Goal: Task Accomplishment & Management: Manage account settings

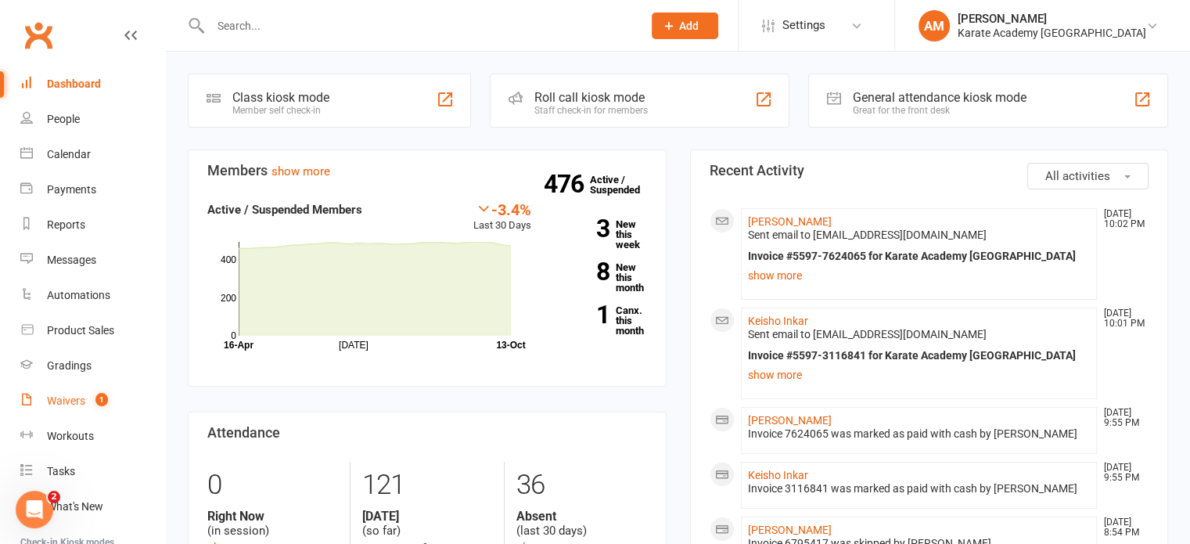
click at [65, 400] on div "Waivers" at bounding box center [66, 400] width 38 height 13
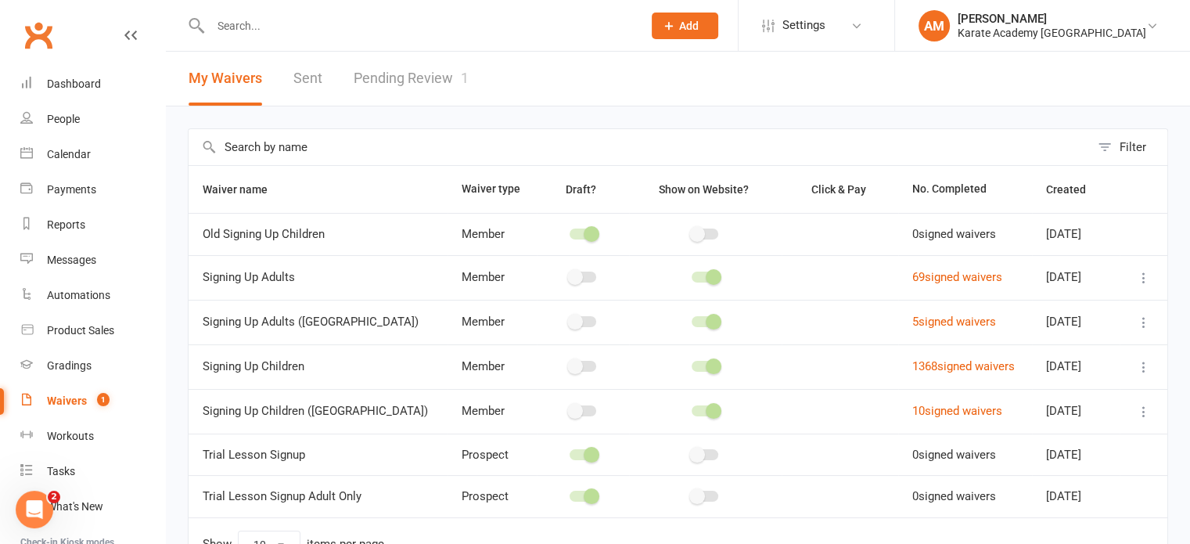
click at [429, 77] on link "Pending Review 1" at bounding box center [411, 79] width 115 height 54
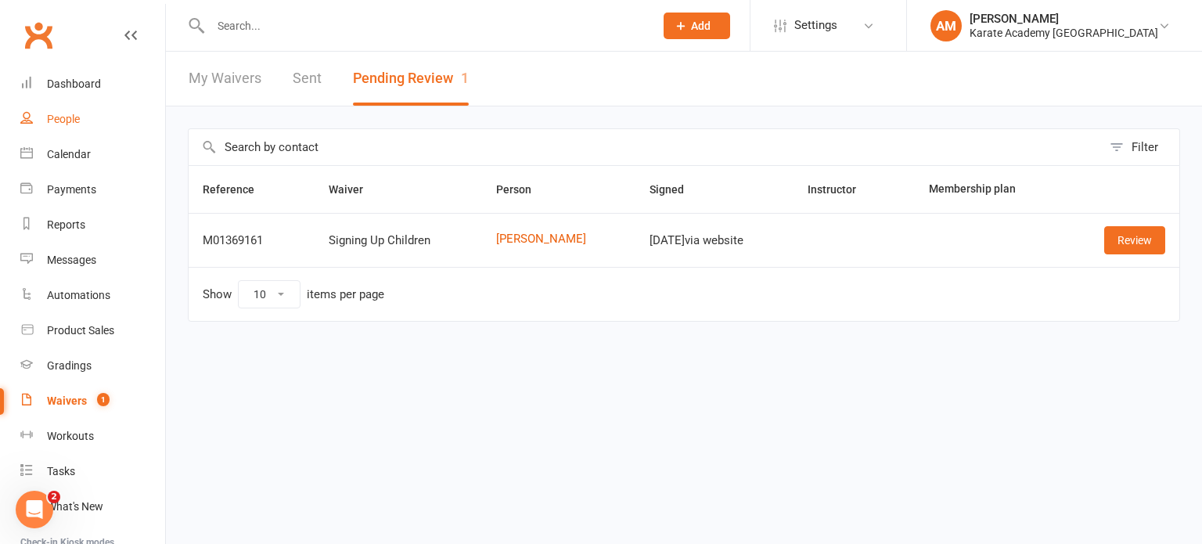
click at [62, 118] on div "People" at bounding box center [63, 119] width 33 height 13
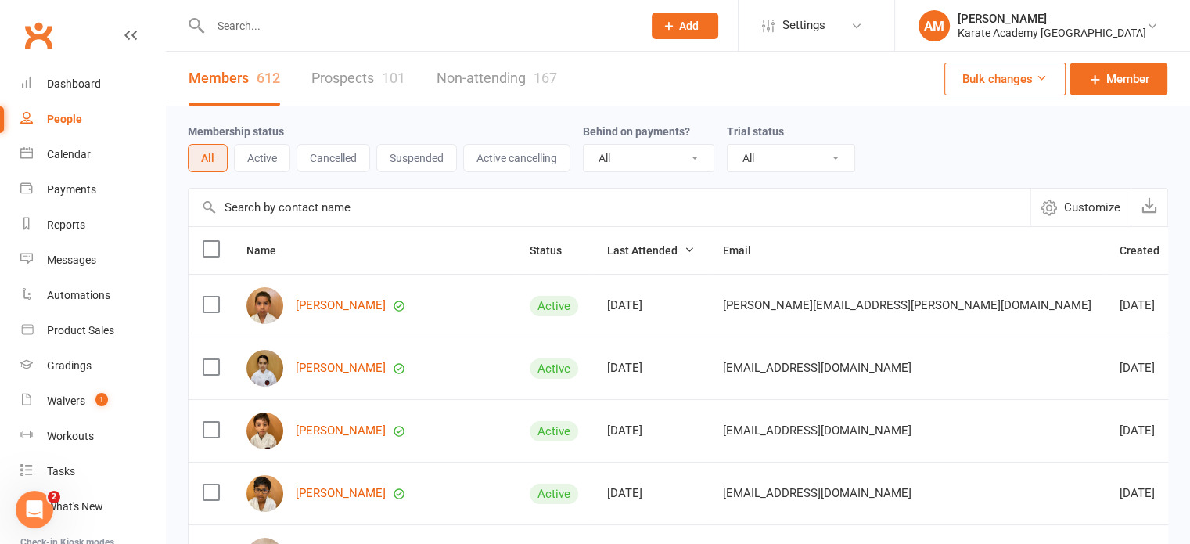
click at [273, 21] on input "text" at bounding box center [419, 26] width 426 height 22
type input "ria"
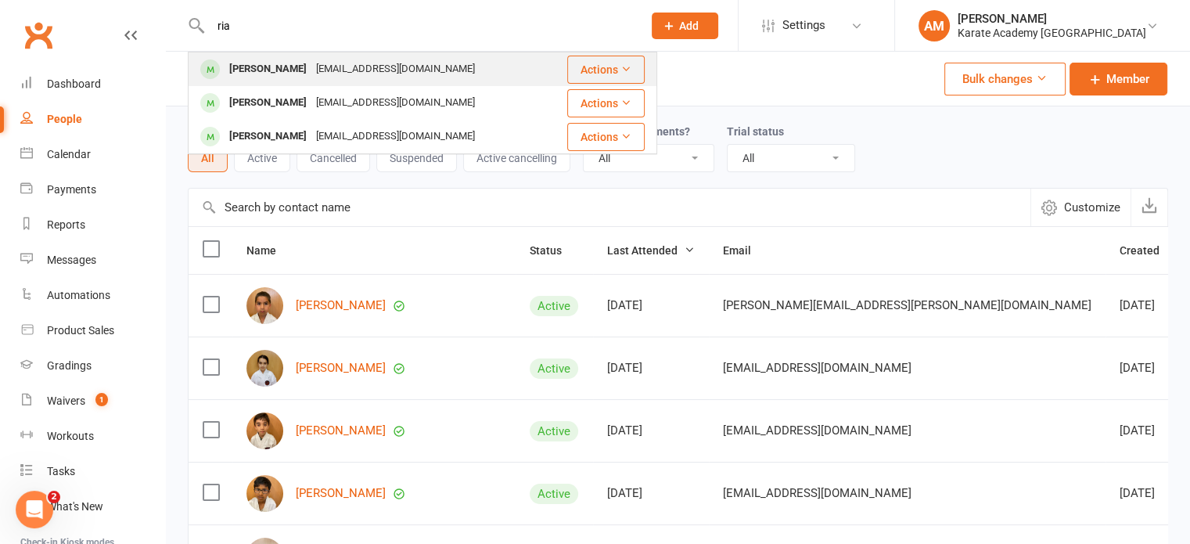
click at [311, 65] on div "Balvindermall@yahoo.co.uk" at bounding box center [395, 69] width 168 height 23
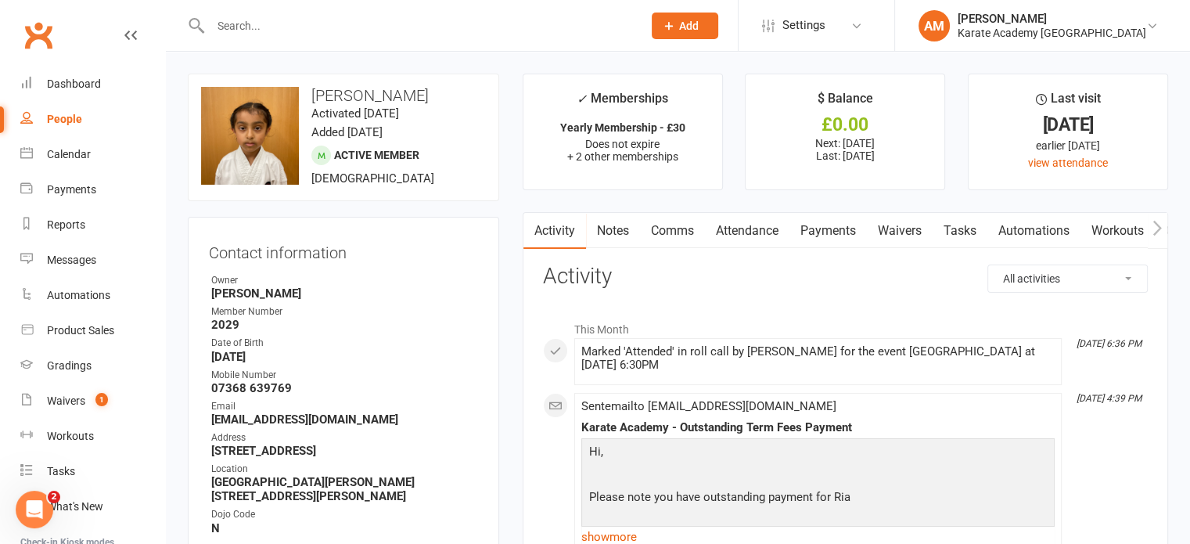
click at [824, 231] on link "Payments" at bounding box center [827, 231] width 77 height 36
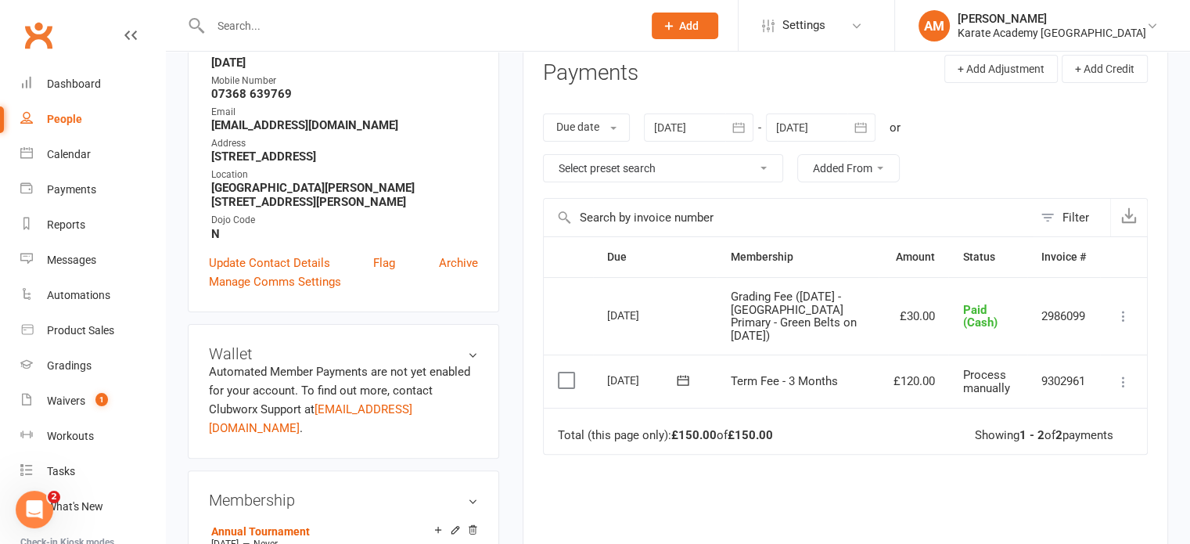
scroll to position [313, 0]
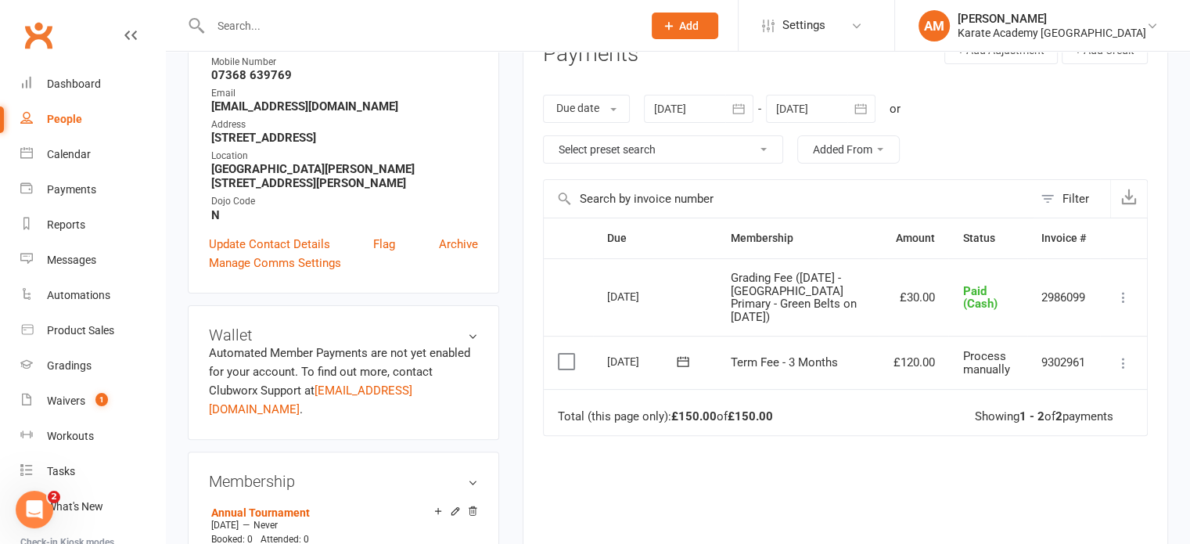
click at [1124, 359] on icon at bounding box center [1123, 363] width 16 height 16
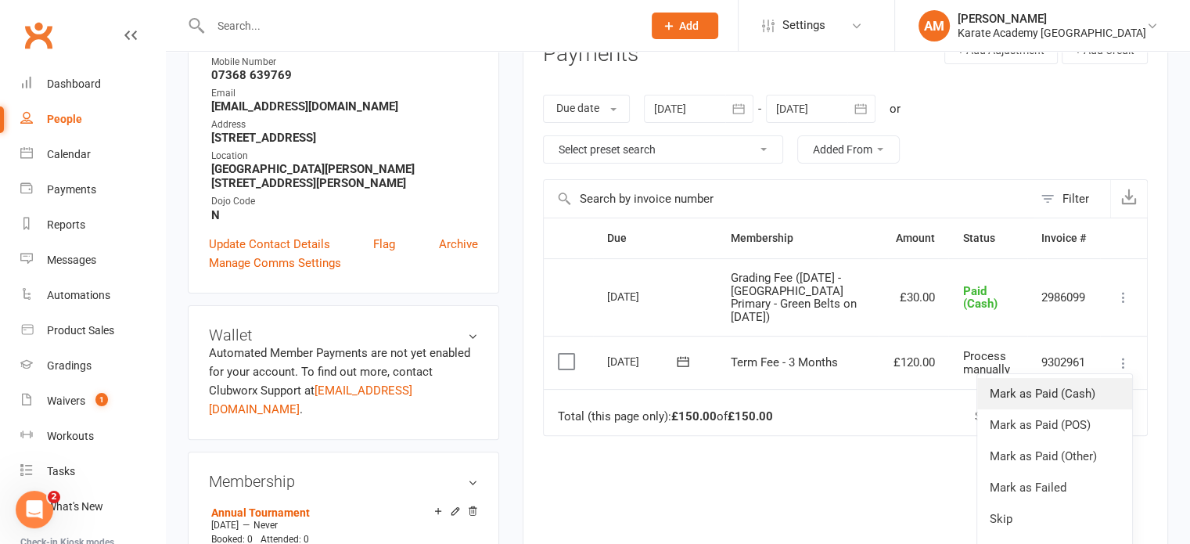
click at [1087, 384] on link "Mark as Paid (Cash)" at bounding box center [1054, 393] width 155 height 31
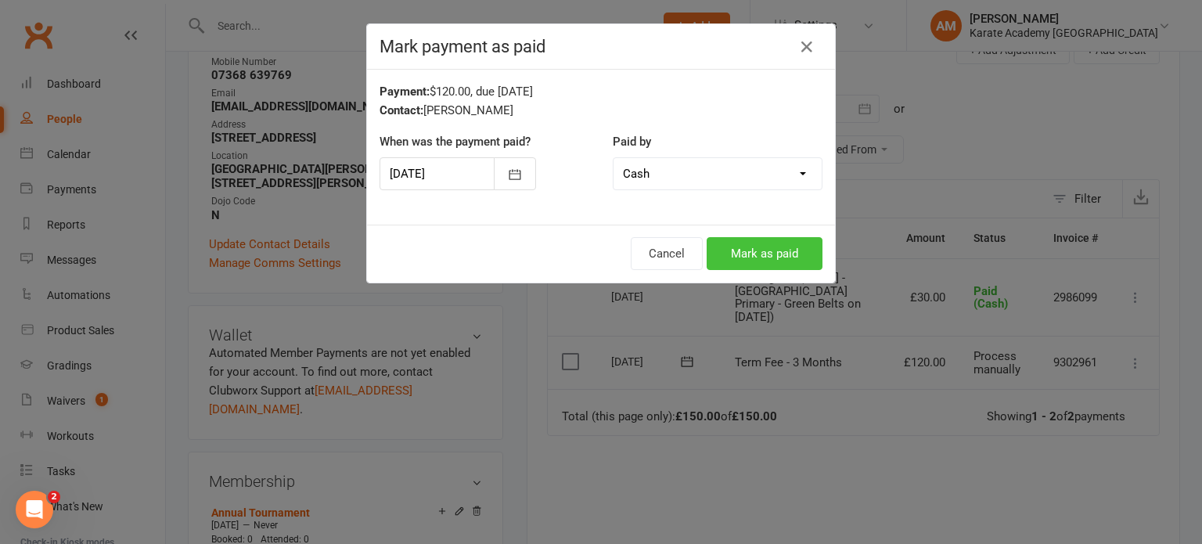
click at [767, 242] on button "Mark as paid" at bounding box center [764, 253] width 116 height 33
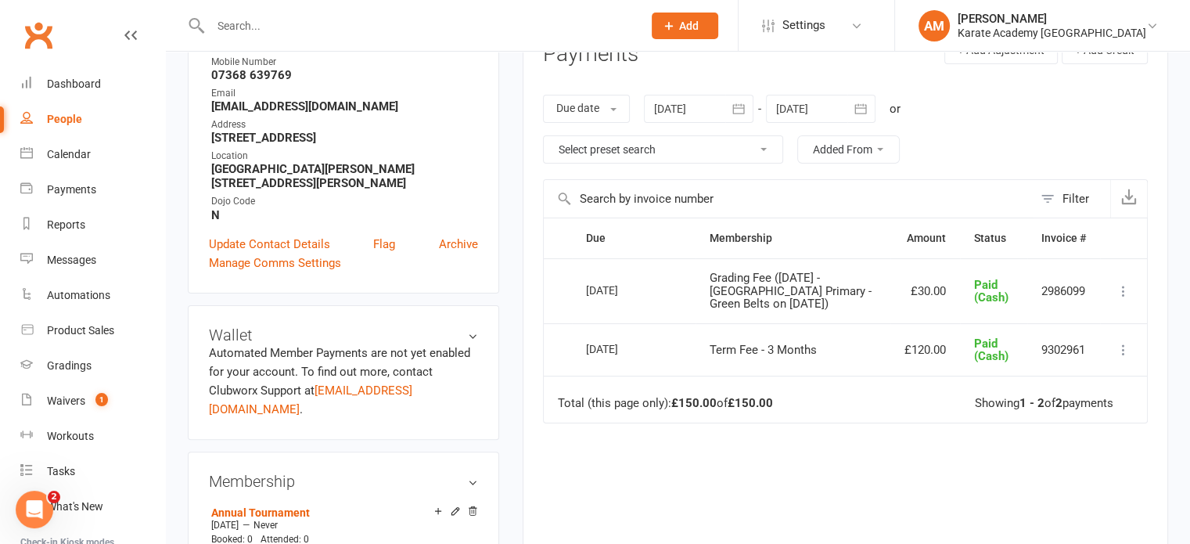
click at [446, 21] on input "text" at bounding box center [419, 26] width 426 height 22
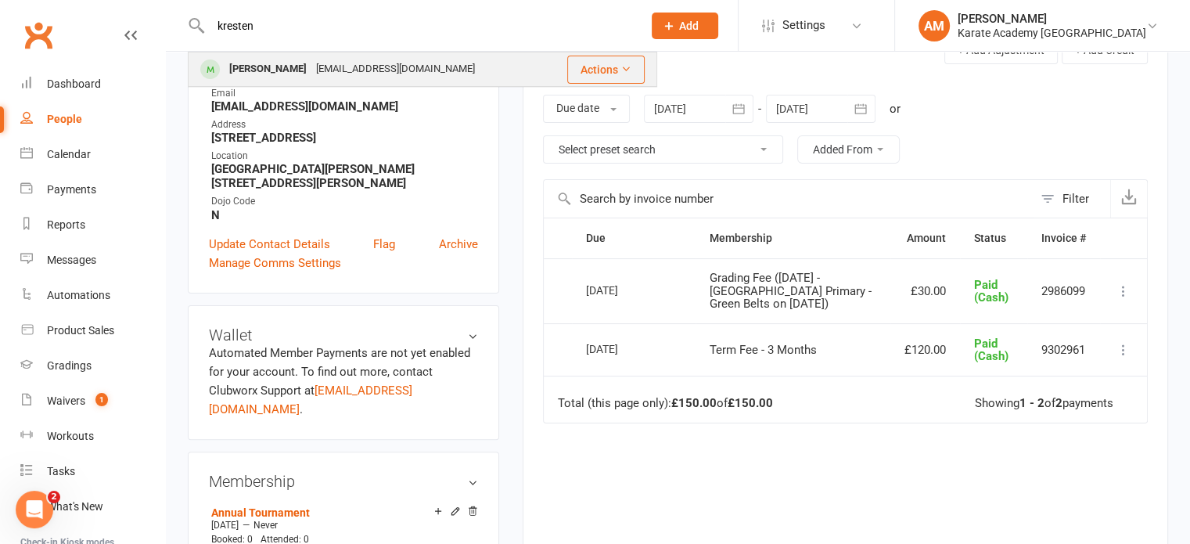
type input "kresten"
click at [440, 54] on div "Kresteen Azzam mhamadaazzam@gmail.com" at bounding box center [367, 69] width 357 height 32
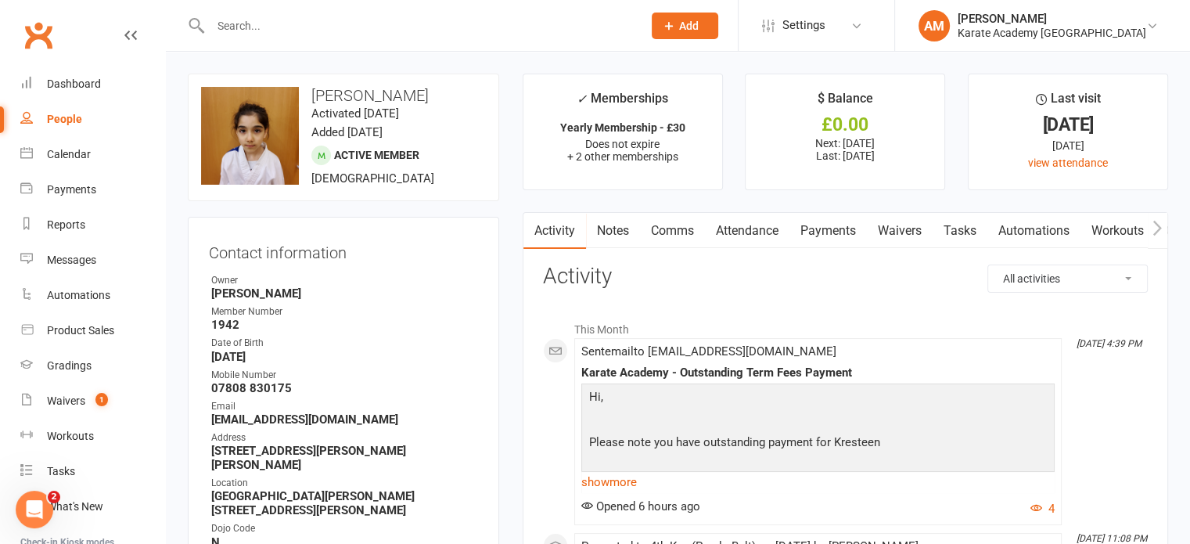
click at [824, 226] on link "Payments" at bounding box center [827, 231] width 77 height 36
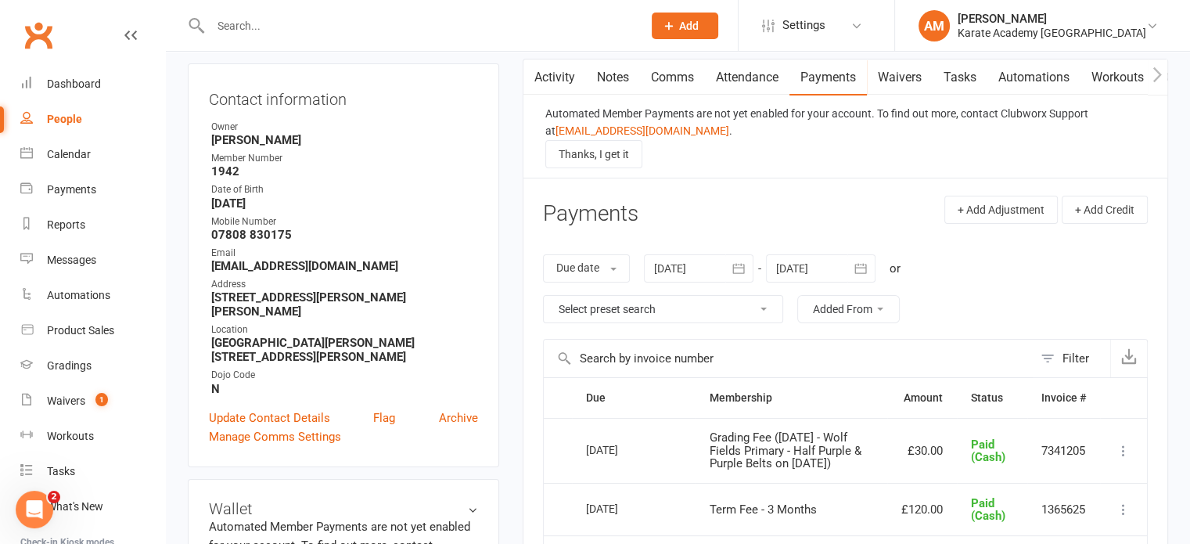
scroll to position [235, 0]
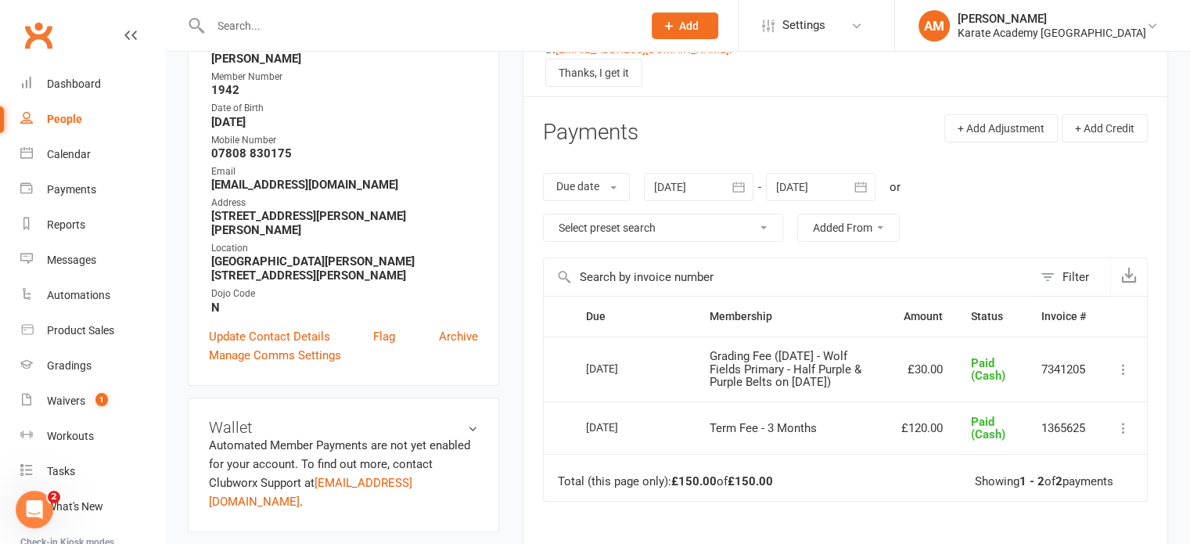
click at [742, 184] on icon "button" at bounding box center [739, 187] width 16 height 16
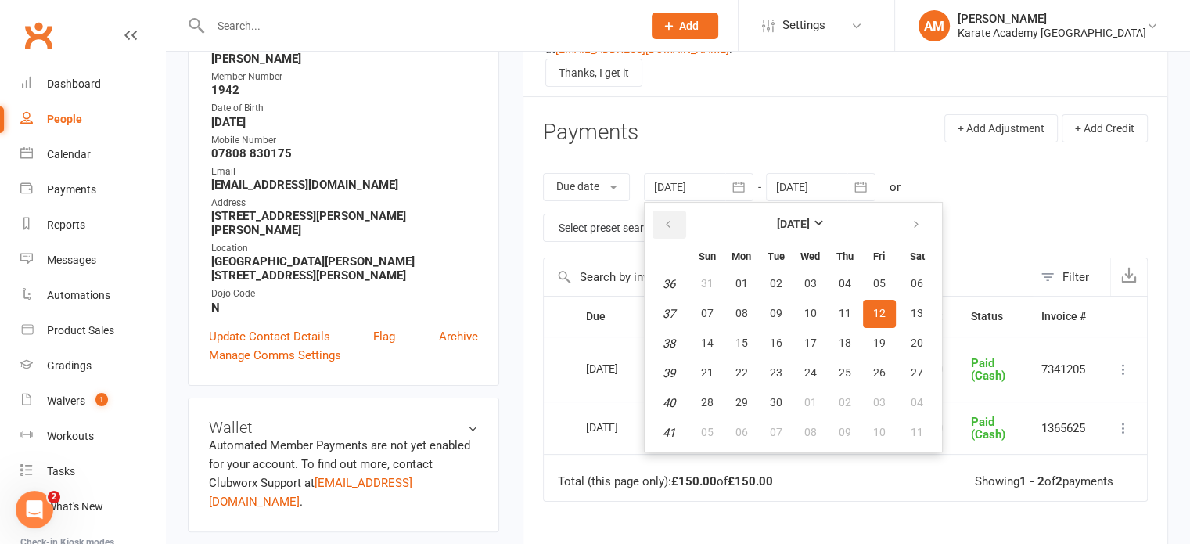
click at [669, 220] on icon "button" at bounding box center [668, 224] width 11 height 13
click at [782, 278] on button "01" at bounding box center [776, 284] width 33 height 28
type input "01 Jul 2025"
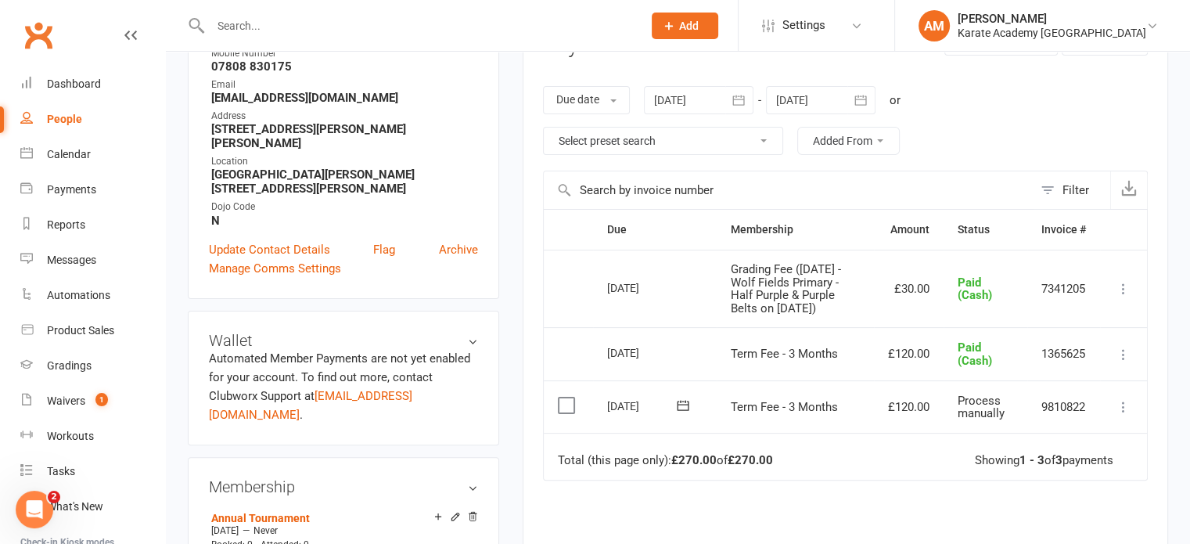
scroll to position [78, 0]
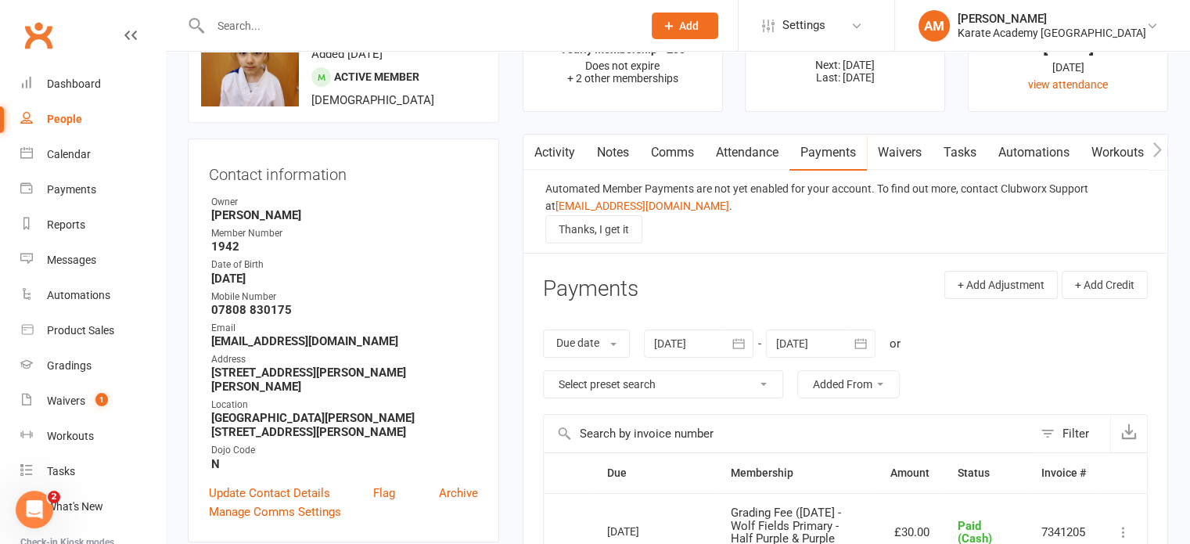
click at [745, 158] on link "Attendance" at bounding box center [747, 153] width 84 height 36
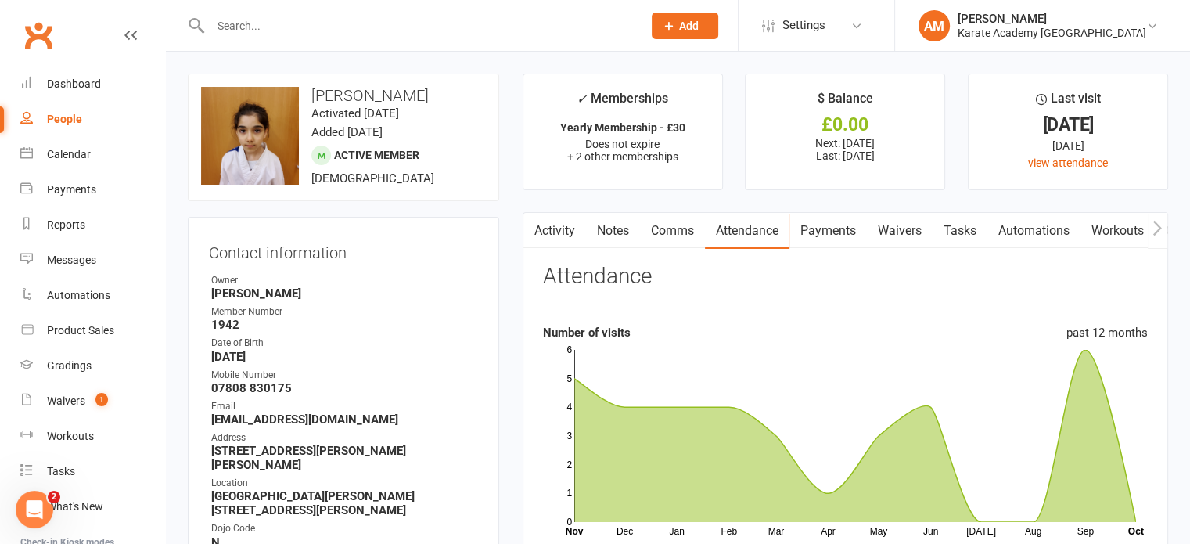
click at [850, 234] on link "Payments" at bounding box center [827, 231] width 77 height 36
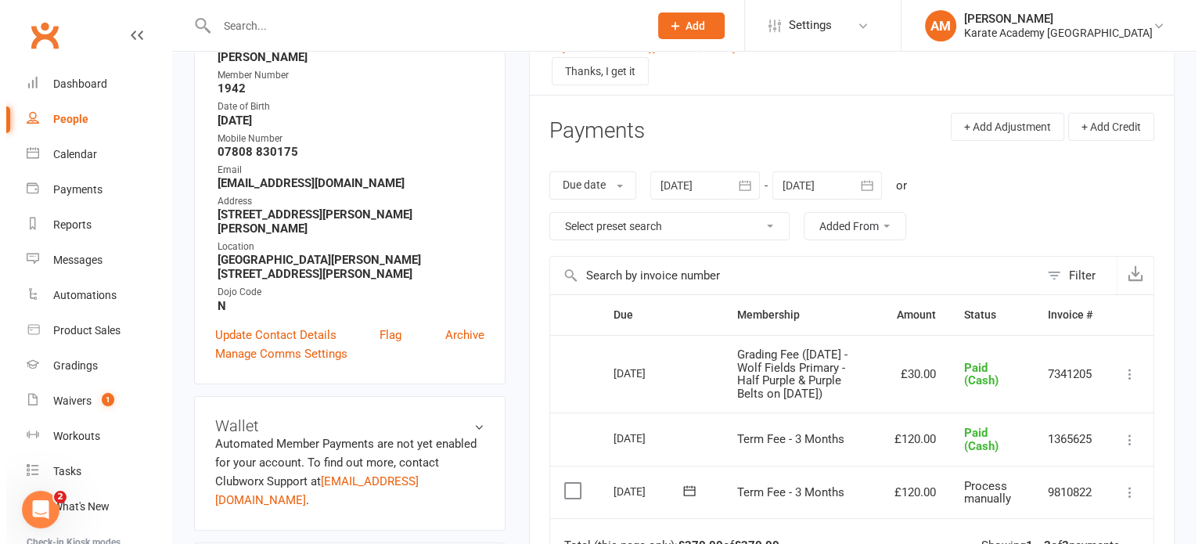
scroll to position [235, 0]
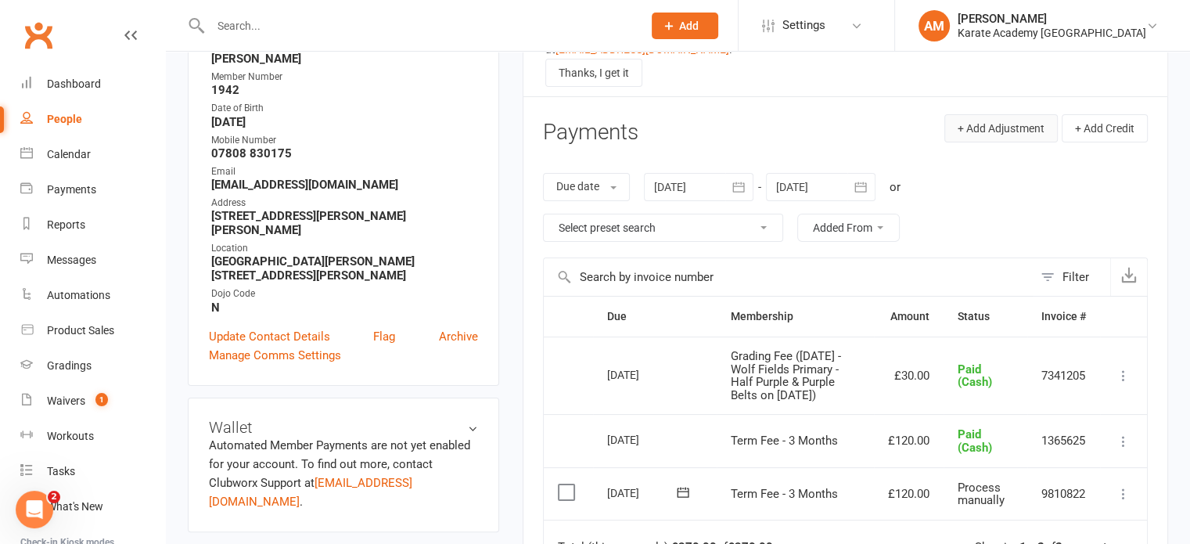
click at [989, 130] on button "+ Add Adjustment" at bounding box center [1000, 128] width 113 height 28
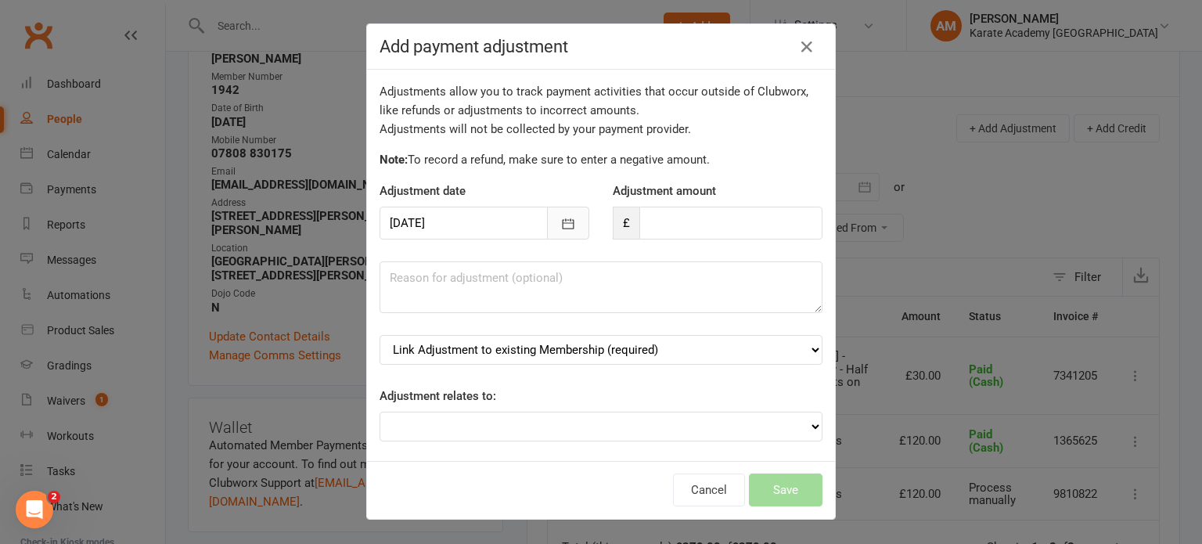
click at [560, 225] on icon "button" at bounding box center [568, 224] width 16 height 16
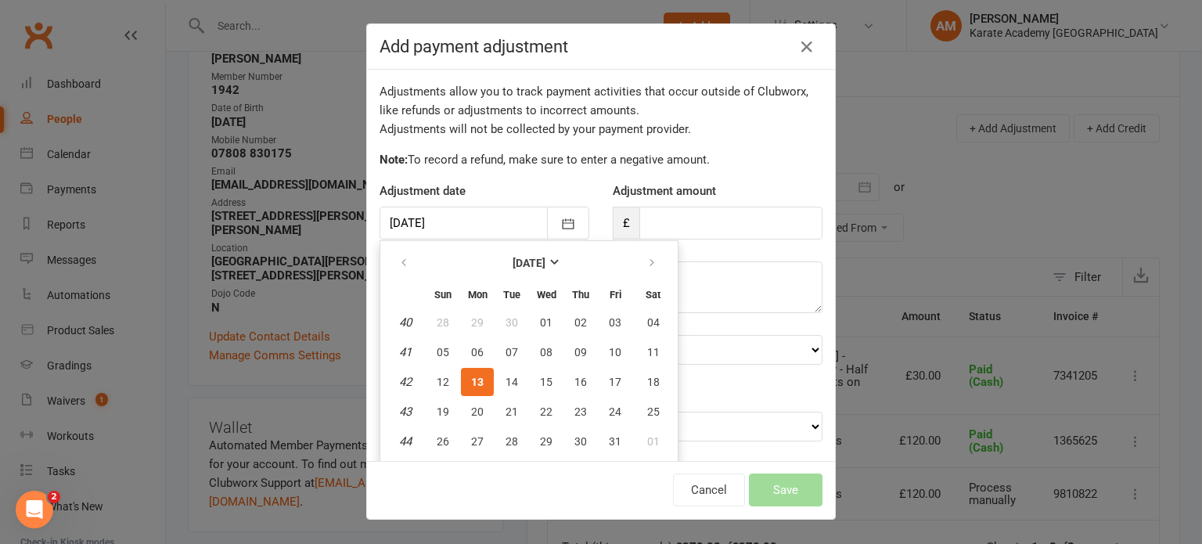
scroll to position [23, 0]
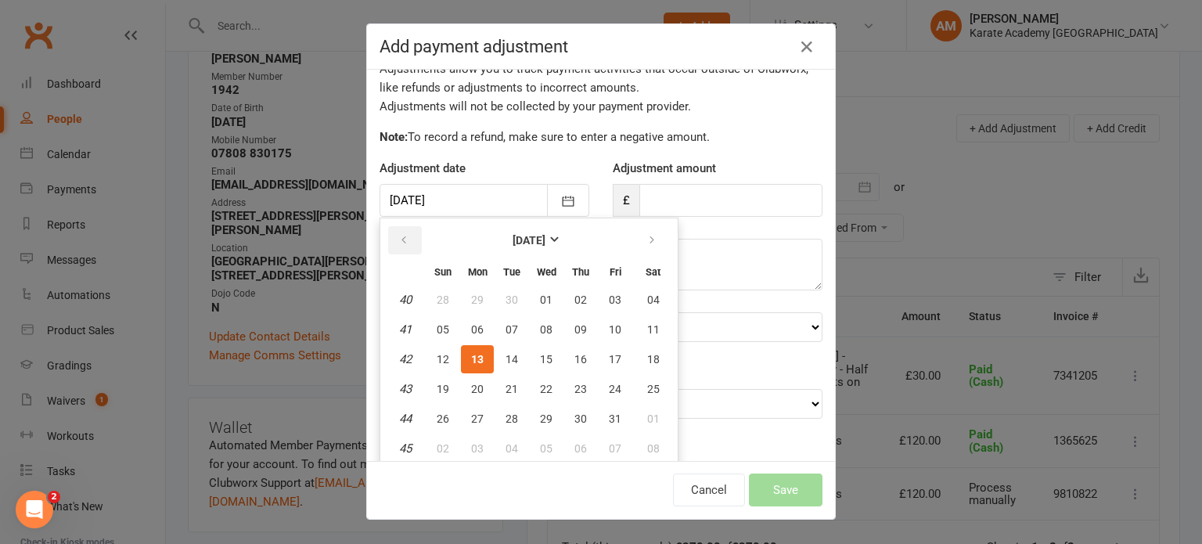
click at [402, 235] on icon "button" at bounding box center [403, 240] width 11 height 13
drag, startPoint x: 512, startPoint y: 296, endPoint x: 561, endPoint y: 278, distance: 52.0
click at [513, 296] on button "01" at bounding box center [511, 300] width 33 height 28
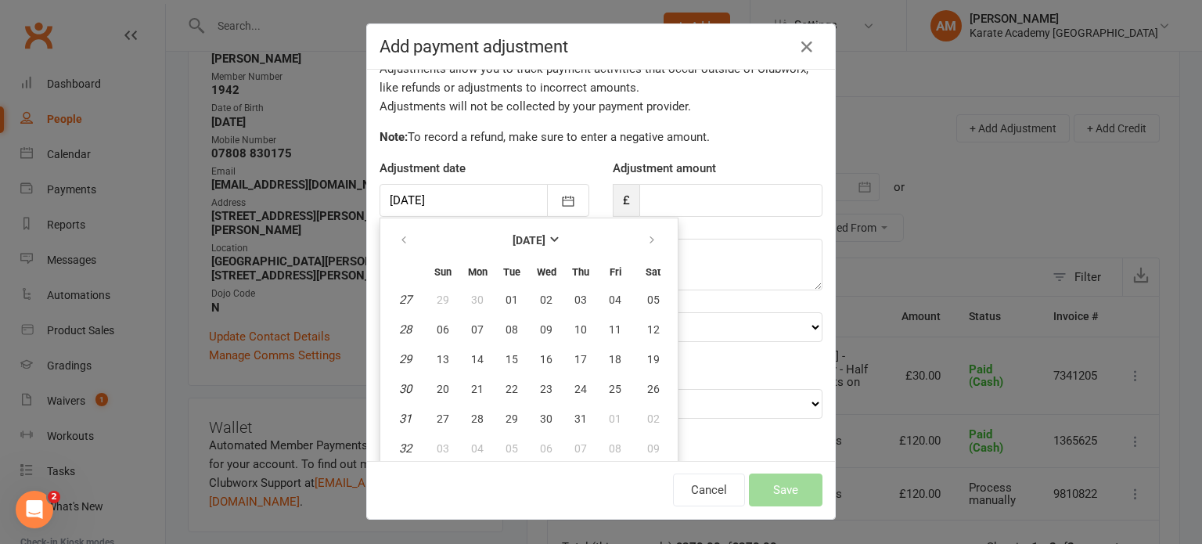
type input "01 Jul 2025"
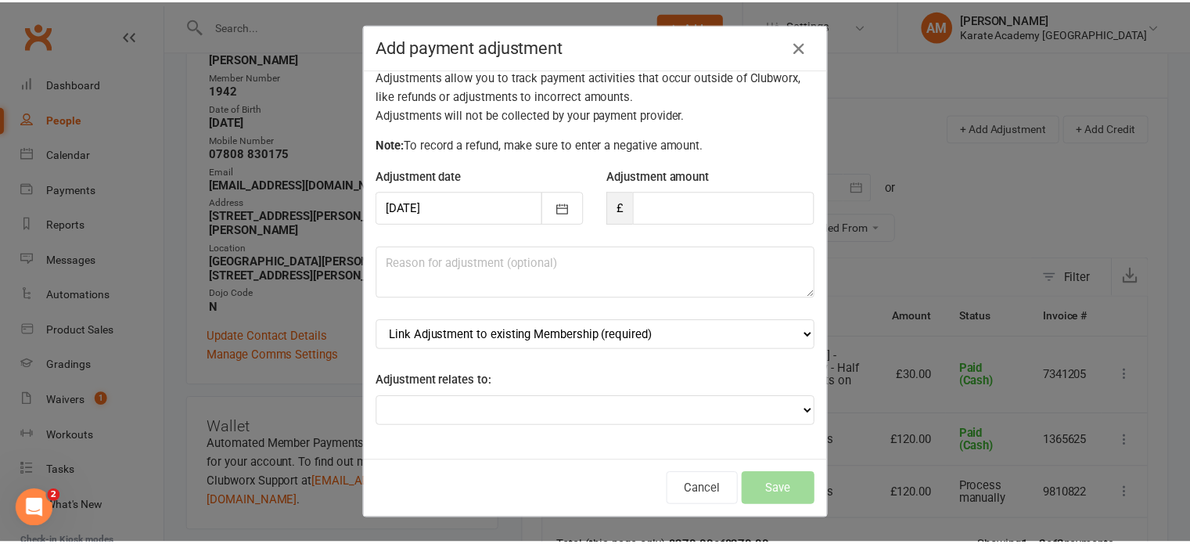
scroll to position [13, 0]
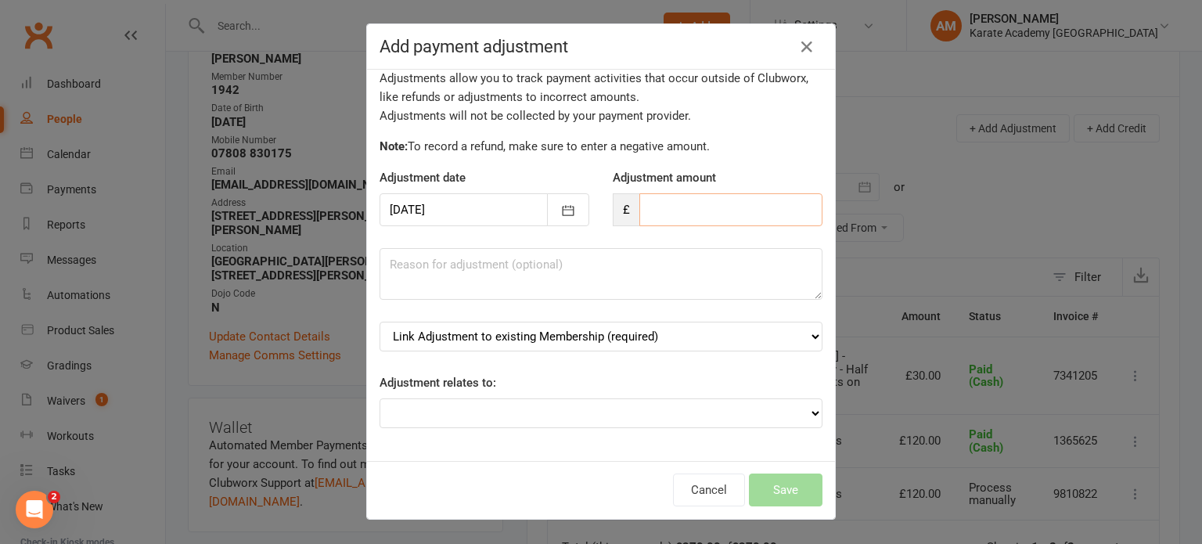
click at [686, 209] on input "number" at bounding box center [730, 209] width 183 height 33
type input "-80"
type textarea "Only attended 6 lessons in September = £40"
click at [629, 336] on select "Link Adjustment to existing Membership (required) Annual Tournament (starts: Ma…" at bounding box center [600, 336] width 443 height 30
select select "4"
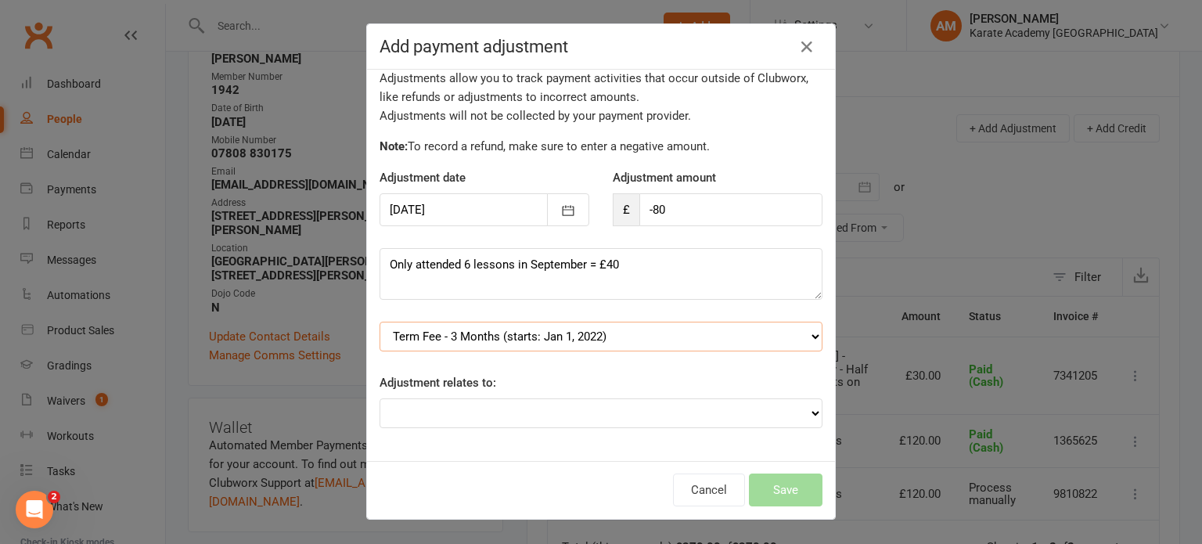
click at [379, 321] on select "Link Adjustment to existing Membership (required) Annual Tournament (starts: Ma…" at bounding box center [600, 336] width 443 height 30
click at [770, 491] on button "Save" at bounding box center [786, 489] width 74 height 33
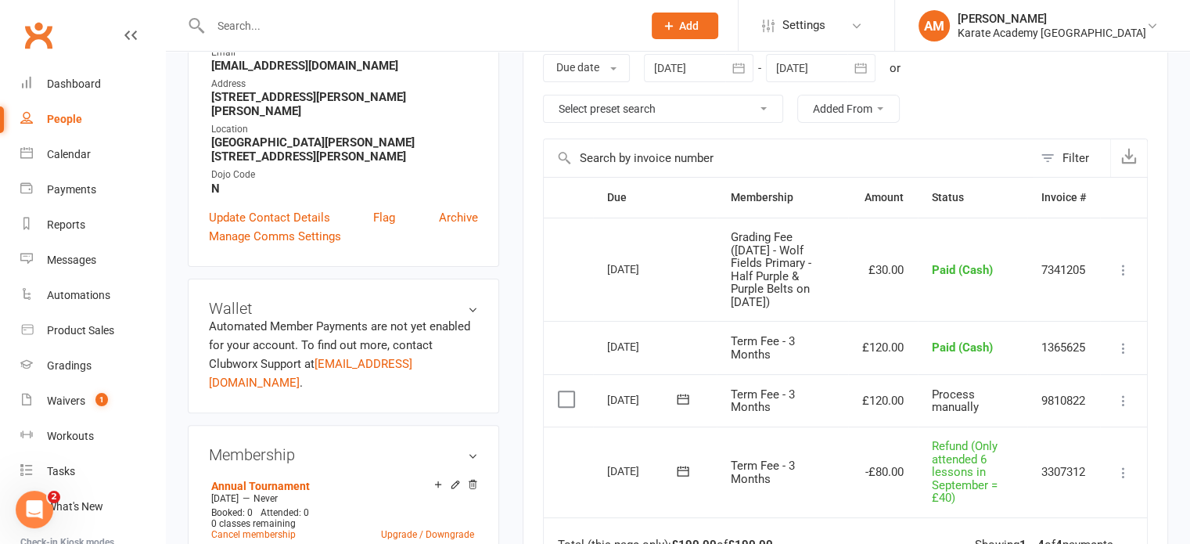
scroll to position [391, 0]
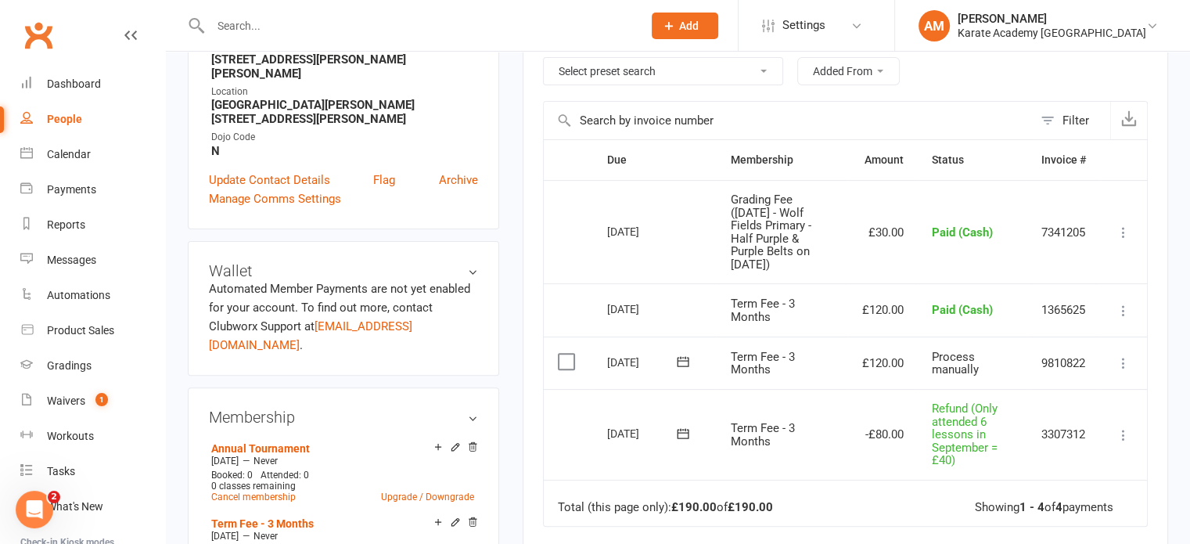
click at [1122, 368] on icon at bounding box center [1123, 363] width 16 height 16
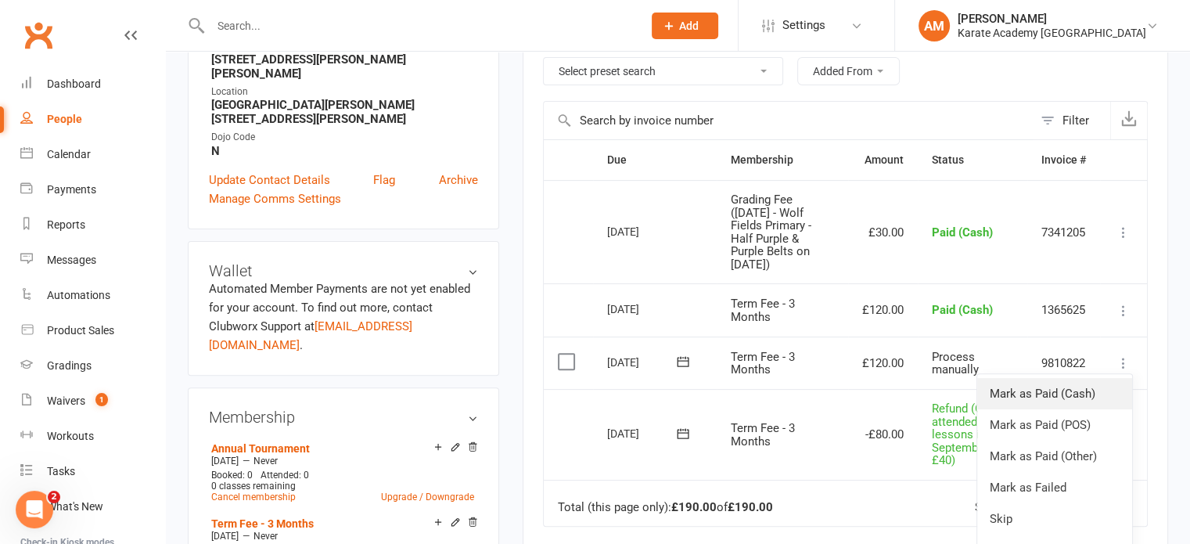
click at [1102, 400] on link "Mark as Paid (Cash)" at bounding box center [1054, 393] width 155 height 31
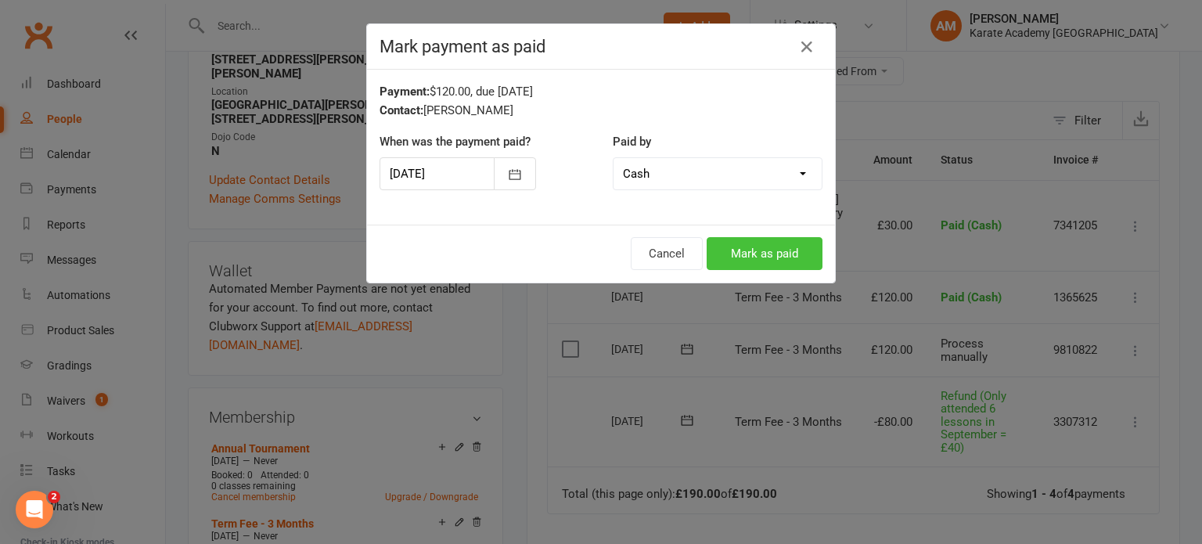
click at [761, 251] on button "Mark as paid" at bounding box center [764, 253] width 116 height 33
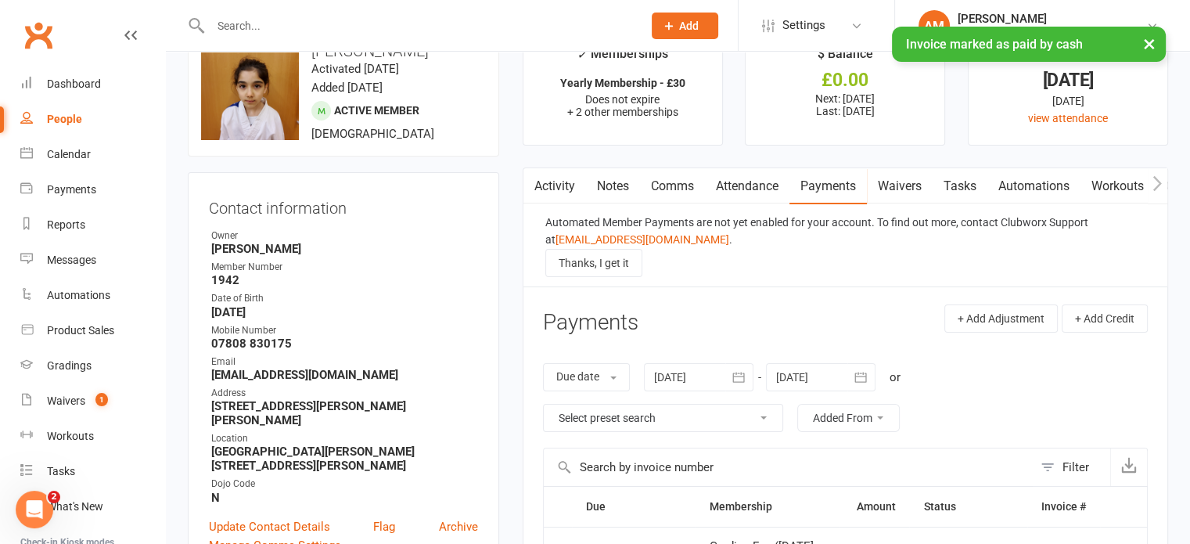
scroll to position [0, 0]
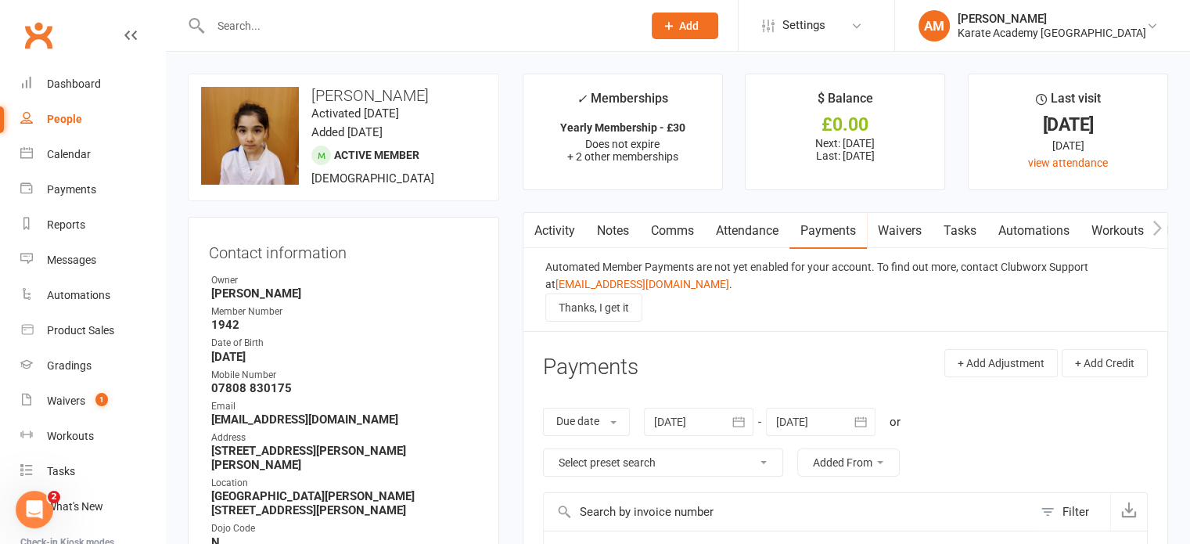
click at [429, 27] on input "text" at bounding box center [419, 26] width 426 height 22
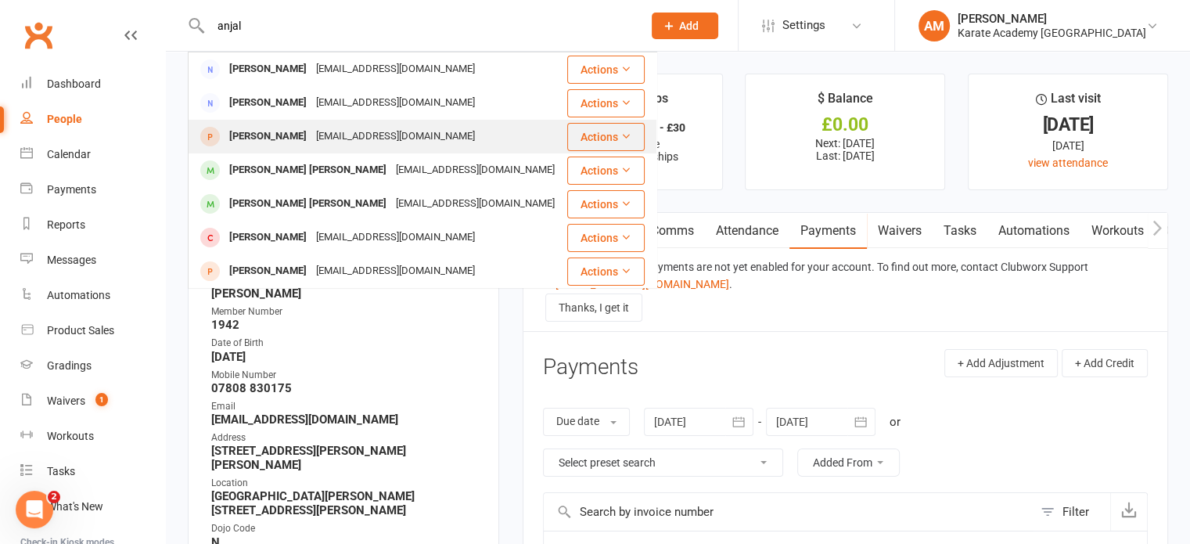
type input "anjal"
click at [403, 134] on div "jancyantony2007@gmail.com" at bounding box center [395, 136] width 168 height 23
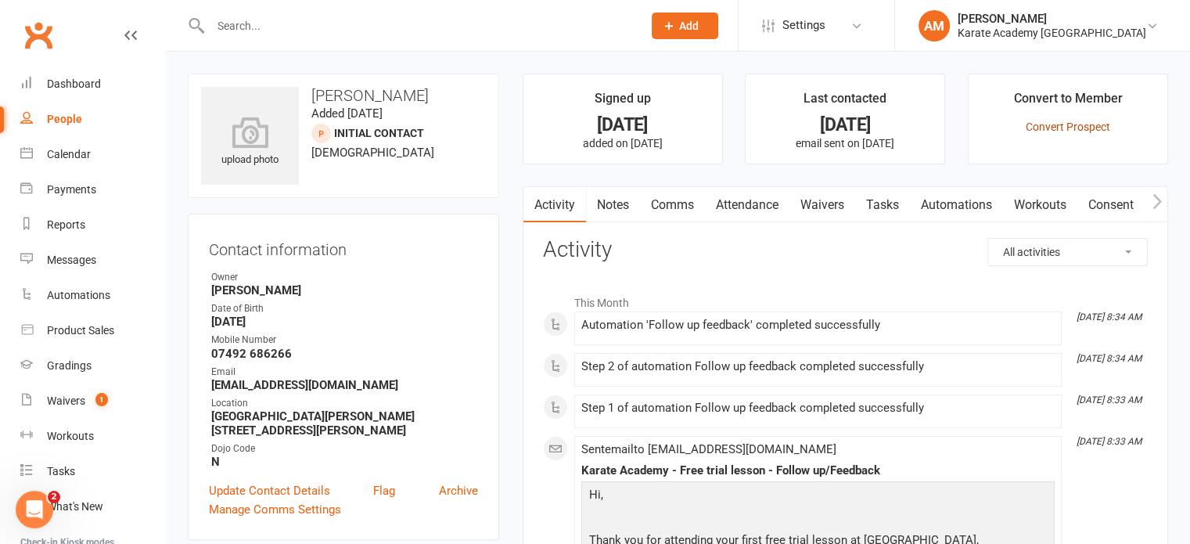
click at [1083, 128] on link "Convert Prospect" at bounding box center [1068, 126] width 84 height 13
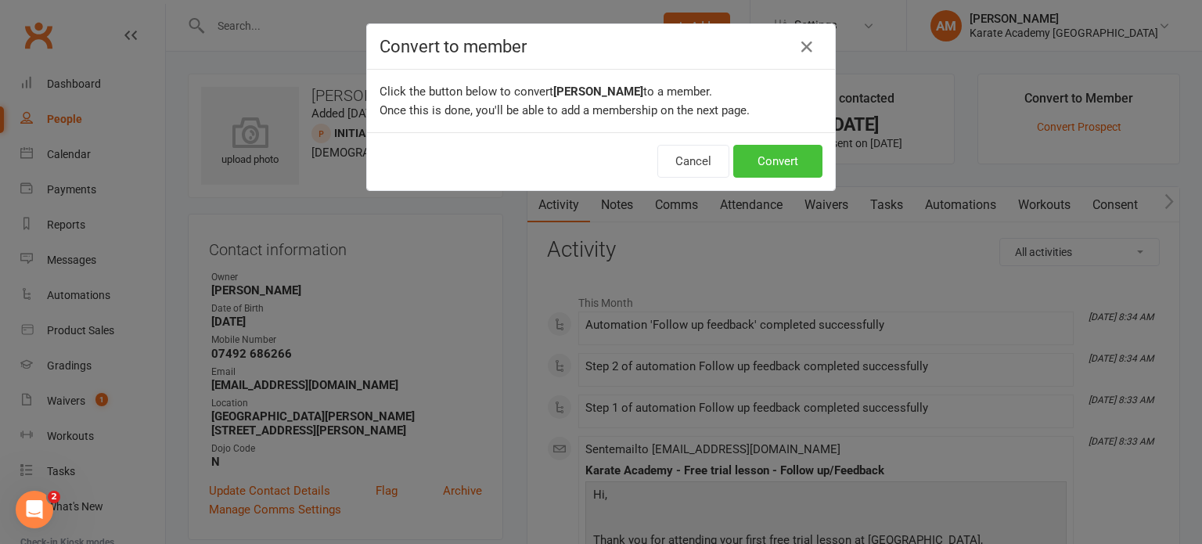
click at [792, 161] on button "Convert" at bounding box center [777, 161] width 89 height 33
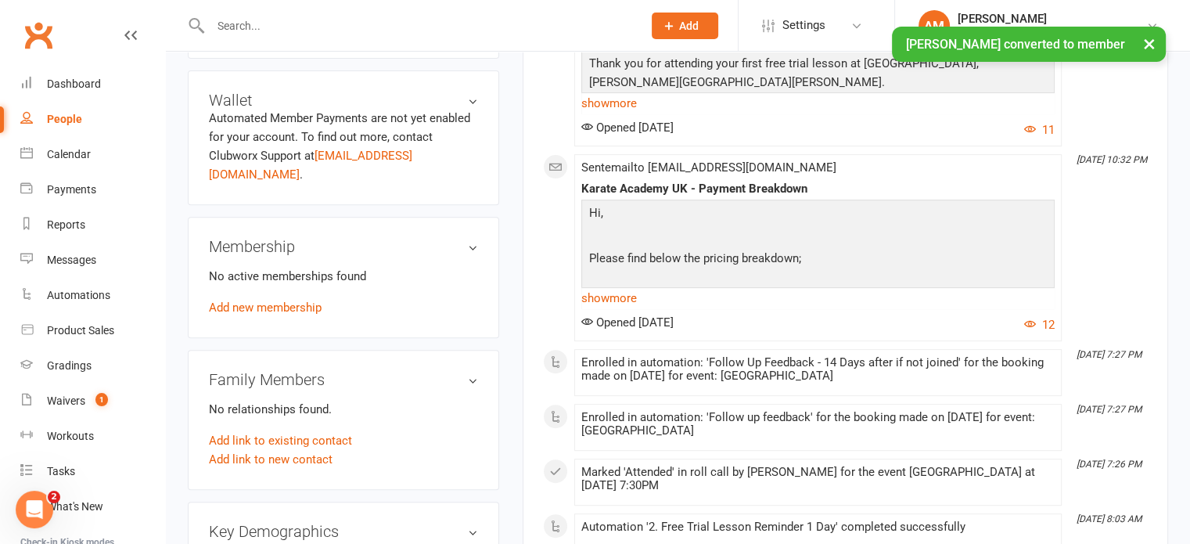
scroll to position [548, 0]
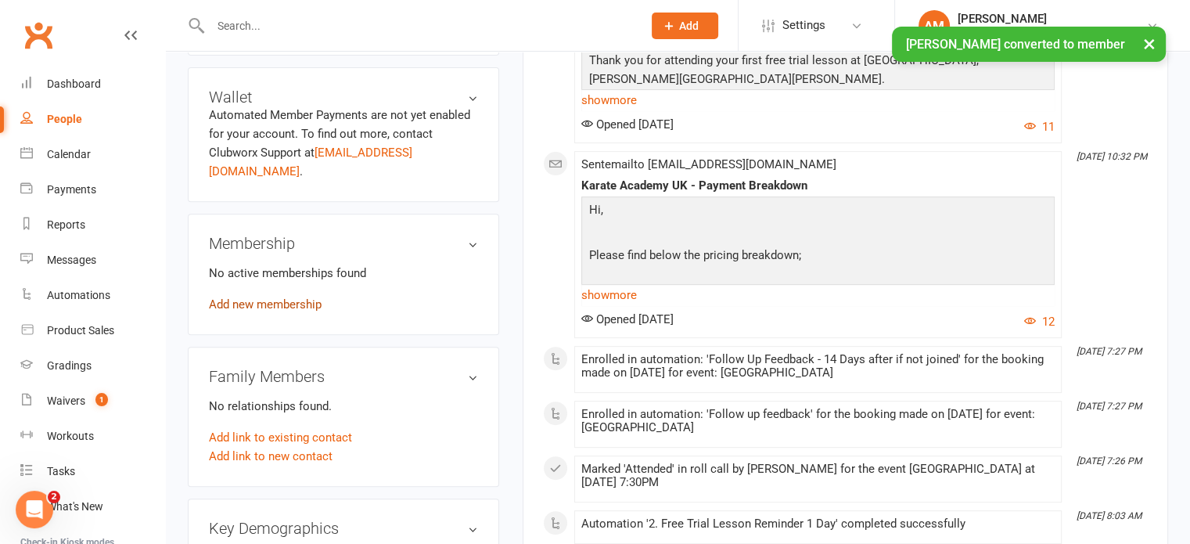
click at [291, 297] on link "Add new membership" at bounding box center [265, 304] width 113 height 14
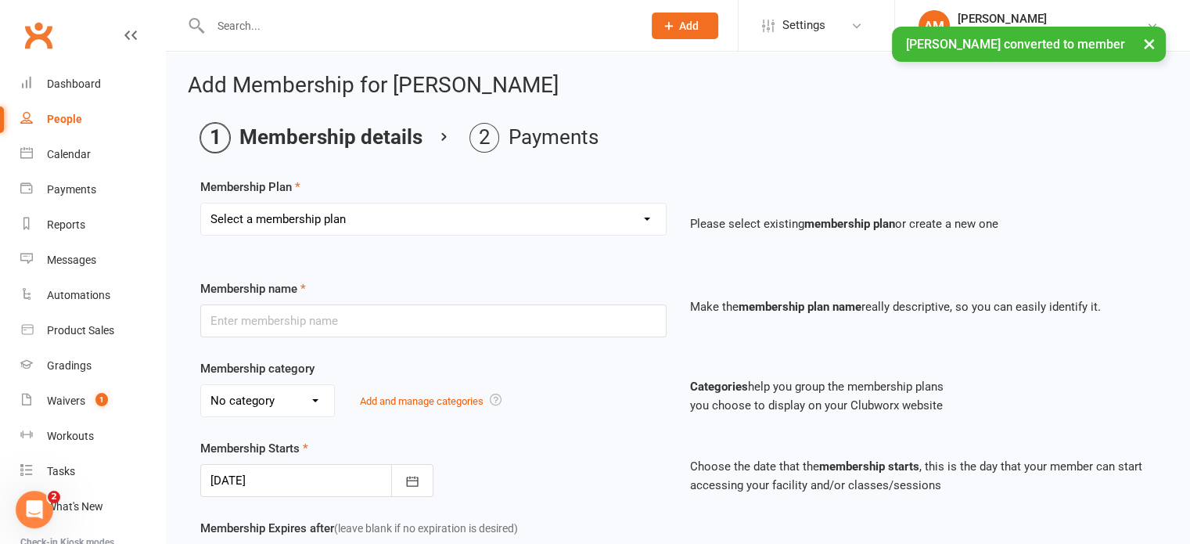
click at [367, 215] on select "Select a membership plan Create new Membership Plan Term Fee - 3 Months Term Fe…" at bounding box center [433, 218] width 465 height 31
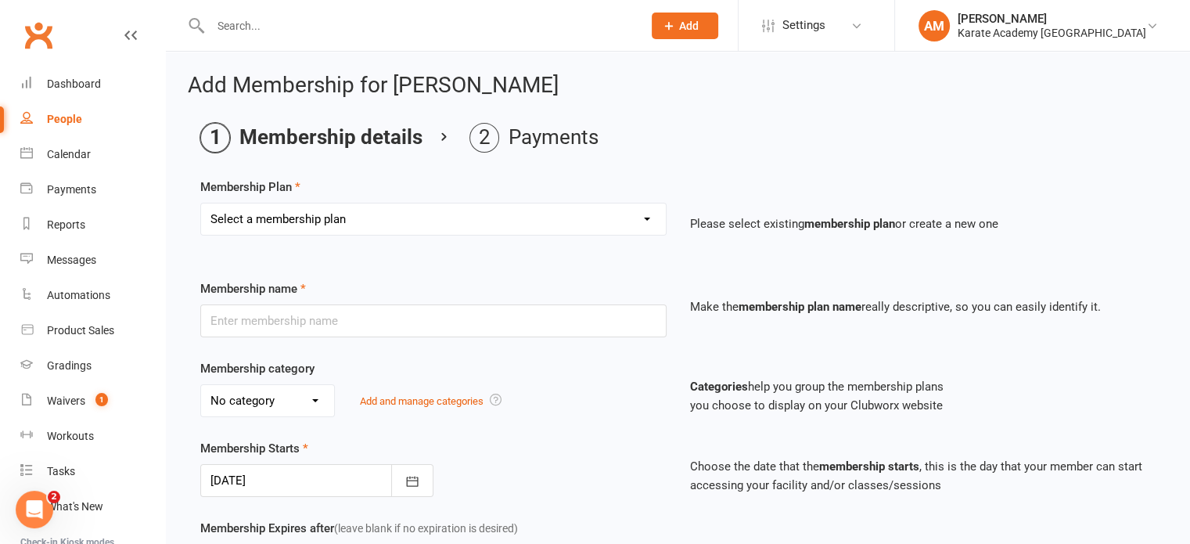
select select "3"
click at [201, 203] on select "Select a membership plan Create new Membership Plan Term Fee - 3 Months Term Fe…" at bounding box center [433, 218] width 465 height 31
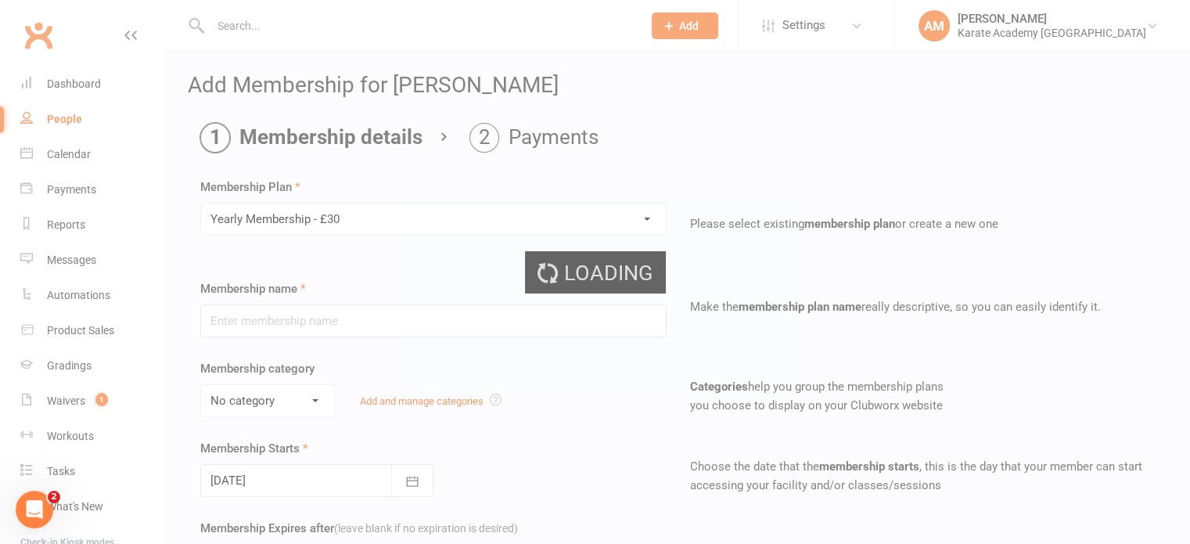
type input "Yearly Membership - £30"
select select "2"
type input "0"
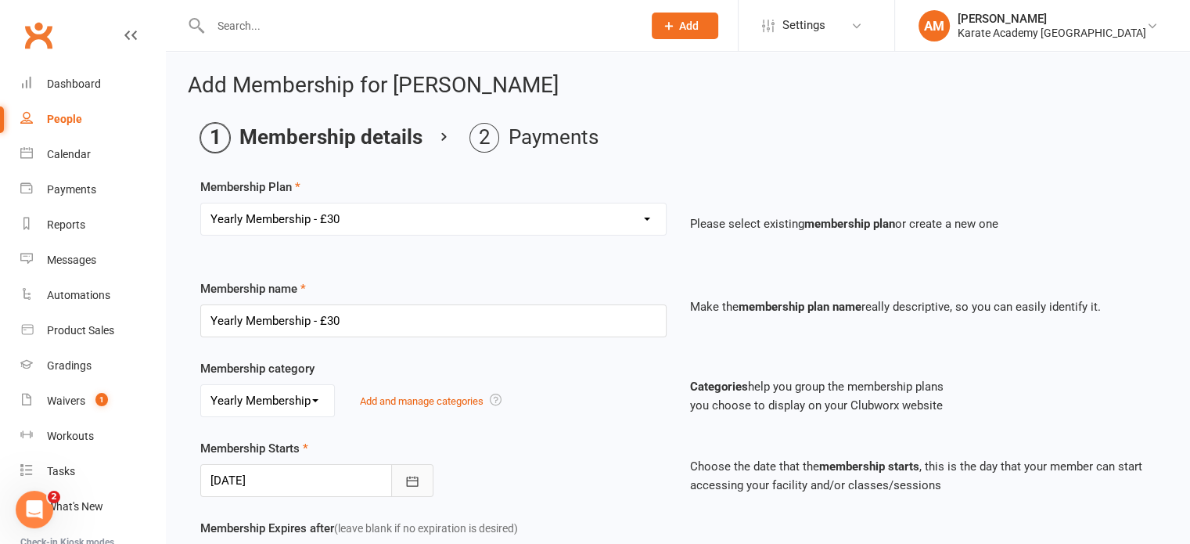
click at [410, 474] on icon "button" at bounding box center [412, 481] width 16 height 16
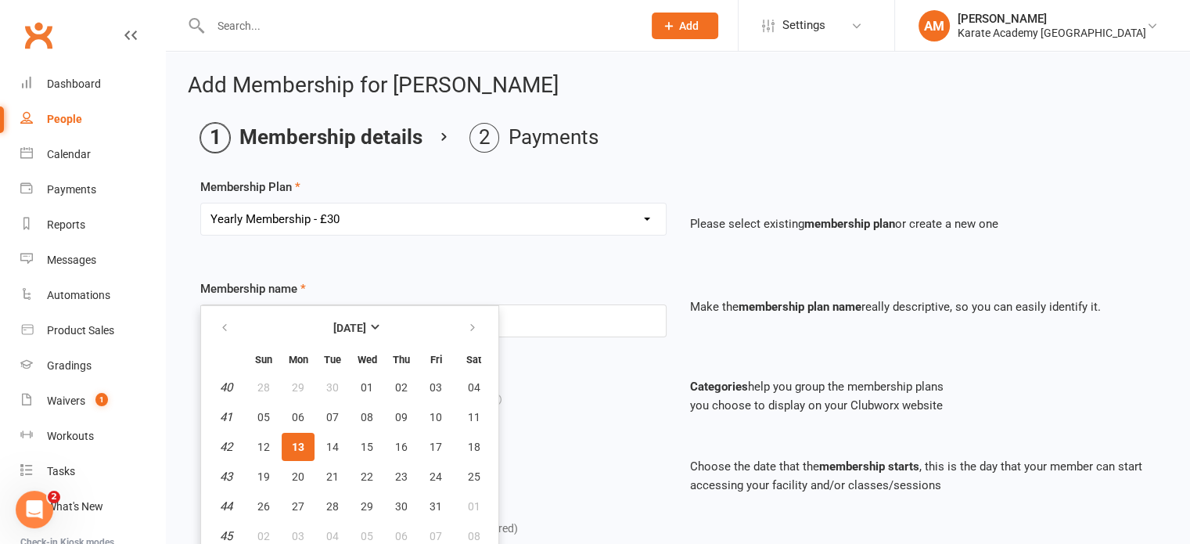
scroll to position [3, 0]
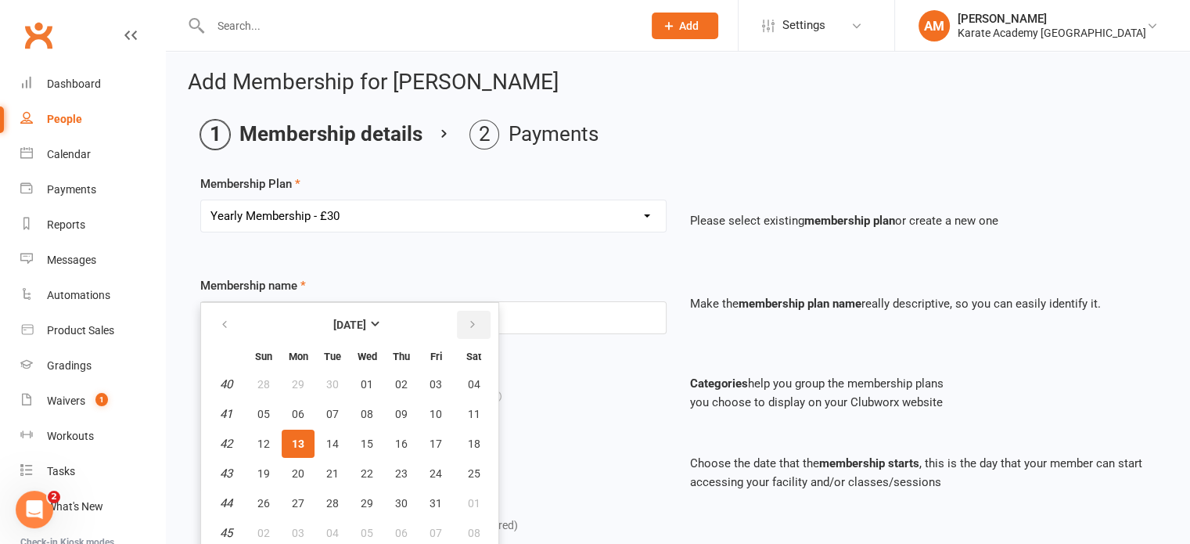
click at [467, 325] on icon "button" at bounding box center [472, 324] width 11 height 13
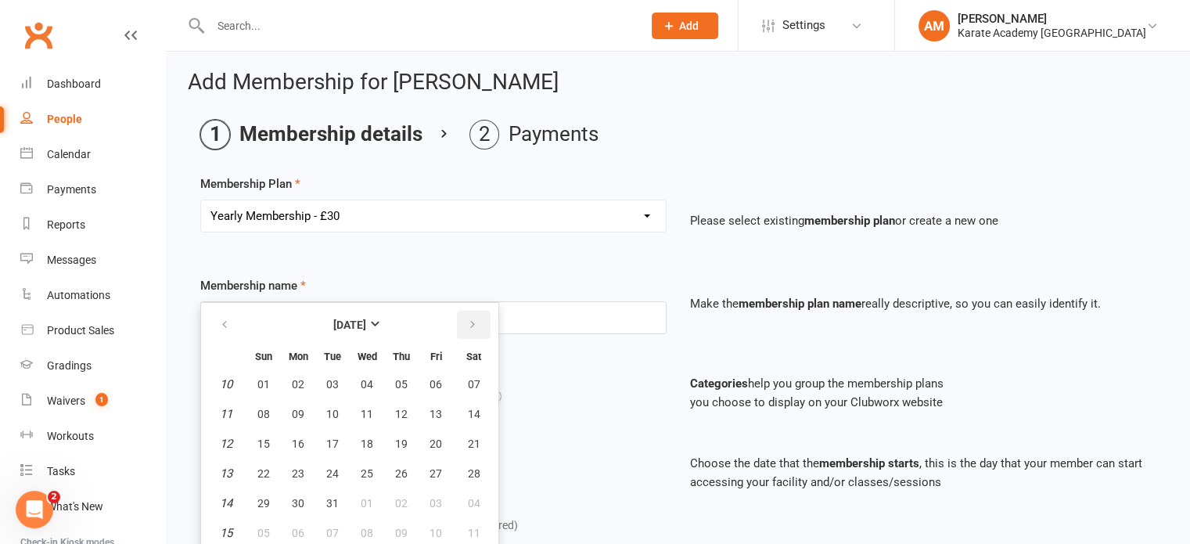
click at [467, 325] on icon "button" at bounding box center [472, 324] width 11 height 13
click at [363, 379] on span "01" at bounding box center [367, 384] width 13 height 13
type input "01 Apr 2026"
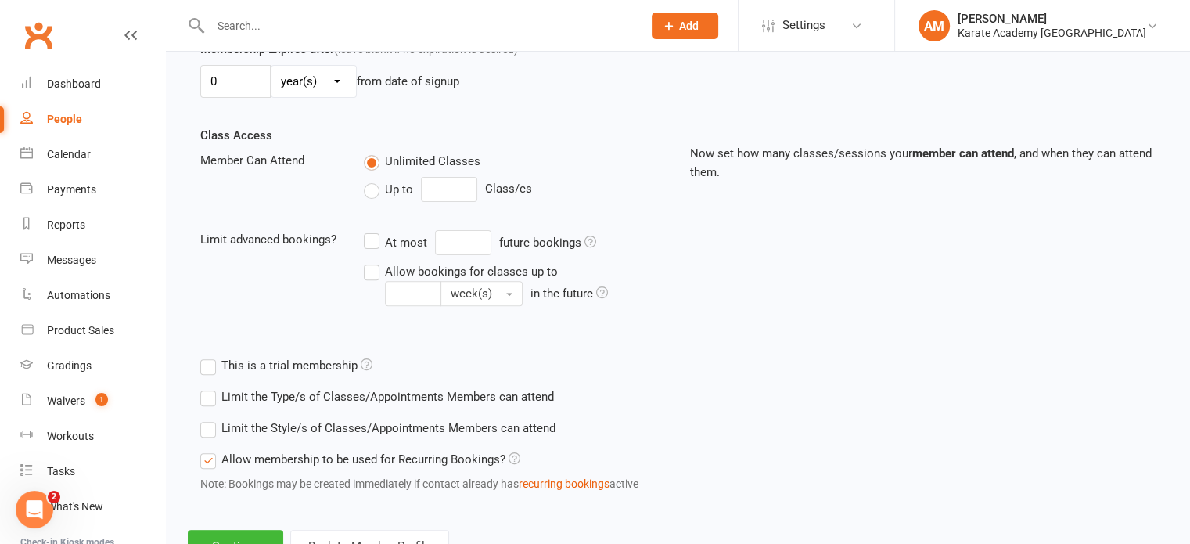
scroll to position [539, 0]
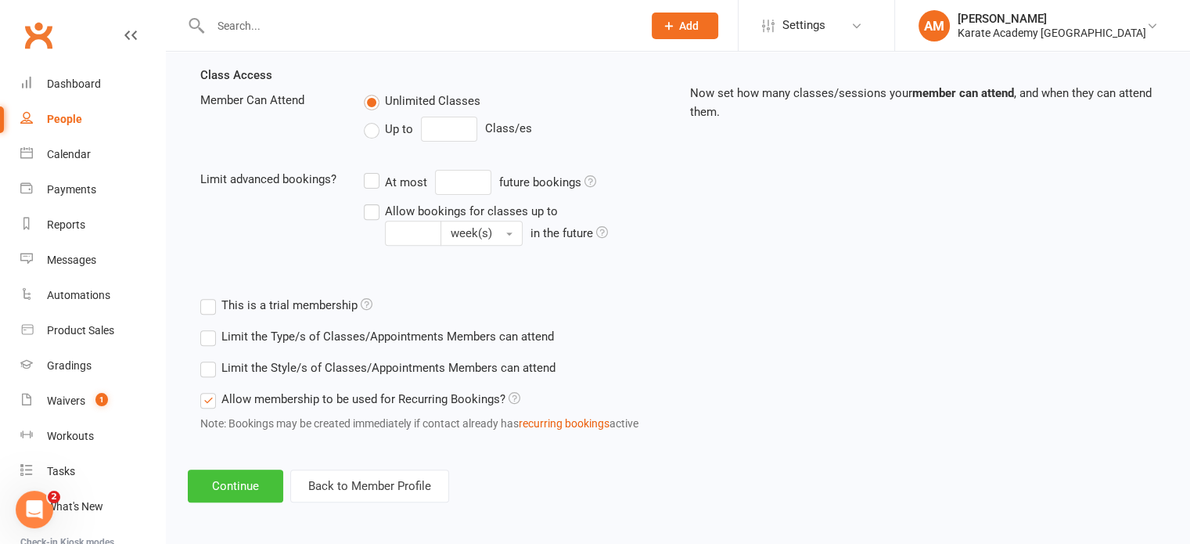
click at [236, 473] on button "Continue" at bounding box center [235, 485] width 95 height 33
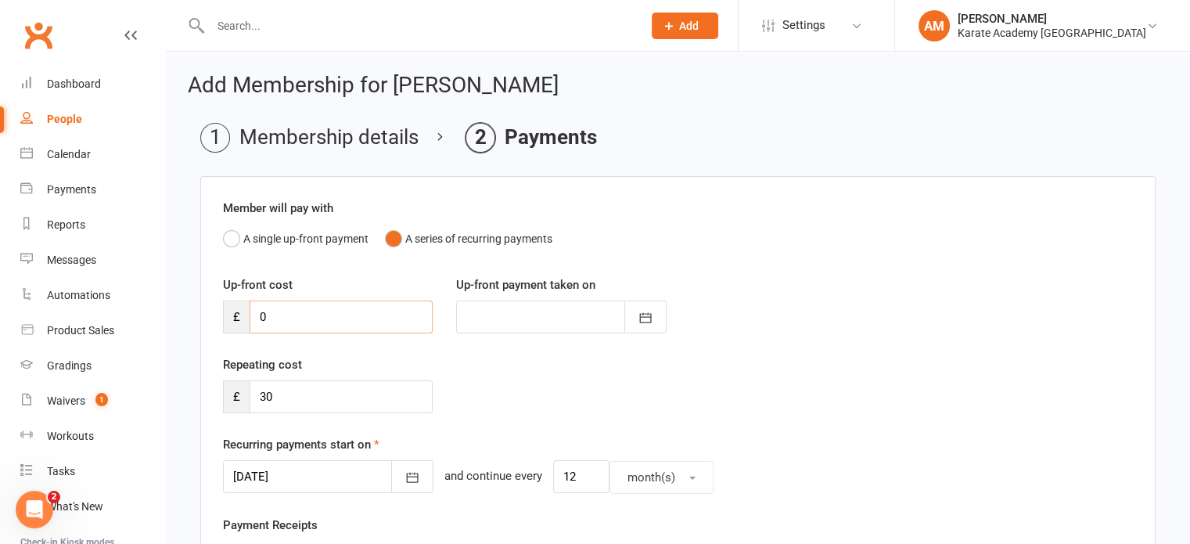
click at [300, 321] on input "0" at bounding box center [341, 316] width 183 height 33
type input "1"
type input "13 Oct 2025"
type input "15"
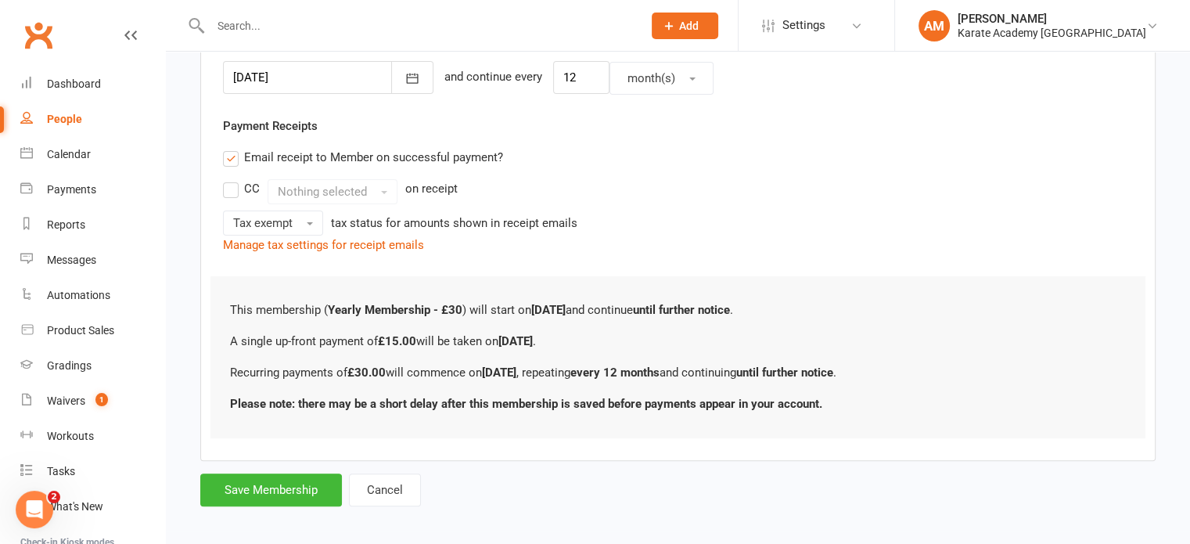
scroll to position [407, 0]
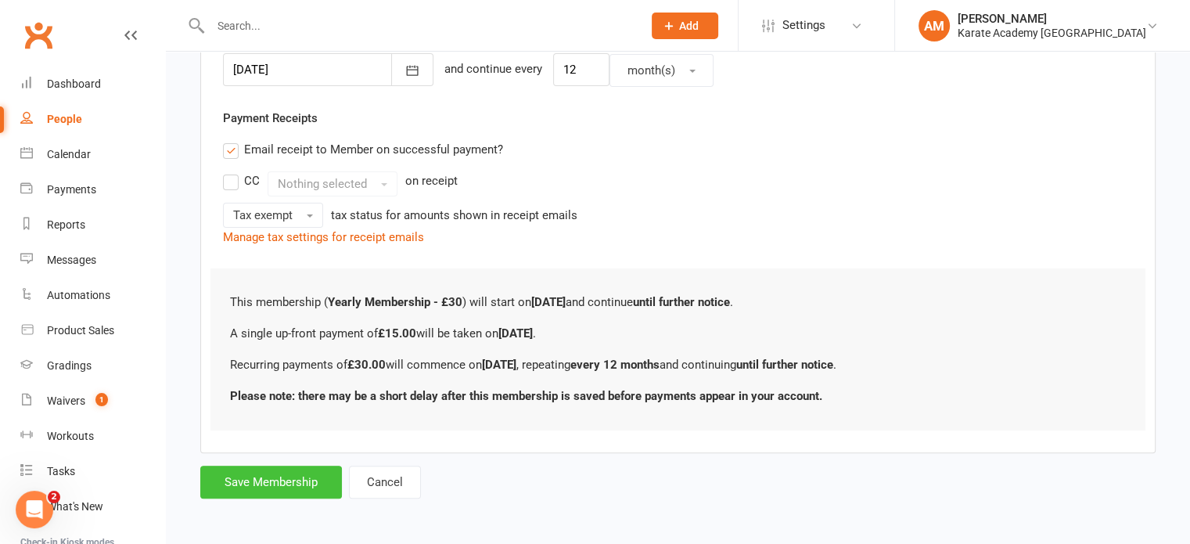
click at [274, 484] on button "Save Membership" at bounding box center [271, 481] width 142 height 33
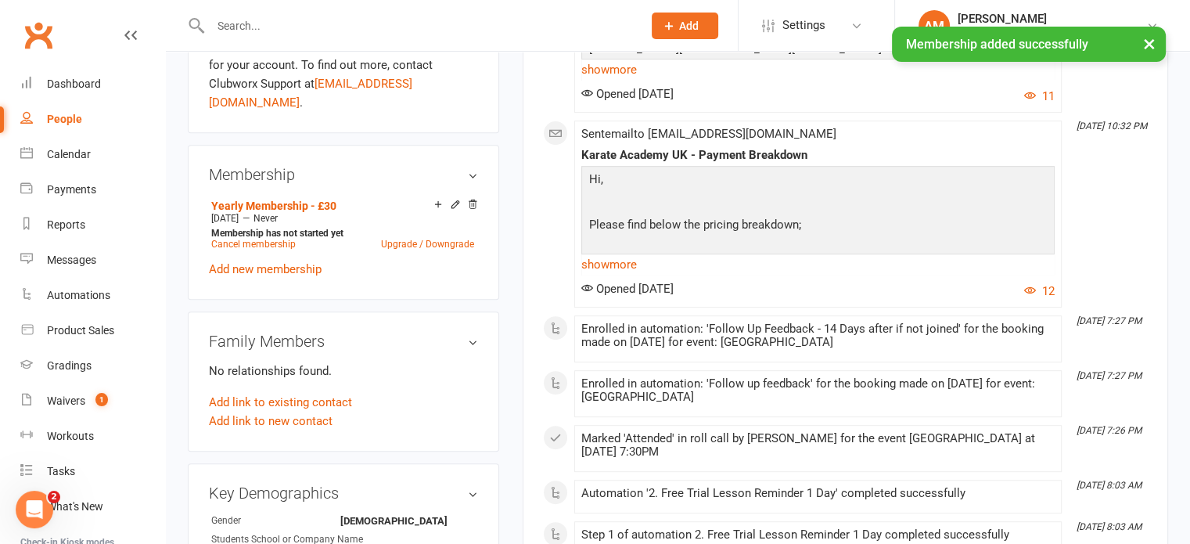
scroll to position [626, 0]
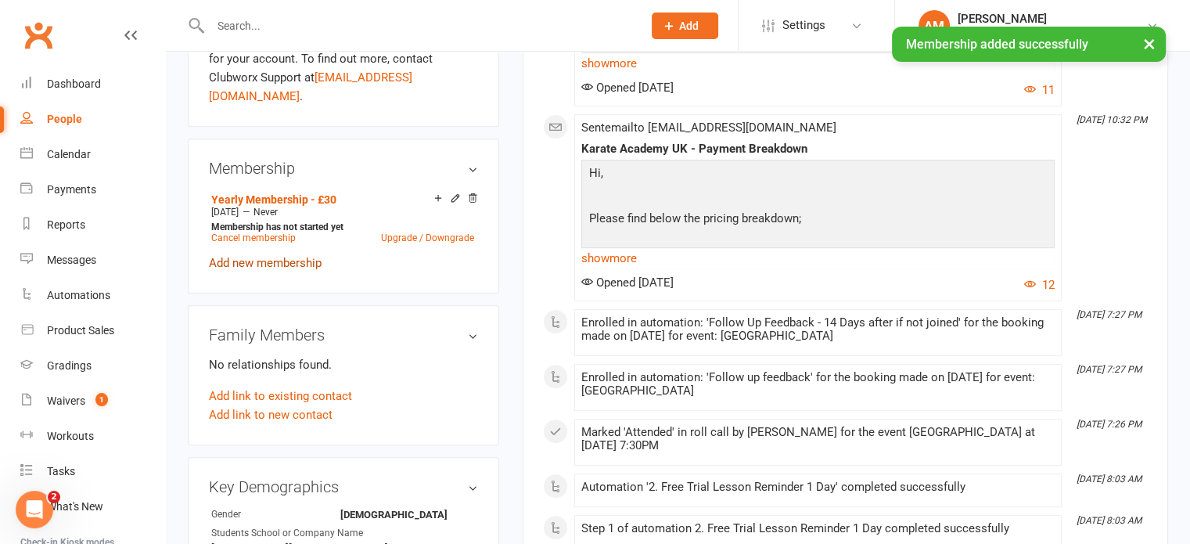
click at [296, 256] on link "Add new membership" at bounding box center [265, 263] width 113 height 14
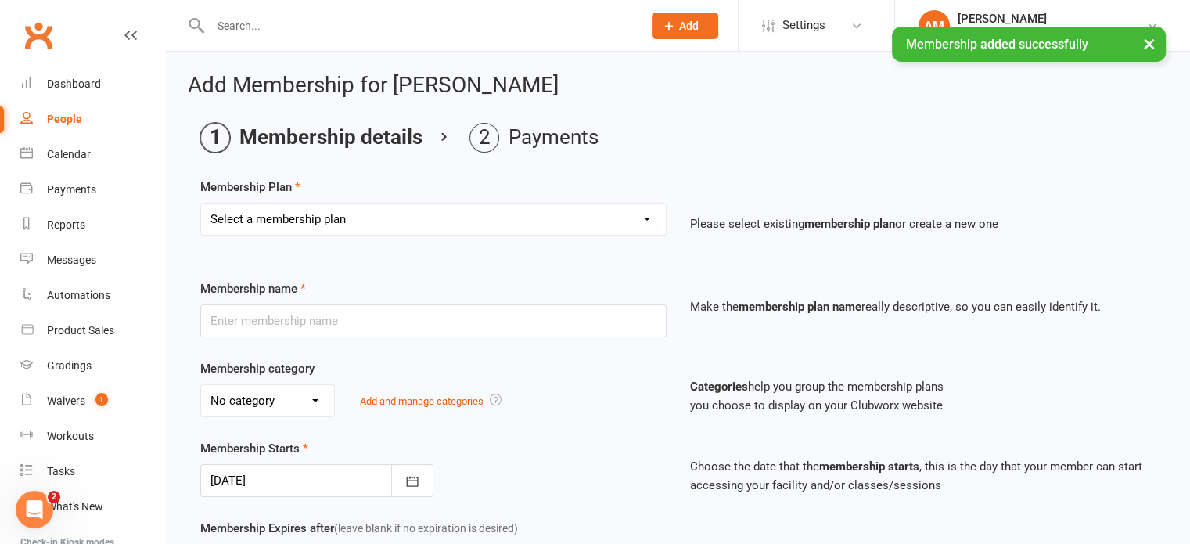
click at [557, 206] on select "Select a membership plan Create new Membership Plan Term Fee - 3 Months Term Fe…" at bounding box center [433, 218] width 465 height 31
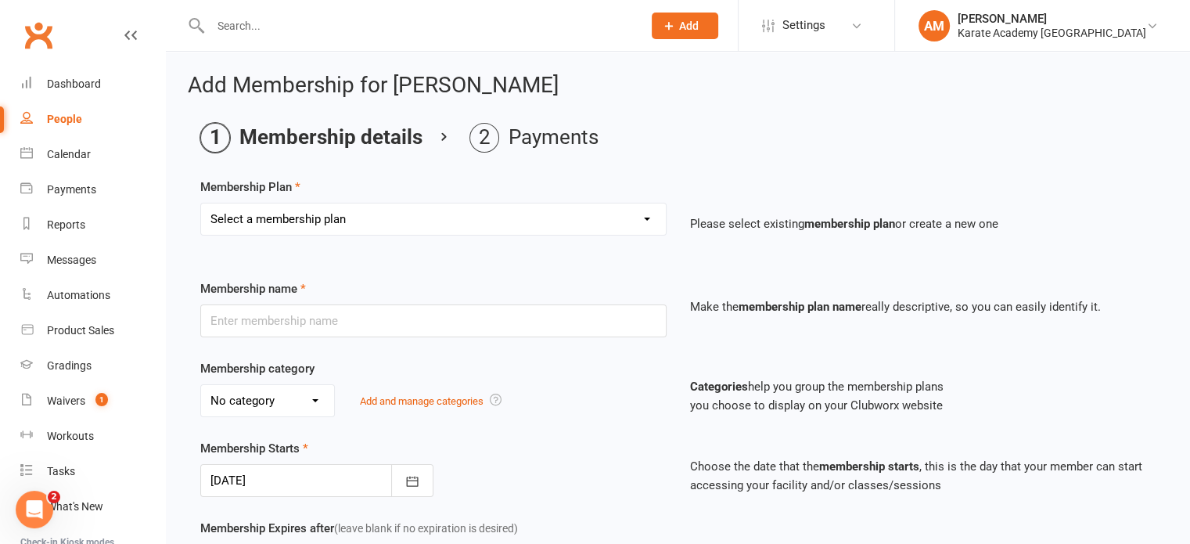
select select "1"
click at [201, 203] on select "Select a membership plan Create new Membership Plan Term Fee - 3 Months Term Fe…" at bounding box center [433, 218] width 465 height 31
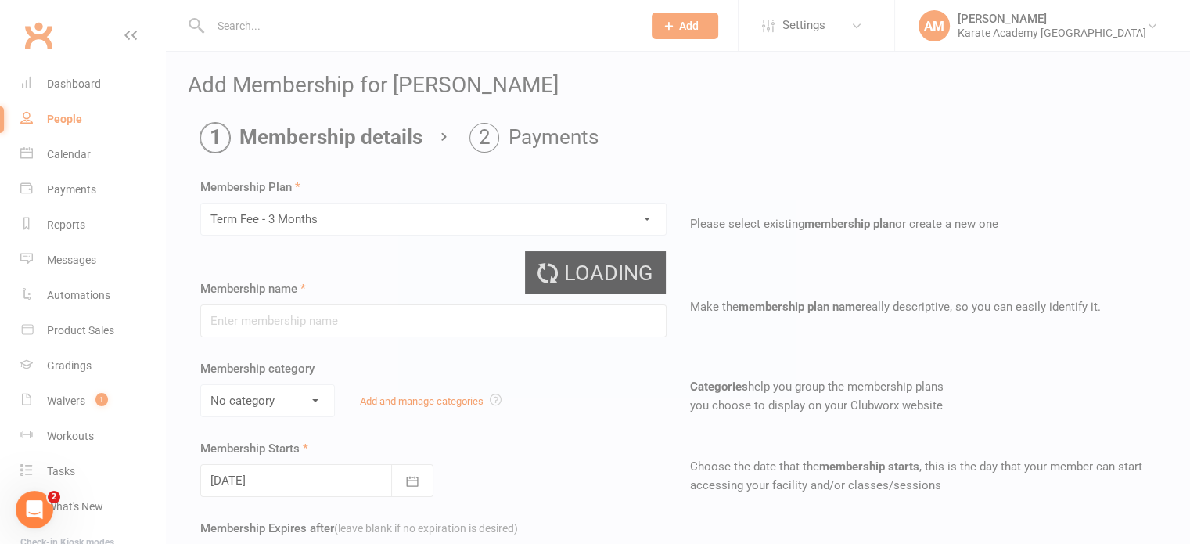
type input "Term Fee - 3 Months"
select select "0"
select select "2"
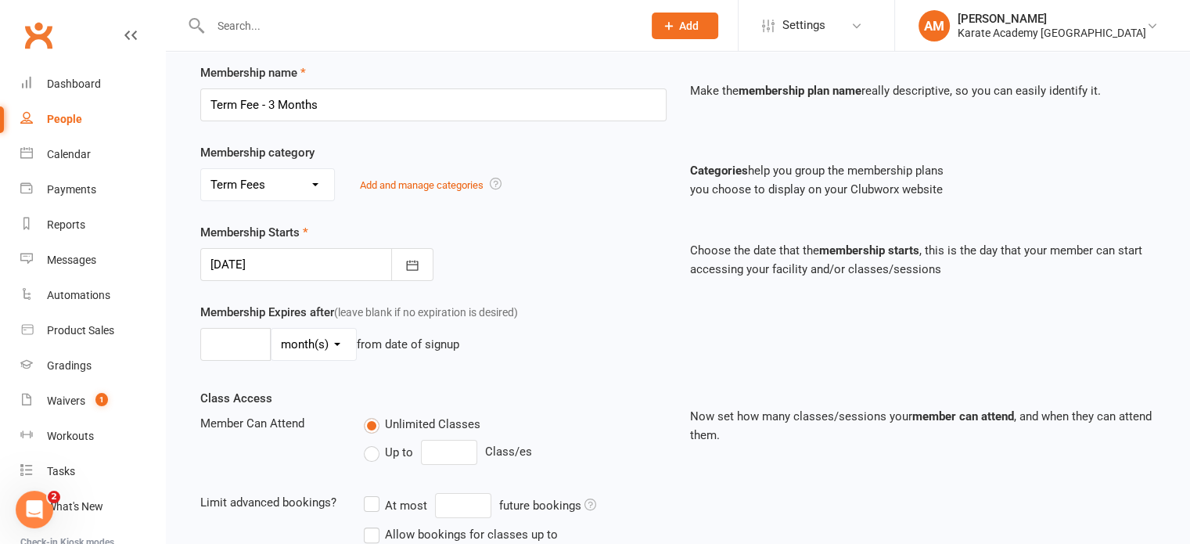
scroll to position [235, 0]
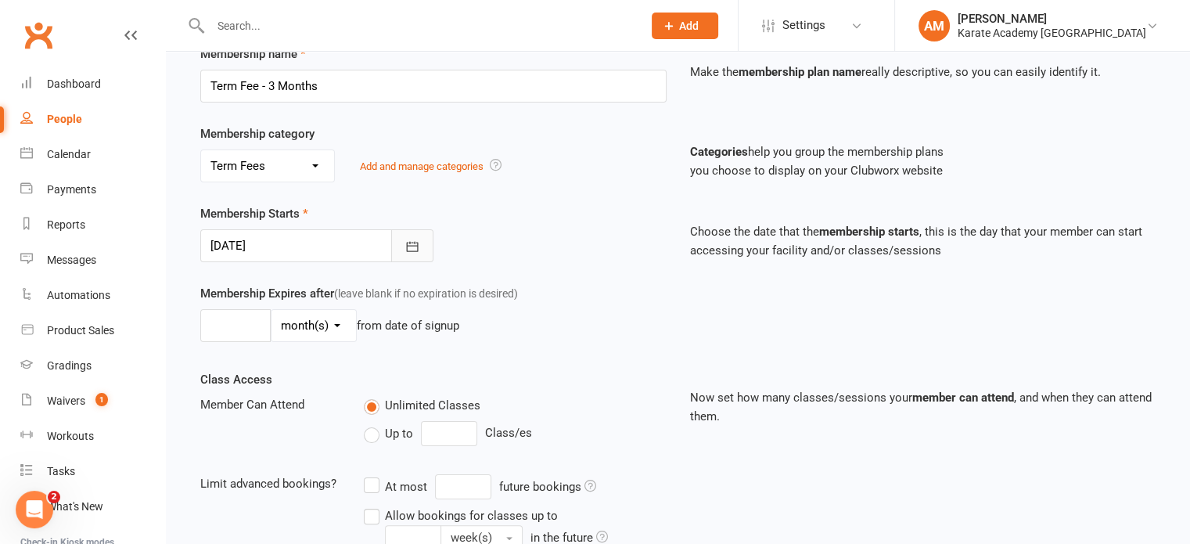
click at [419, 245] on icon "button" at bounding box center [412, 247] width 16 height 16
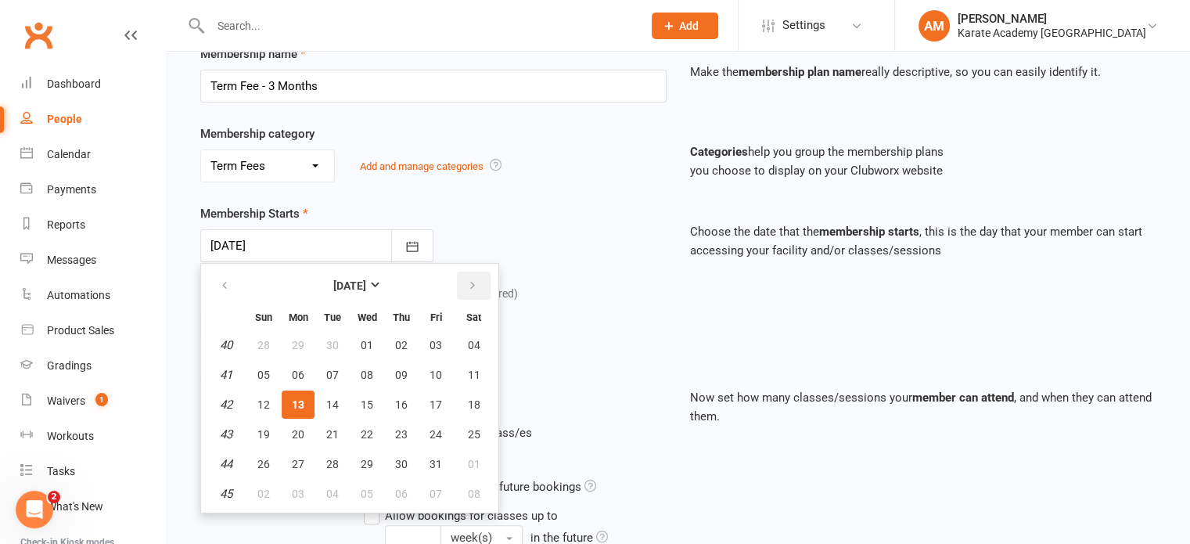
click at [467, 279] on icon "button" at bounding box center [472, 285] width 11 height 13
click at [401, 340] on span "01" at bounding box center [401, 345] width 13 height 13
type input "01 Jan 2026"
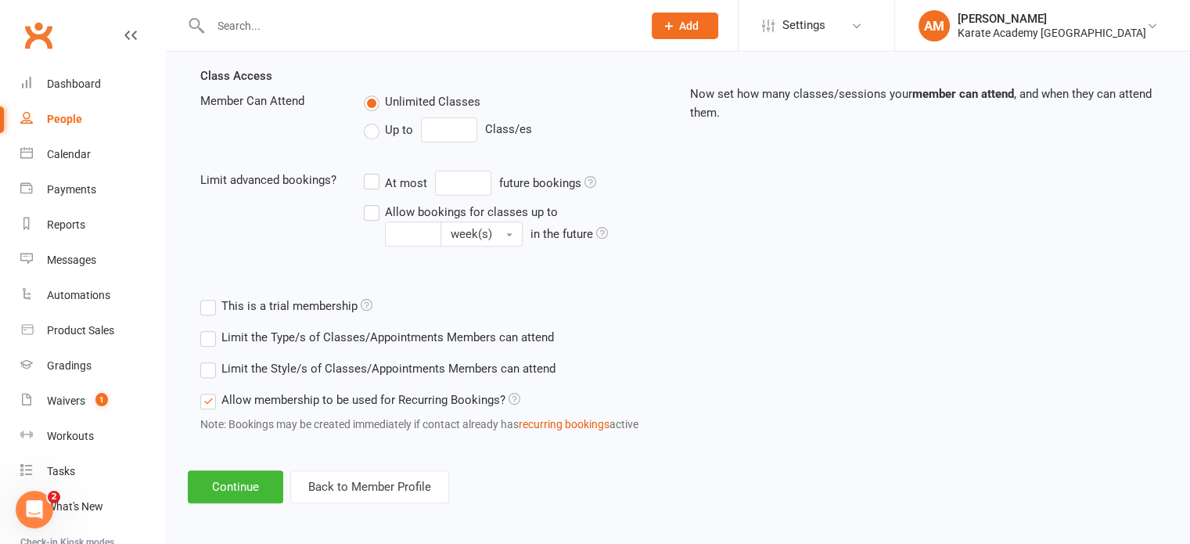
scroll to position [539, 0]
click at [255, 480] on button "Continue" at bounding box center [235, 485] width 95 height 33
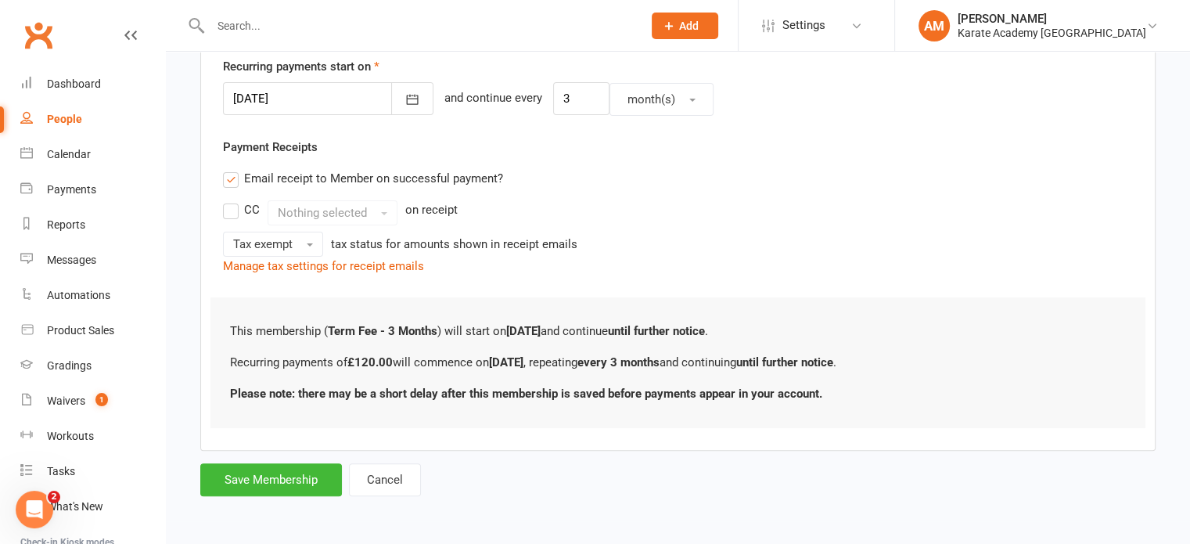
scroll to position [0, 0]
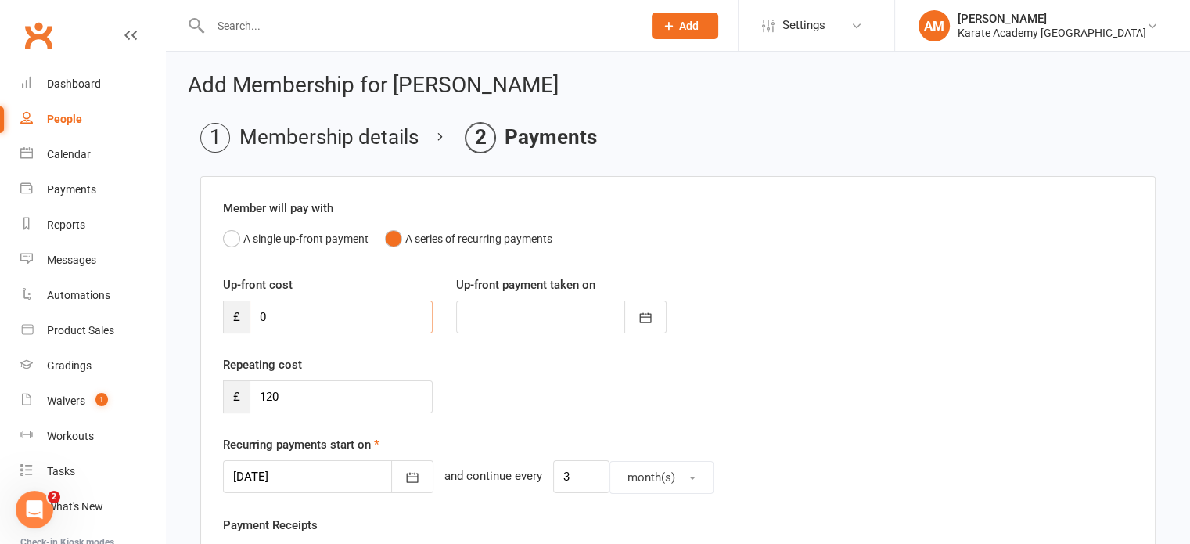
click at [325, 318] on input "0" at bounding box center [341, 316] width 183 height 33
type input "1"
type input "13 Oct 2025"
type input "130"
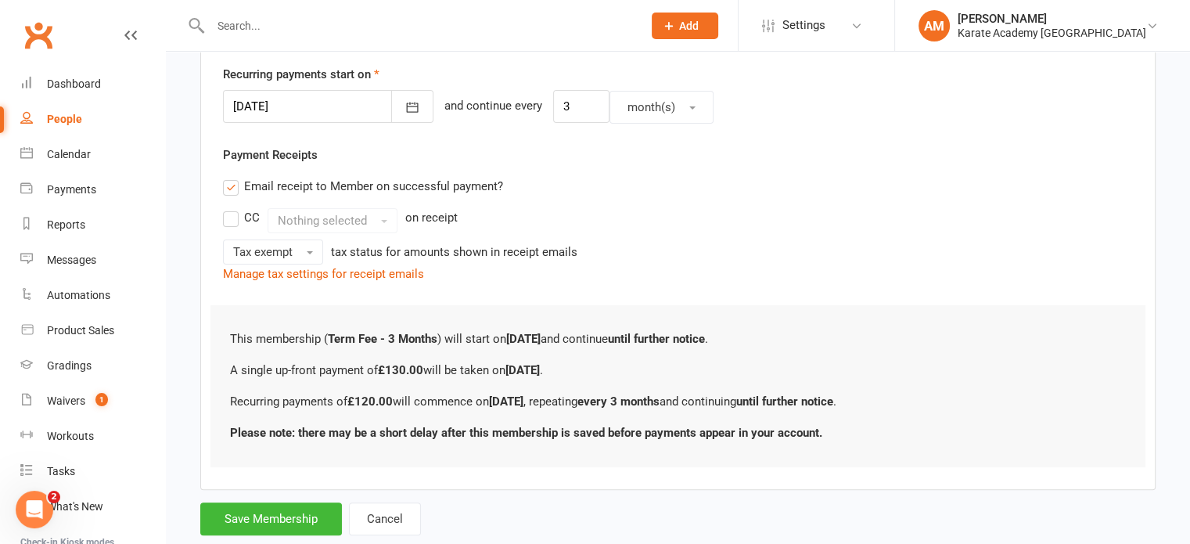
scroll to position [407, 0]
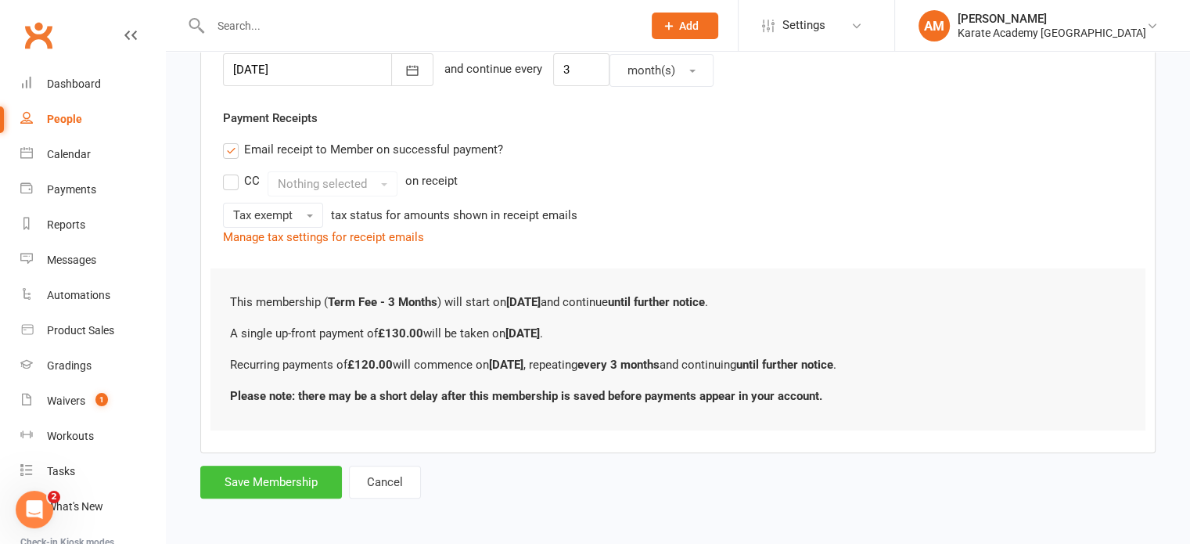
click at [287, 487] on button "Save Membership" at bounding box center [271, 481] width 142 height 33
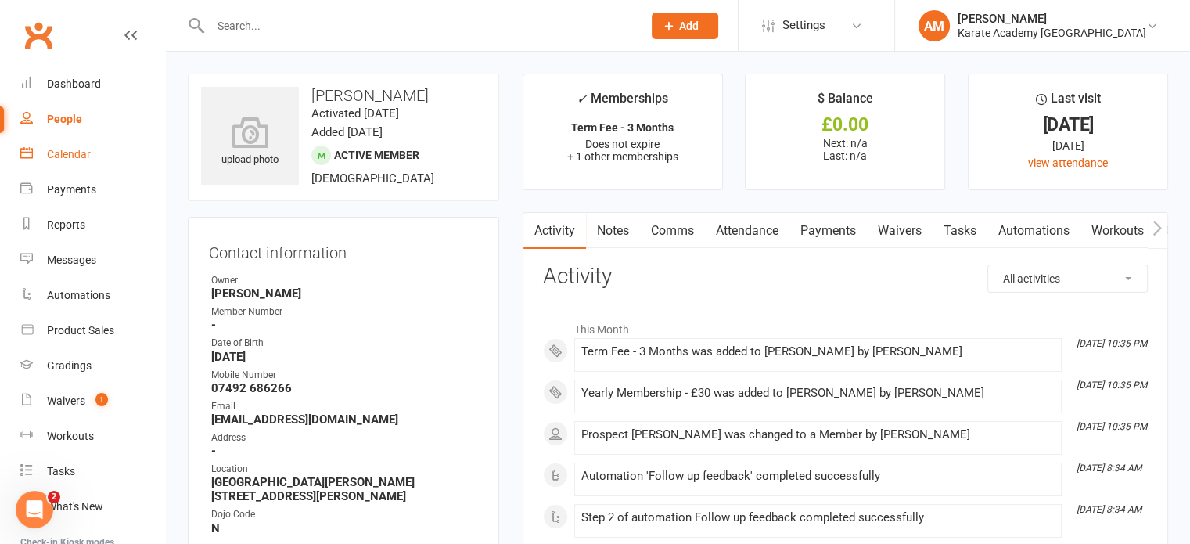
click at [828, 234] on link "Payments" at bounding box center [827, 231] width 77 height 36
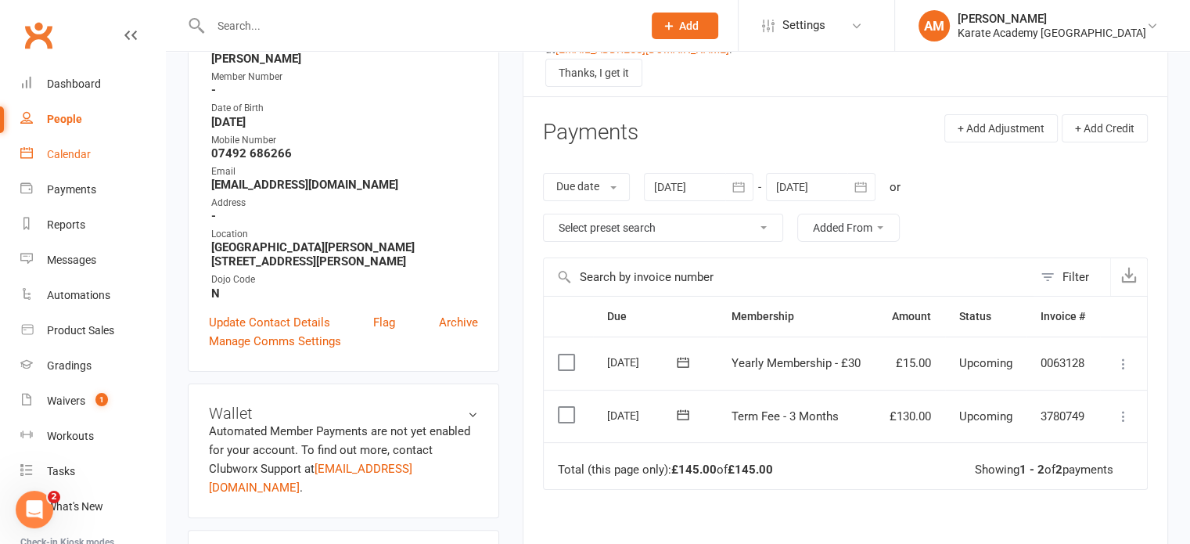
scroll to position [313, 0]
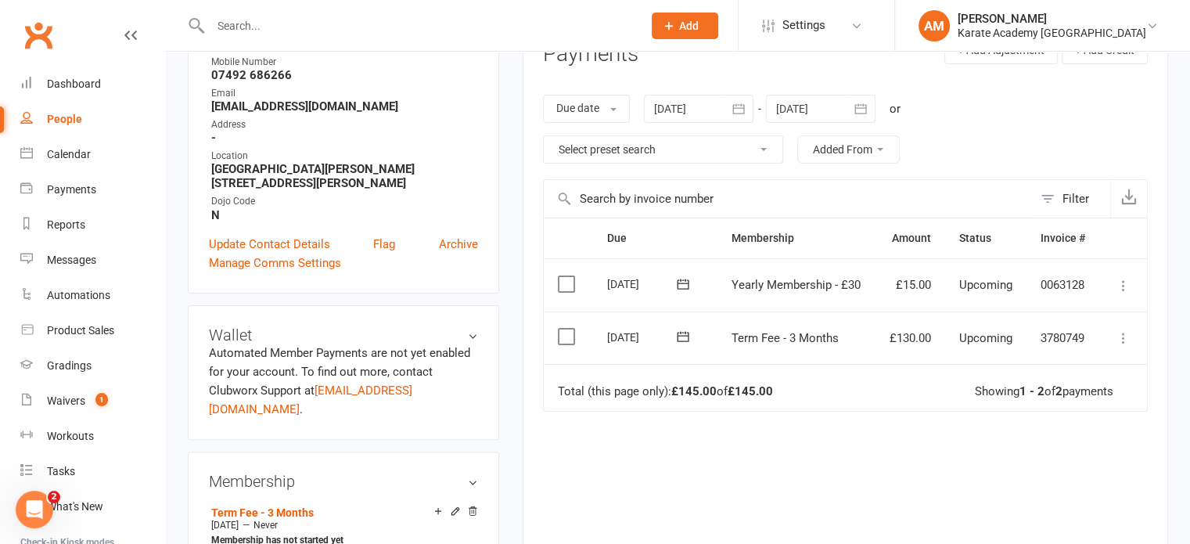
click at [559, 334] on label at bounding box center [568, 337] width 21 height 16
click at [559, 329] on input "checkbox" at bounding box center [563, 329] width 10 height 0
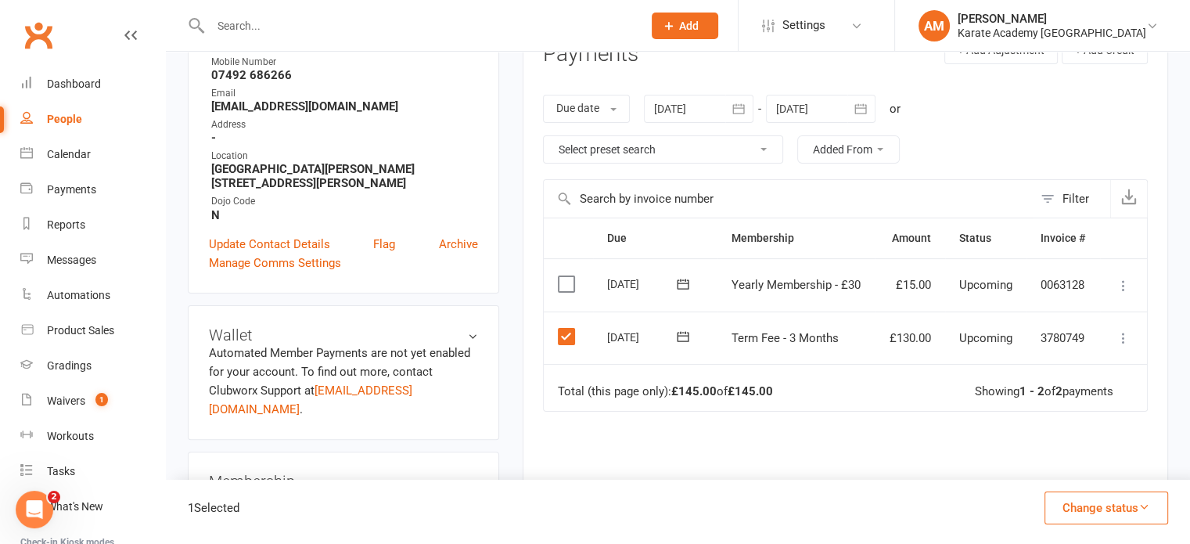
click at [566, 288] on label at bounding box center [568, 284] width 21 height 16
click at [566, 276] on input "checkbox" at bounding box center [563, 276] width 10 height 0
click at [1155, 504] on button "Change status" at bounding box center [1106, 507] width 124 height 33
click at [1104, 378] on link "Paid (Cash)" at bounding box center [1089, 371] width 155 height 31
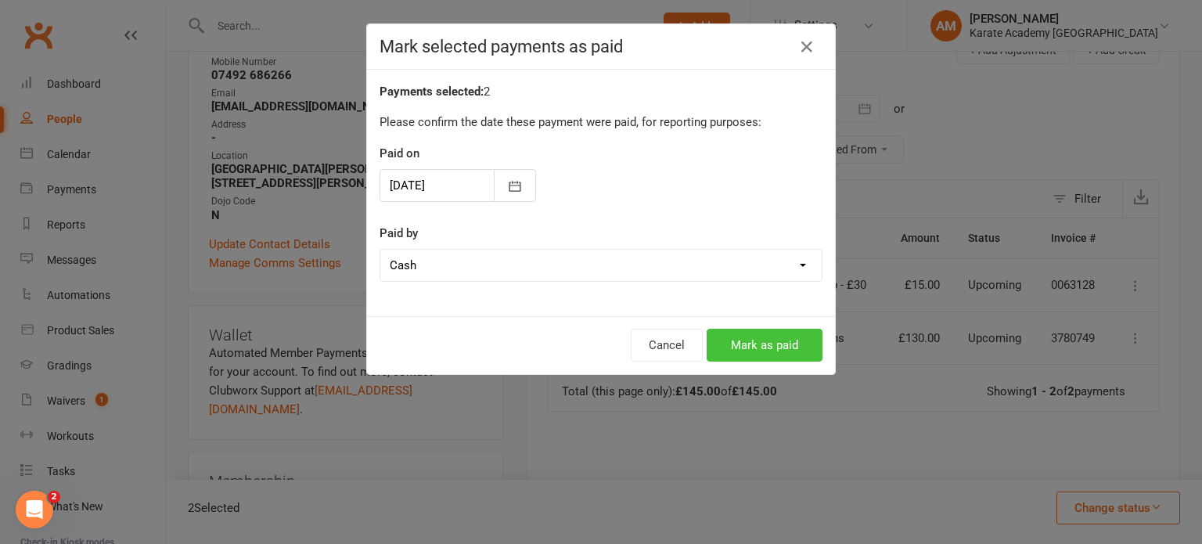
click at [726, 339] on button "Mark as paid" at bounding box center [764, 345] width 116 height 33
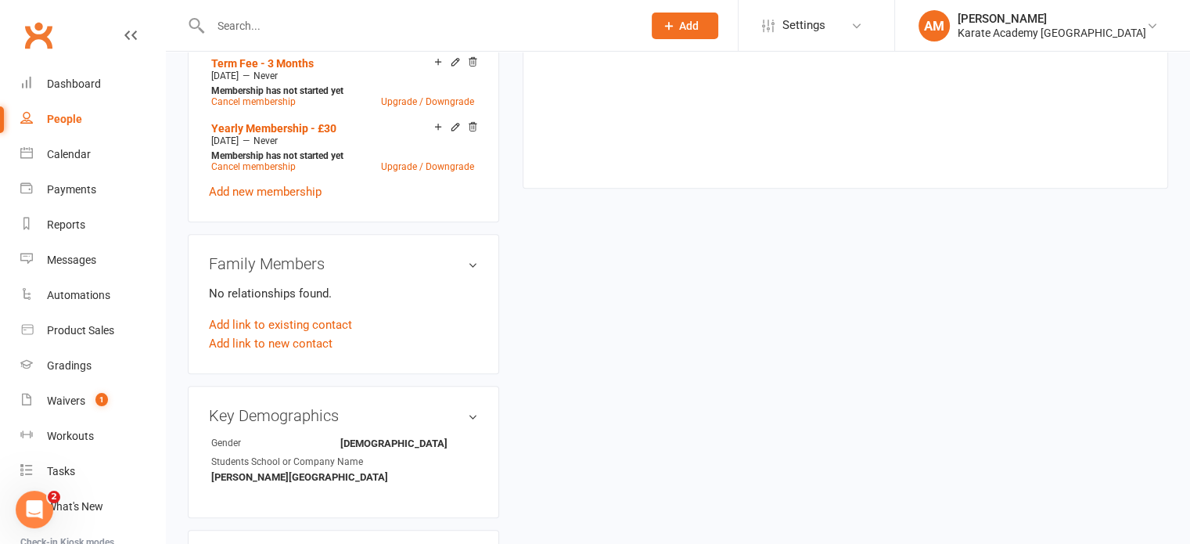
scroll to position [782, 0]
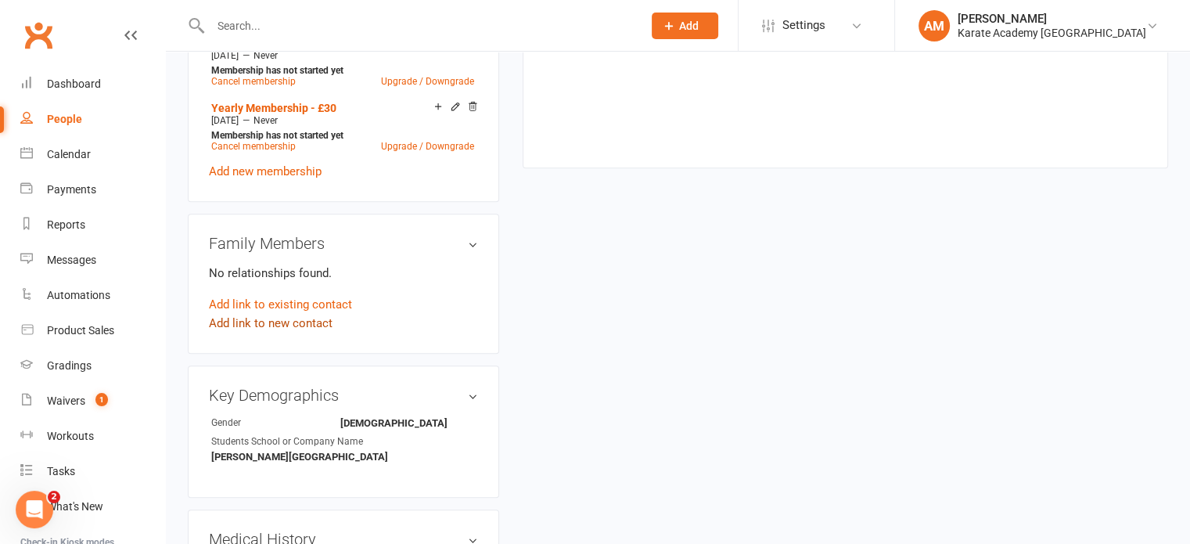
click at [260, 314] on link "Add link to new contact" at bounding box center [271, 323] width 124 height 19
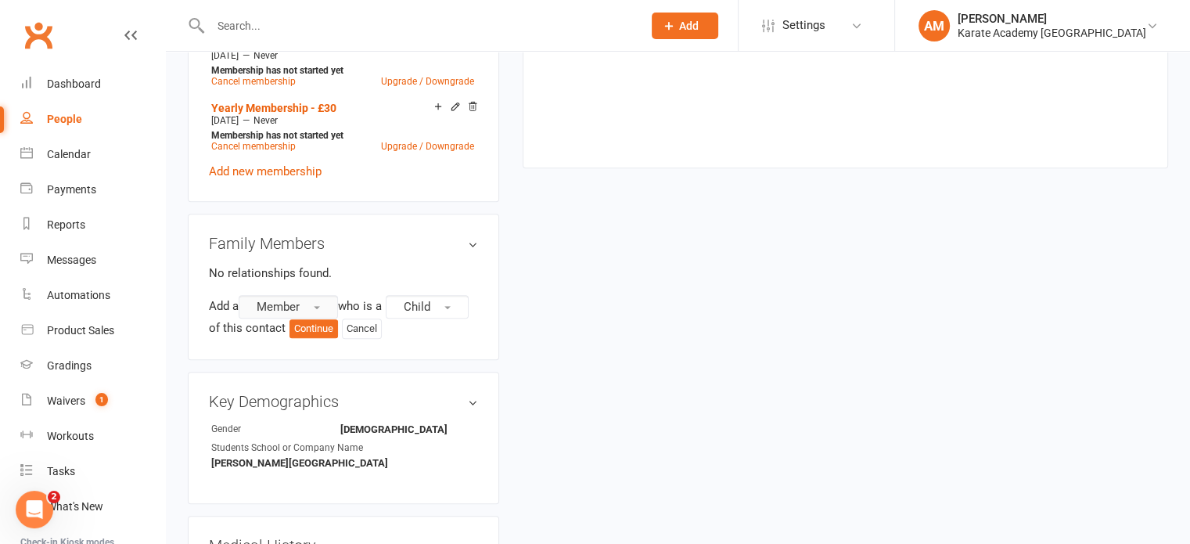
click at [307, 295] on button "Member" at bounding box center [288, 306] width 99 height 23
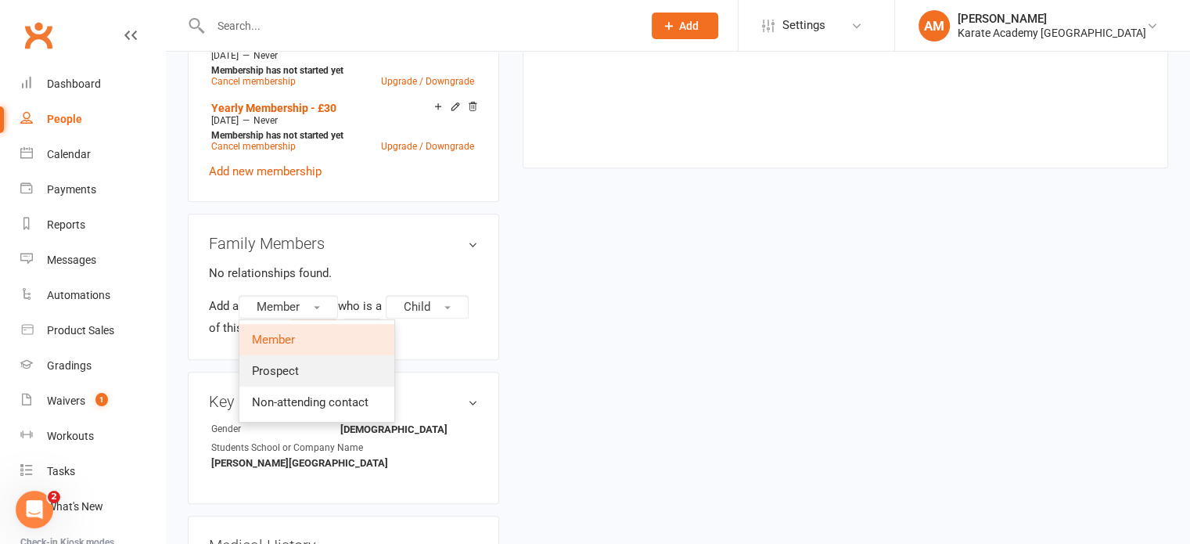
click at [316, 355] on link "Prospect" at bounding box center [316, 370] width 155 height 31
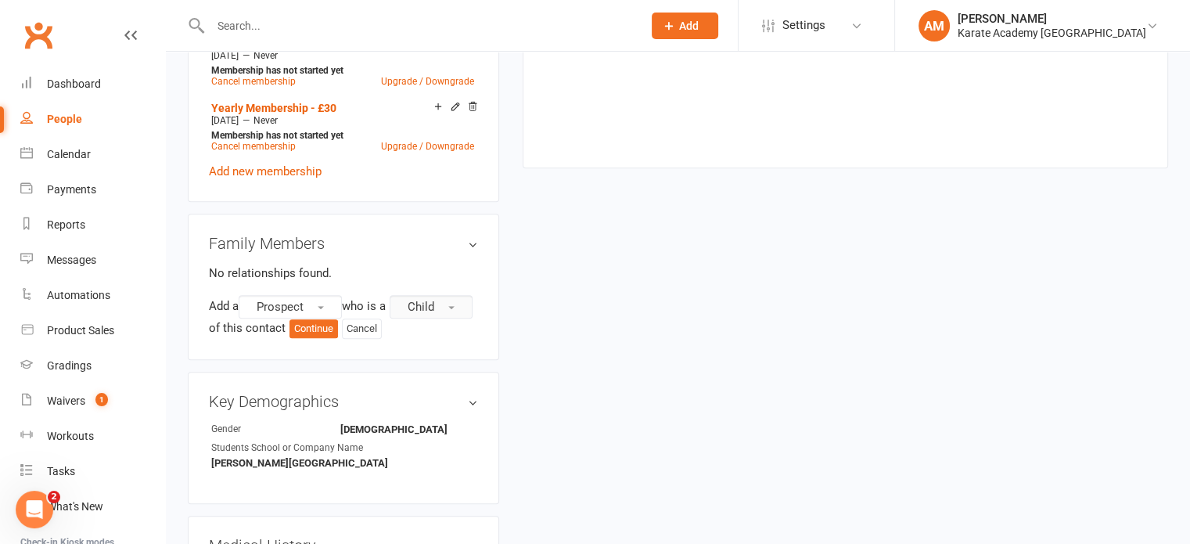
click at [408, 311] on span "Child" at bounding box center [421, 307] width 27 height 14
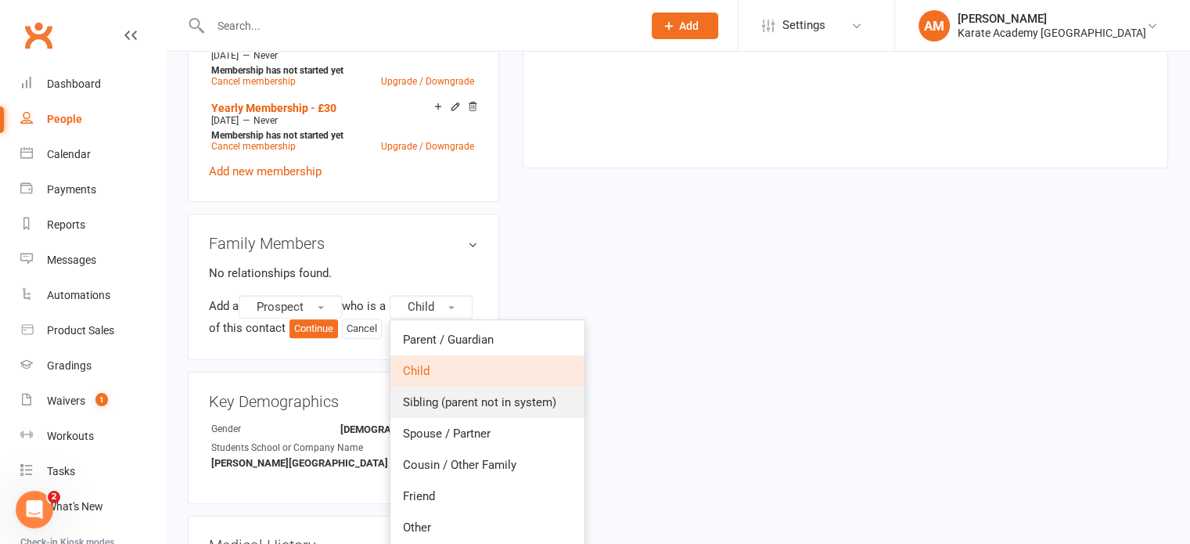
click at [403, 403] on span "Sibling (parent not in system)" at bounding box center [479, 402] width 153 height 14
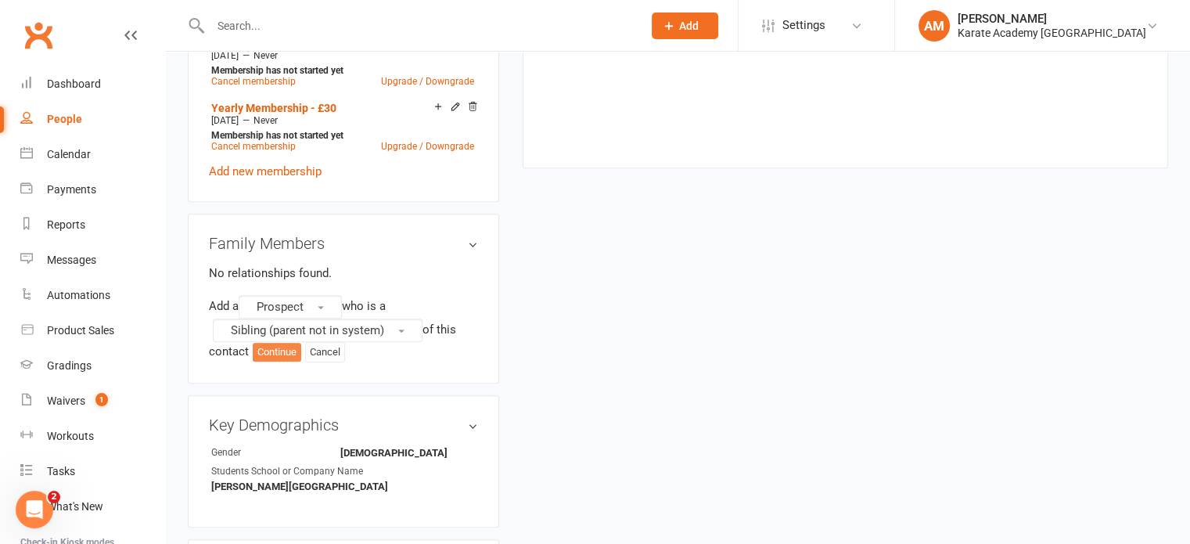
click at [279, 343] on button "Continue" at bounding box center [277, 352] width 48 height 19
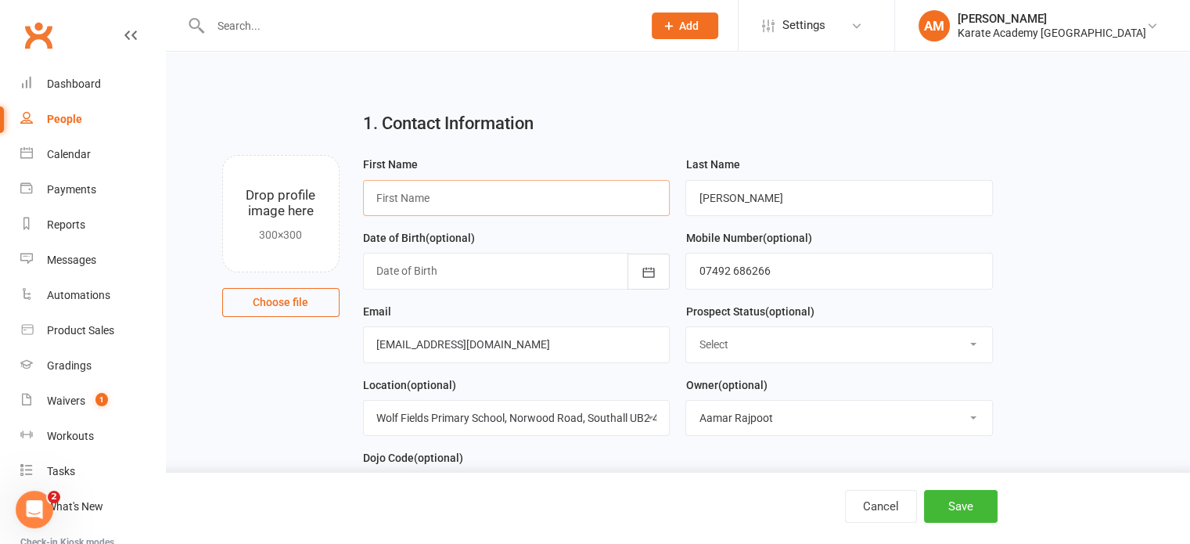
click at [485, 203] on input "text" at bounding box center [516, 198] width 307 height 36
paste input "Anjaliya"
type input "Anjaliya"
click at [638, 271] on button "button" at bounding box center [648, 271] width 42 height 36
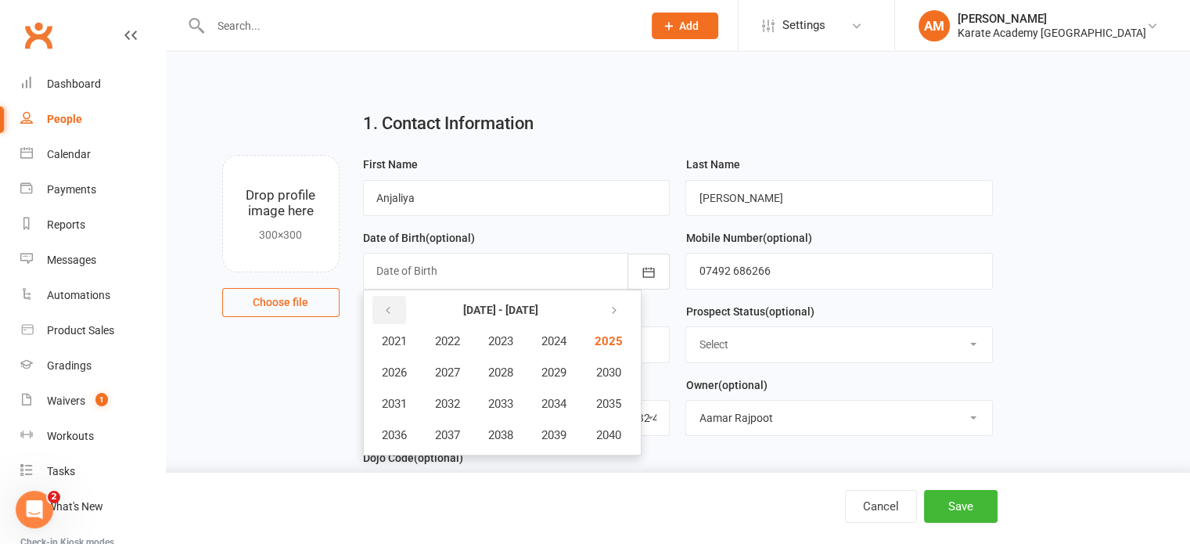
click at [393, 309] on button "button" at bounding box center [389, 310] width 34 height 28
click at [549, 432] on span "2019" at bounding box center [553, 435] width 25 height 14
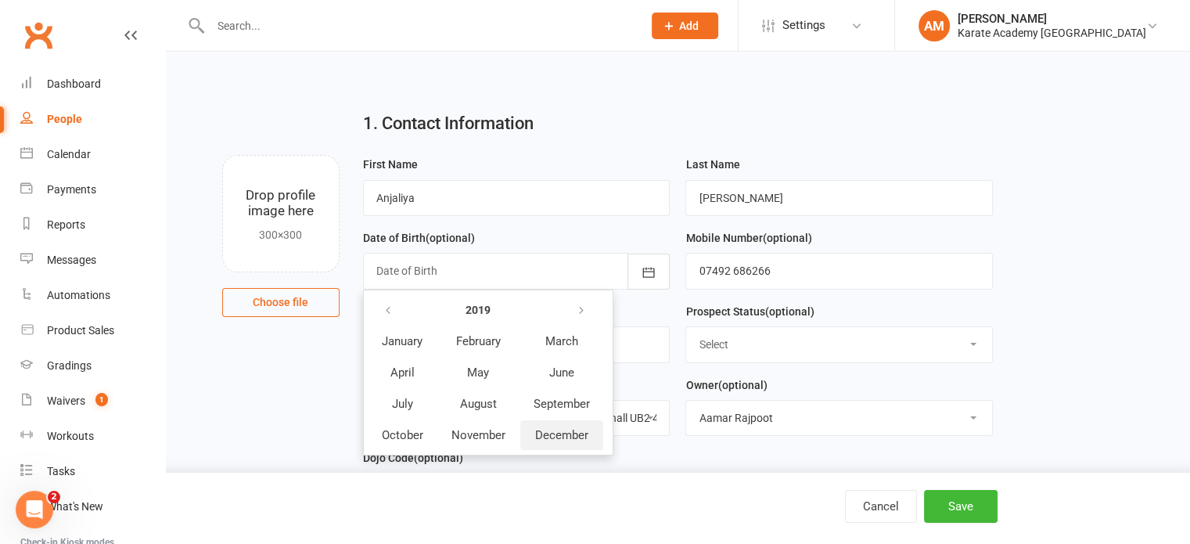
click at [549, 432] on span "December" at bounding box center [561, 435] width 53 height 14
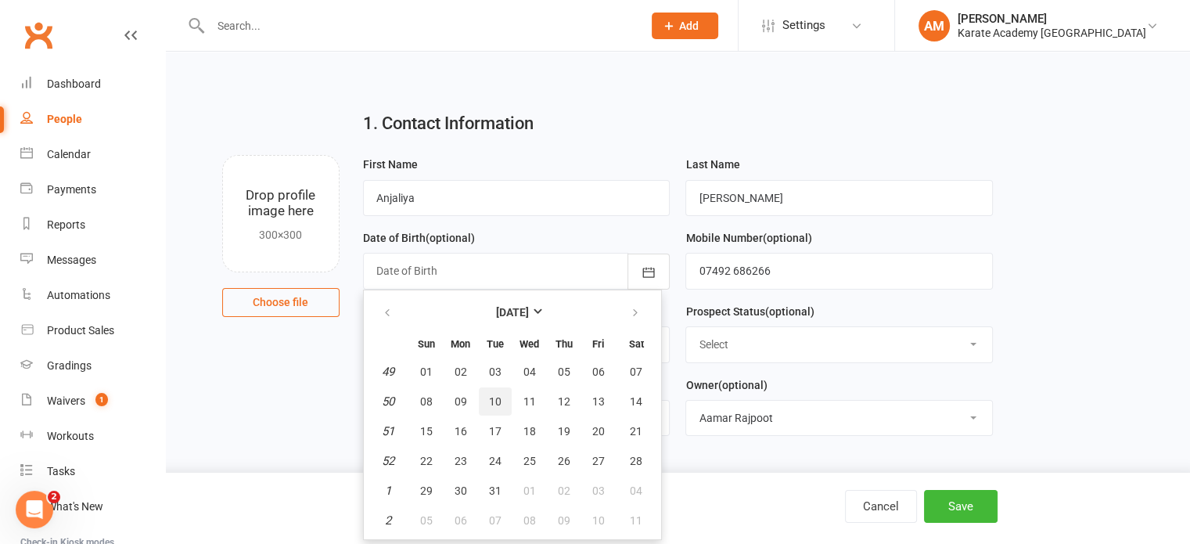
click at [496, 408] on button "10" at bounding box center [495, 401] width 33 height 28
type input "10 Dec 2019"
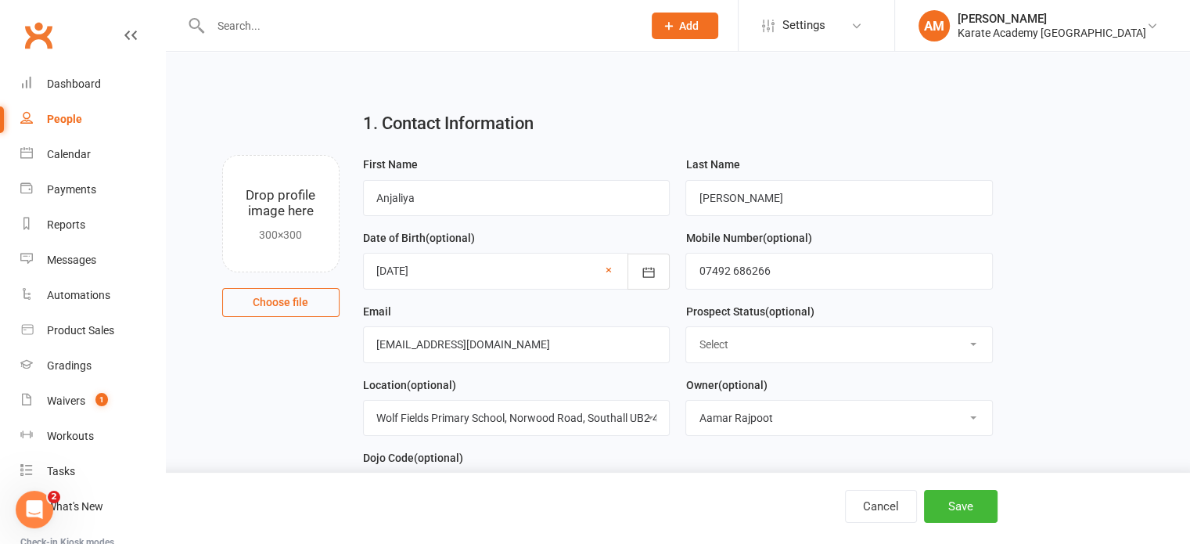
click at [752, 345] on select "Select Initial Contact Not Ready Not interested" at bounding box center [839, 344] width 306 height 34
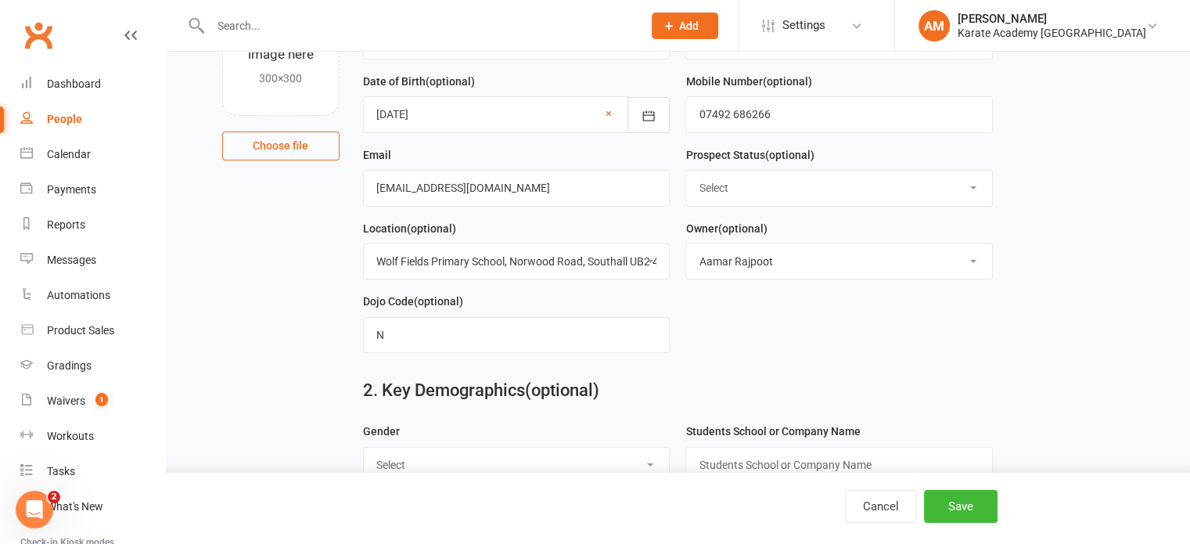
click at [789, 187] on select "Select Initial Contact Not Ready Not interested" at bounding box center [839, 188] width 306 height 34
select select "Initial Contact"
click at [686, 171] on select "Select Initial Contact Not Ready Not interested" at bounding box center [839, 188] width 306 height 34
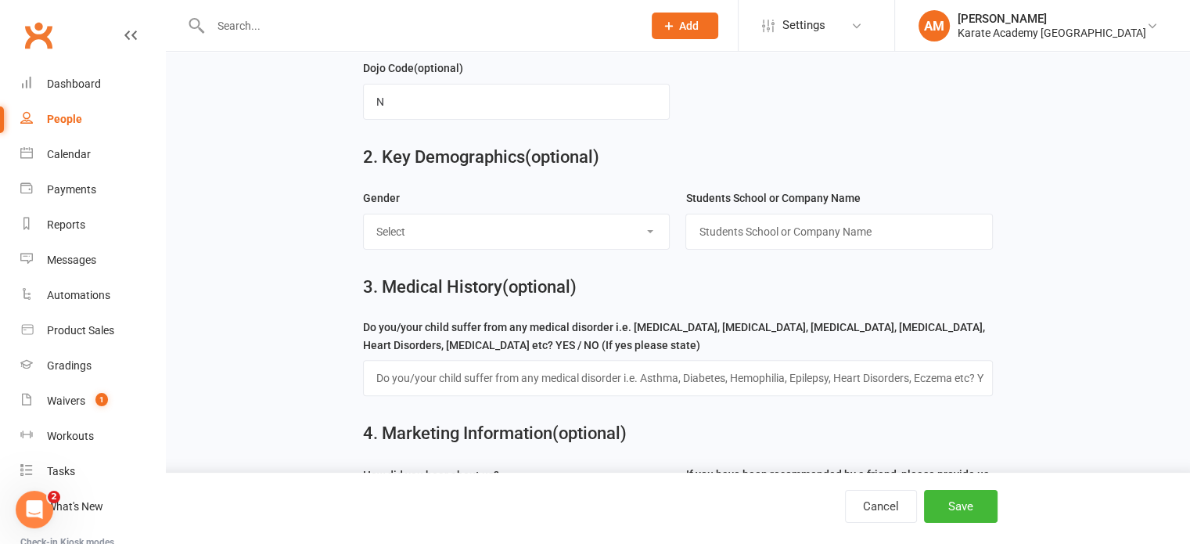
scroll to position [391, 0]
click at [591, 234] on select "Select Male Female" at bounding box center [517, 230] width 306 height 34
select select "Female"
click at [364, 213] on select "Select Male Female" at bounding box center [517, 230] width 306 height 34
click at [782, 228] on input "text" at bounding box center [838, 230] width 307 height 36
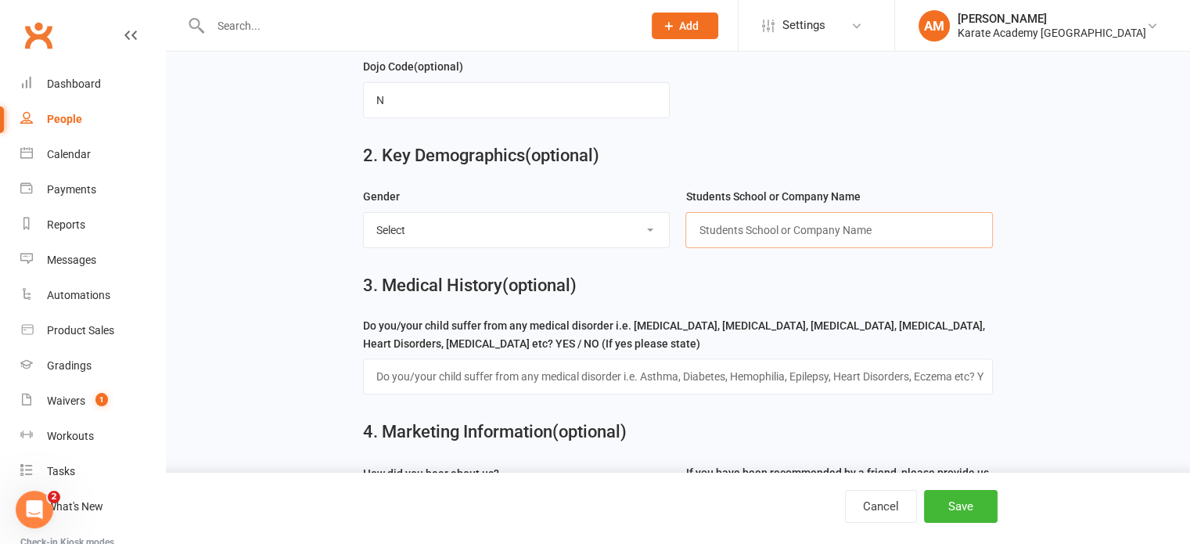
paste input "Dairy Meadow Primary"
type input "Dairy Meadow Primary"
click at [645, 378] on input "text" at bounding box center [678, 376] width 630 height 36
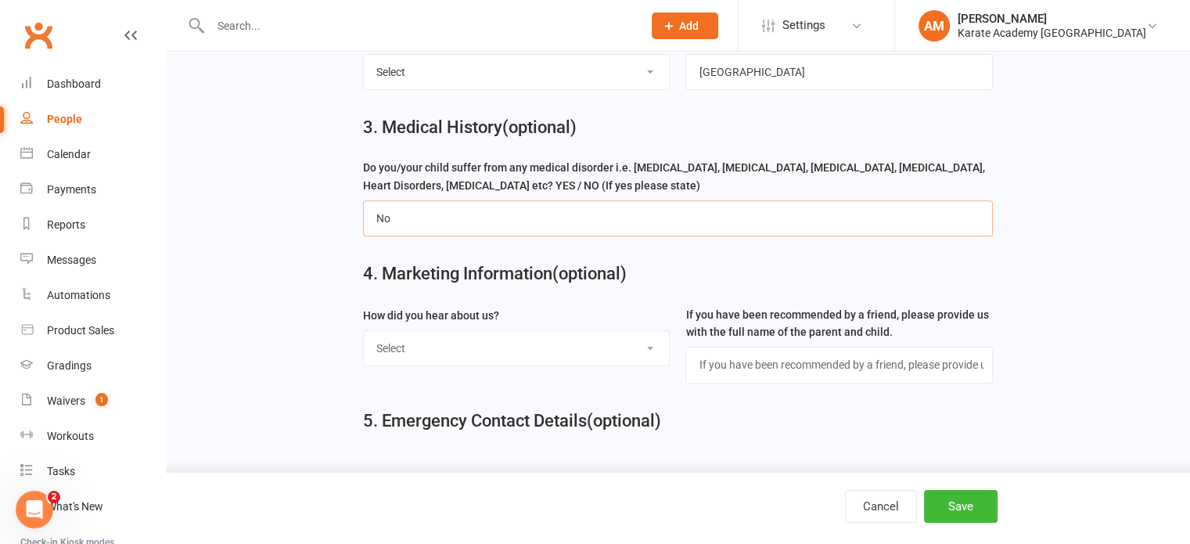
scroll to position [566, 0]
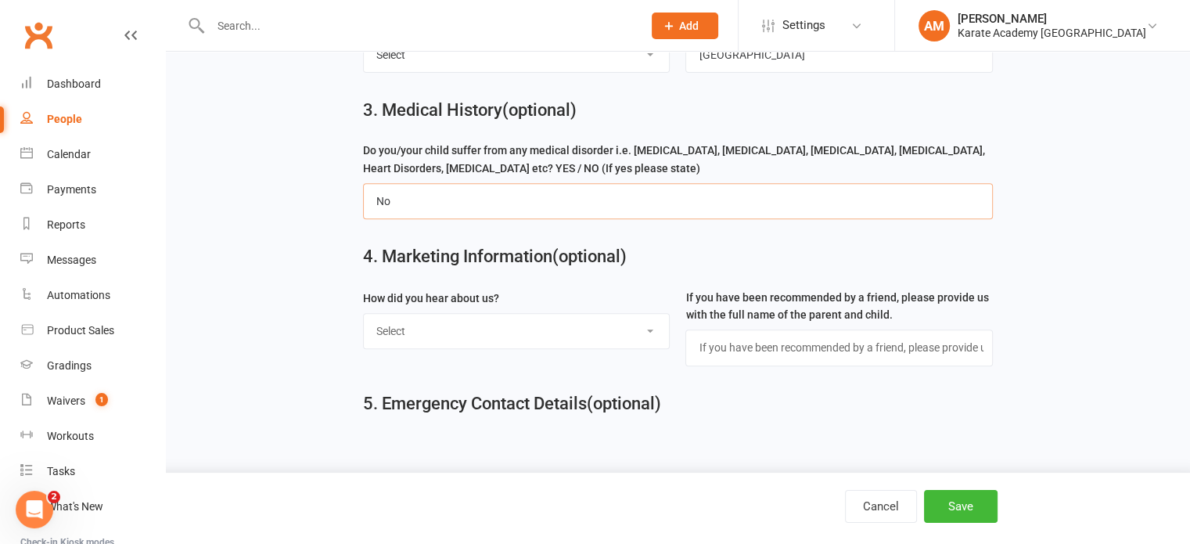
type input "No"
click at [574, 325] on select "Select Online Search (Google) Social Media Walk In Leaflet Banner Poster Friend…" at bounding box center [517, 331] width 306 height 34
select select "Friend Refferal (If yes please answer the next question)"
click at [364, 314] on select "Select Online Search (Google) Social Media Walk In Leaflet Banner Poster Friend…" at bounding box center [517, 331] width 306 height 34
click at [752, 350] on input "text" at bounding box center [838, 347] width 307 height 36
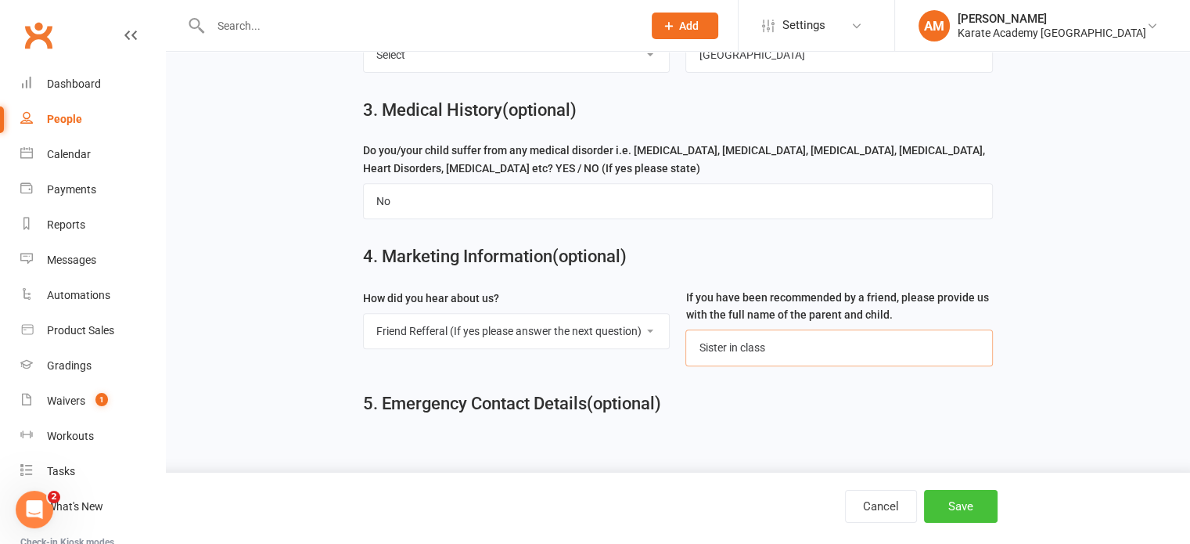
type input "Sister in class"
click at [957, 507] on button "Save" at bounding box center [961, 506] width 74 height 33
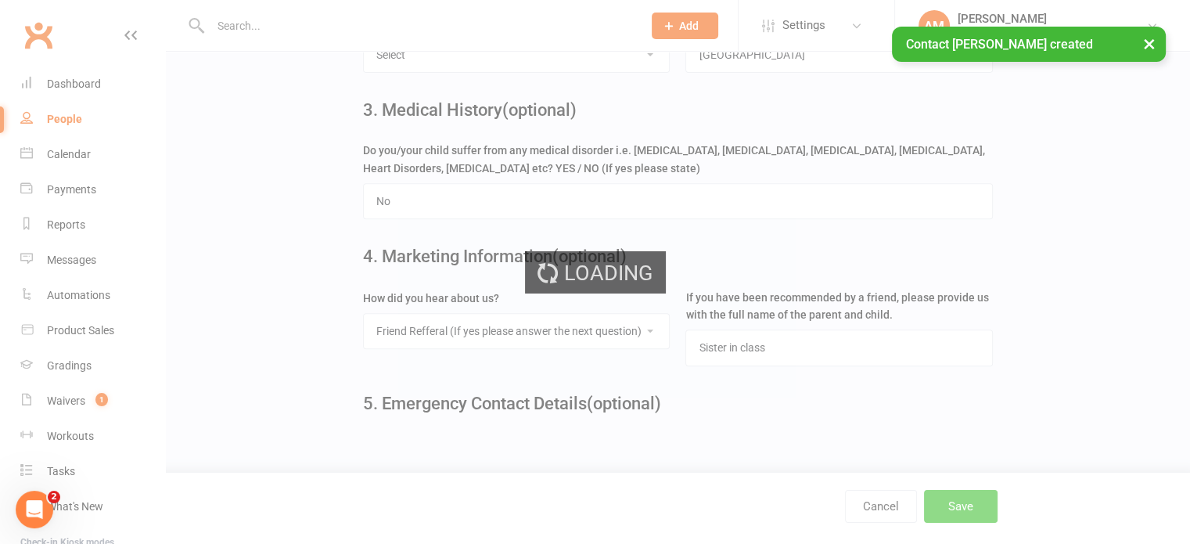
scroll to position [0, 0]
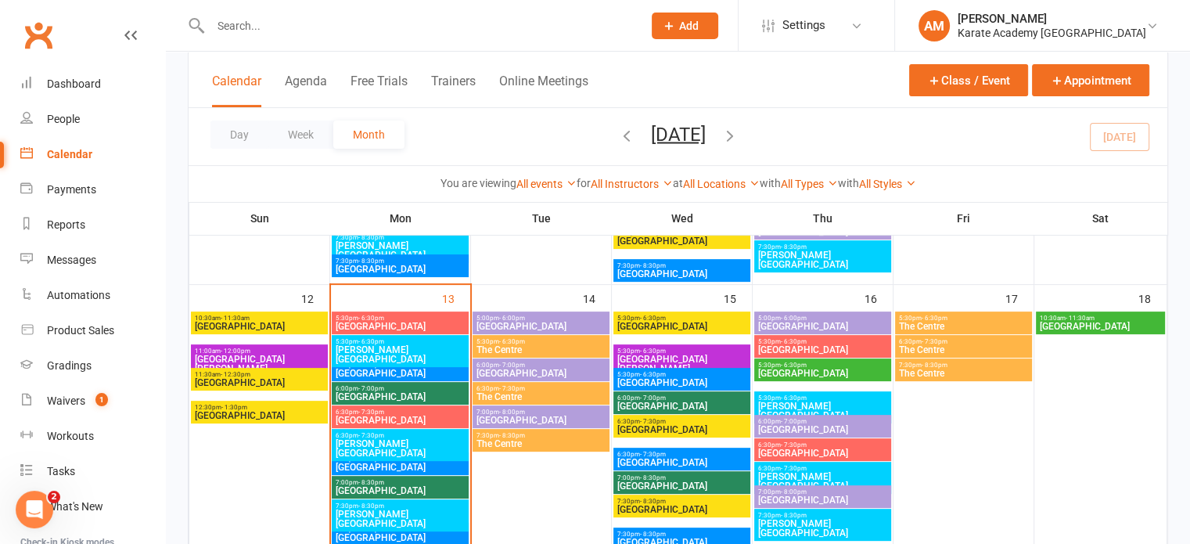
scroll to position [469, 0]
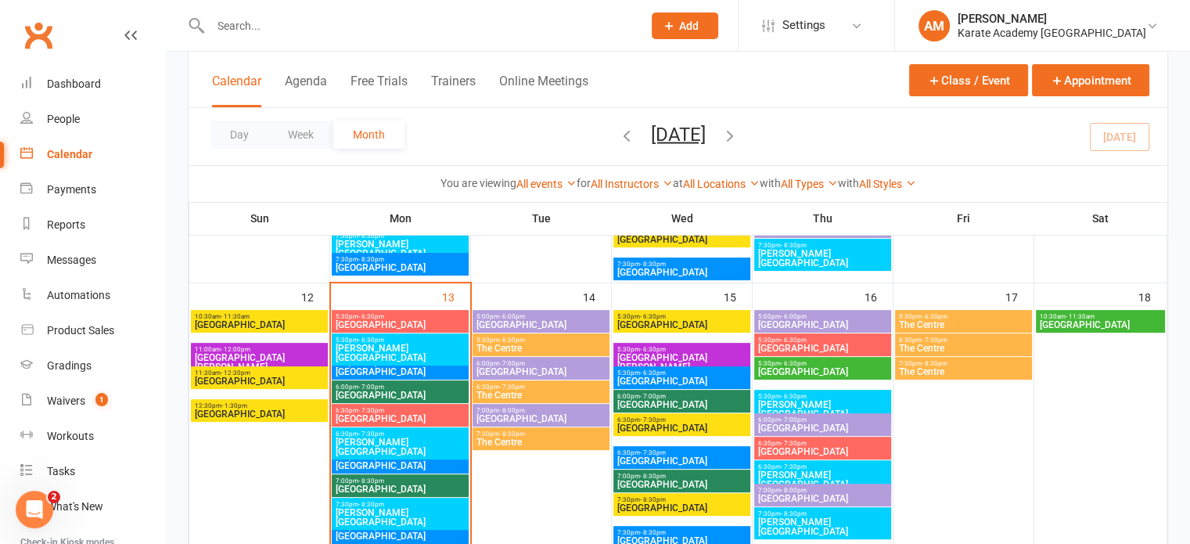
click at [375, 465] on span "Wolf Fields Primary School" at bounding box center [400, 465] width 131 height 9
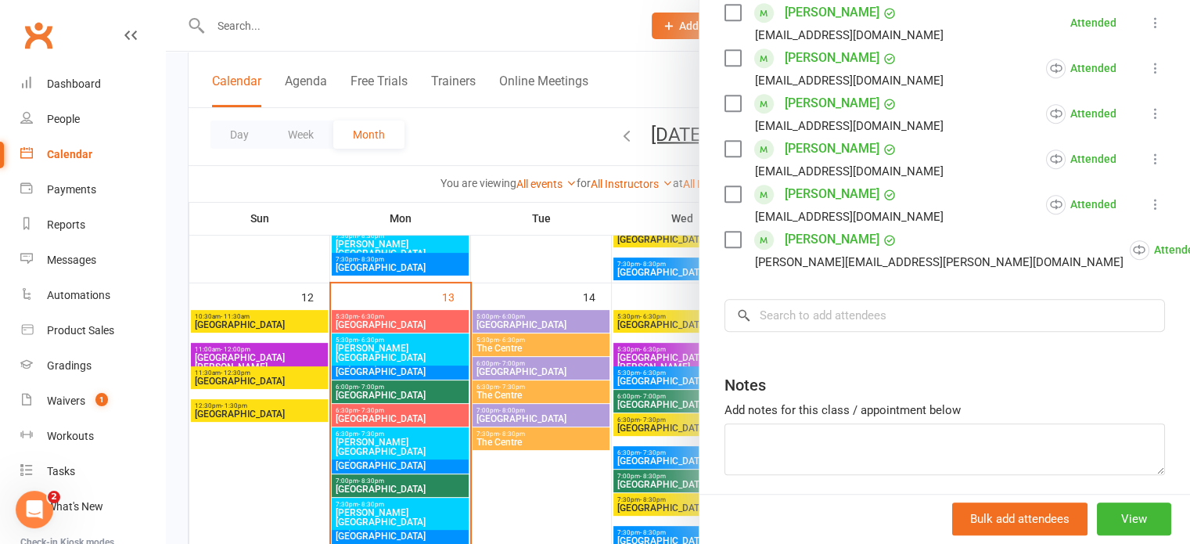
scroll to position [870, 0]
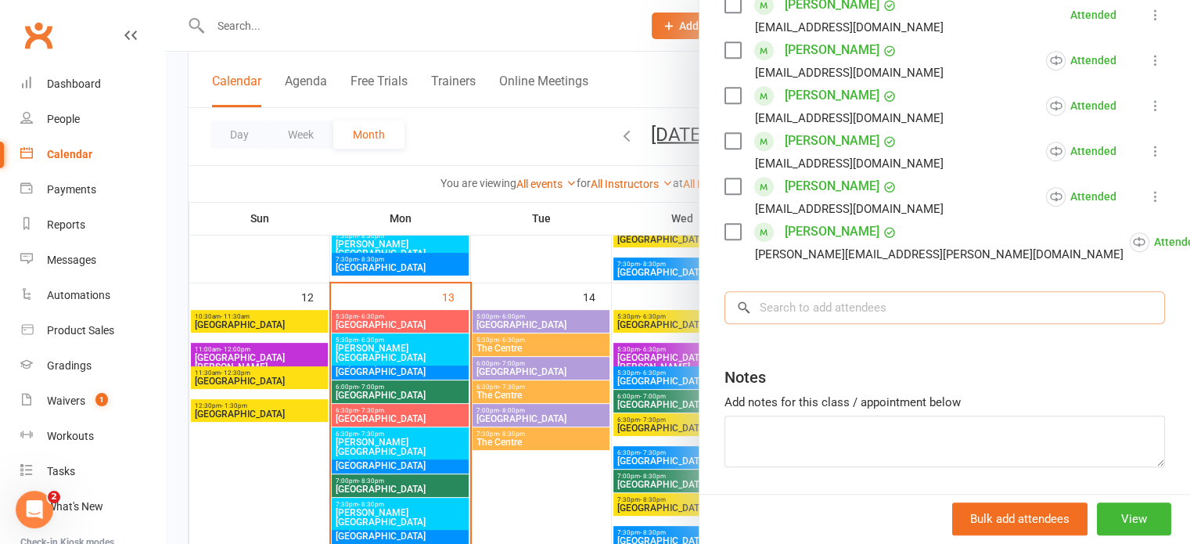
click at [827, 291] on input "search" at bounding box center [944, 307] width 440 height 33
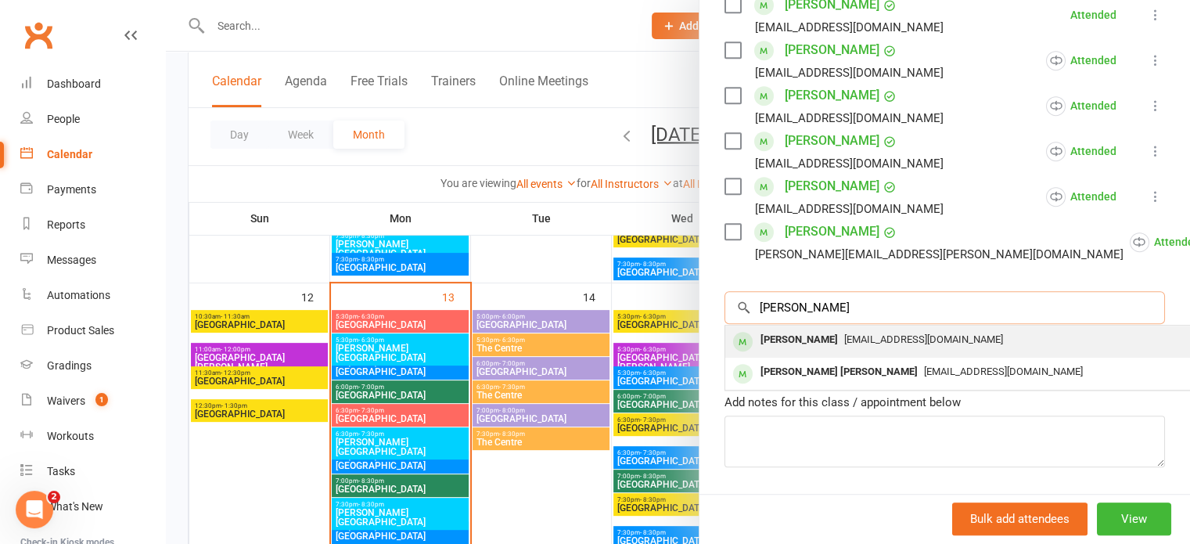
type input "anton"
click at [844, 333] on span "jancyantony2007@gmail.com" at bounding box center [923, 339] width 159 height 12
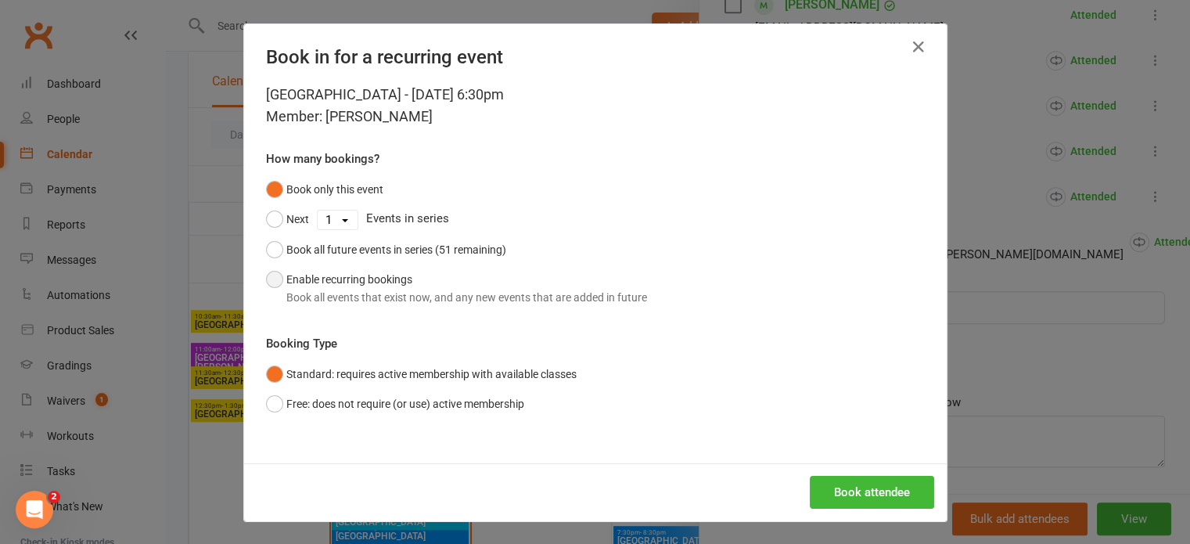
click at [362, 287] on button "Enable recurring bookings Book all events that exist now, and any new events th…" at bounding box center [456, 288] width 381 height 48
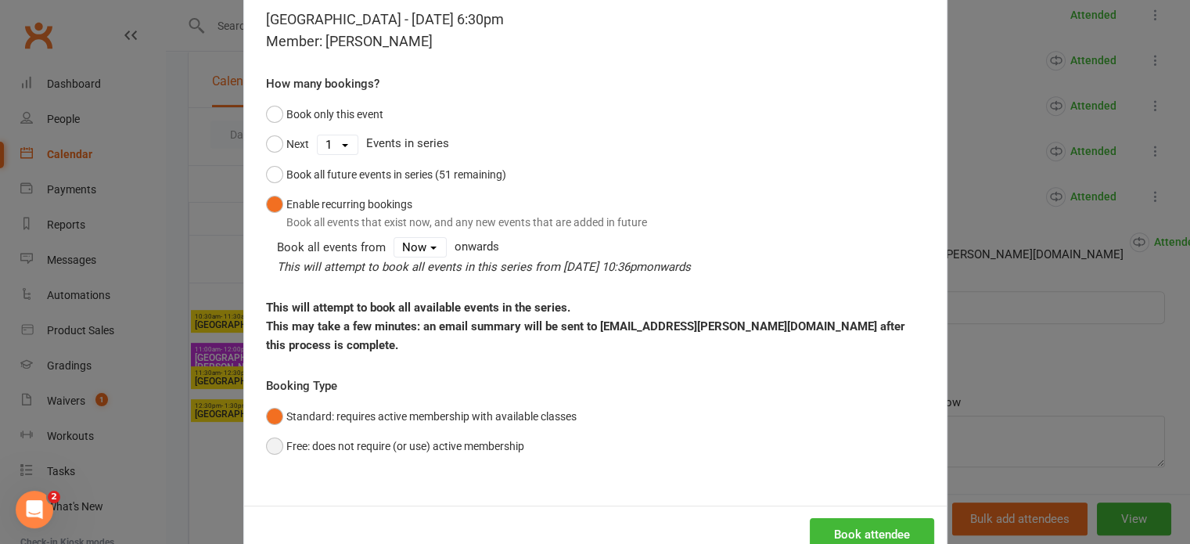
scroll to position [78, 0]
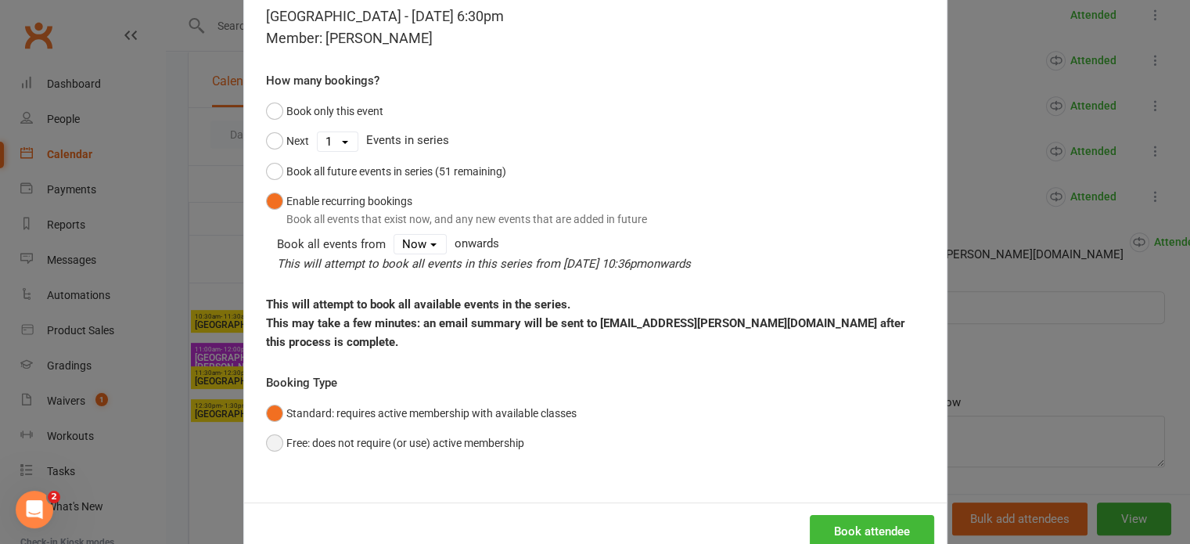
drag, startPoint x: 458, startPoint y: 438, endPoint x: 580, endPoint y: 478, distance: 128.4
click at [458, 437] on button "Free: does not require (or use) active membership" at bounding box center [395, 443] width 258 height 30
click at [850, 532] on button "Book attendee" at bounding box center [872, 531] width 124 height 33
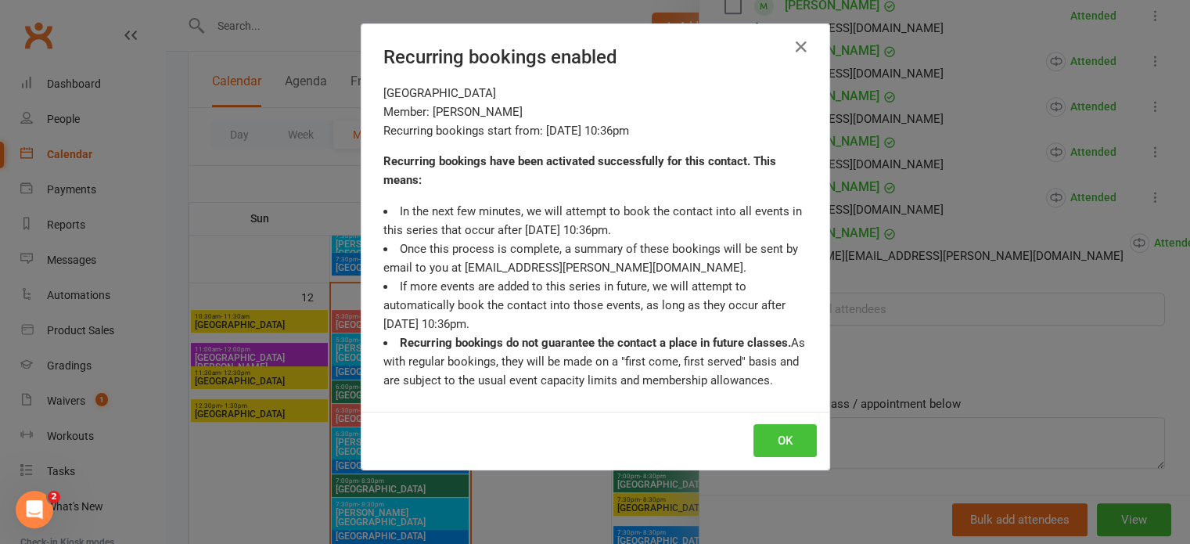
click at [770, 436] on button "OK" at bounding box center [784, 440] width 63 height 33
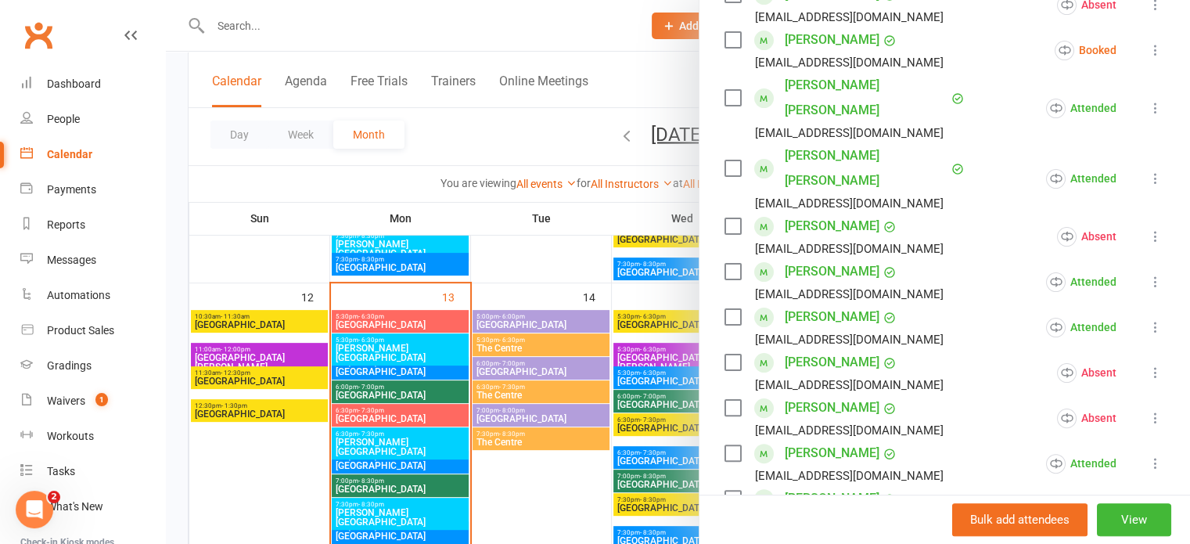
scroll to position [210, 0]
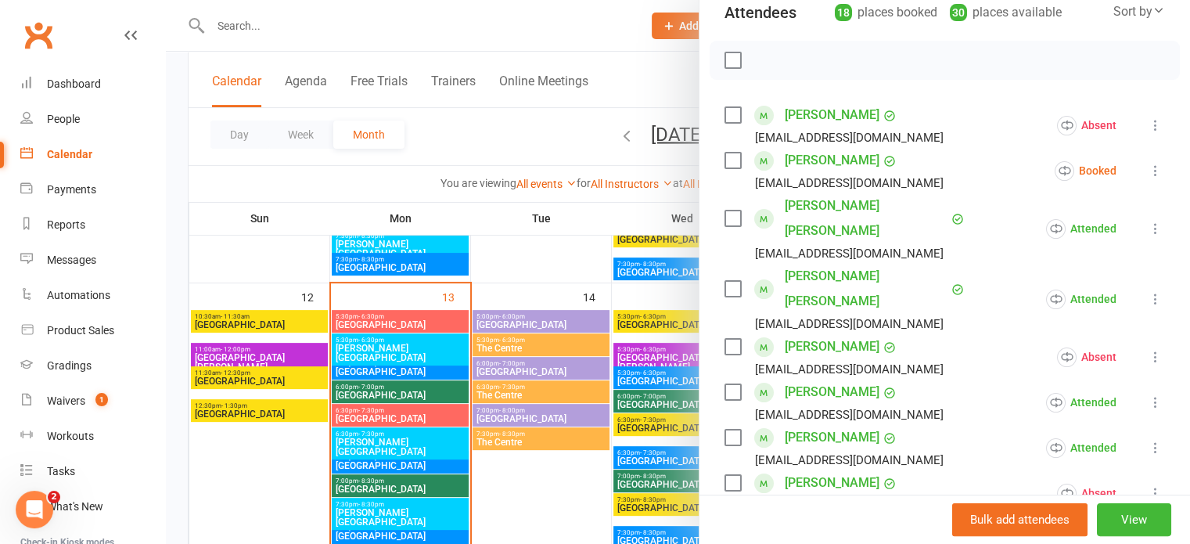
click at [1148, 163] on icon at bounding box center [1156, 171] width 16 height 16
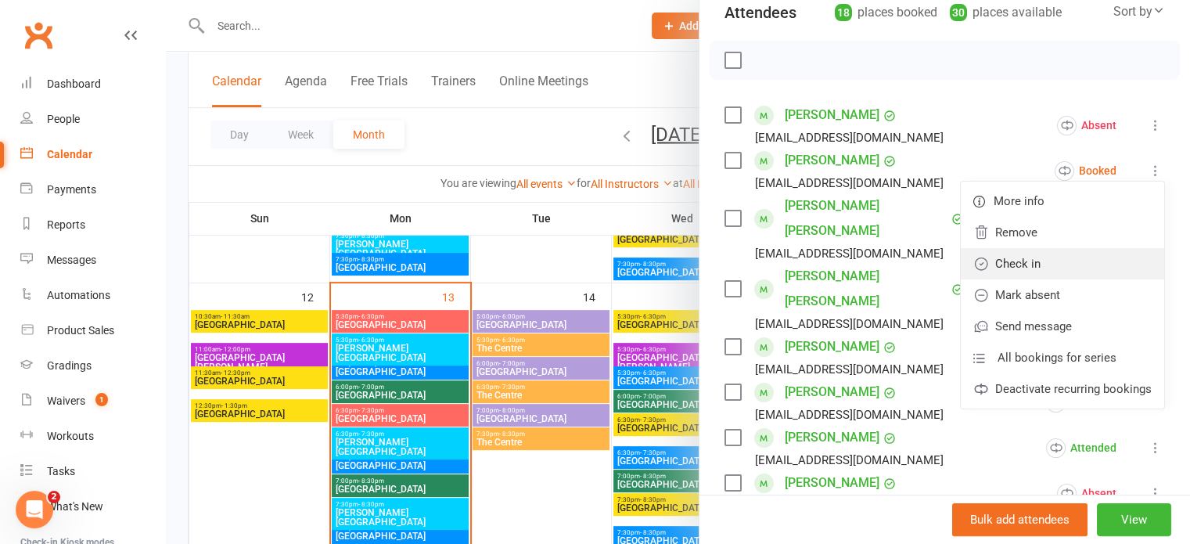
click at [1044, 263] on link "Check in" at bounding box center [1062, 263] width 203 height 31
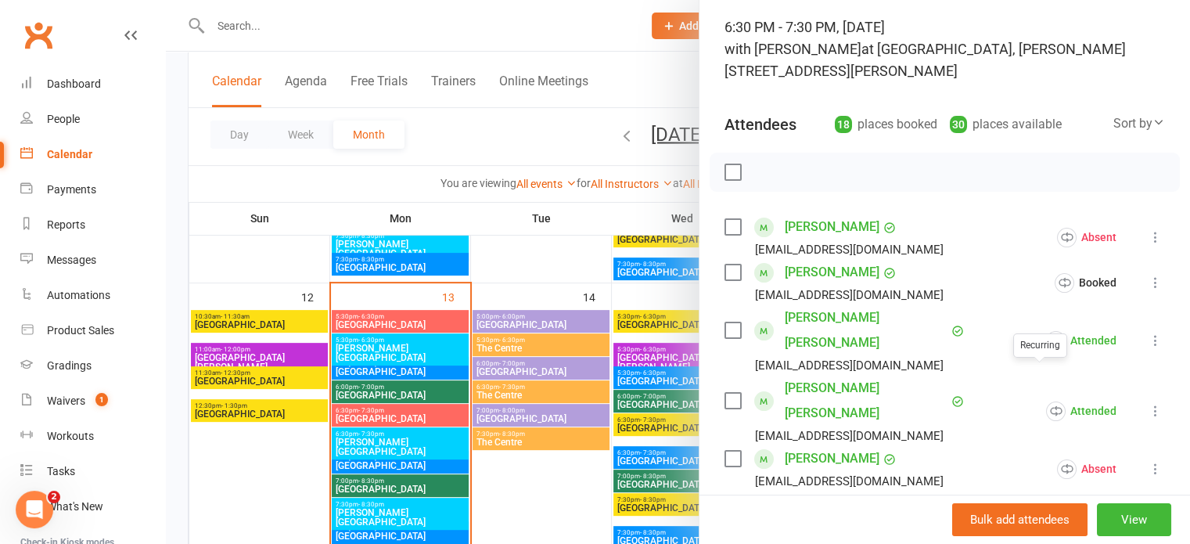
scroll to position [0, 0]
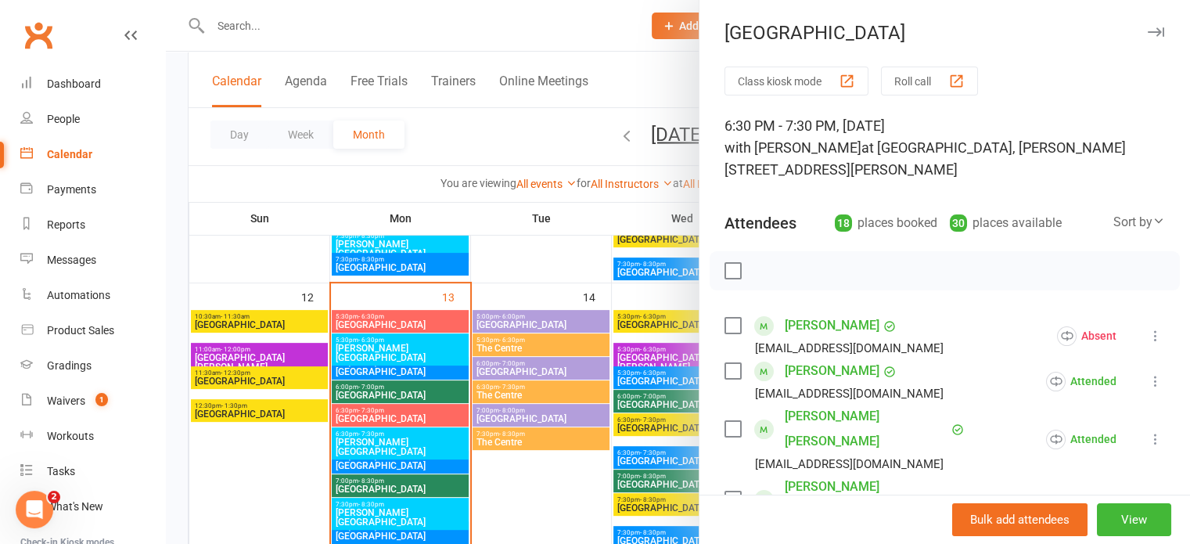
click at [1148, 27] on icon "button" at bounding box center [1156, 31] width 16 height 9
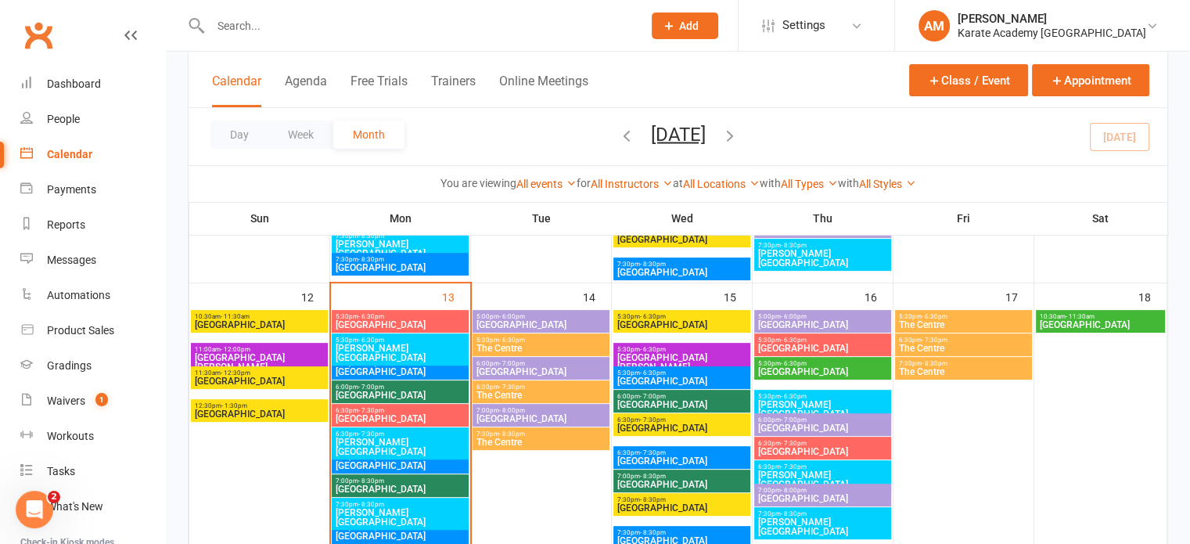
click at [680, 451] on span "6:30pm - 7:30pm" at bounding box center [681, 452] width 131 height 7
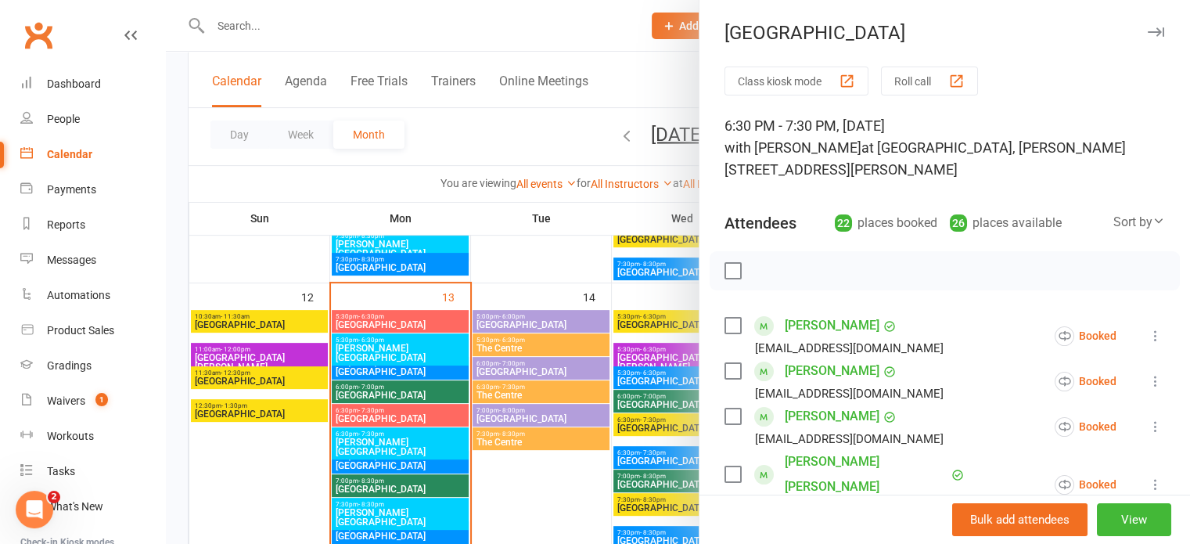
click at [1146, 24] on button "button" at bounding box center [1155, 32] width 19 height 19
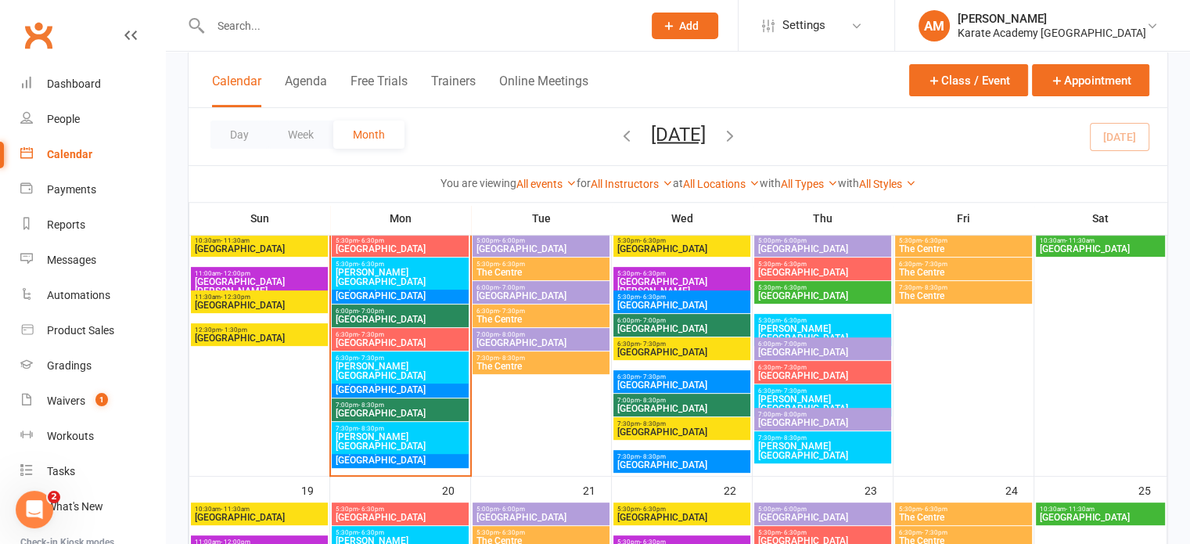
scroll to position [548, 0]
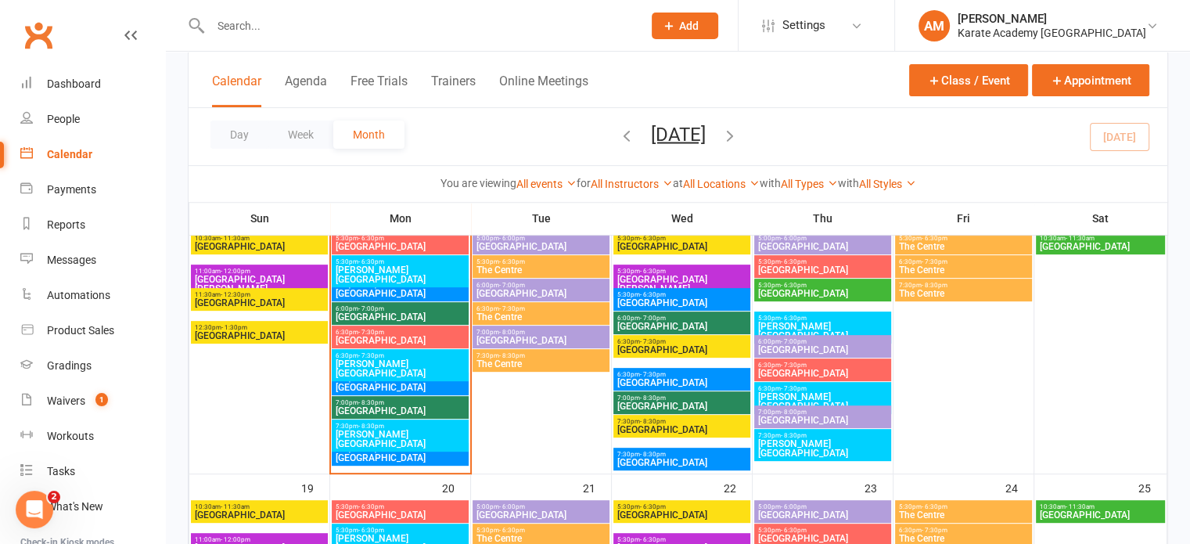
click at [666, 458] on span "Wolf Fields Primary School" at bounding box center [681, 462] width 131 height 9
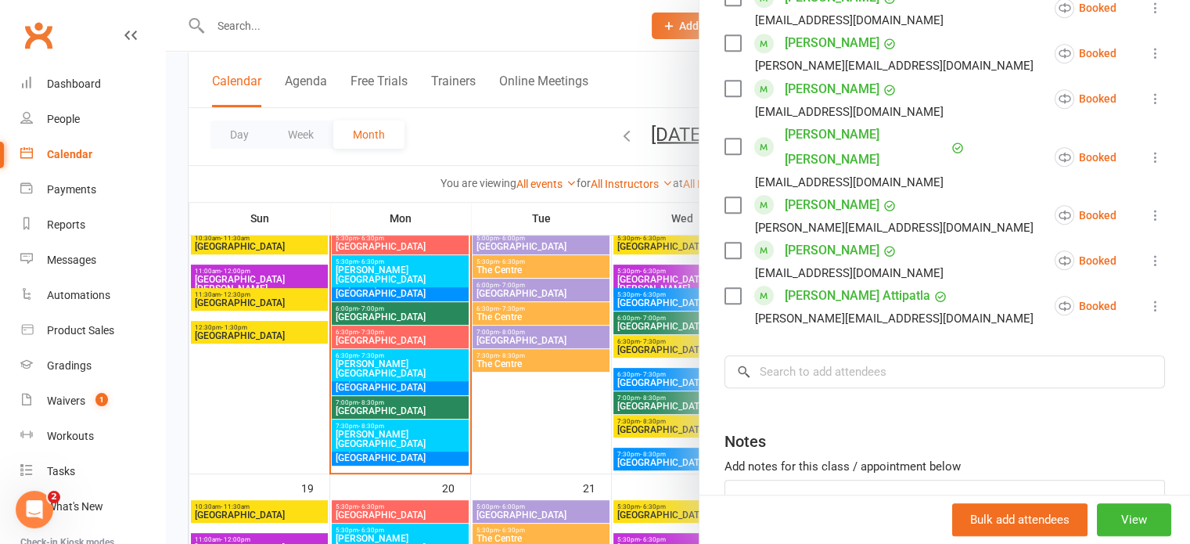
scroll to position [1017, 0]
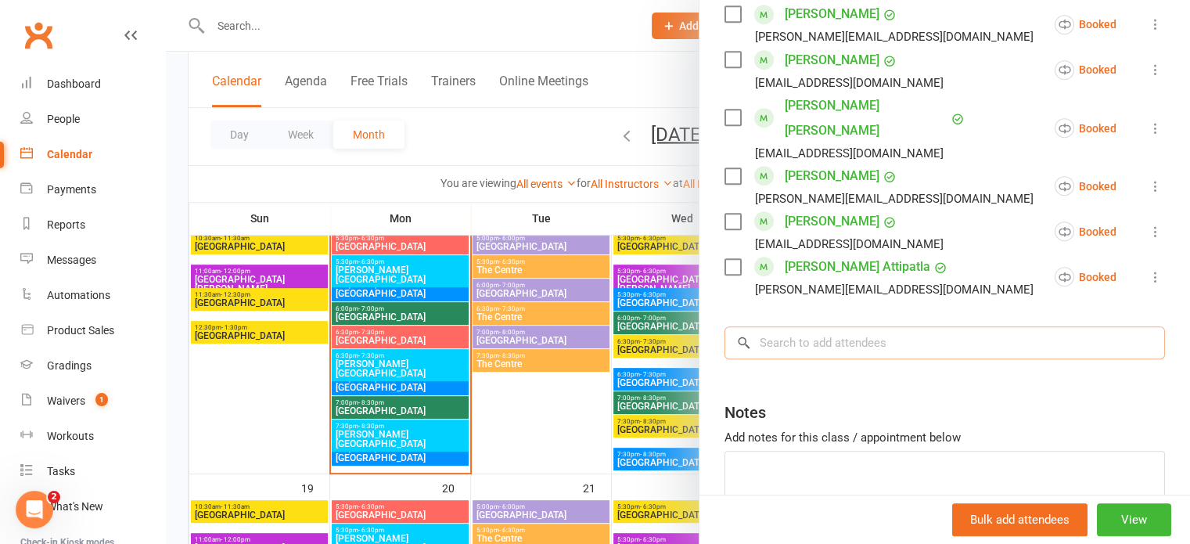
click at [868, 326] on input "search" at bounding box center [944, 342] width 440 height 33
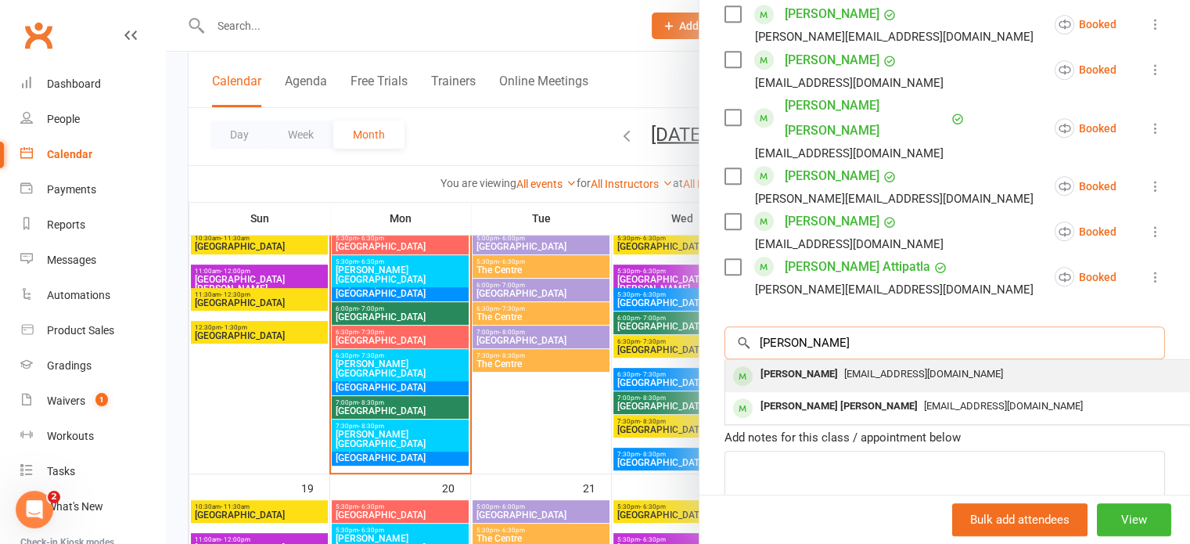
type input "anton"
click at [860, 368] on span "jancyantony2007@gmail.com" at bounding box center [923, 374] width 159 height 12
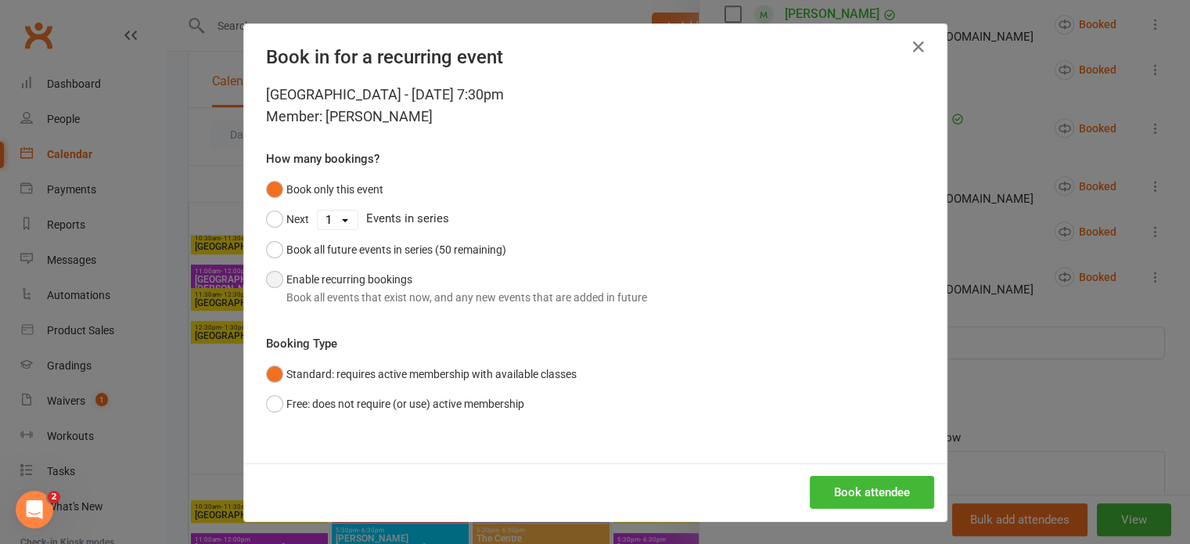
click at [367, 281] on button "Enable recurring bookings Book all events that exist now, and any new events th…" at bounding box center [456, 288] width 381 height 48
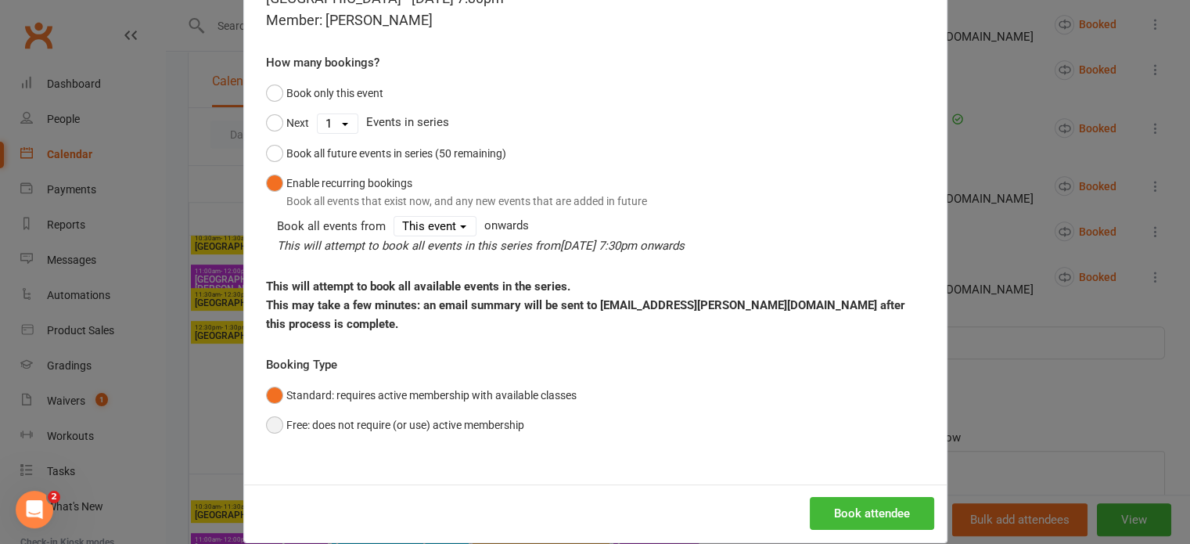
scroll to position [117, 0]
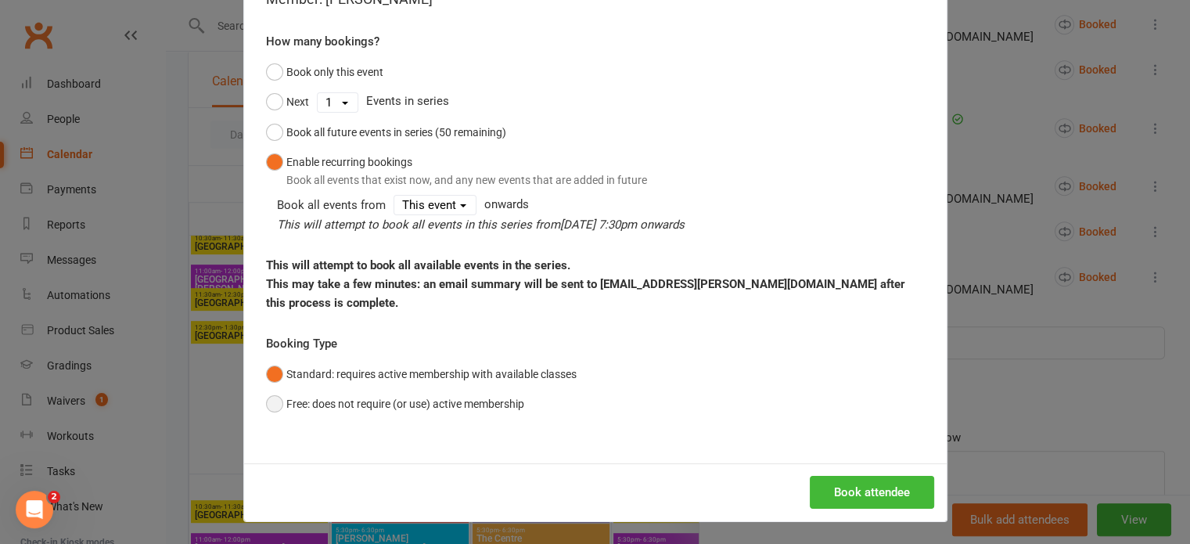
click at [445, 402] on button "Free: does not require (or use) active membership" at bounding box center [395, 404] width 258 height 30
click at [867, 487] on button "Book attendee" at bounding box center [872, 492] width 124 height 33
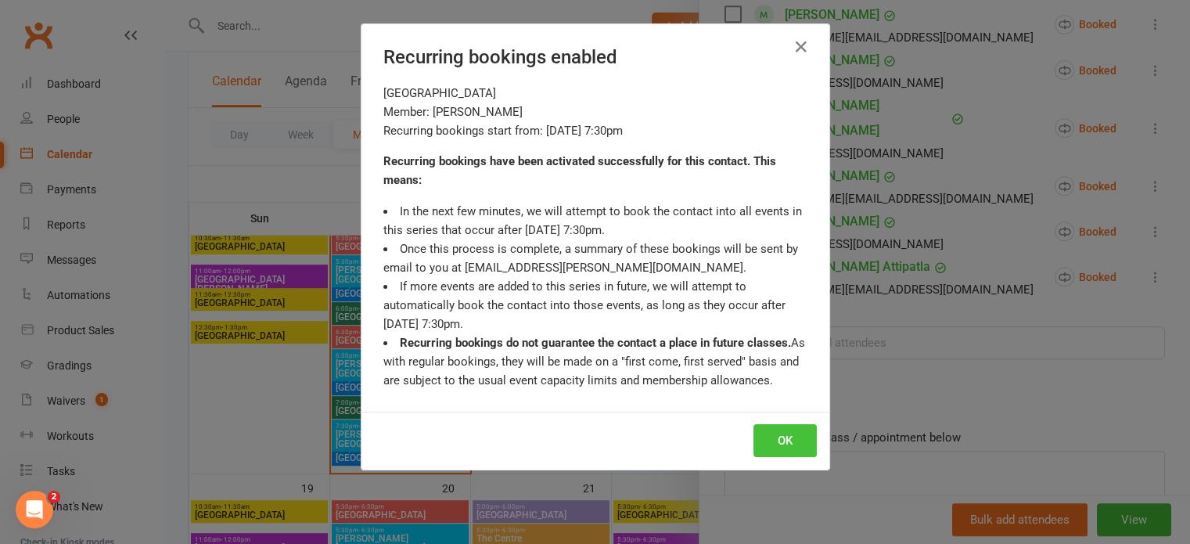
click at [776, 434] on button "OK" at bounding box center [784, 440] width 63 height 33
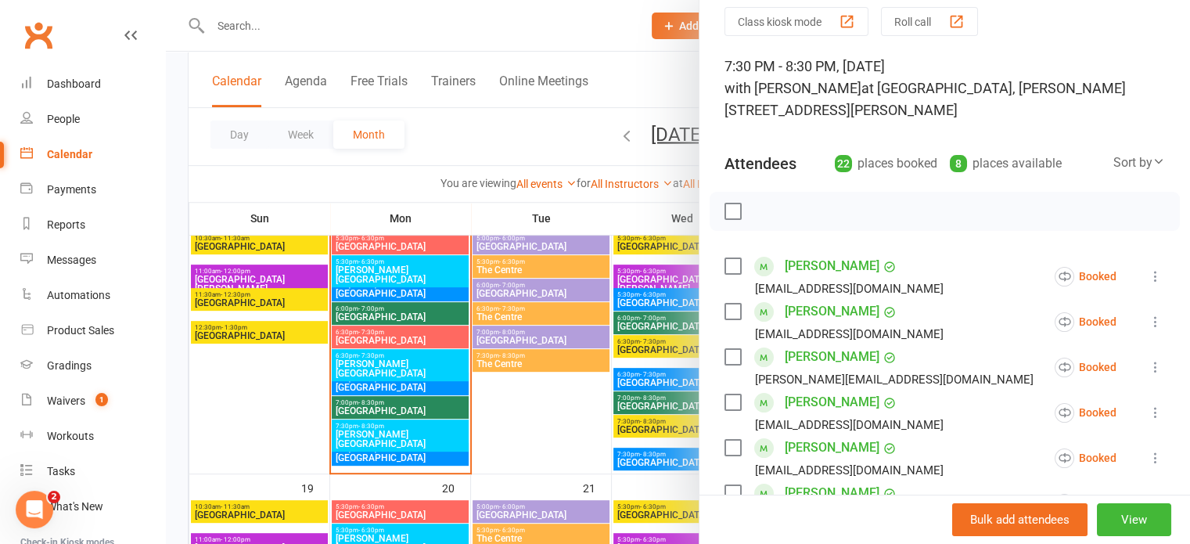
scroll to position [0, 0]
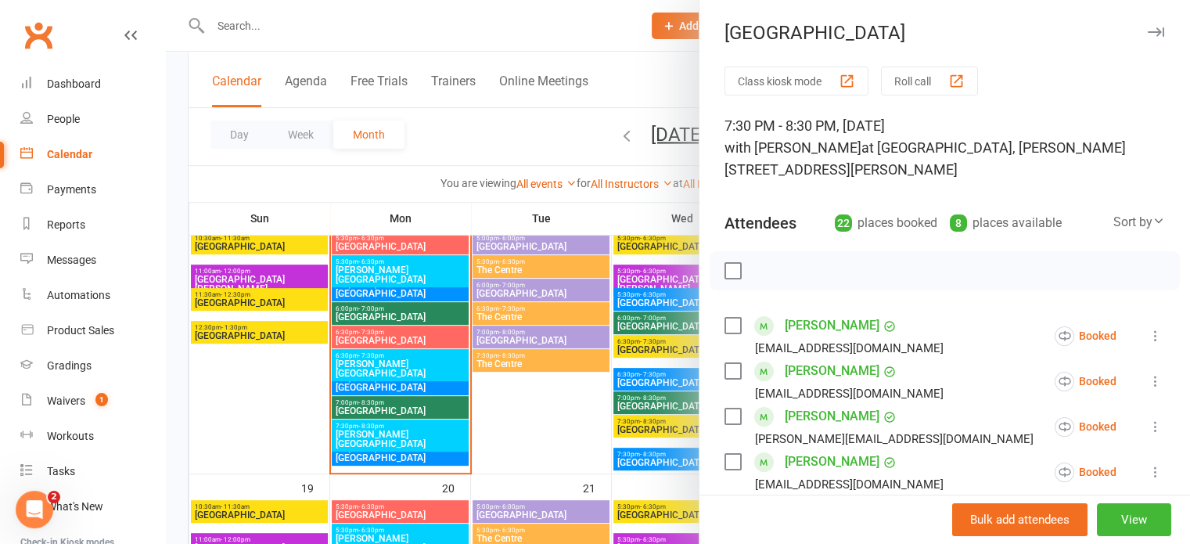
click at [1148, 31] on icon "button" at bounding box center [1156, 31] width 16 height 9
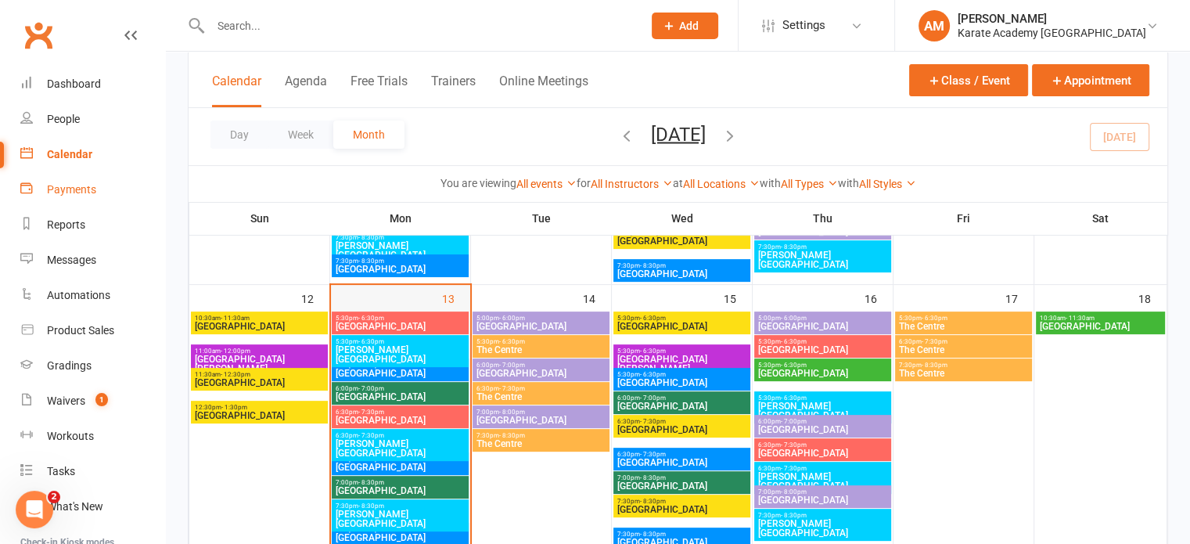
scroll to position [469, 0]
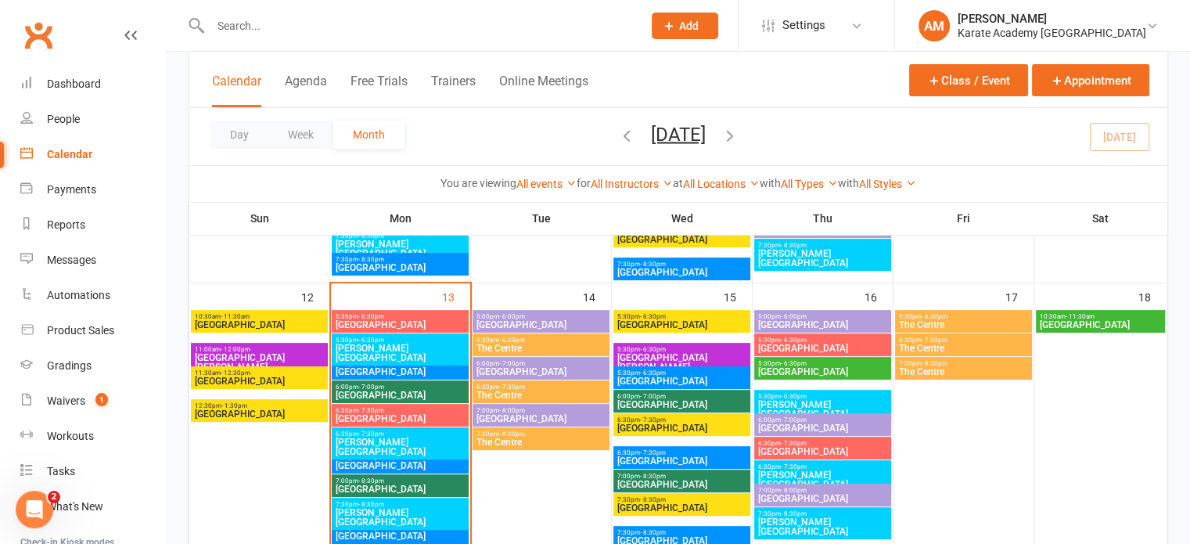
click at [398, 318] on span "5:30pm - 6:30pm" at bounding box center [400, 316] width 131 height 7
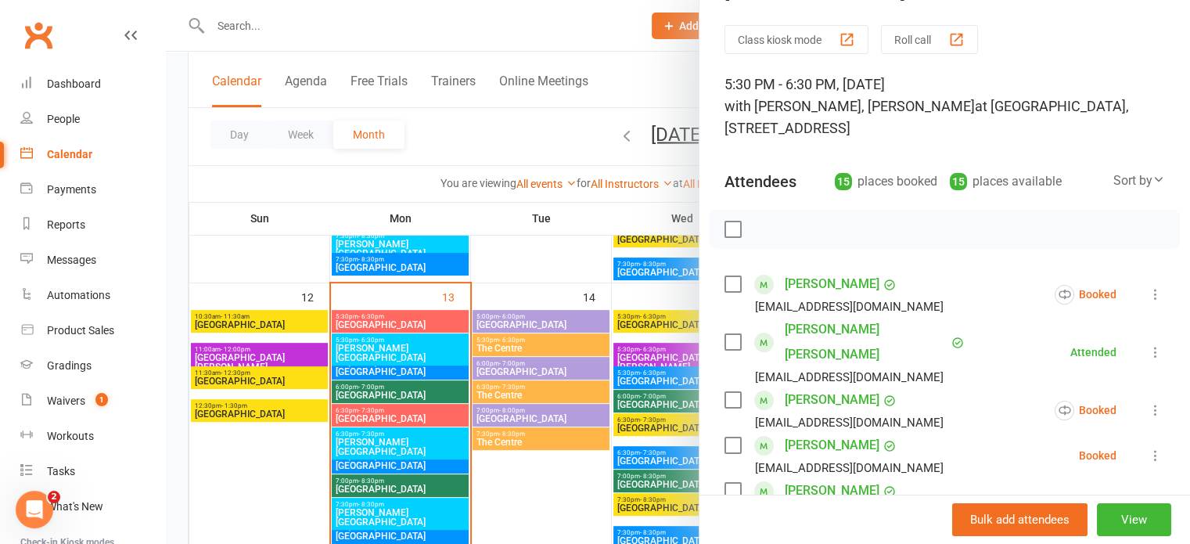
scroll to position [0, 0]
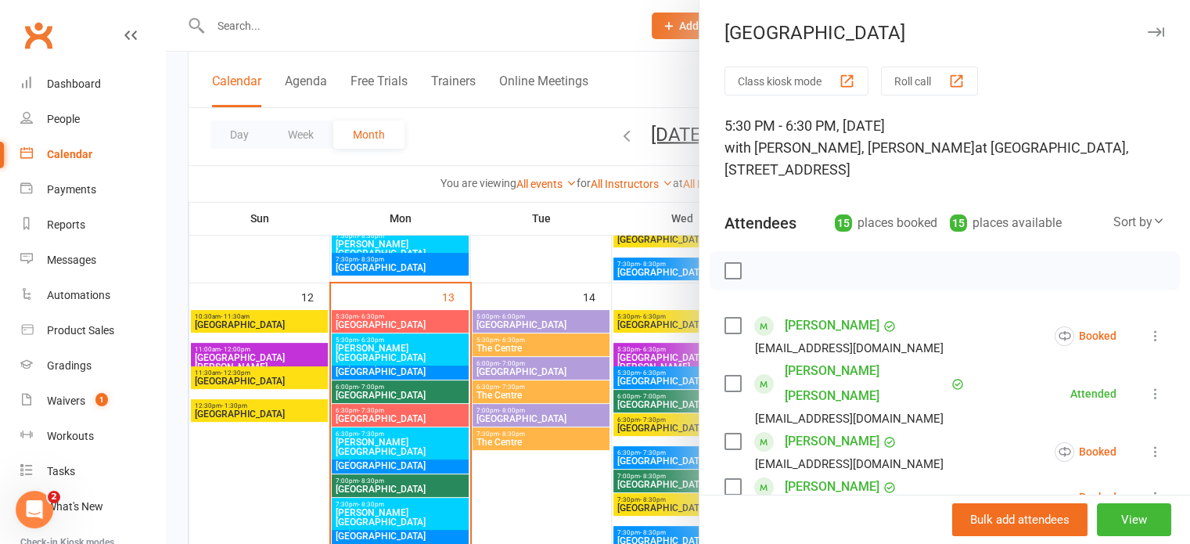
click at [1148, 28] on icon "button" at bounding box center [1156, 31] width 16 height 9
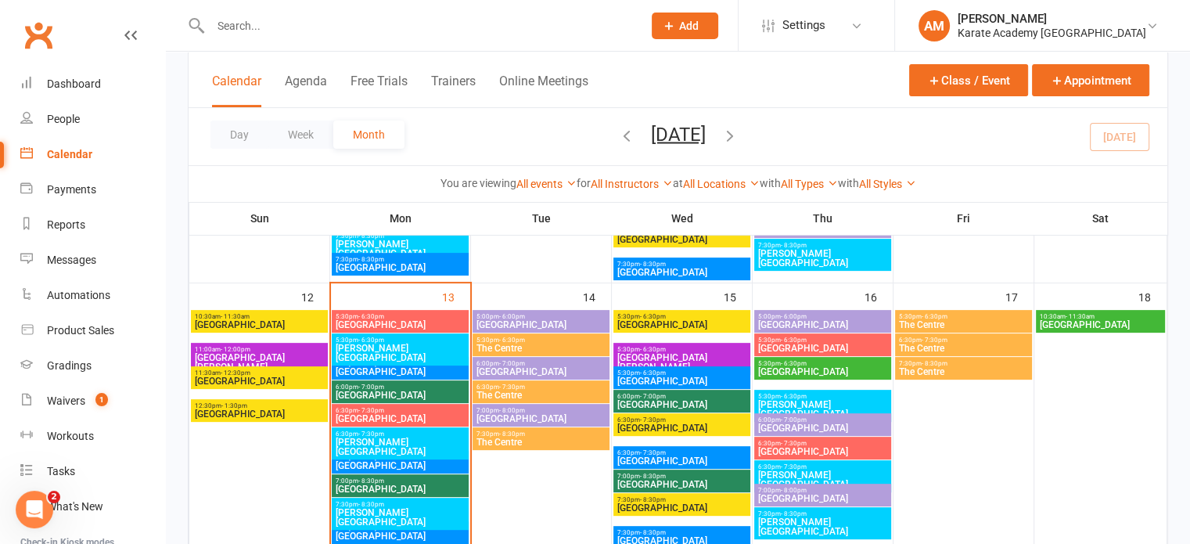
click at [419, 415] on span "Cippenham Primary School" at bounding box center [400, 418] width 131 height 9
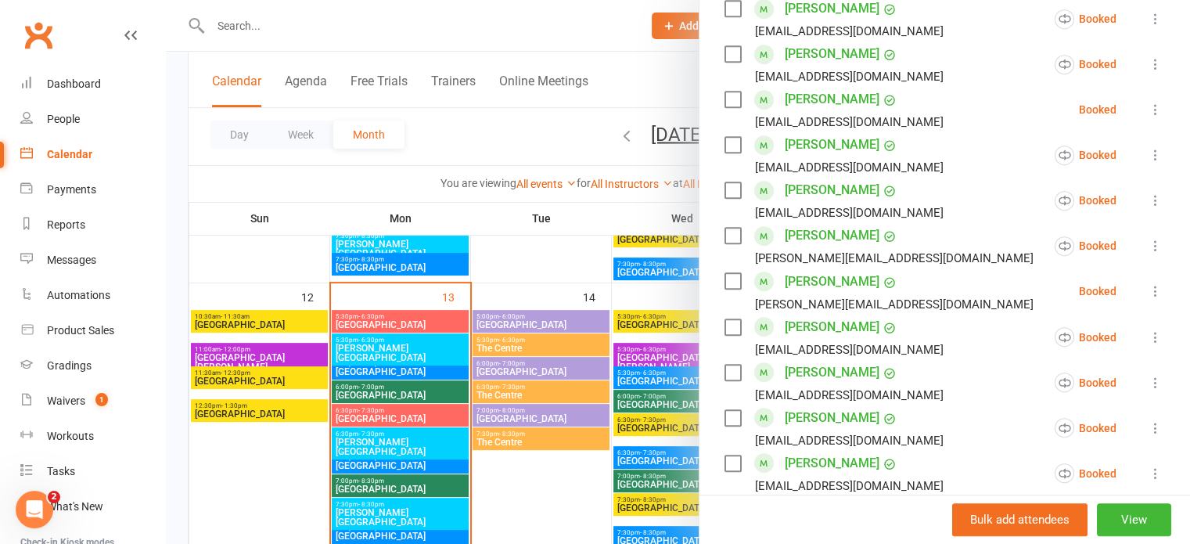
scroll to position [860, 0]
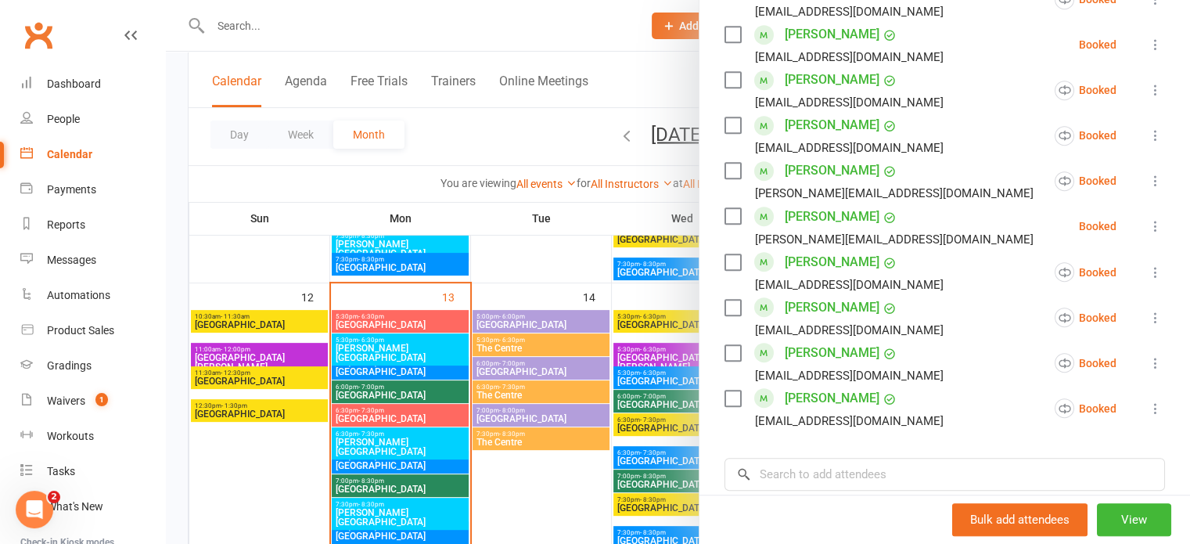
click at [1148, 218] on icon at bounding box center [1156, 226] width 16 height 16
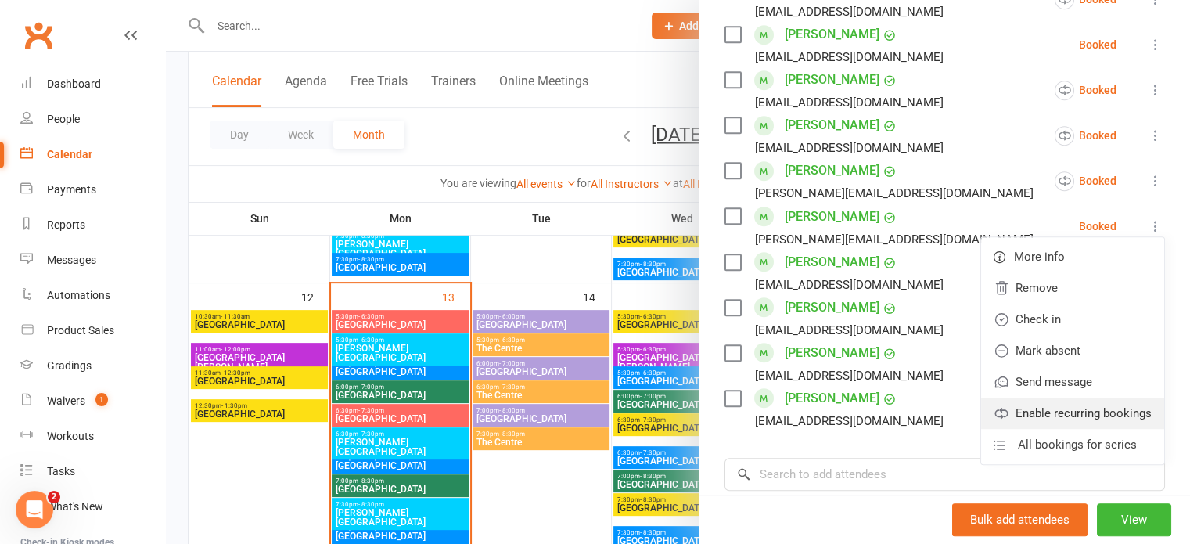
click at [1066, 397] on link "Enable recurring bookings" at bounding box center [1072, 412] width 183 height 31
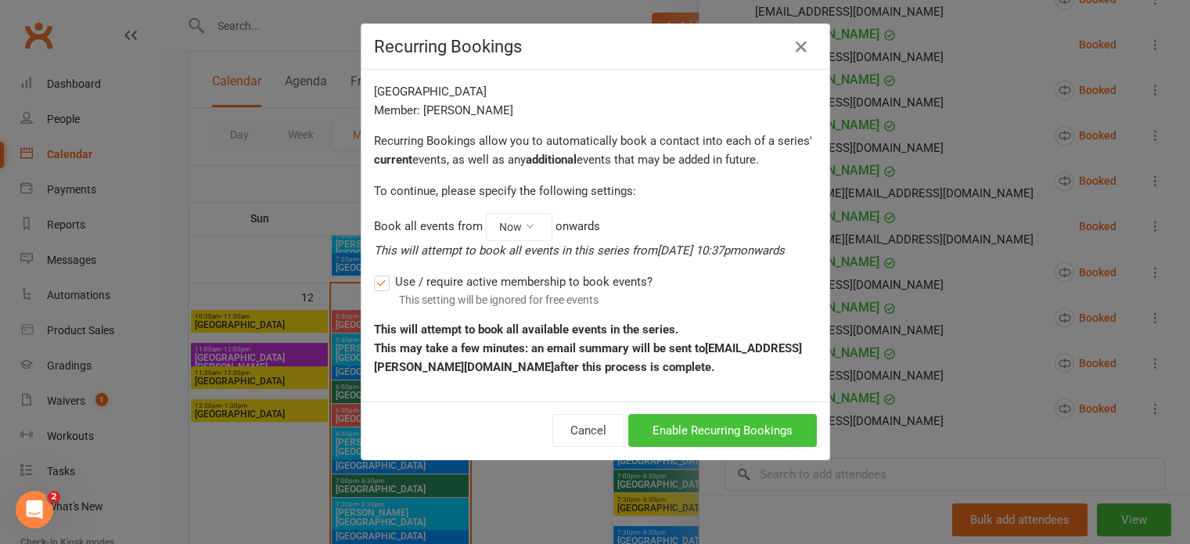
click at [729, 428] on button "Enable Recurring Bookings" at bounding box center [722, 430] width 189 height 33
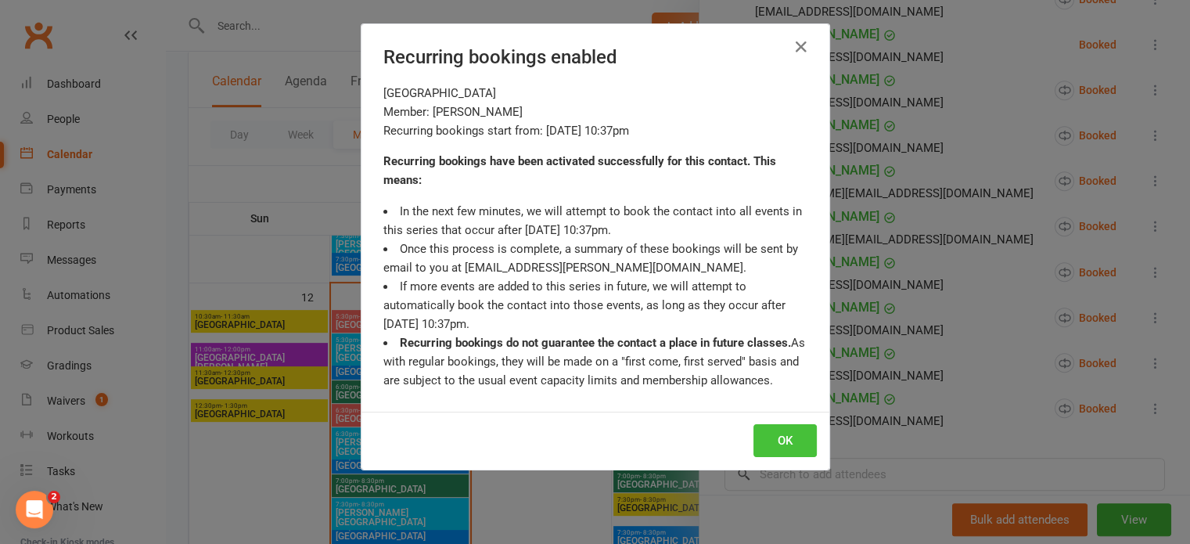
drag, startPoint x: 763, startPoint y: 447, endPoint x: 783, endPoint y: 440, distance: 21.5
click at [762, 447] on button "OK" at bounding box center [784, 440] width 63 height 33
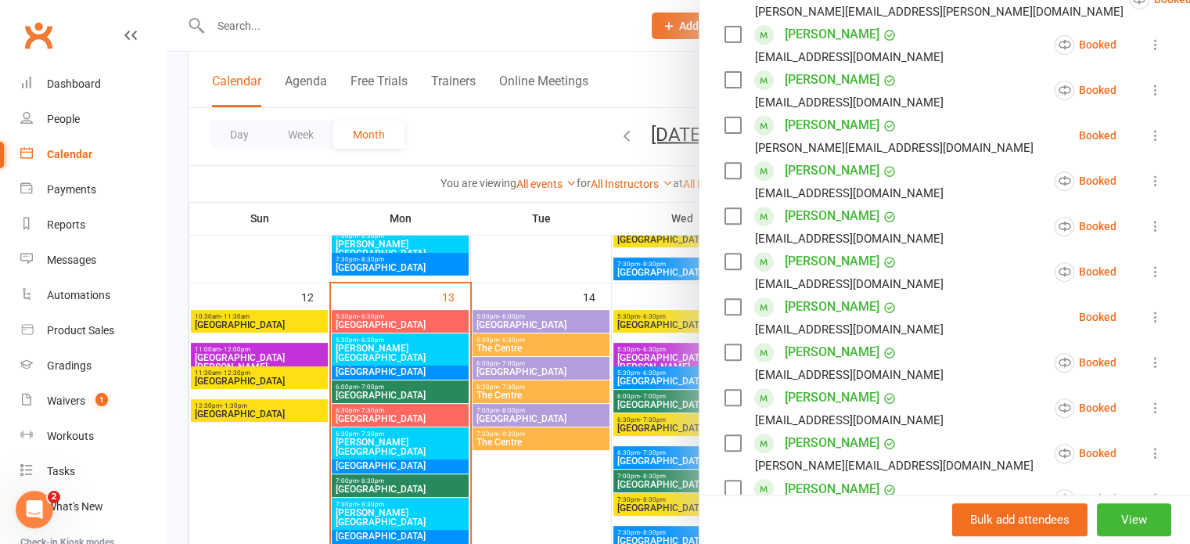
scroll to position [548, 0]
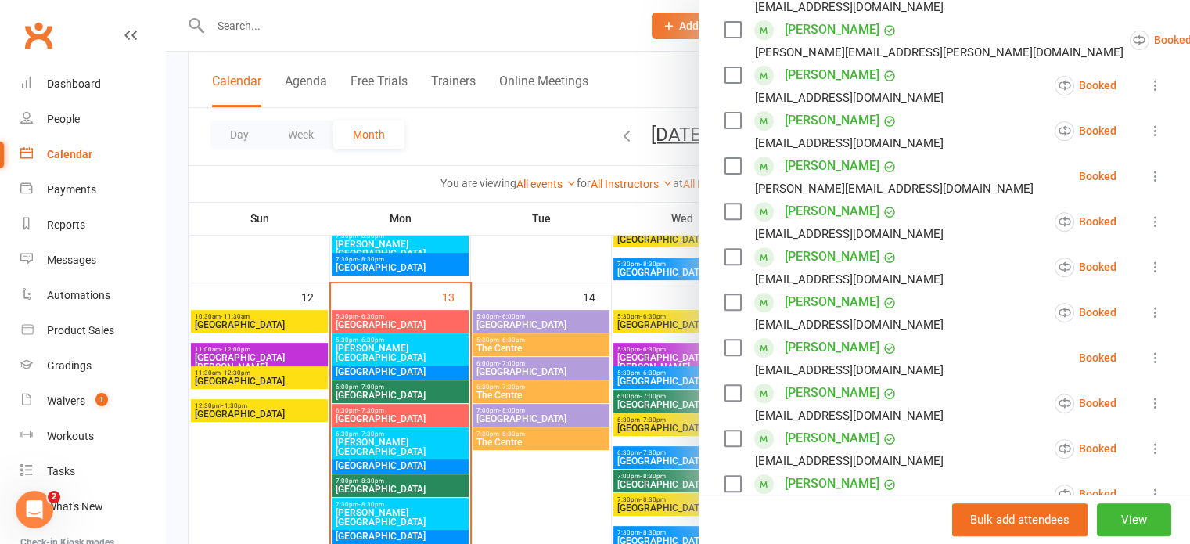
click at [1148, 350] on icon at bounding box center [1156, 358] width 16 height 16
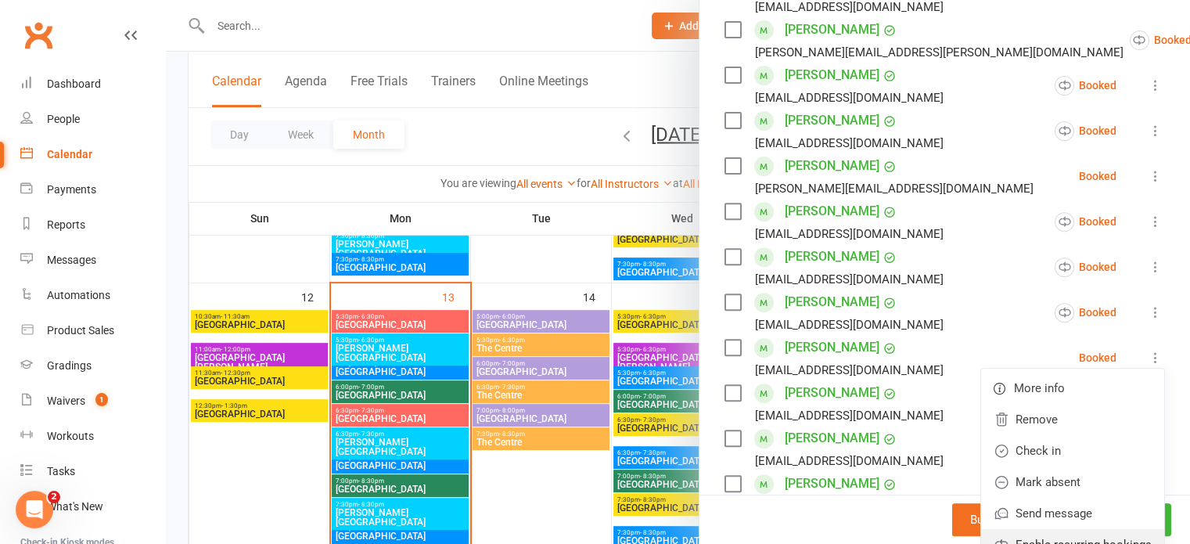
click at [1058, 529] on link "Enable recurring bookings" at bounding box center [1072, 544] width 183 height 31
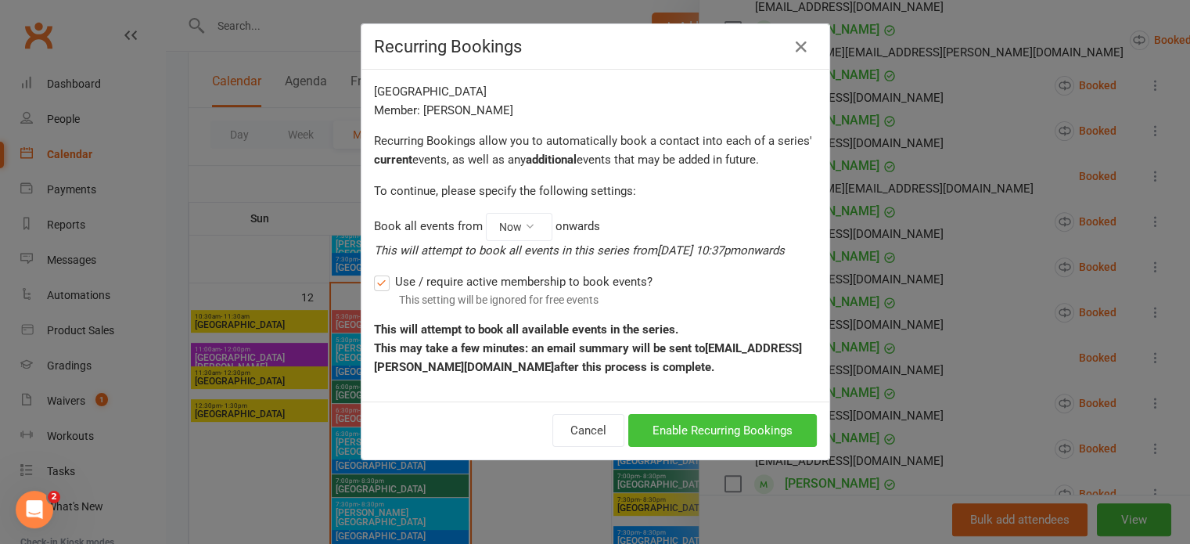
click at [726, 433] on button "Enable Recurring Bookings" at bounding box center [722, 430] width 189 height 33
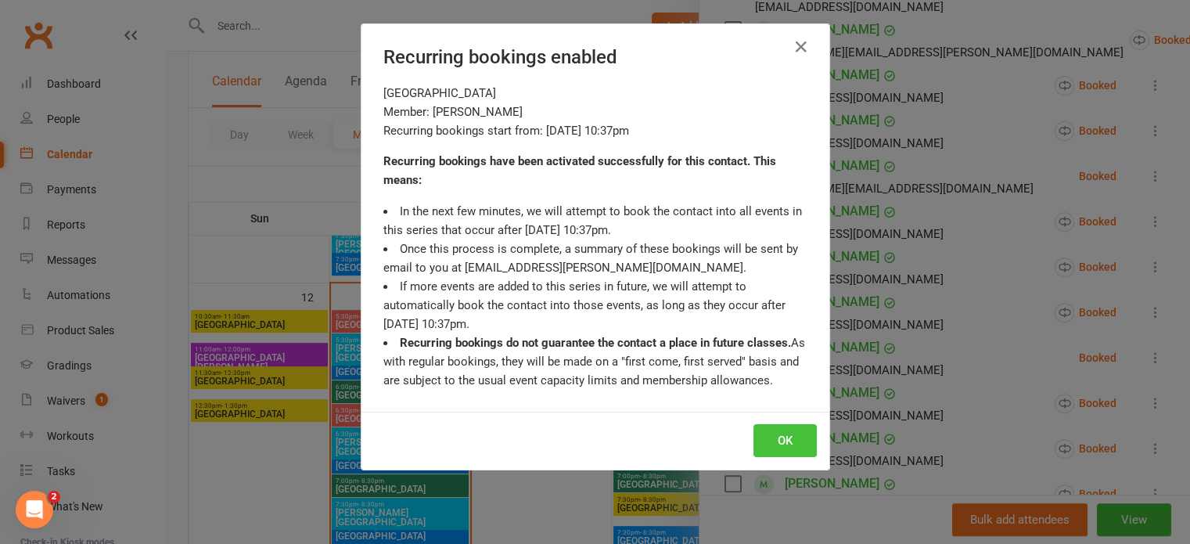
click at [773, 431] on button "OK" at bounding box center [784, 440] width 63 height 33
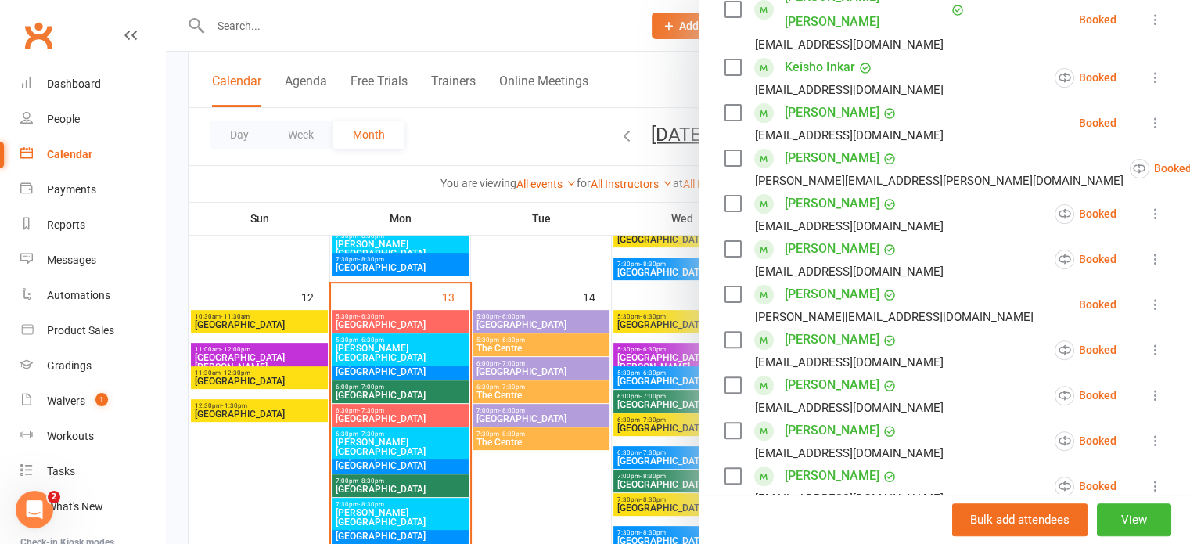
scroll to position [391, 0]
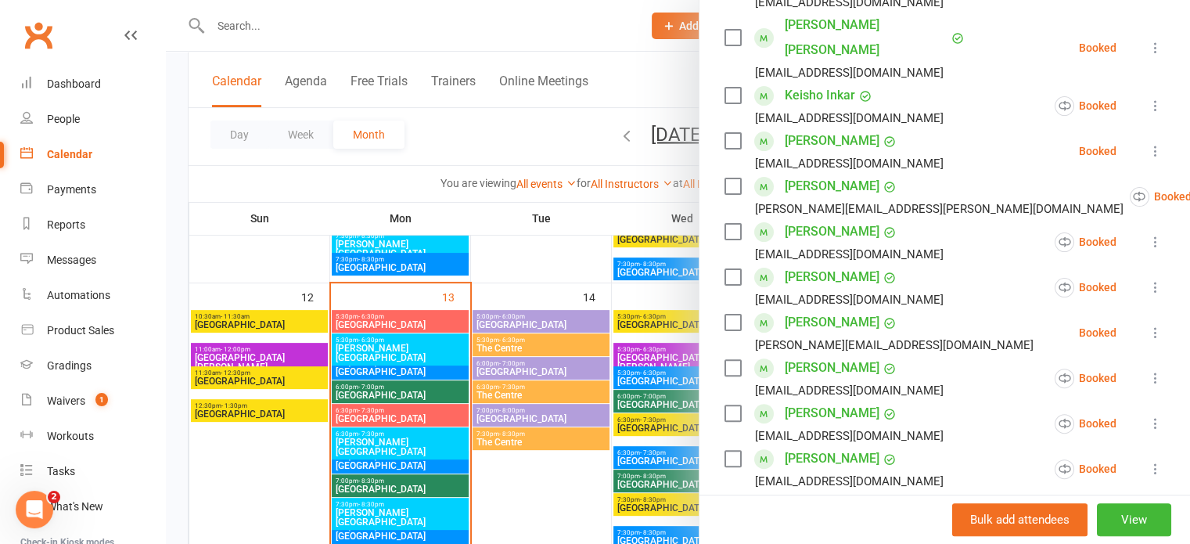
click at [1148, 325] on icon at bounding box center [1156, 333] width 16 height 16
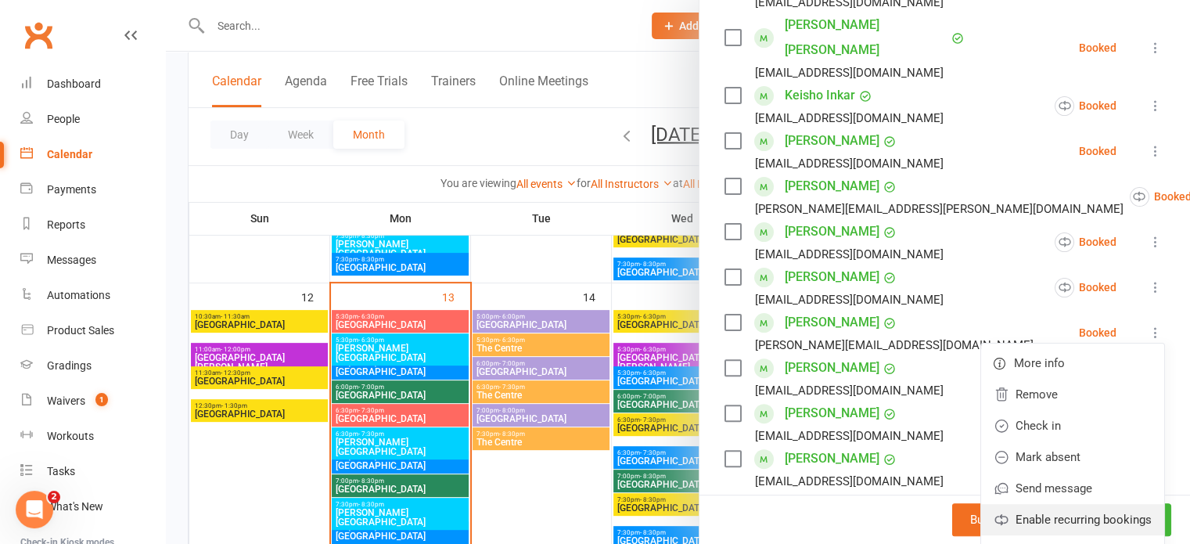
click at [1051, 504] on link "Enable recurring bookings" at bounding box center [1072, 519] width 183 height 31
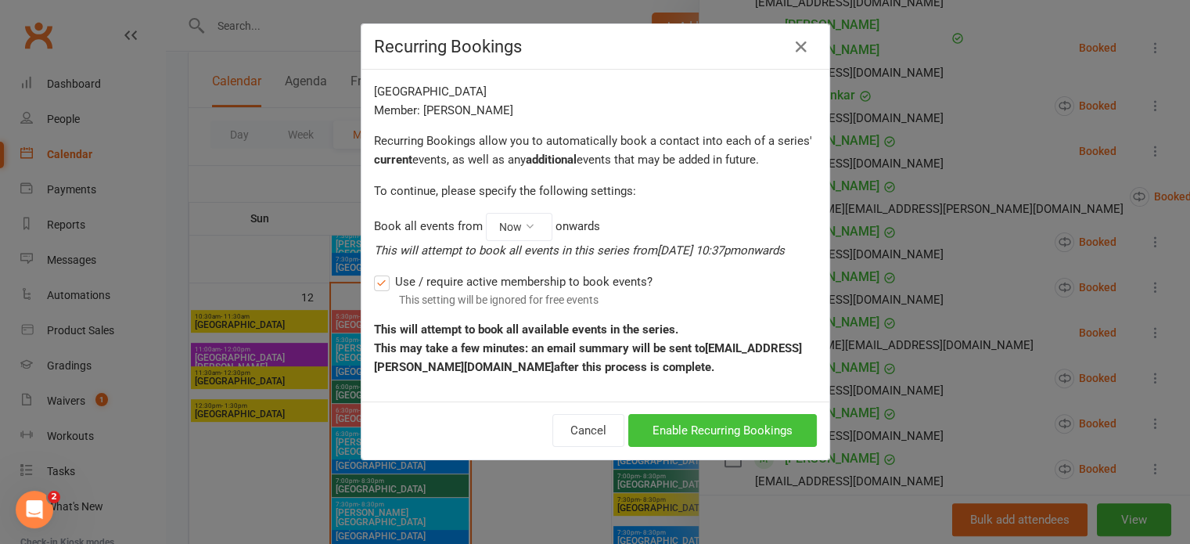
click at [723, 428] on button "Enable Recurring Bookings" at bounding box center [722, 430] width 189 height 33
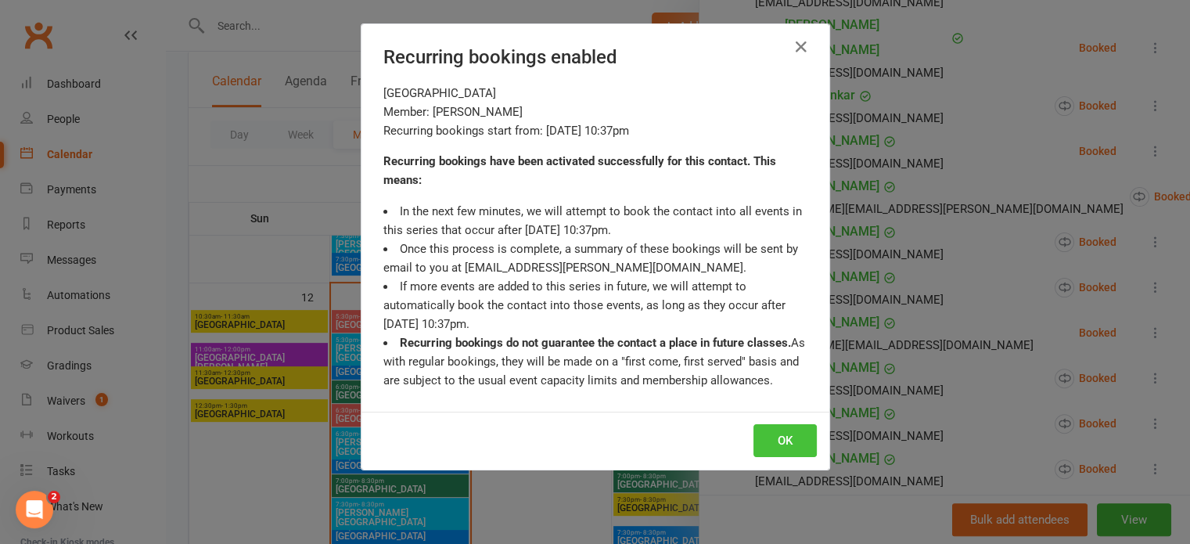
click at [769, 430] on button "OK" at bounding box center [784, 440] width 63 height 33
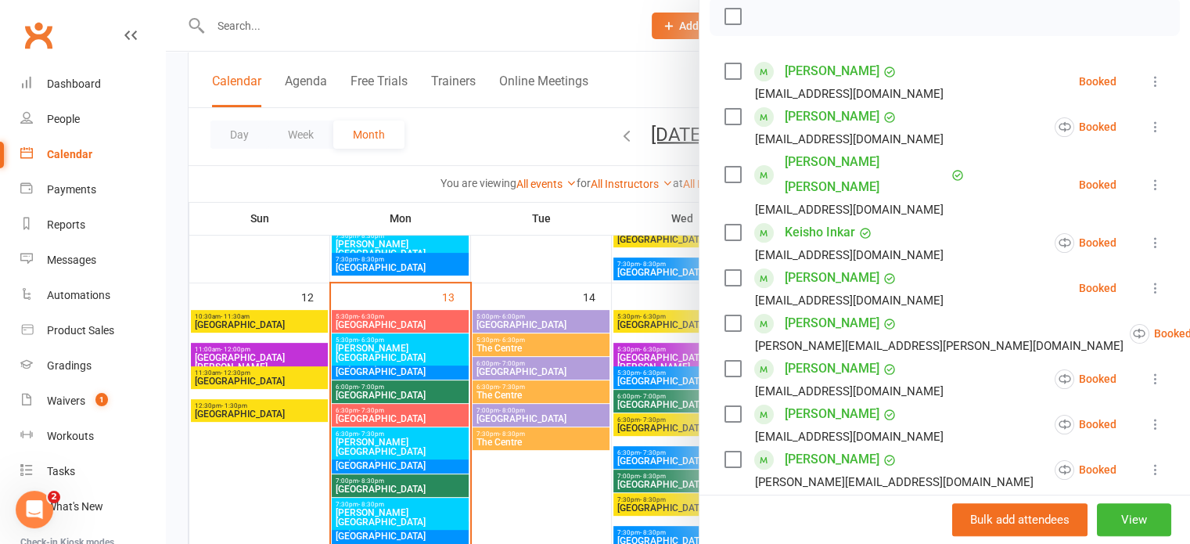
scroll to position [235, 0]
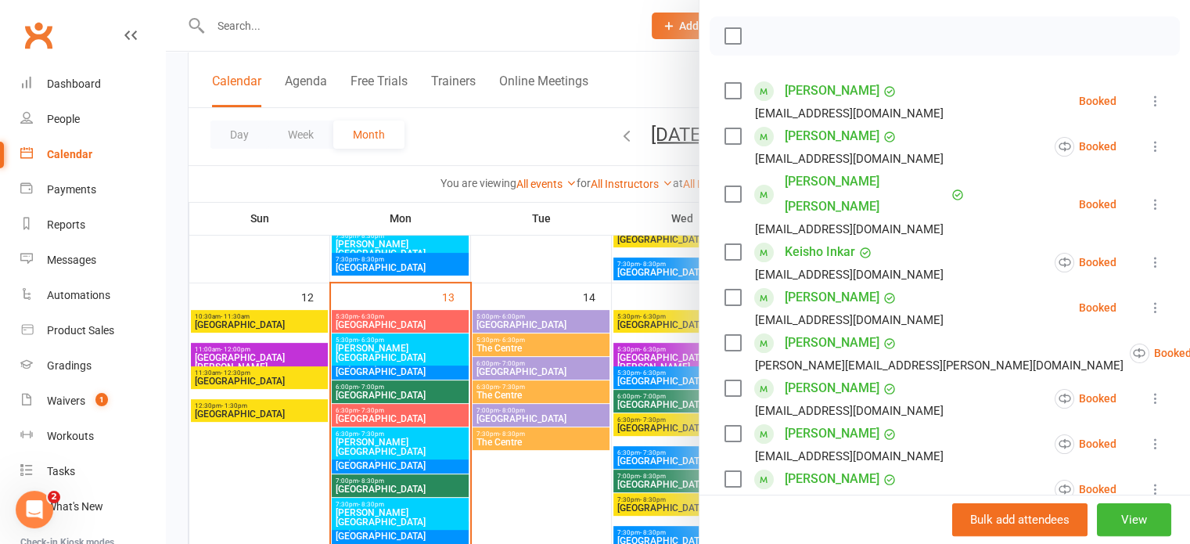
click at [1148, 300] on icon at bounding box center [1156, 308] width 16 height 16
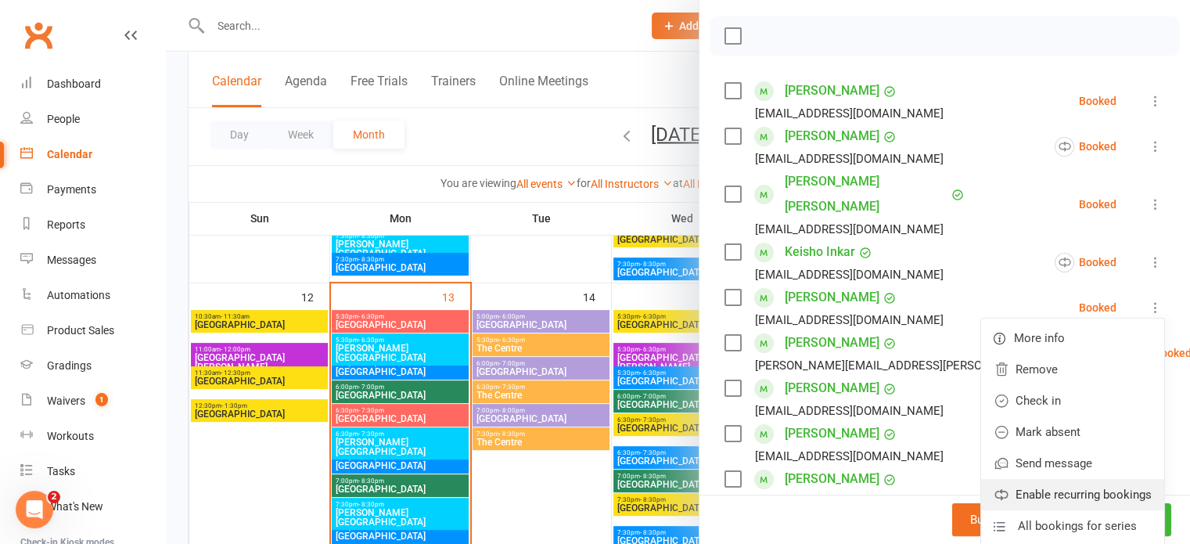
click at [1049, 479] on link "Enable recurring bookings" at bounding box center [1072, 494] width 183 height 31
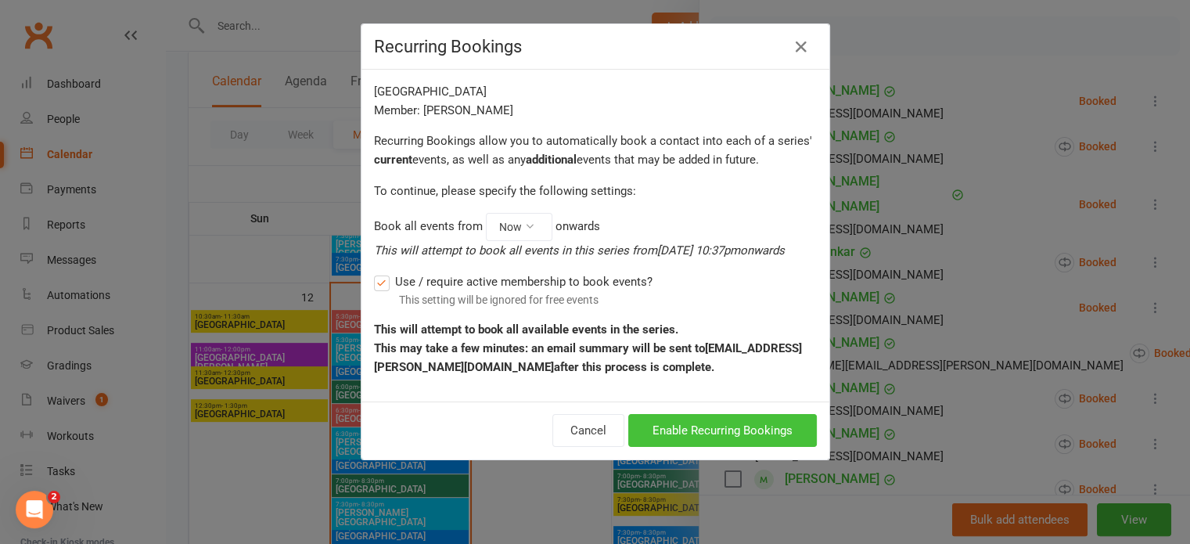
click at [739, 428] on button "Enable Recurring Bookings" at bounding box center [722, 430] width 189 height 33
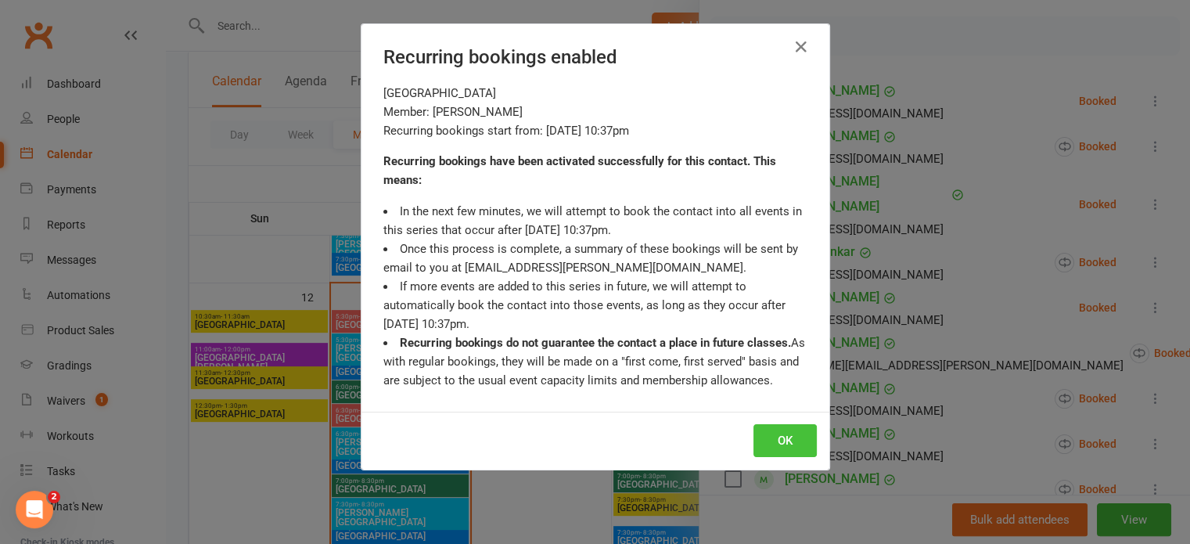
drag, startPoint x: 771, startPoint y: 434, endPoint x: 804, endPoint y: 423, distance: 34.6
click at [771, 434] on button "OK" at bounding box center [784, 440] width 63 height 33
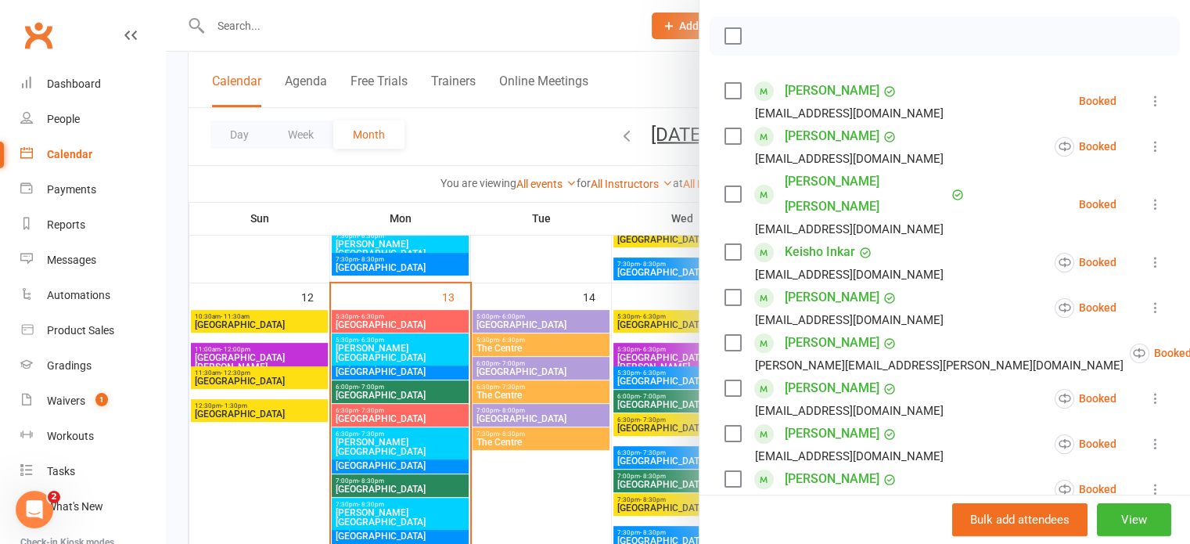
scroll to position [0, 0]
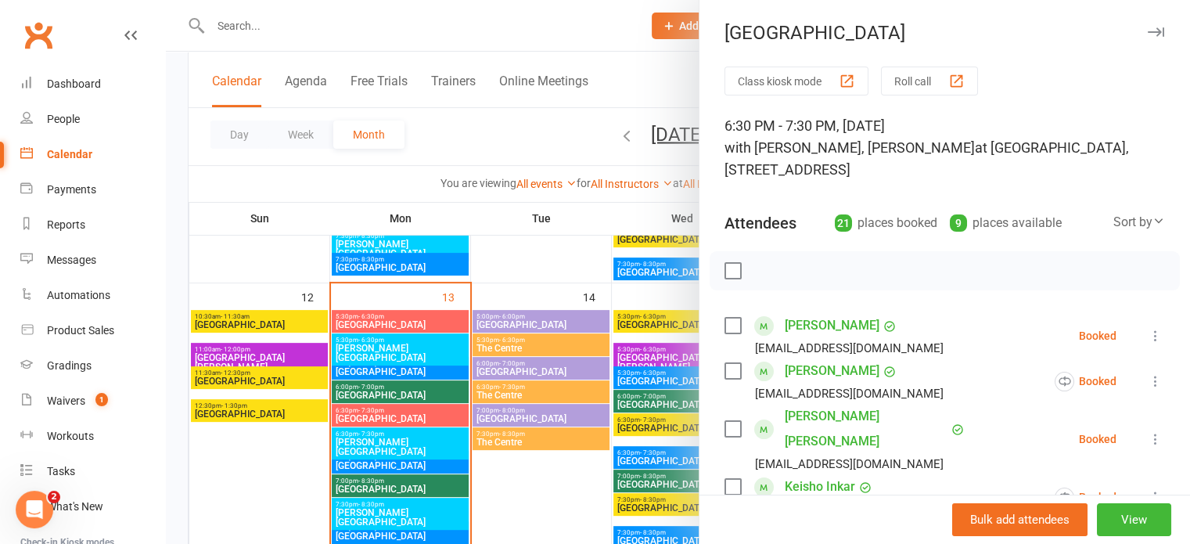
click at [1148, 30] on icon "button" at bounding box center [1156, 31] width 16 height 9
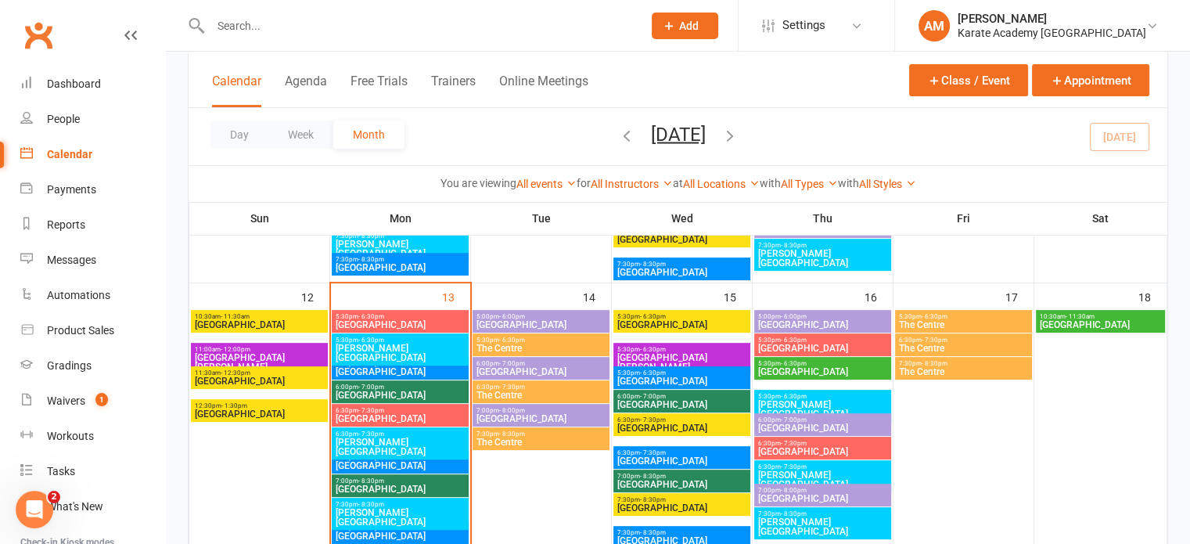
click at [449, 416] on span "Cippenham Primary School" at bounding box center [400, 418] width 131 height 9
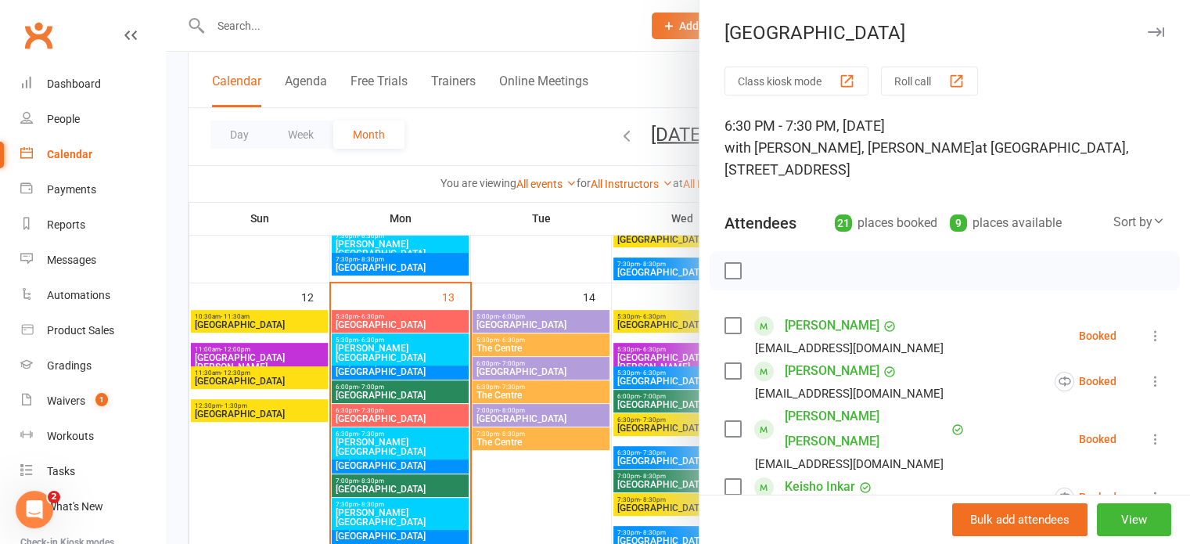
click at [1148, 32] on icon "button" at bounding box center [1156, 31] width 16 height 9
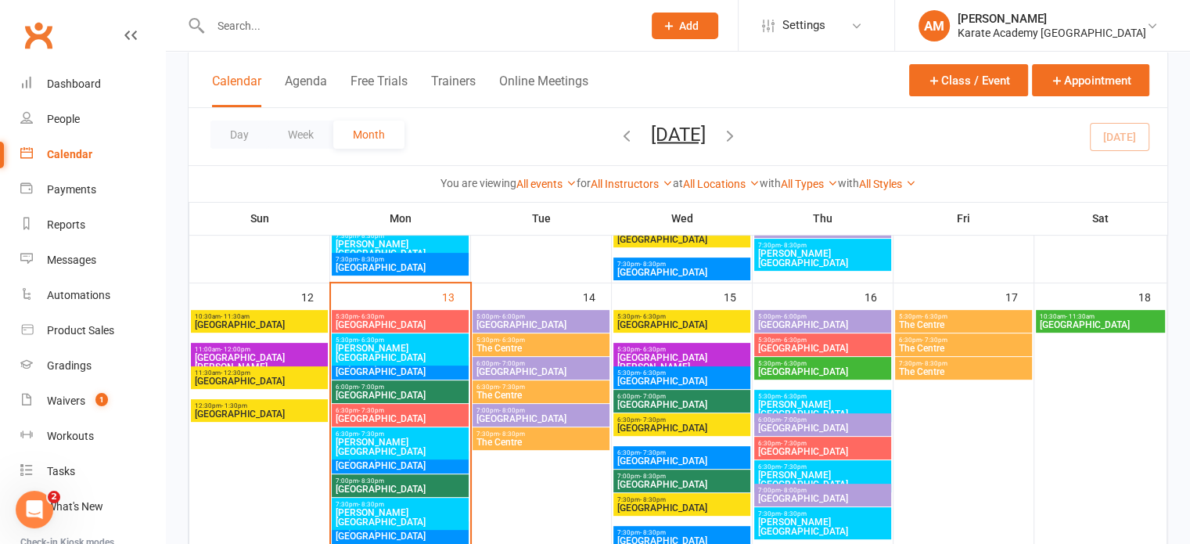
click at [394, 321] on span "Cippenham Primary School" at bounding box center [400, 324] width 131 height 9
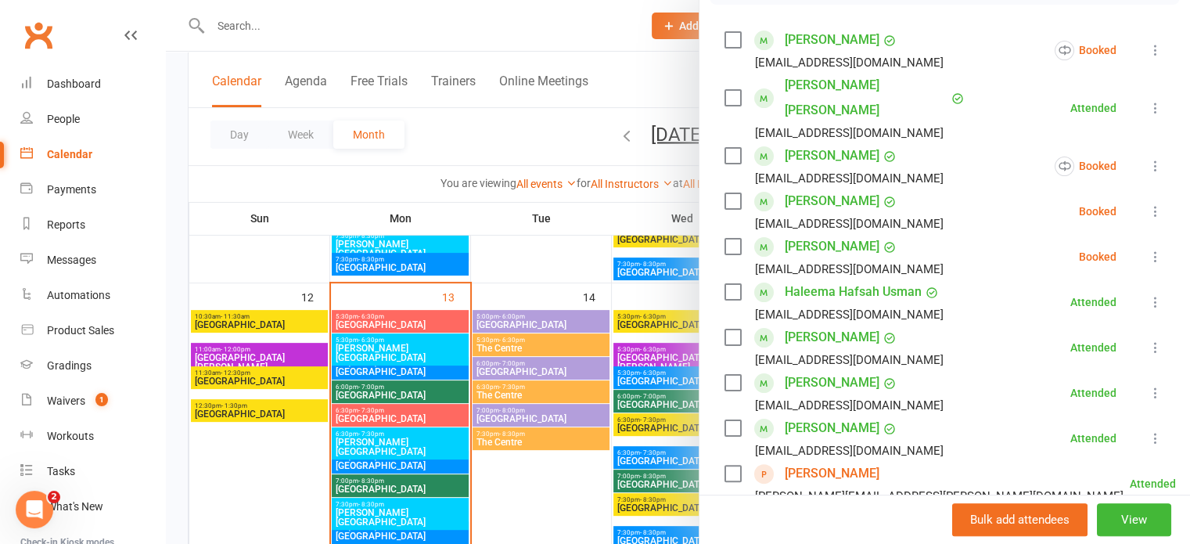
scroll to position [704, 0]
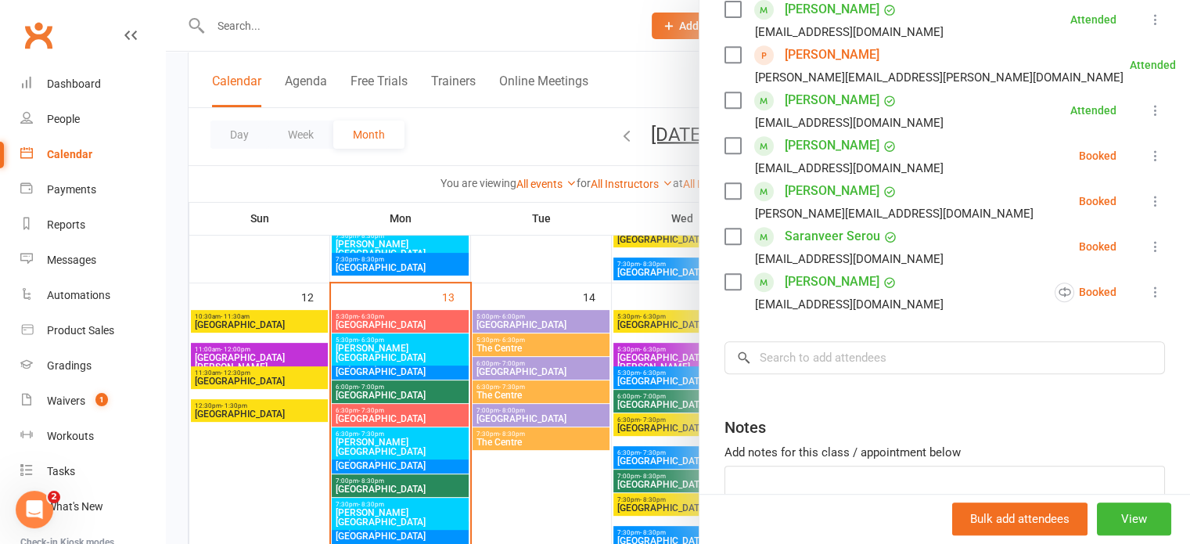
click at [1148, 239] on icon at bounding box center [1156, 247] width 16 height 16
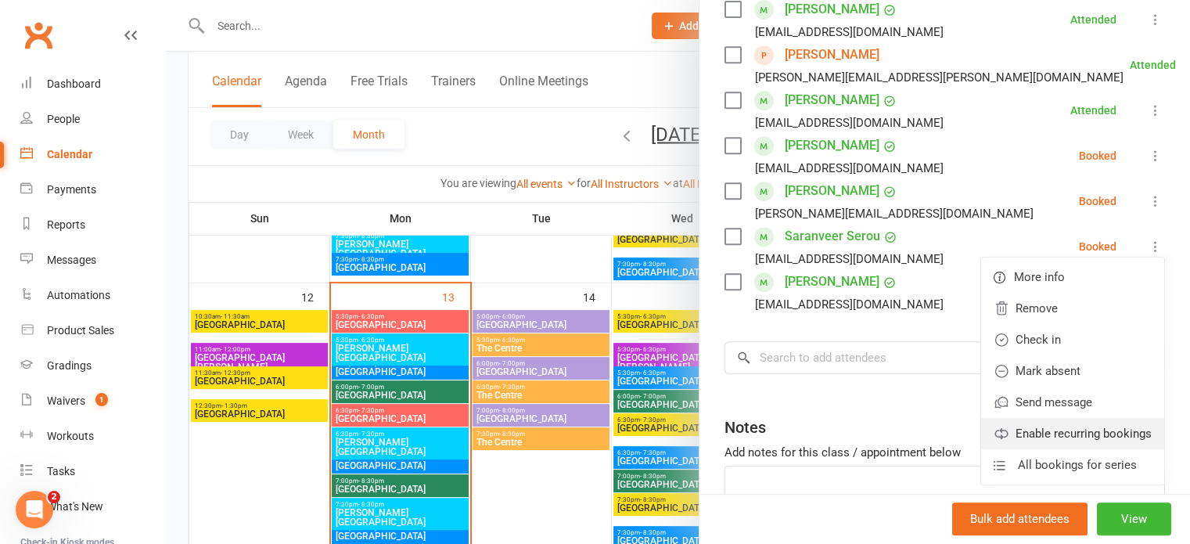
click at [1054, 418] on link "Enable recurring bookings" at bounding box center [1072, 433] width 183 height 31
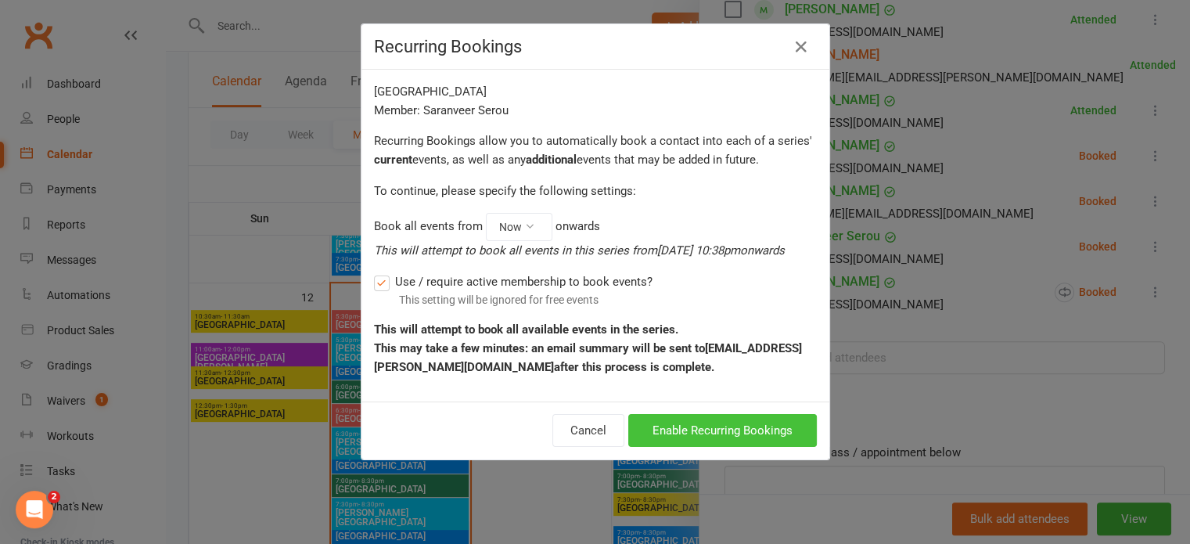
click at [756, 428] on button "Enable Recurring Bookings" at bounding box center [722, 430] width 189 height 33
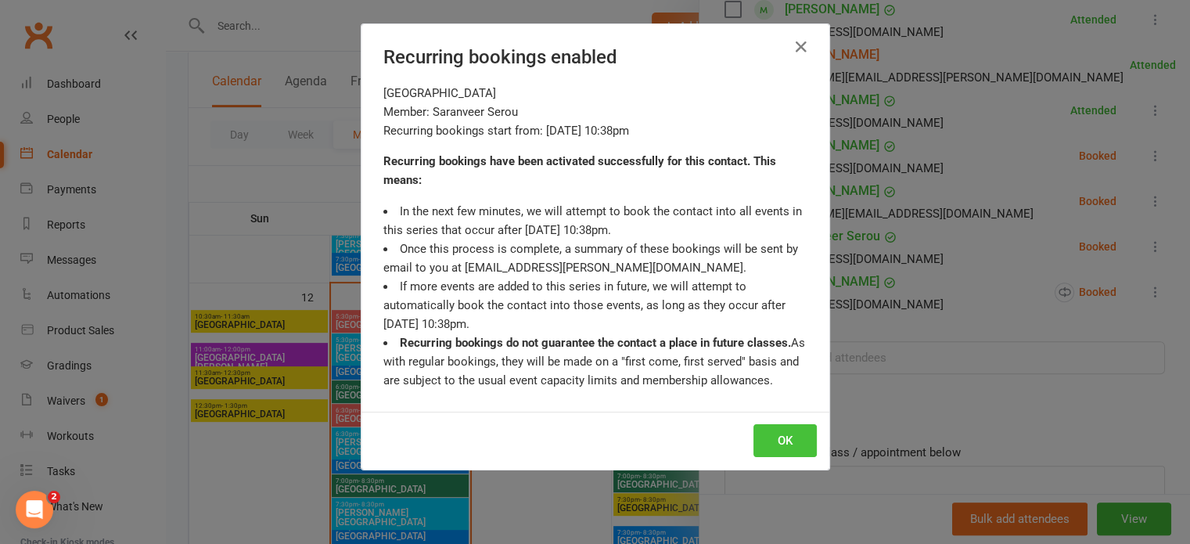
click at [768, 431] on button "OK" at bounding box center [784, 440] width 63 height 33
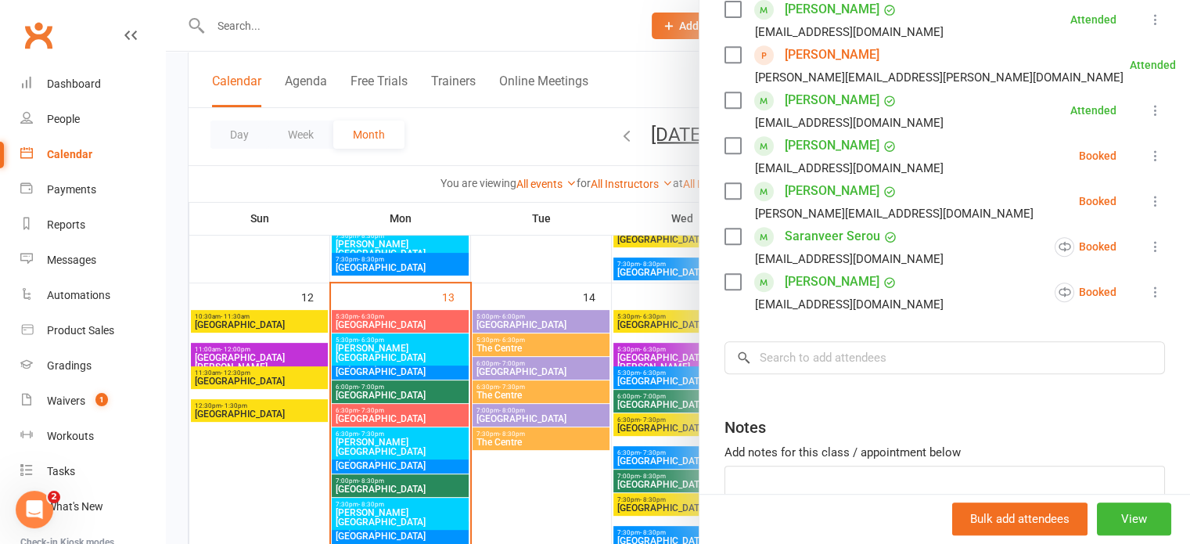
click at [1148, 193] on icon at bounding box center [1156, 201] width 16 height 16
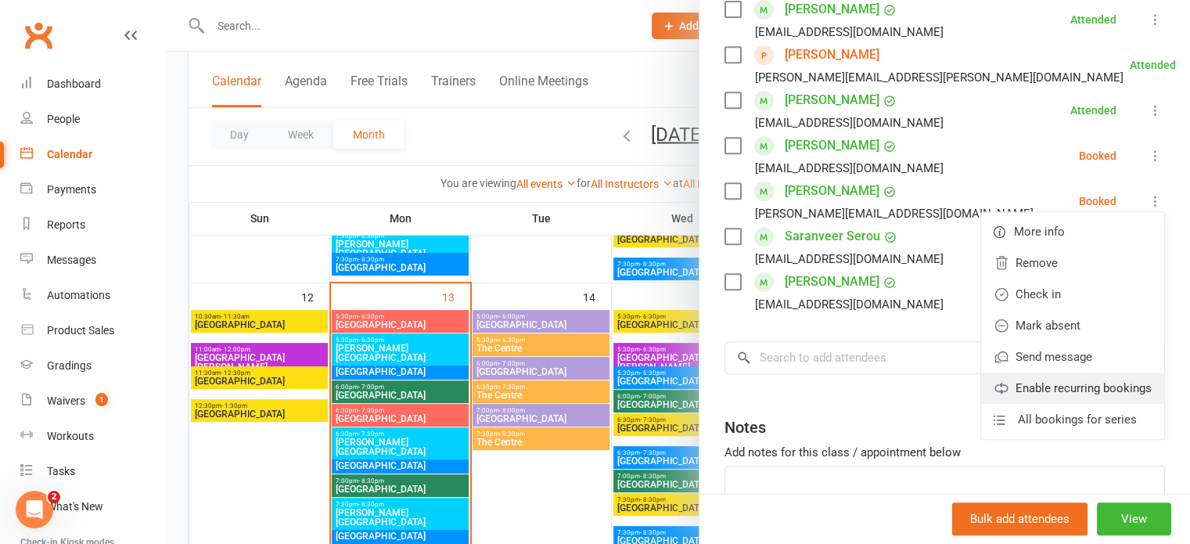
click at [1054, 372] on link "Enable recurring bookings" at bounding box center [1072, 387] width 183 height 31
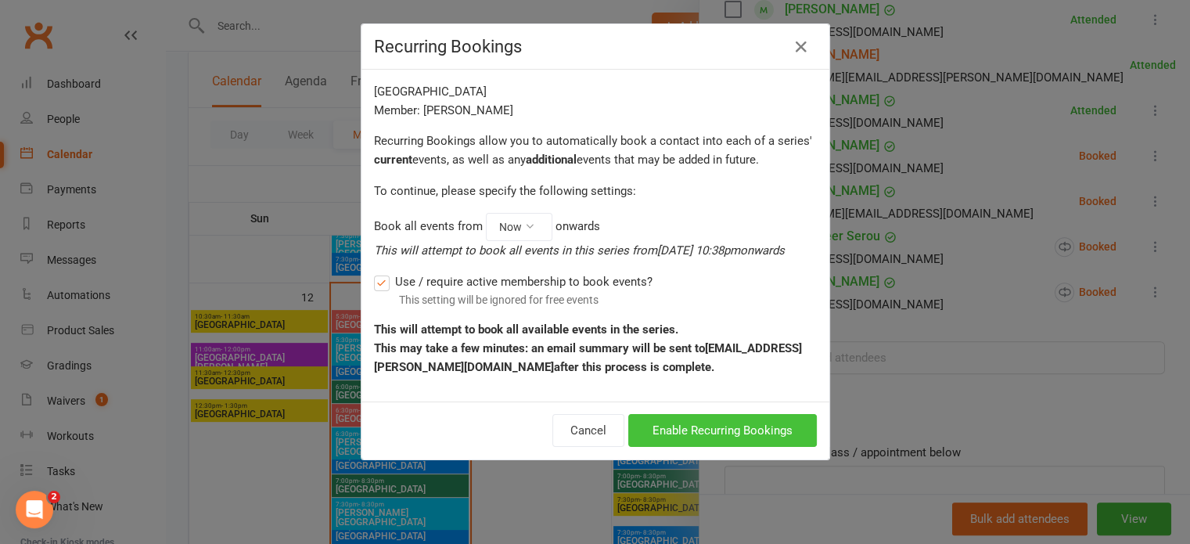
click at [753, 422] on button "Enable Recurring Bookings" at bounding box center [722, 430] width 189 height 33
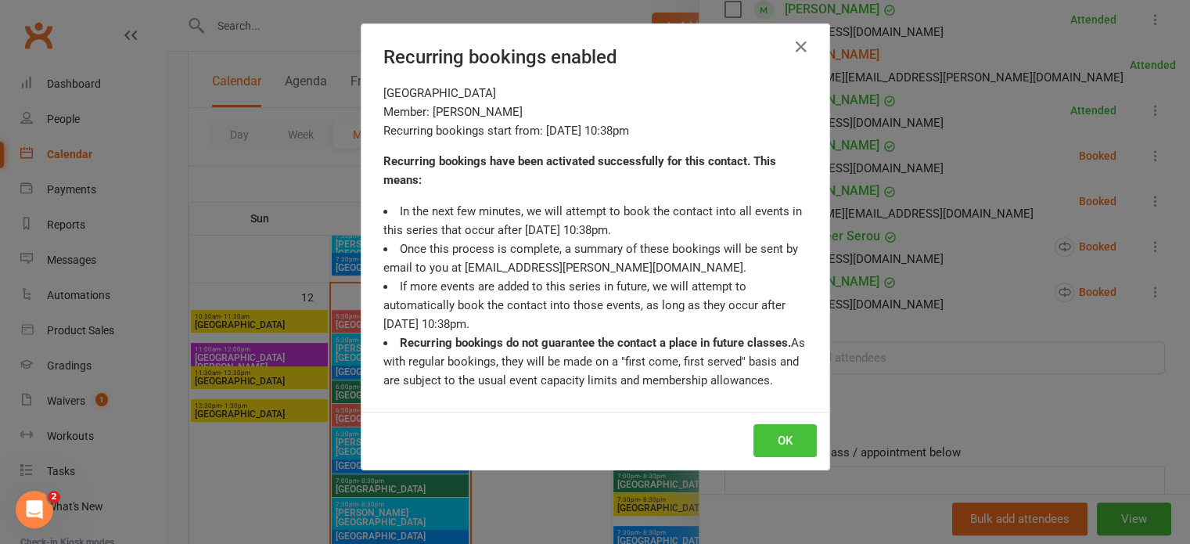
click at [767, 437] on button "OK" at bounding box center [784, 440] width 63 height 33
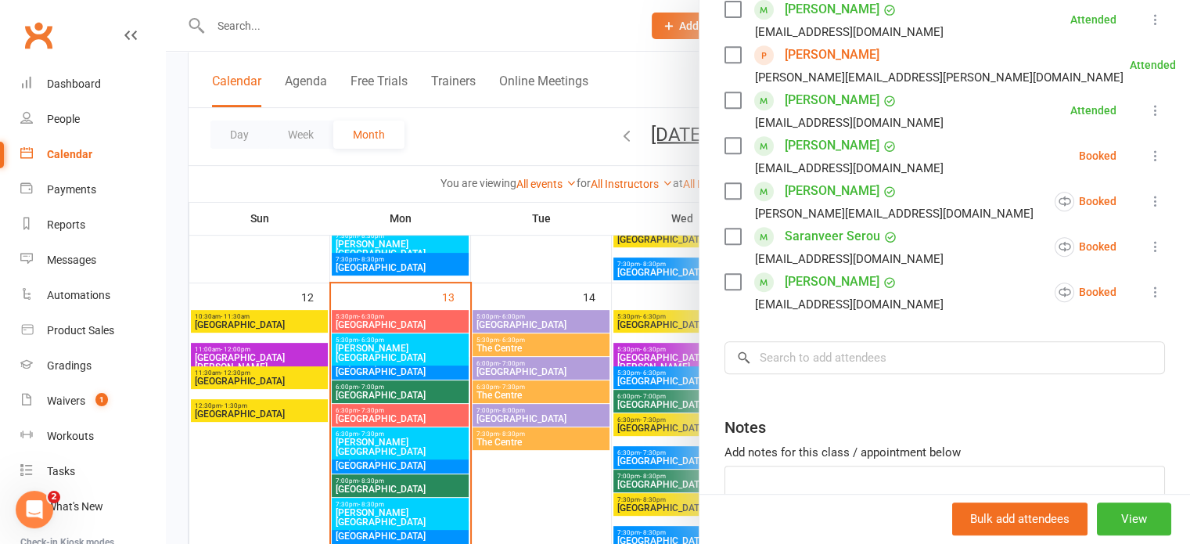
click at [1148, 148] on icon at bounding box center [1156, 156] width 16 height 16
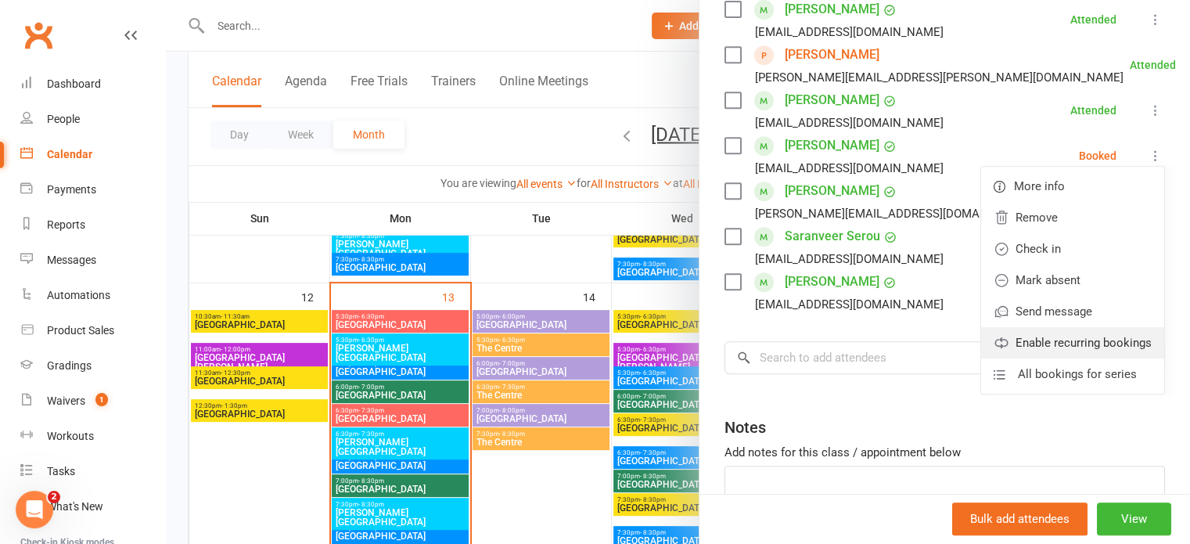
click at [1061, 327] on link "Enable recurring bookings" at bounding box center [1072, 342] width 183 height 31
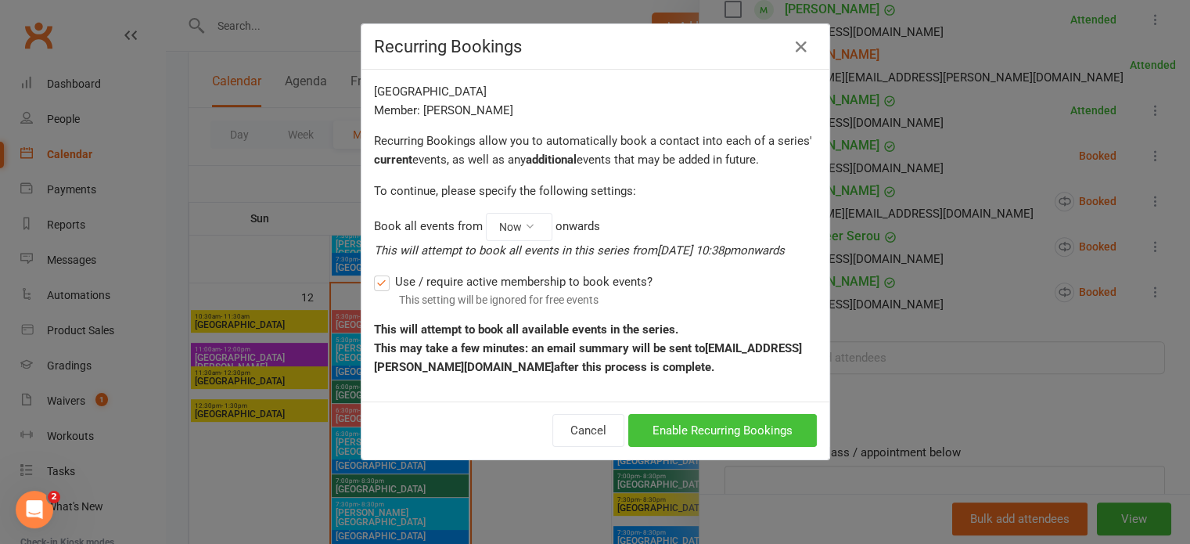
click at [735, 426] on button "Enable Recurring Bookings" at bounding box center [722, 430] width 189 height 33
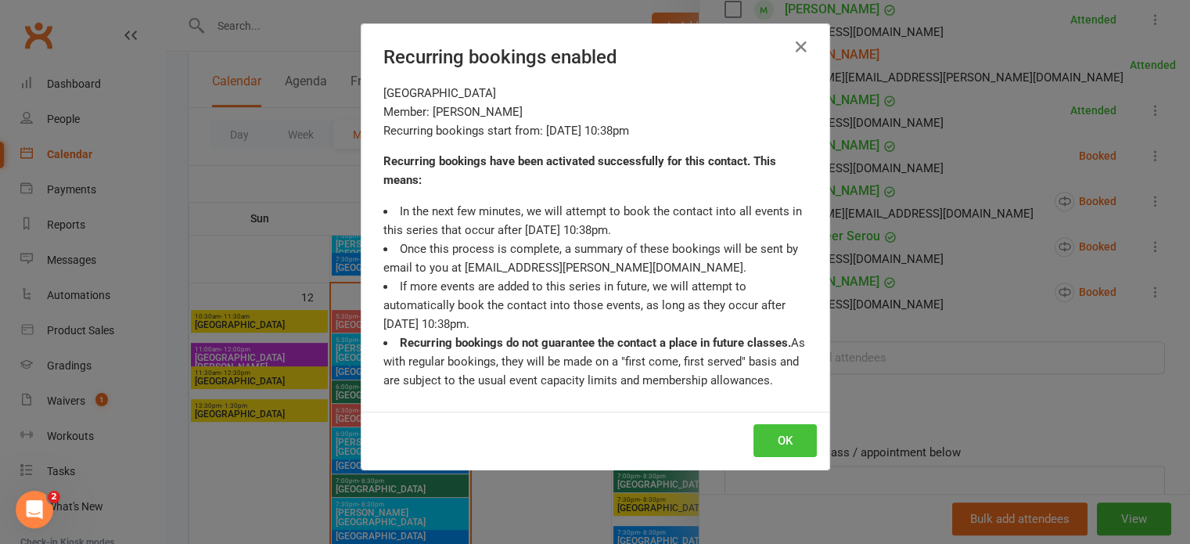
click at [767, 431] on button "OK" at bounding box center [784, 440] width 63 height 33
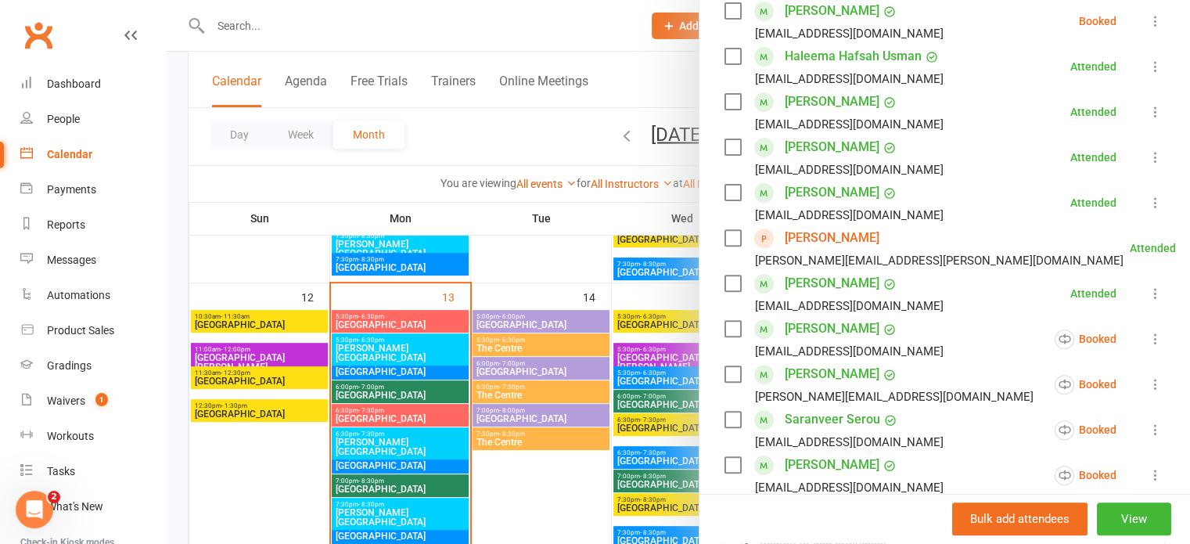
scroll to position [548, 0]
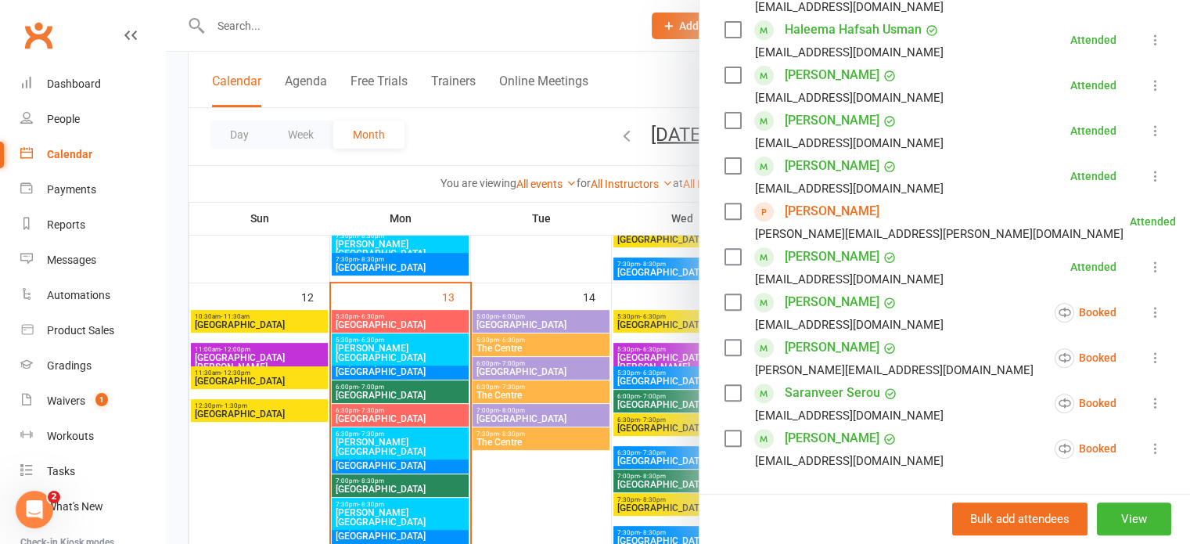
click at [1148, 259] on icon at bounding box center [1156, 267] width 16 height 16
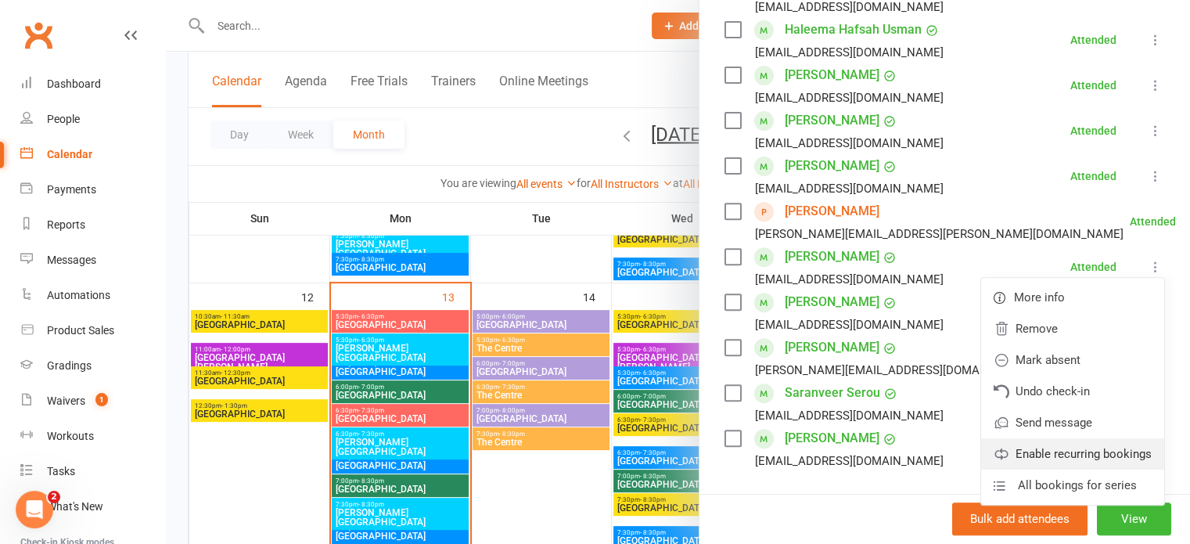
click at [1056, 438] on link "Enable recurring bookings" at bounding box center [1072, 453] width 183 height 31
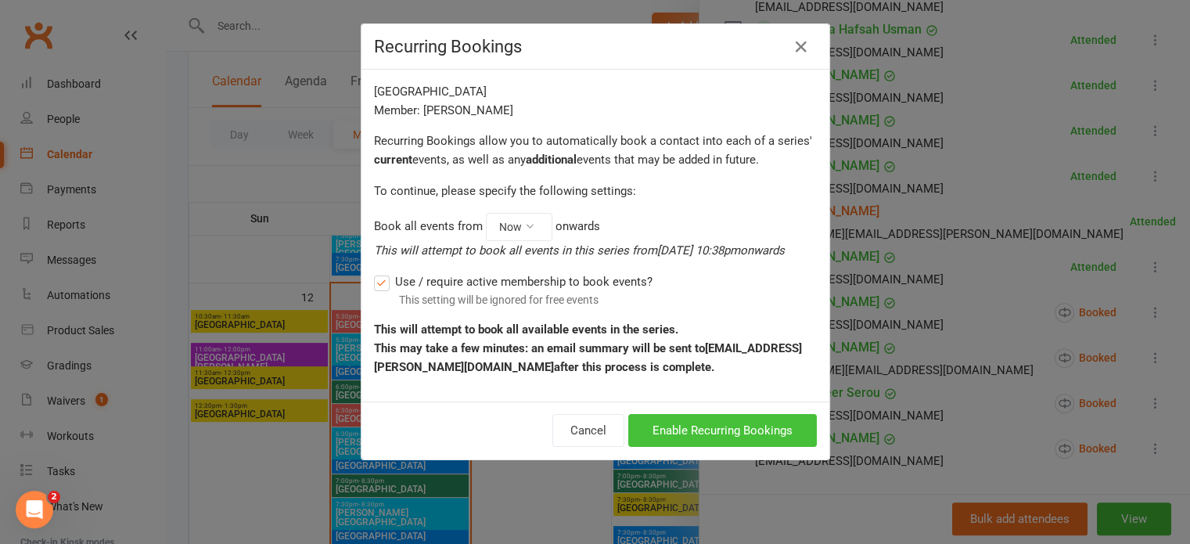
click at [727, 422] on button "Enable Recurring Bookings" at bounding box center [722, 430] width 189 height 33
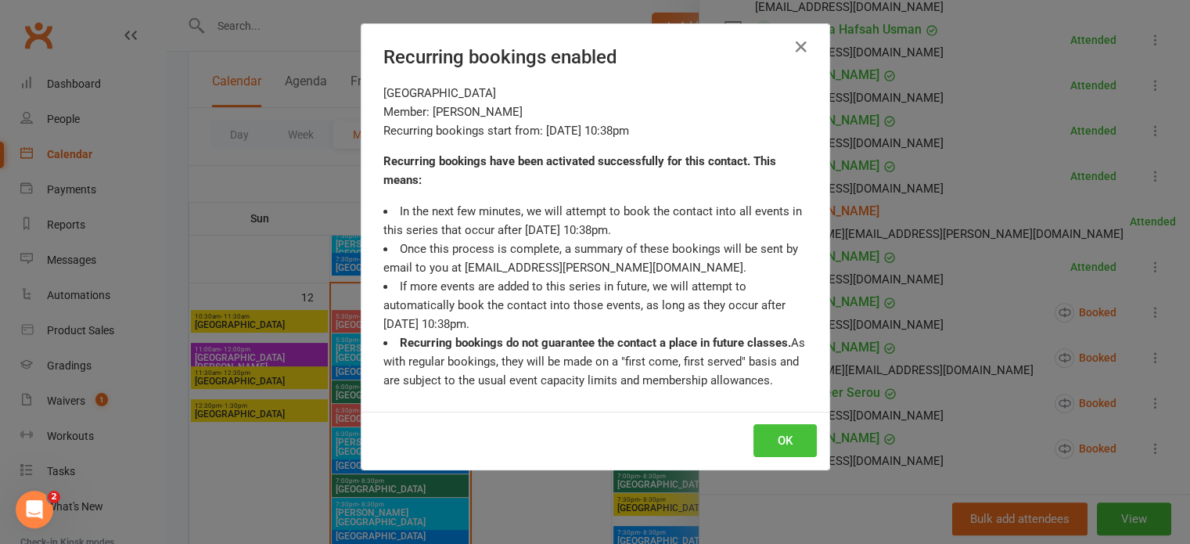
click at [774, 440] on button "OK" at bounding box center [784, 440] width 63 height 33
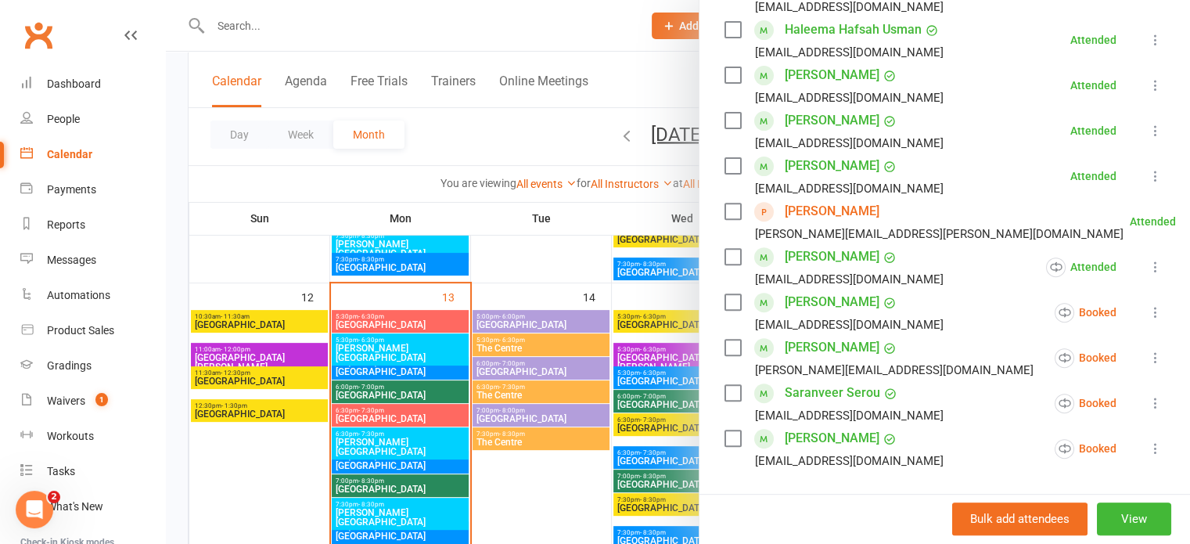
click at [1148, 168] on icon at bounding box center [1156, 176] width 16 height 16
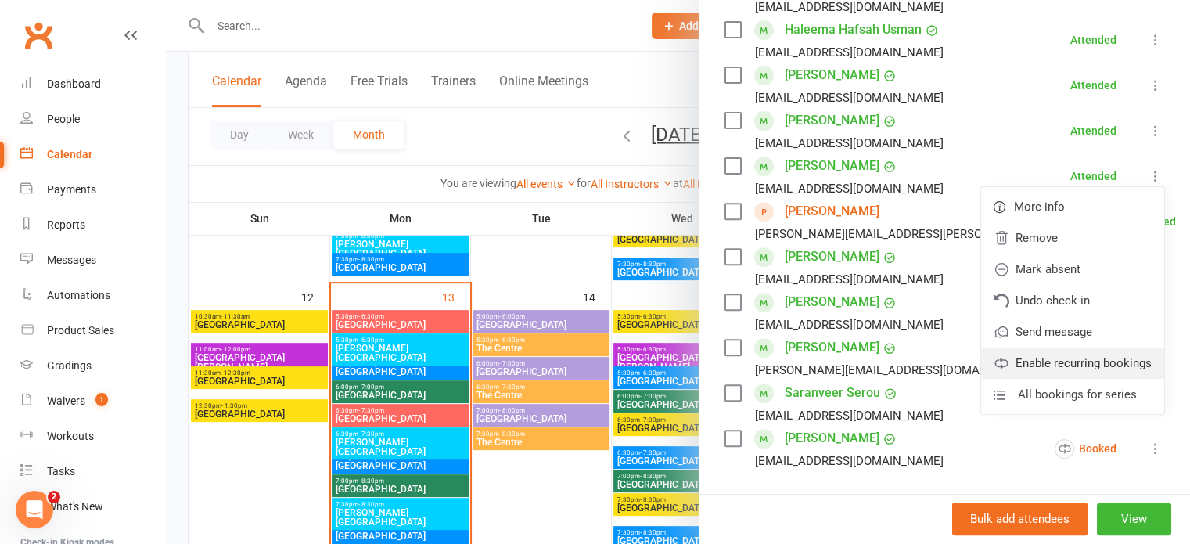
click at [1047, 347] on link "Enable recurring bookings" at bounding box center [1072, 362] width 183 height 31
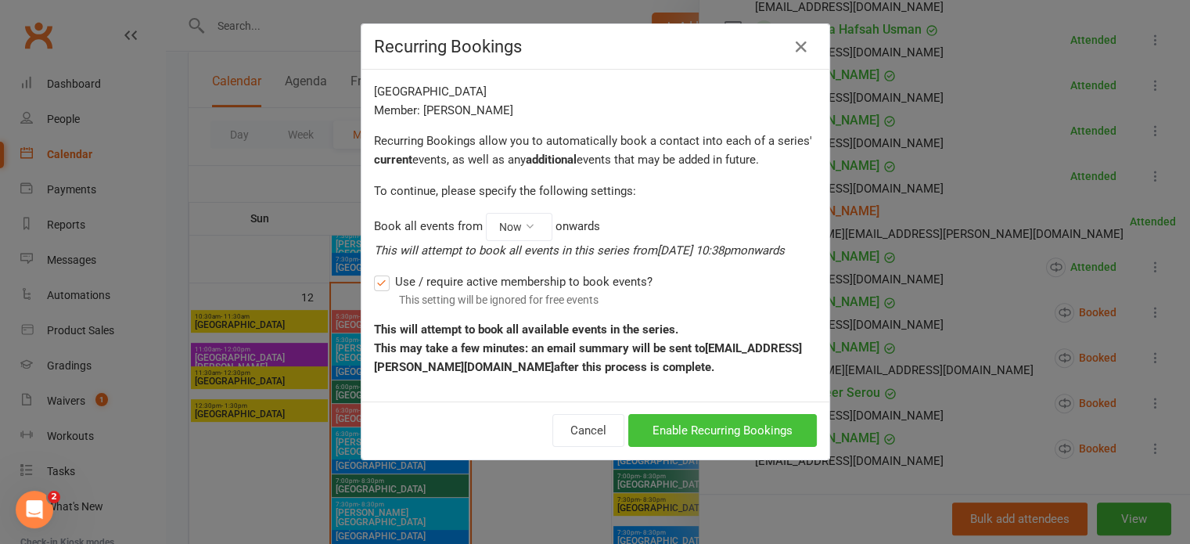
click at [669, 424] on button "Enable Recurring Bookings" at bounding box center [722, 430] width 189 height 33
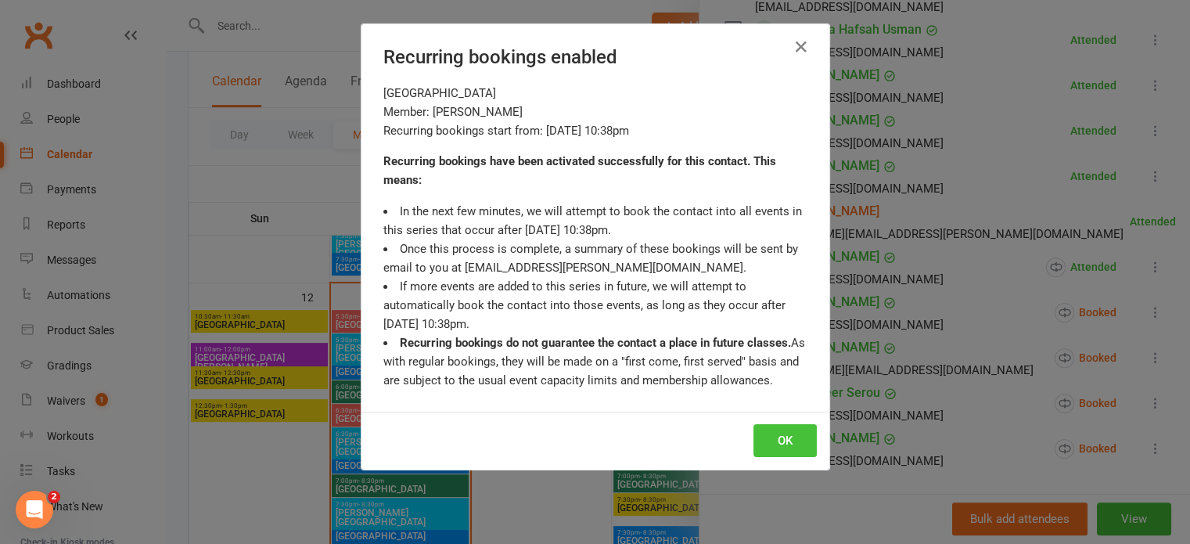
click at [757, 434] on button "OK" at bounding box center [784, 440] width 63 height 33
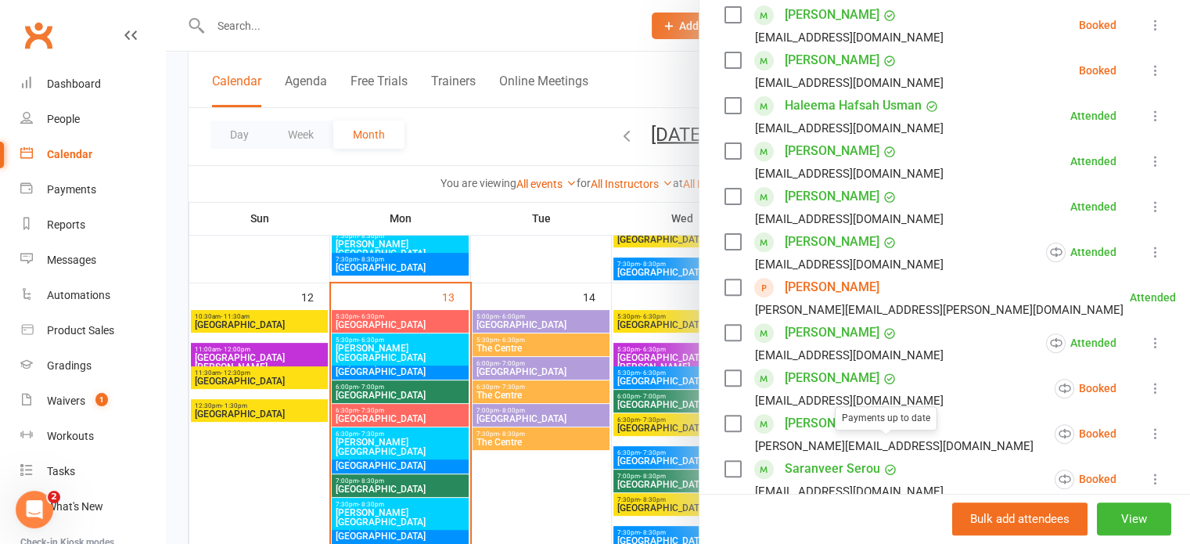
scroll to position [469, 0]
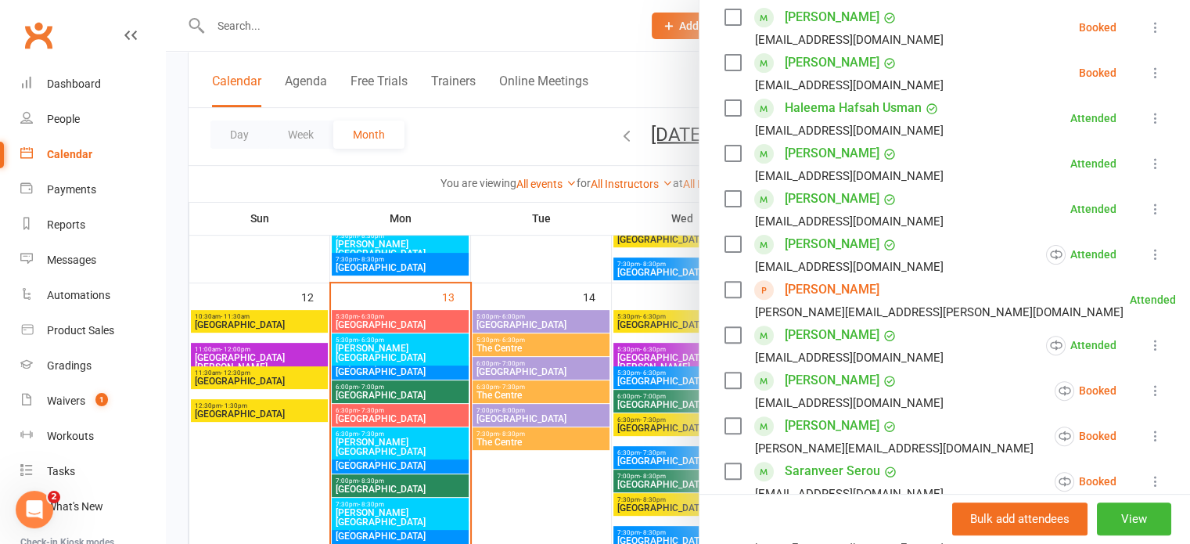
click at [1148, 201] on icon at bounding box center [1156, 209] width 16 height 16
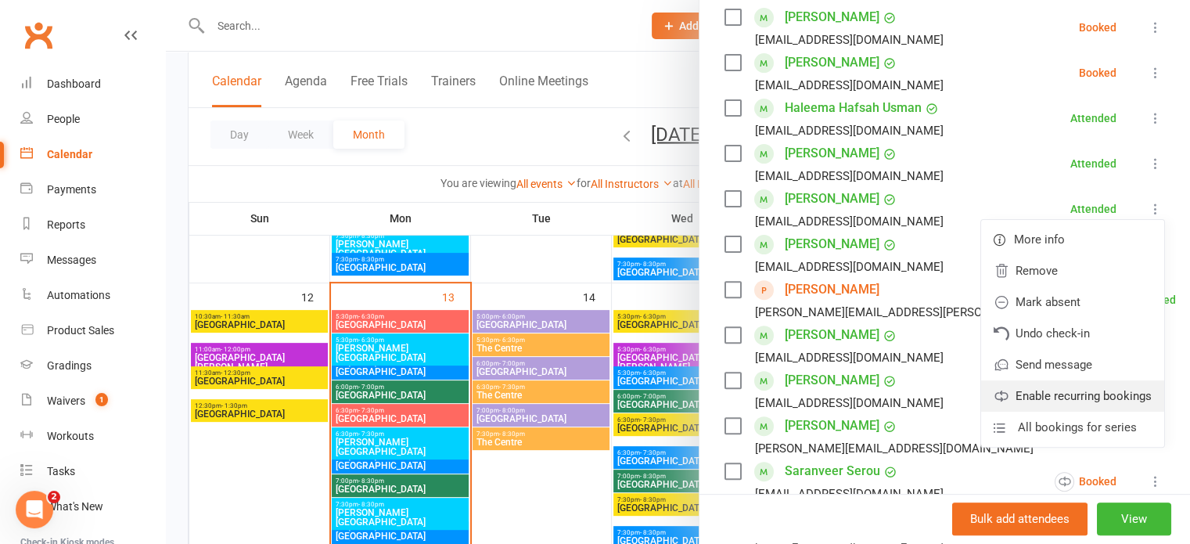
click at [1050, 380] on link "Enable recurring bookings" at bounding box center [1072, 395] width 183 height 31
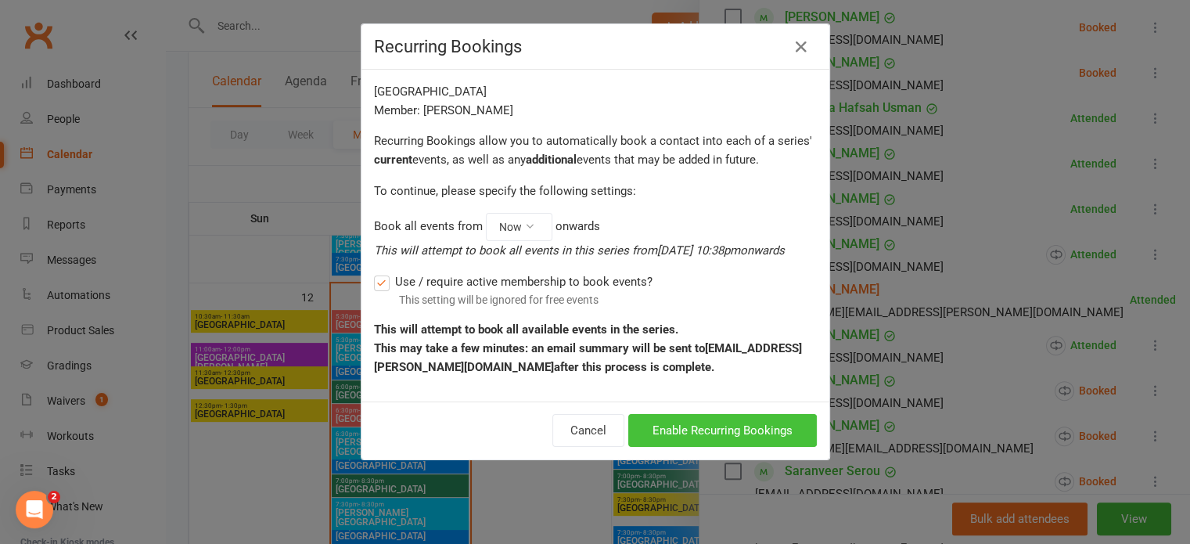
click at [737, 434] on button "Enable Recurring Bookings" at bounding box center [722, 430] width 189 height 33
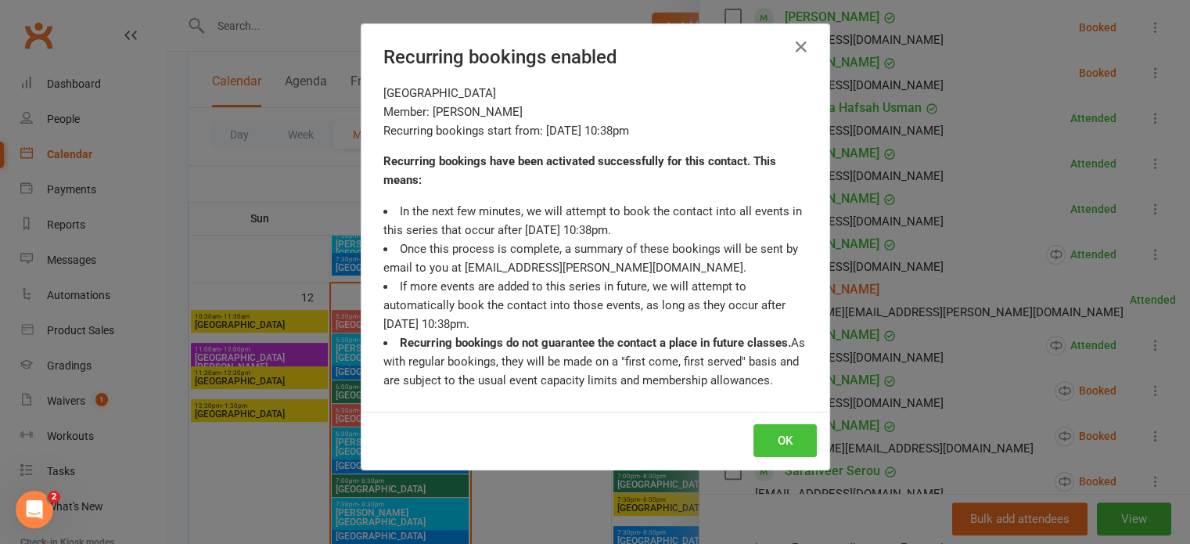
drag, startPoint x: 770, startPoint y: 442, endPoint x: 815, endPoint y: 412, distance: 54.2
click at [770, 442] on button "OK" at bounding box center [784, 440] width 63 height 33
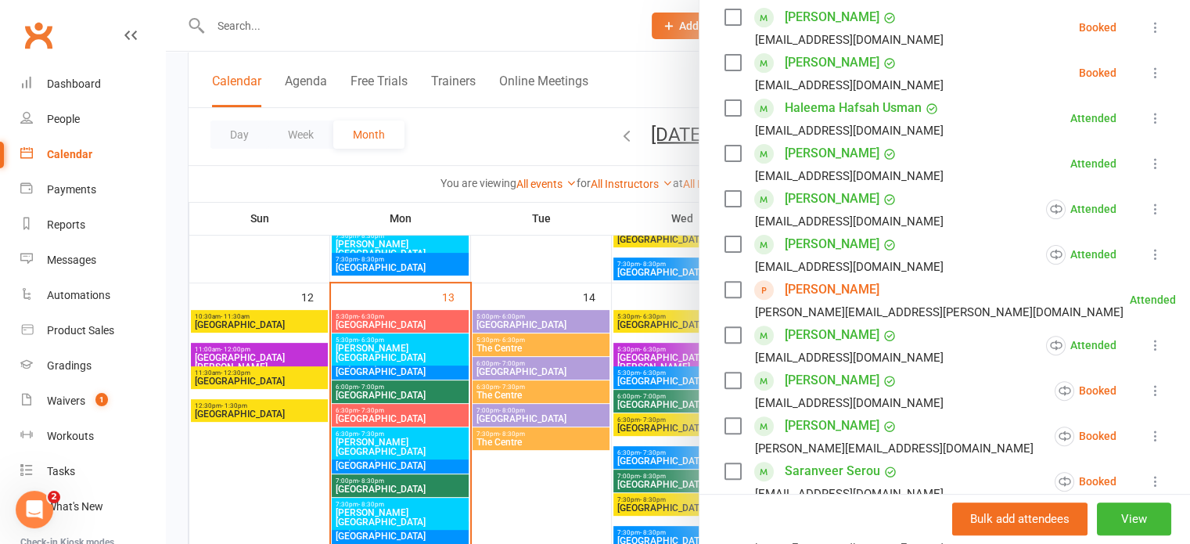
click at [1148, 156] on icon at bounding box center [1156, 164] width 16 height 16
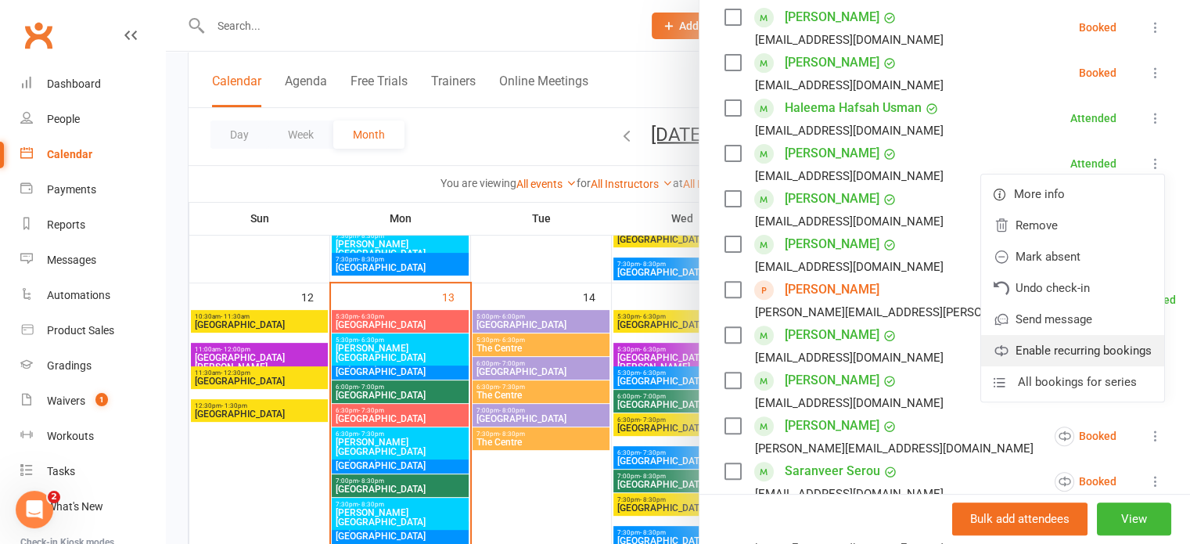
click at [1033, 335] on link "Enable recurring bookings" at bounding box center [1072, 350] width 183 height 31
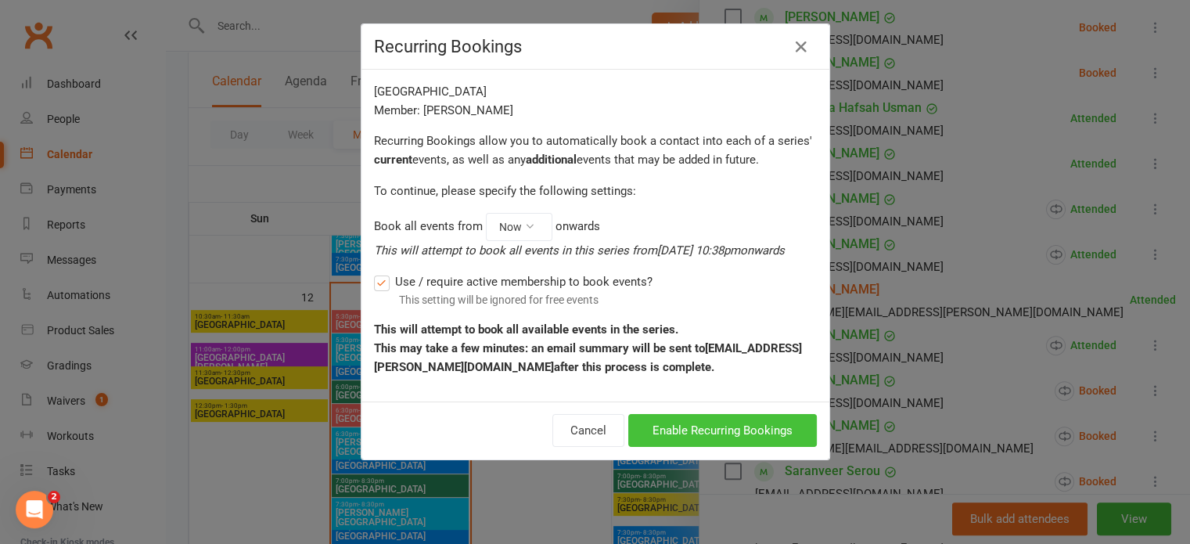
click at [723, 431] on button "Enable Recurring Bookings" at bounding box center [722, 430] width 189 height 33
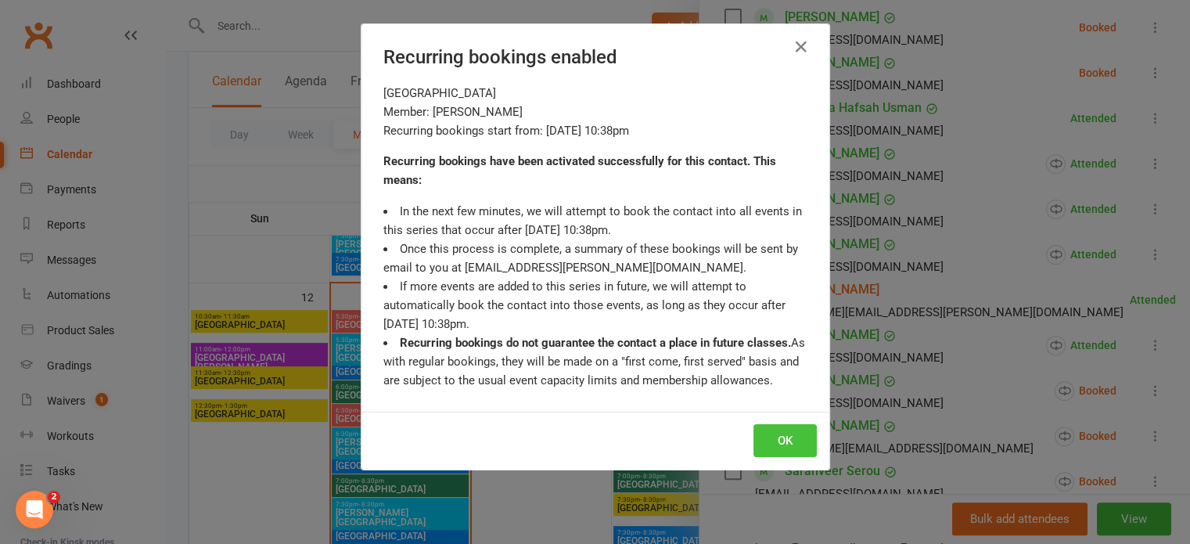
click at [784, 440] on button "OK" at bounding box center [784, 440] width 63 height 33
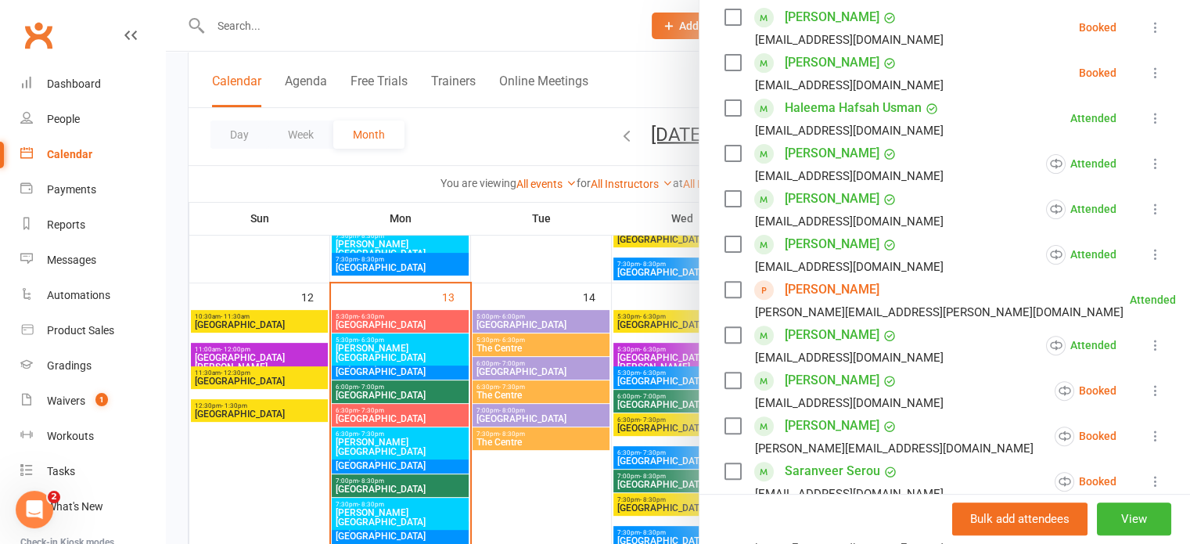
click at [1148, 110] on icon at bounding box center [1156, 118] width 16 height 16
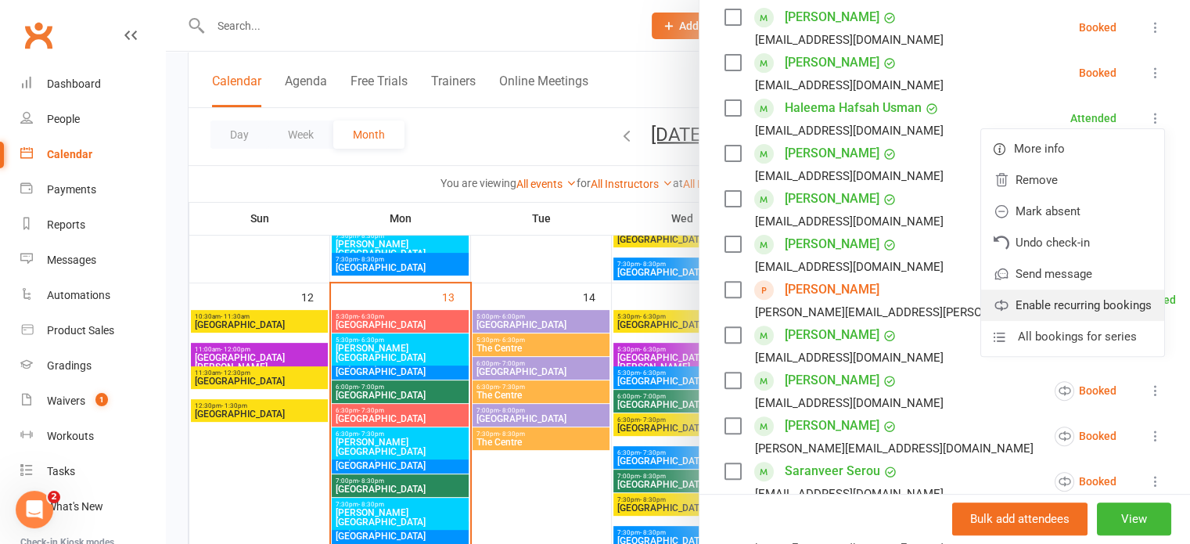
click at [1029, 289] on link "Enable recurring bookings" at bounding box center [1072, 304] width 183 height 31
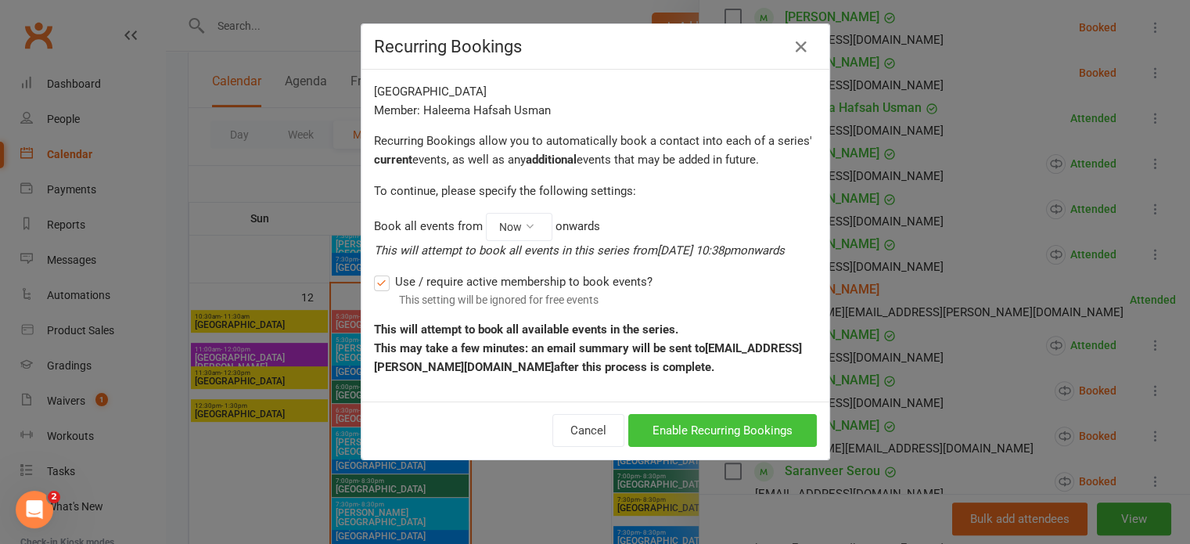
click at [757, 421] on button "Enable Recurring Bookings" at bounding box center [722, 430] width 189 height 33
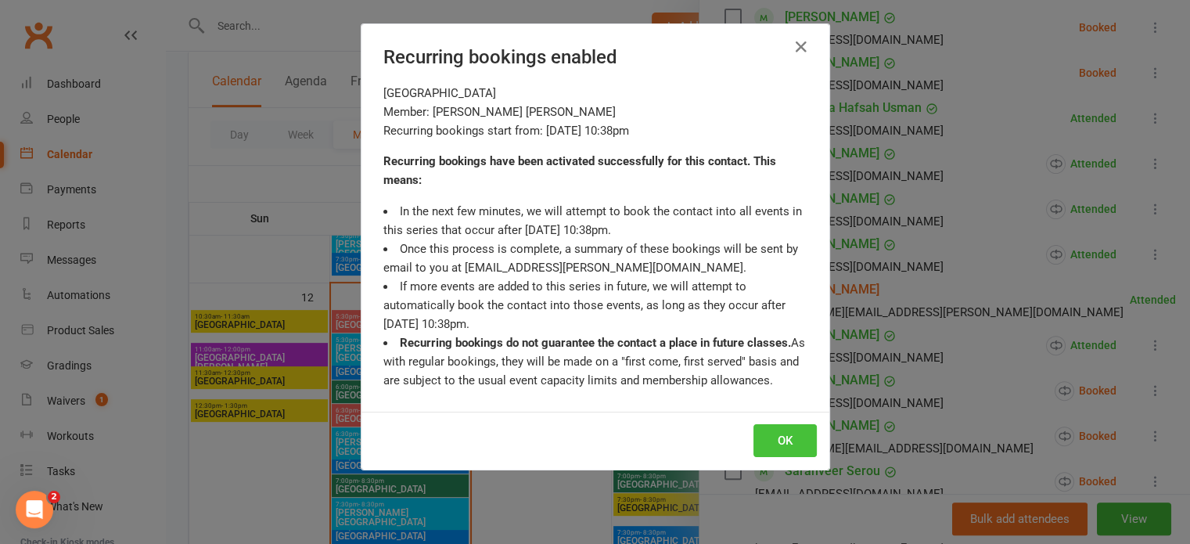
click at [785, 433] on button "OK" at bounding box center [784, 440] width 63 height 33
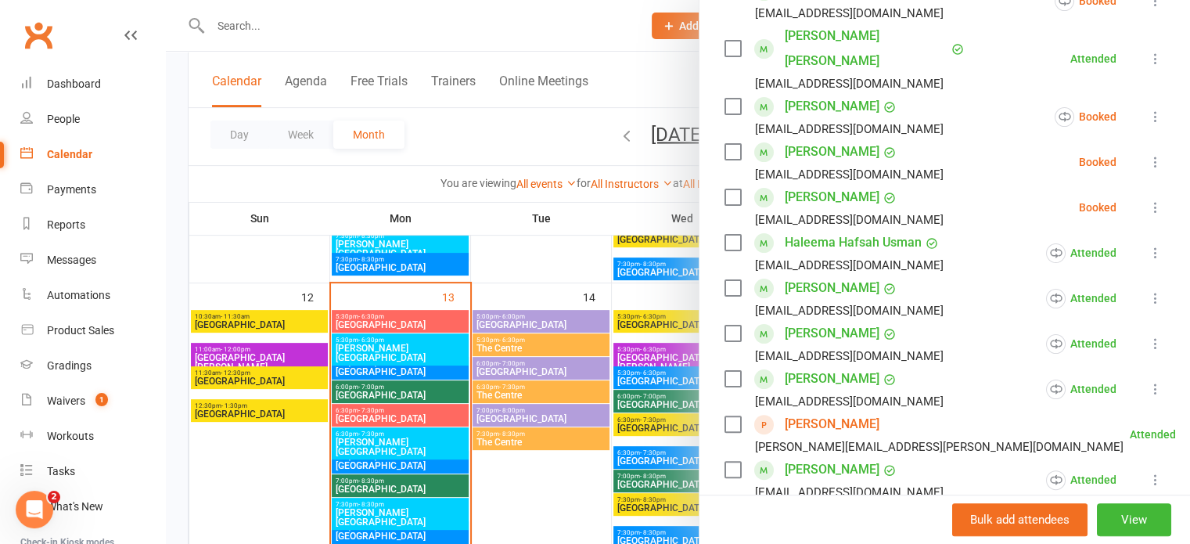
scroll to position [313, 0]
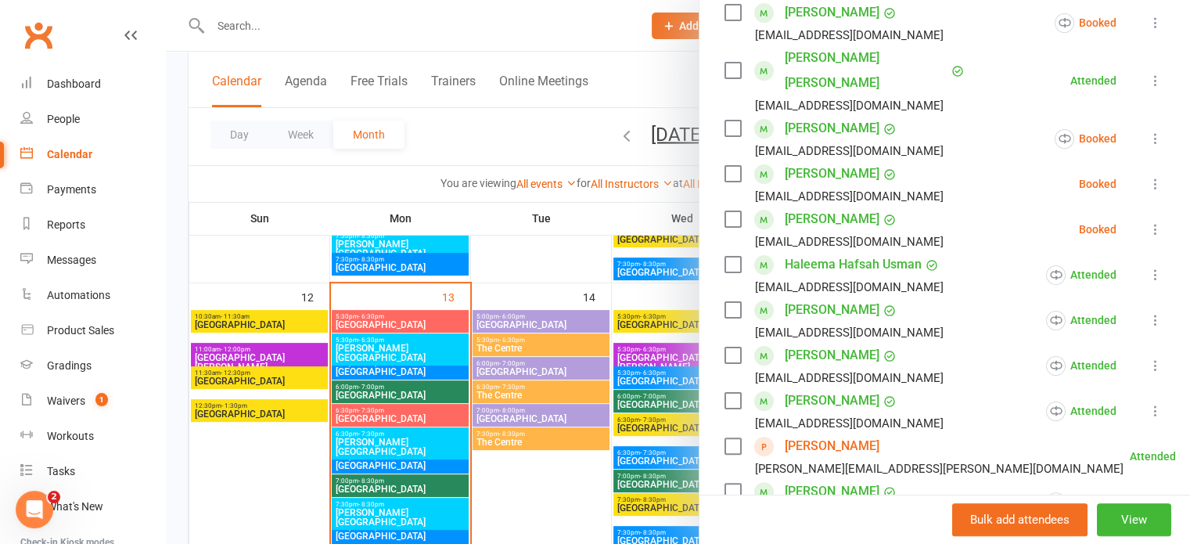
click at [1148, 221] on icon at bounding box center [1156, 229] width 16 height 16
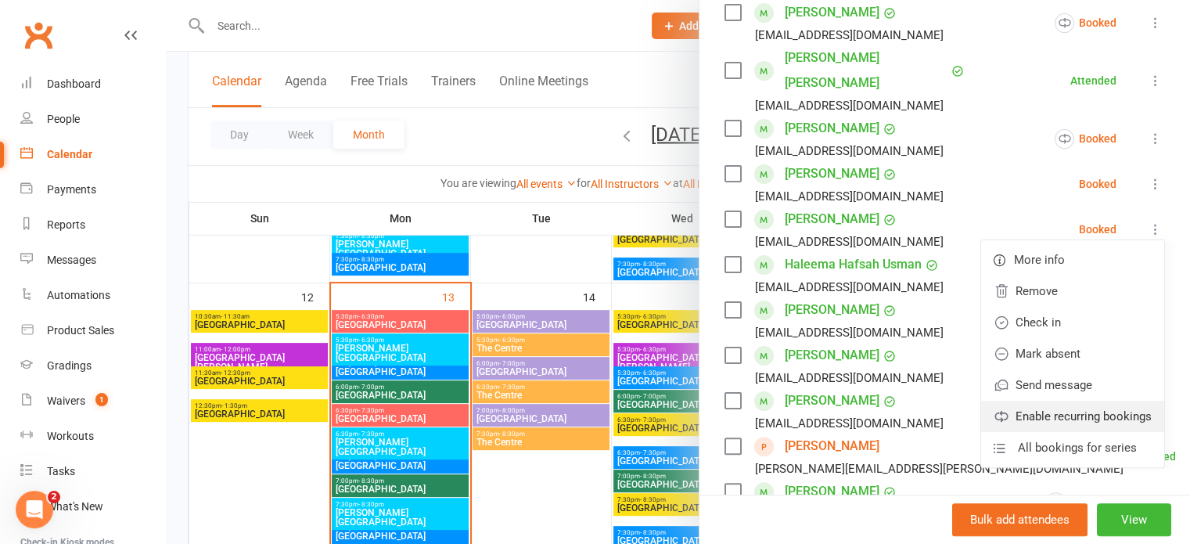
click at [1058, 401] on link "Enable recurring bookings" at bounding box center [1072, 416] width 183 height 31
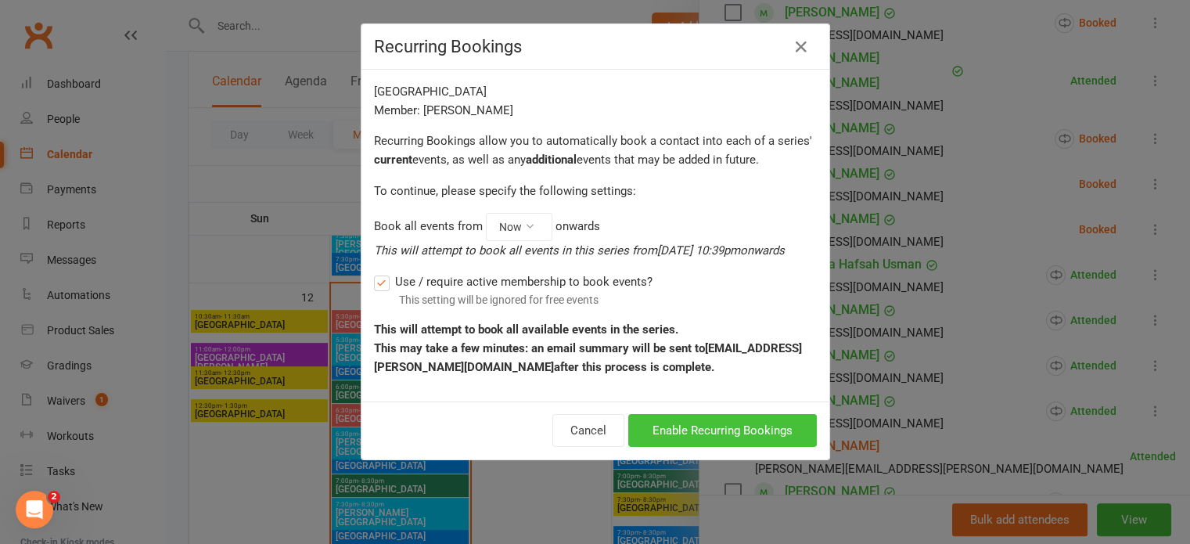
click at [717, 428] on button "Enable Recurring Bookings" at bounding box center [722, 430] width 189 height 33
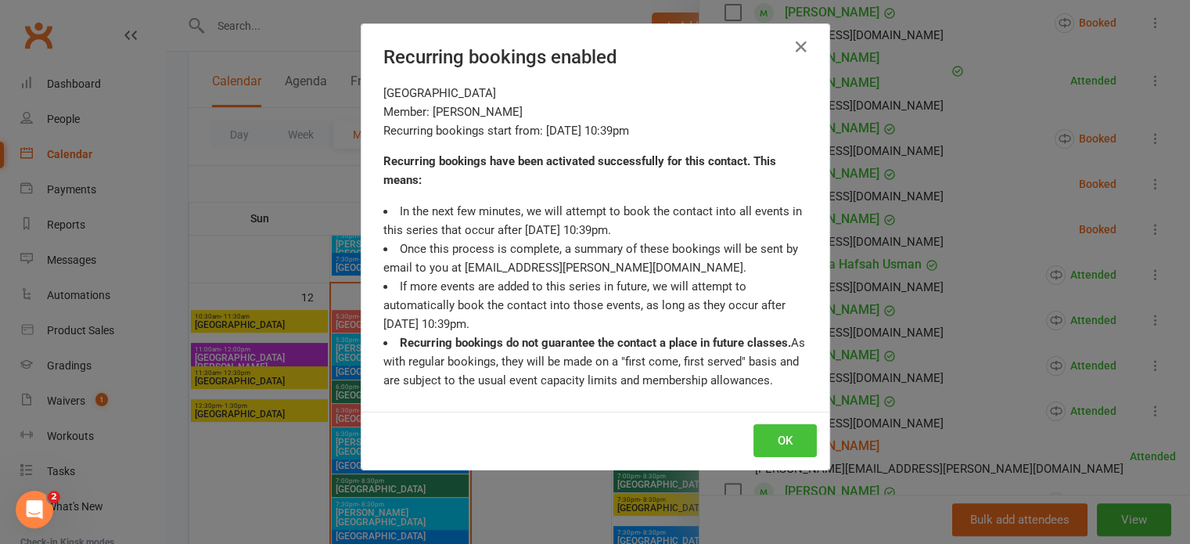
click at [773, 439] on button "OK" at bounding box center [784, 440] width 63 height 33
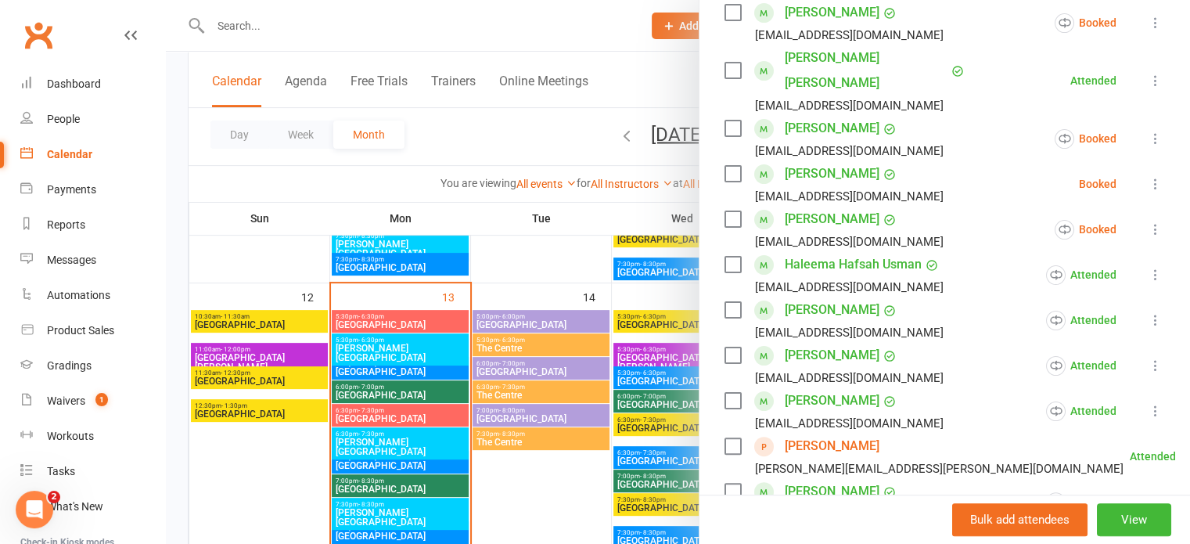
click at [1148, 176] on icon at bounding box center [1156, 184] width 16 height 16
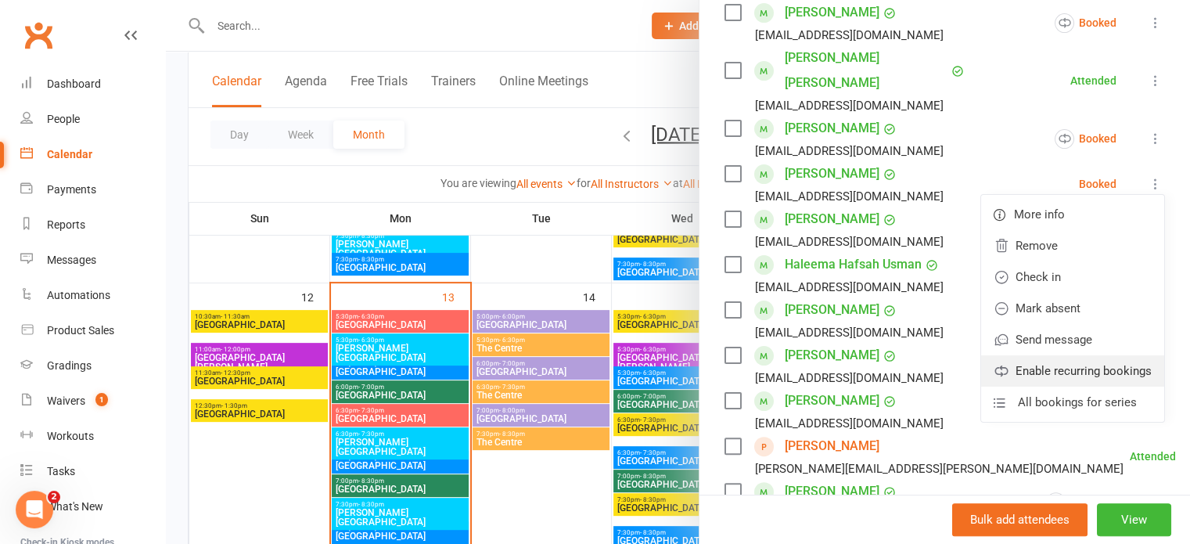
click at [1048, 355] on link "Enable recurring bookings" at bounding box center [1072, 370] width 183 height 31
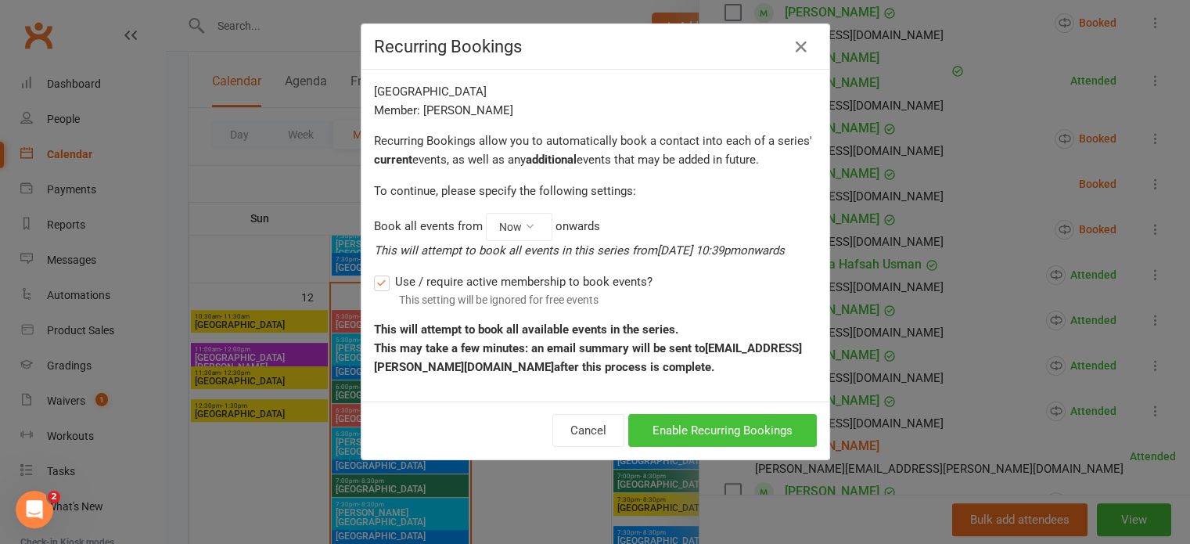
click at [739, 437] on button "Enable Recurring Bookings" at bounding box center [722, 430] width 189 height 33
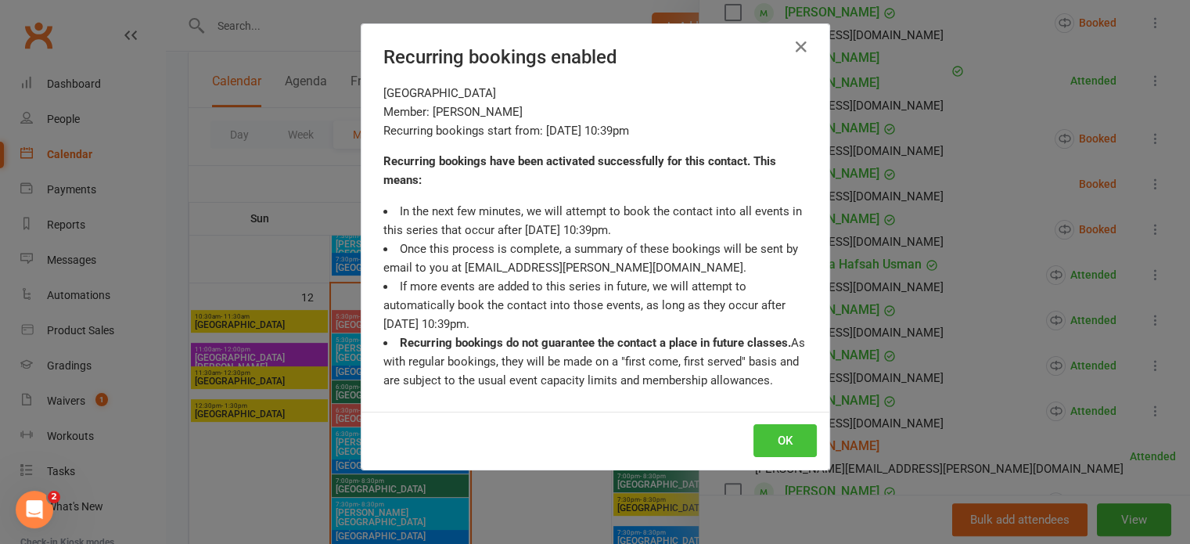
click at [764, 434] on button "OK" at bounding box center [784, 440] width 63 height 33
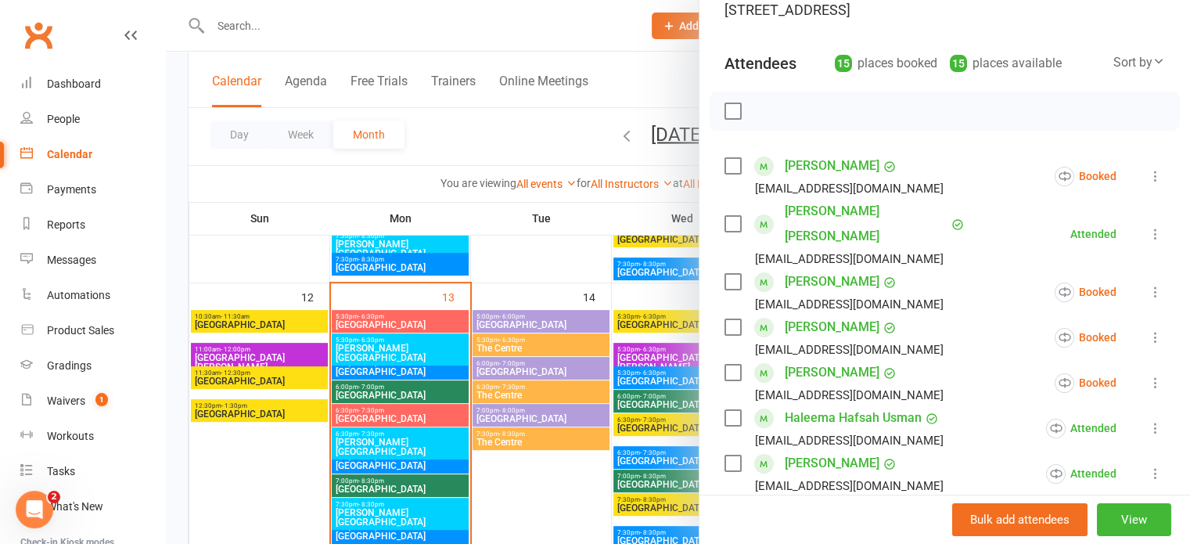
scroll to position [156, 0]
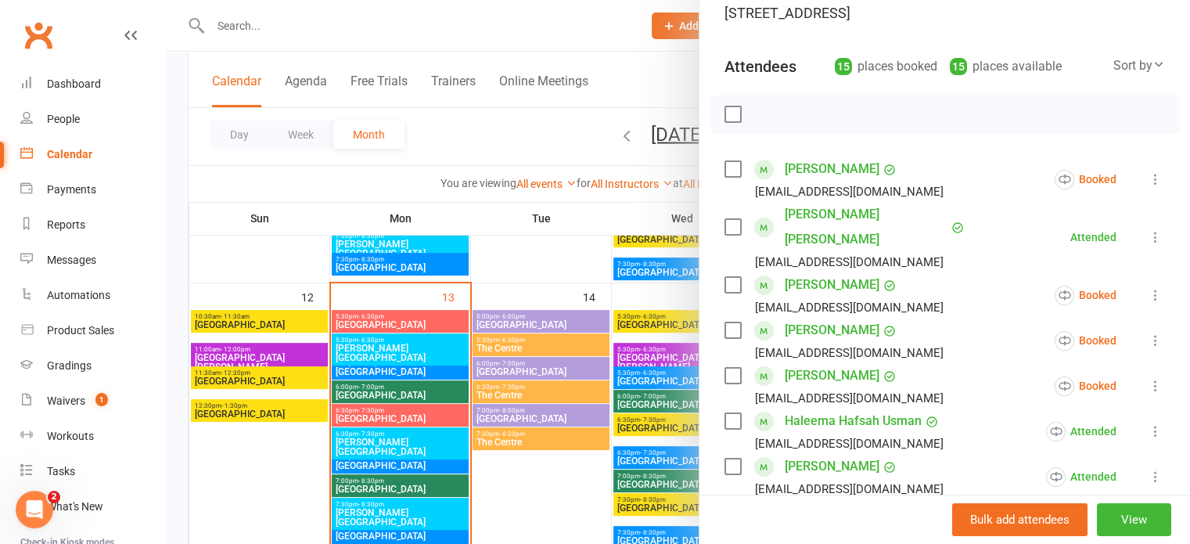
click at [1148, 229] on icon at bounding box center [1156, 237] width 16 height 16
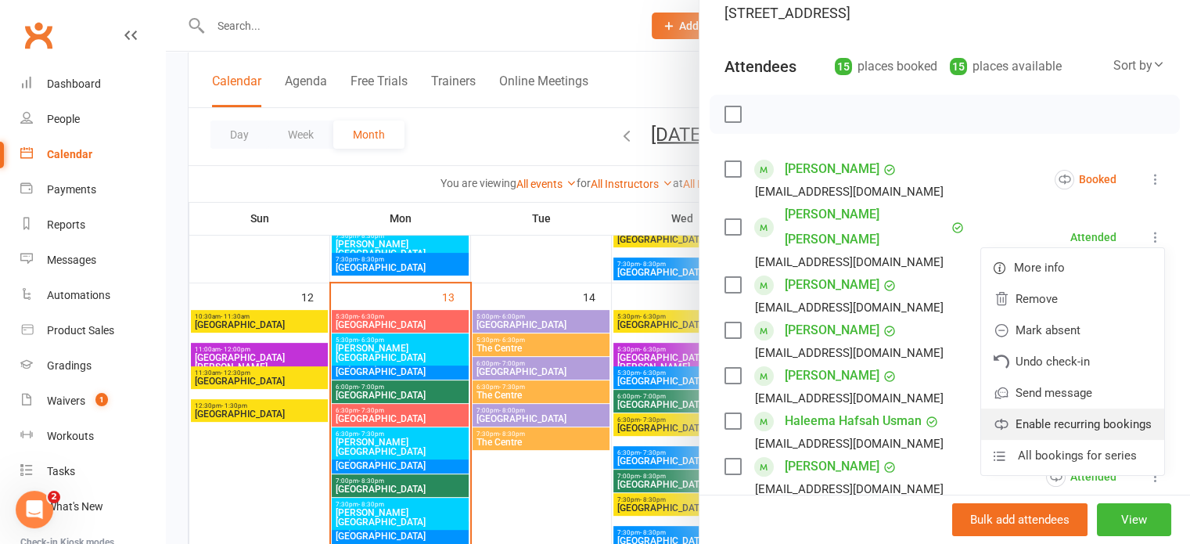
click at [1047, 408] on link "Enable recurring bookings" at bounding box center [1072, 423] width 183 height 31
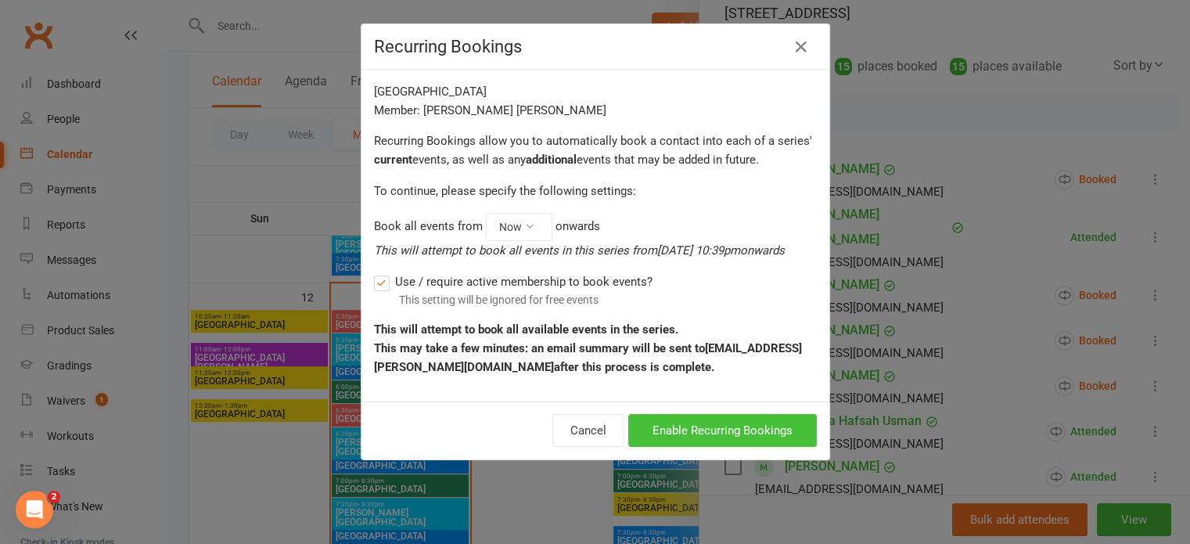
click at [731, 437] on button "Enable Recurring Bookings" at bounding box center [722, 430] width 189 height 33
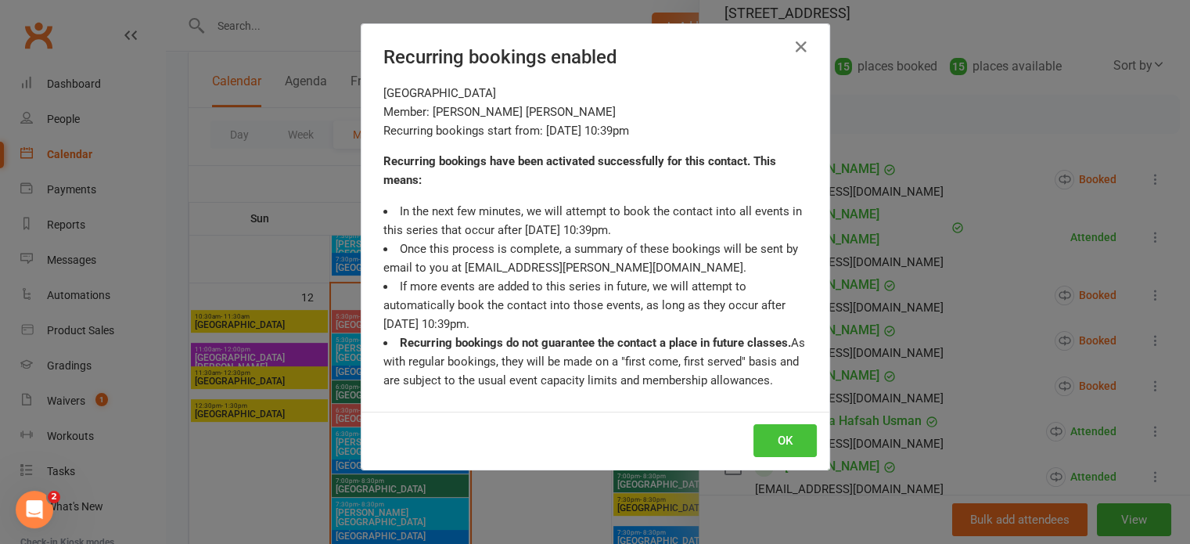
click at [776, 437] on button "OK" at bounding box center [784, 440] width 63 height 33
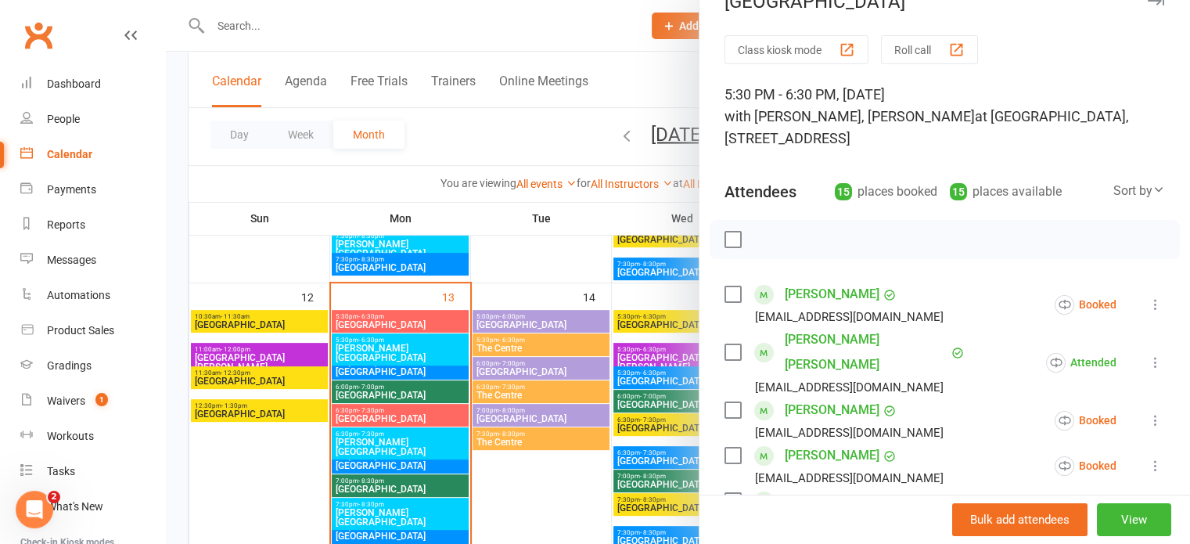
scroll to position [0, 0]
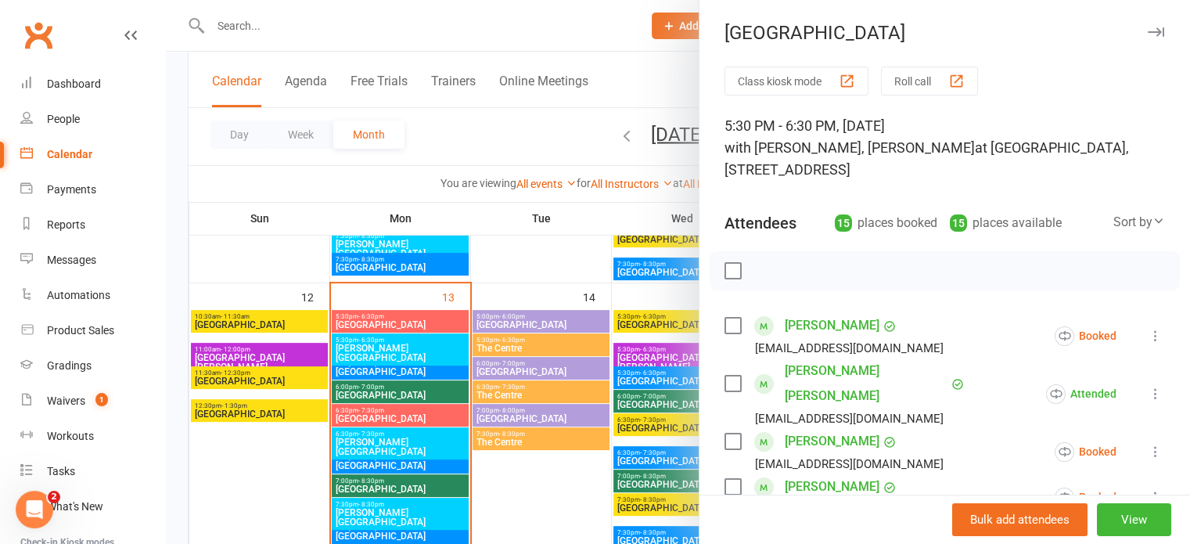
drag, startPoint x: 1130, startPoint y: 29, endPoint x: 1123, endPoint y: 56, distance: 27.5
click at [1148, 29] on icon "button" at bounding box center [1156, 31] width 16 height 9
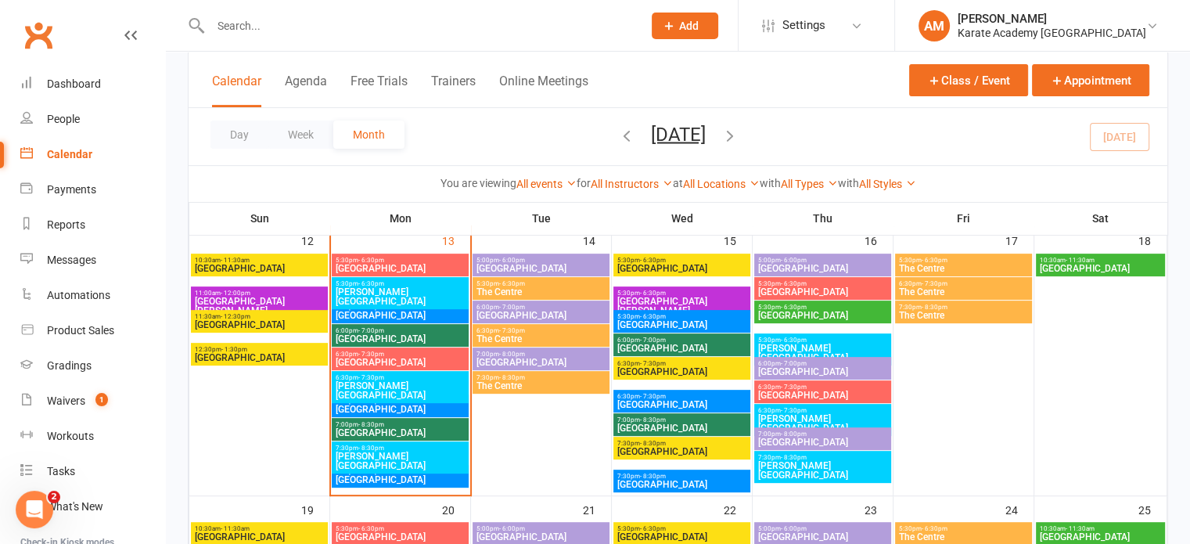
scroll to position [548, 0]
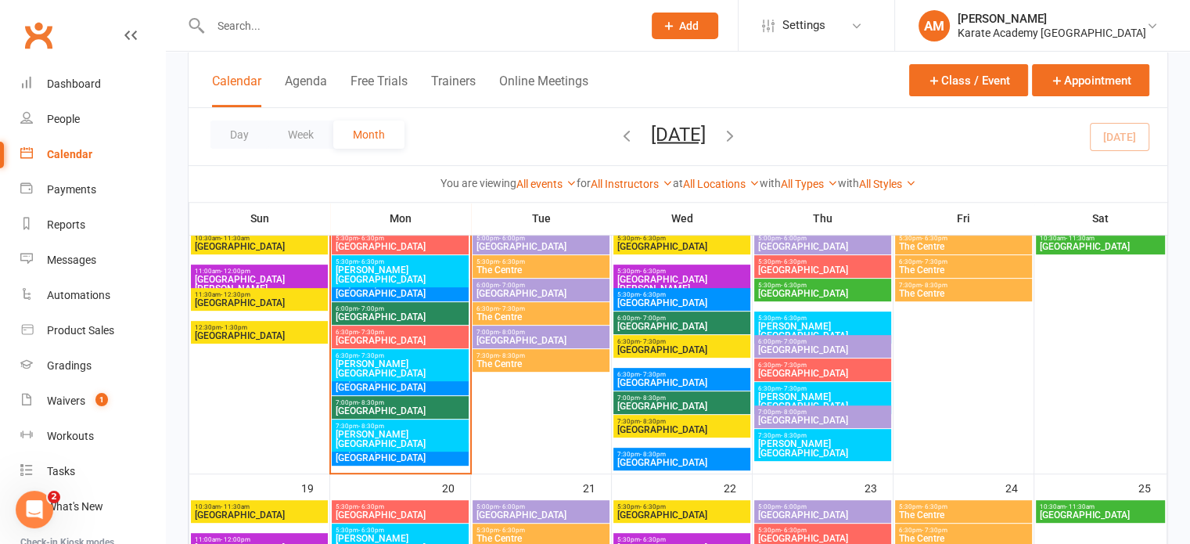
click at [831, 267] on span "Cippenham Primary School" at bounding box center [822, 269] width 131 height 9
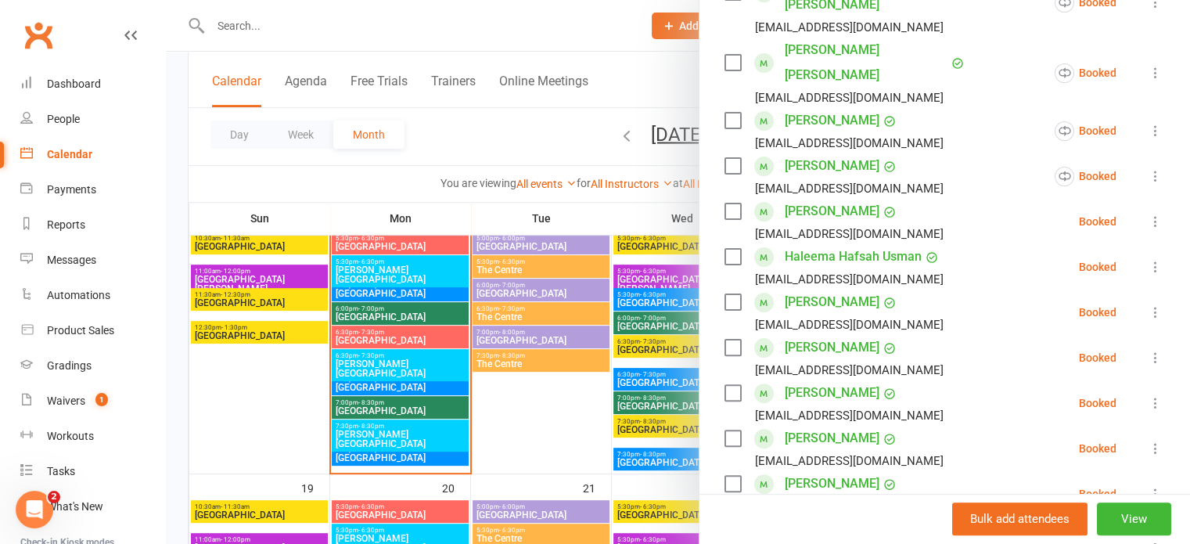
scroll to position [391, 0]
click at [1148, 214] on icon at bounding box center [1156, 222] width 16 height 16
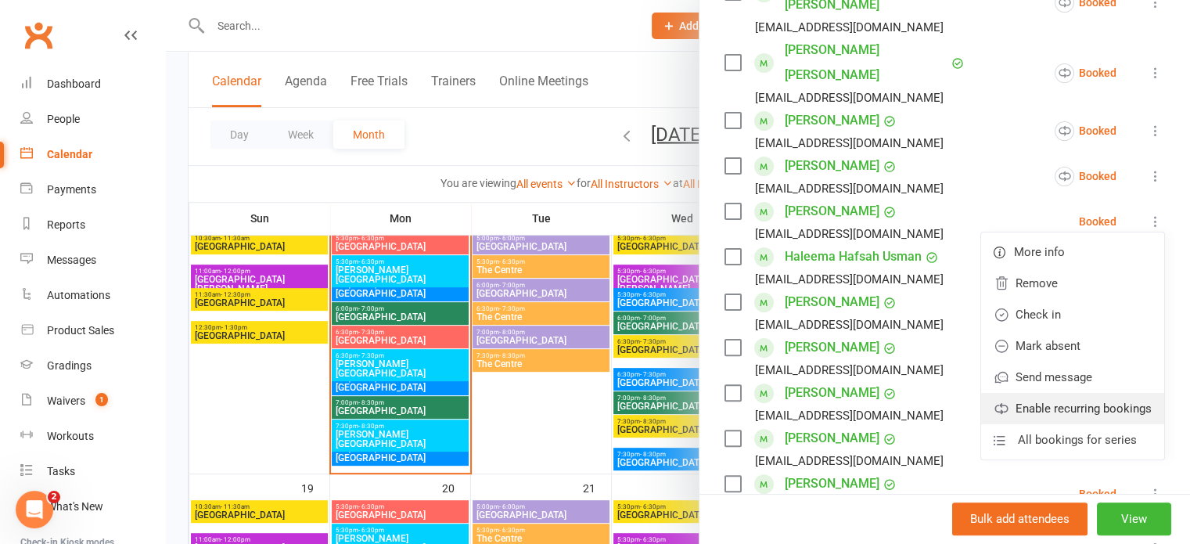
click at [1055, 393] on link "Enable recurring bookings" at bounding box center [1072, 408] width 183 height 31
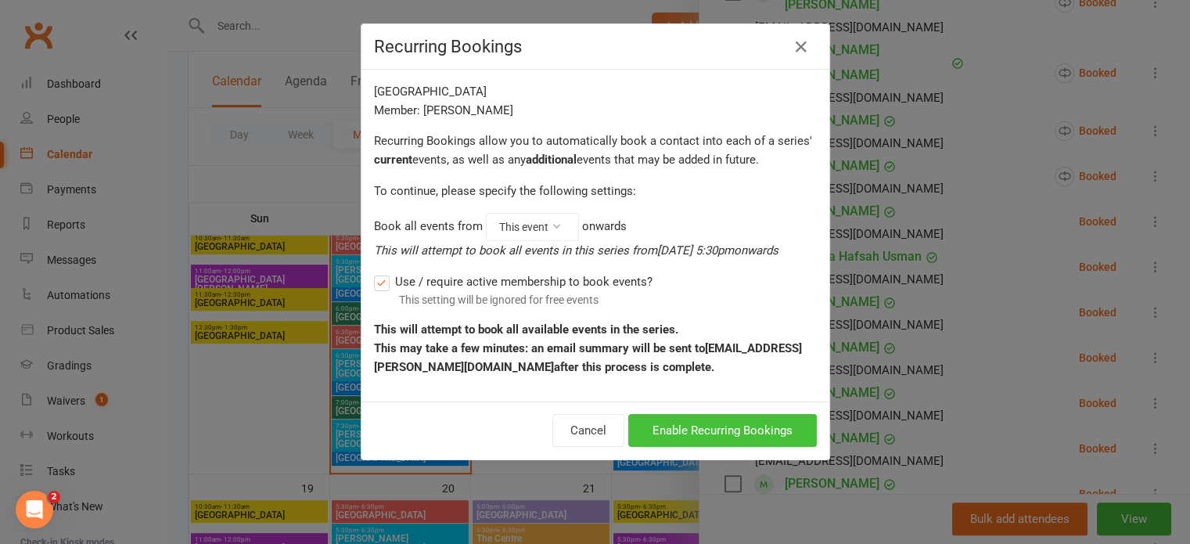
click at [715, 436] on button "Enable Recurring Bookings" at bounding box center [722, 430] width 189 height 33
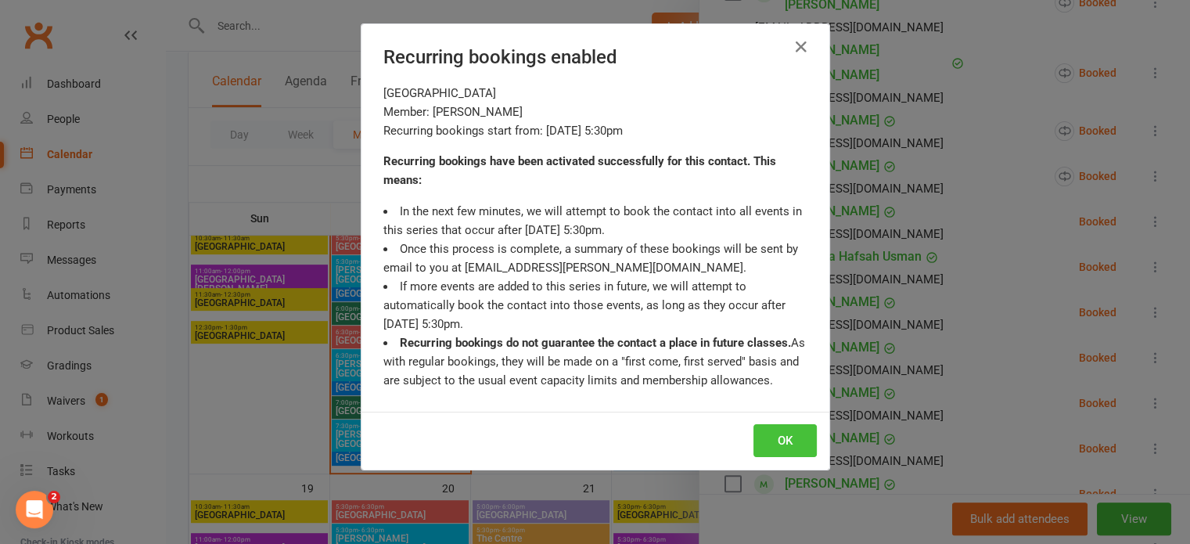
click at [763, 436] on button "OK" at bounding box center [784, 440] width 63 height 33
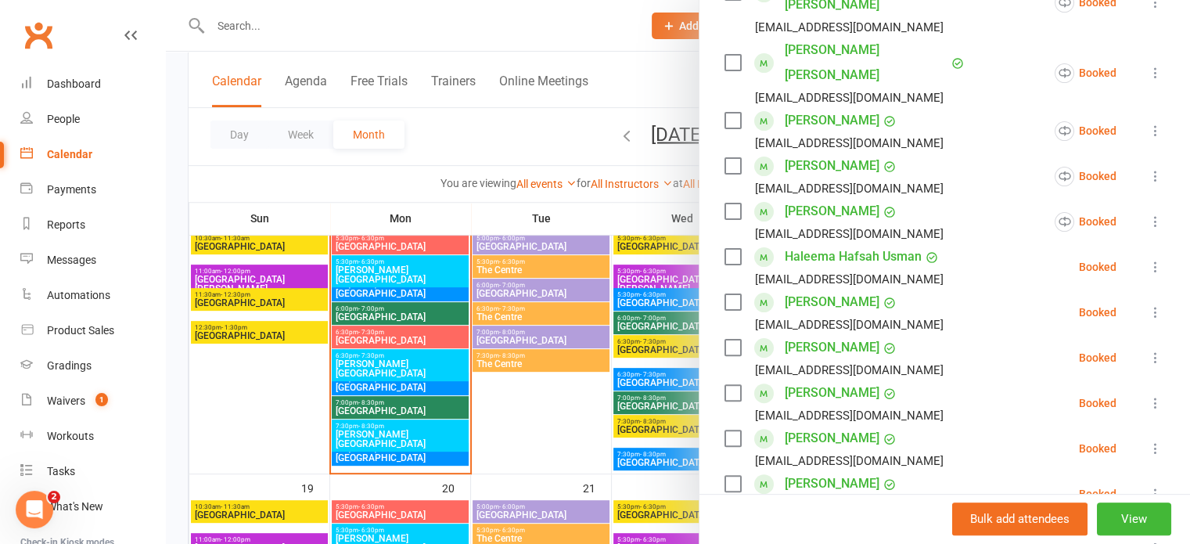
click at [1148, 259] on icon at bounding box center [1156, 267] width 16 height 16
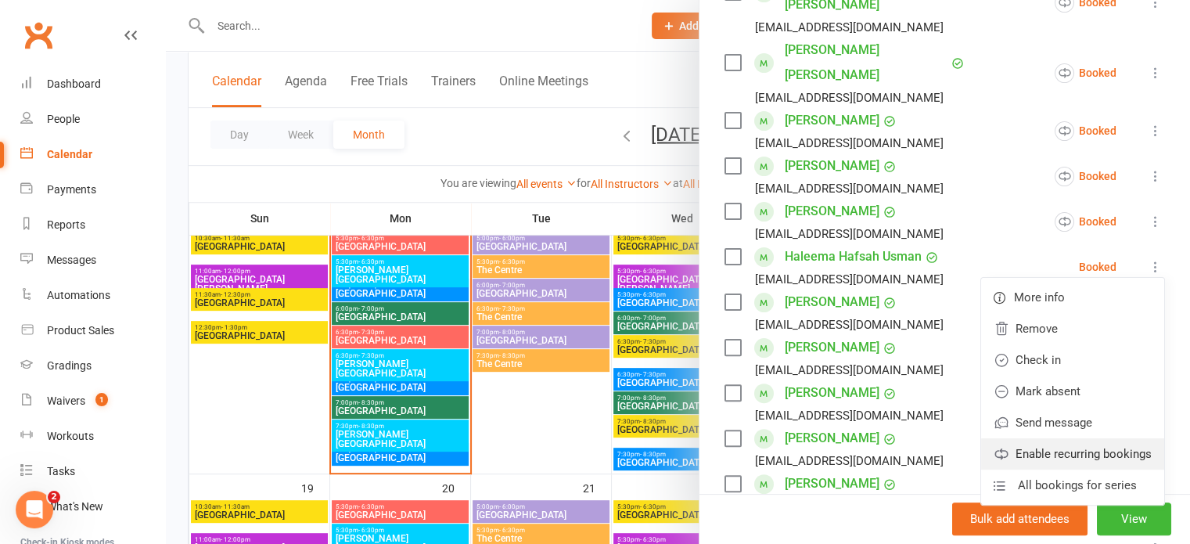
click at [1045, 438] on link "Enable recurring bookings" at bounding box center [1072, 453] width 183 height 31
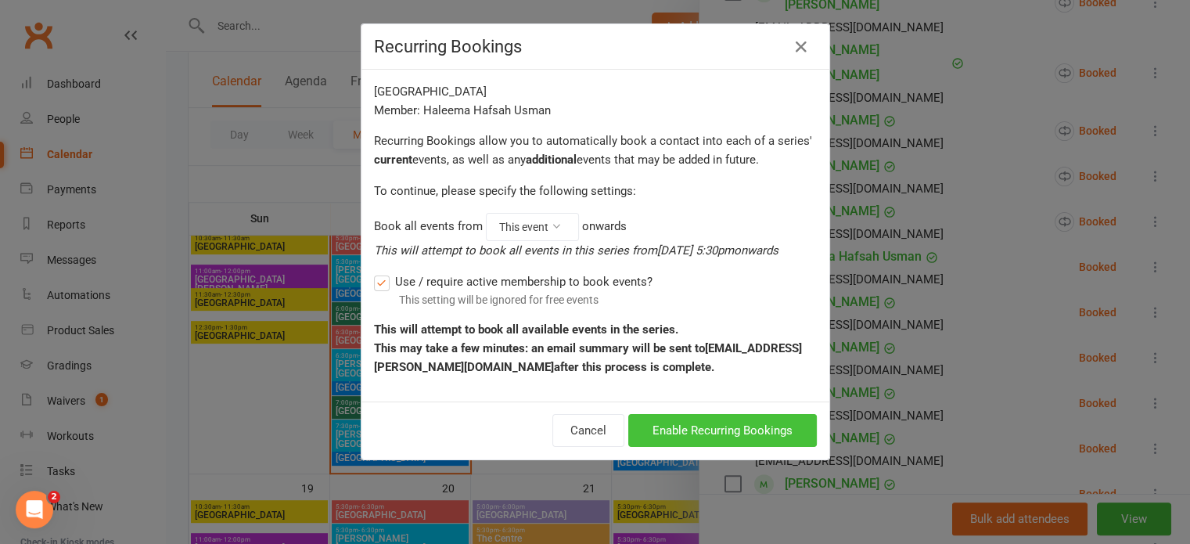
click at [751, 429] on button "Enable Recurring Bookings" at bounding box center [722, 430] width 189 height 33
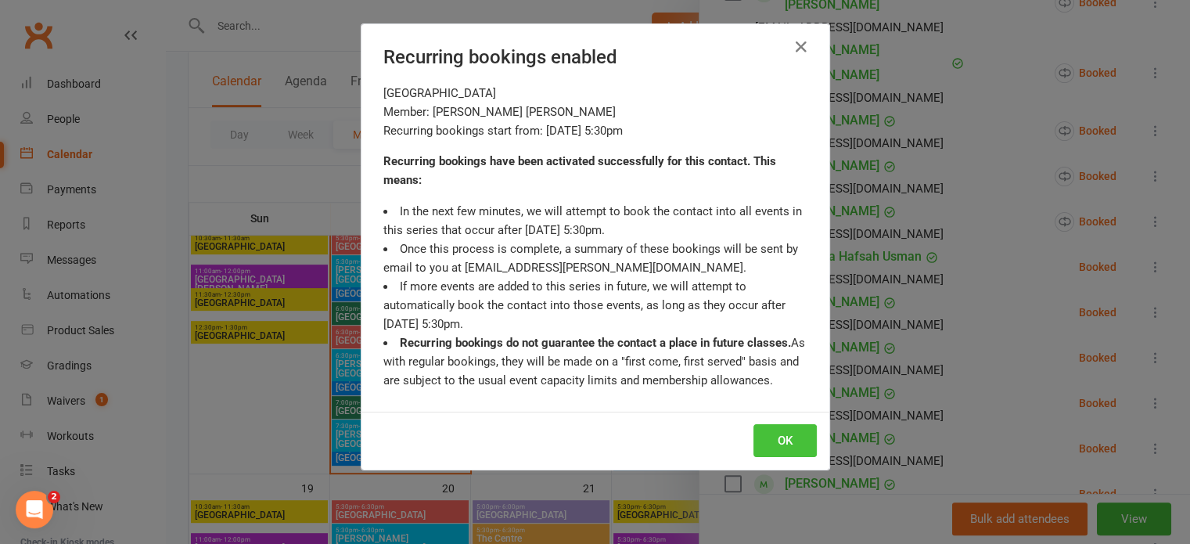
click at [769, 429] on button "OK" at bounding box center [784, 440] width 63 height 33
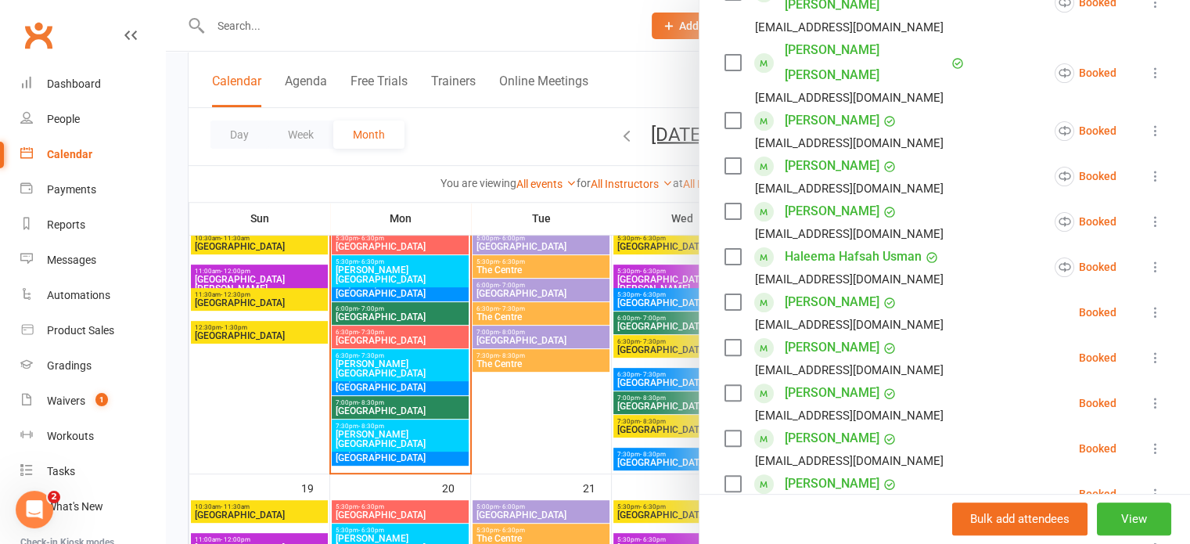
click at [1148, 304] on icon at bounding box center [1156, 312] width 16 height 16
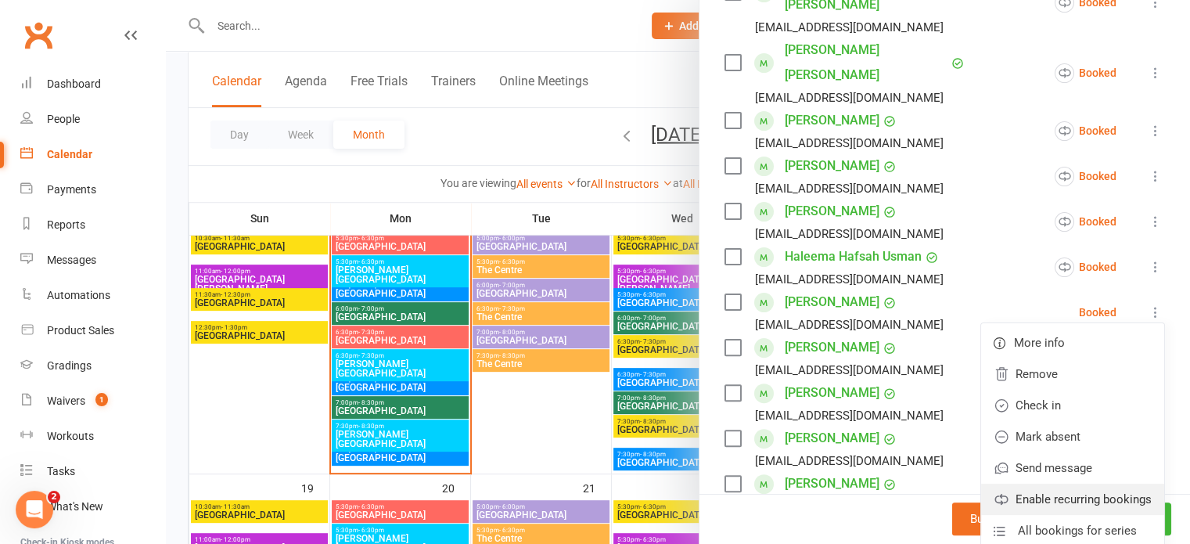
click at [1059, 483] on link "Enable recurring bookings" at bounding box center [1072, 498] width 183 height 31
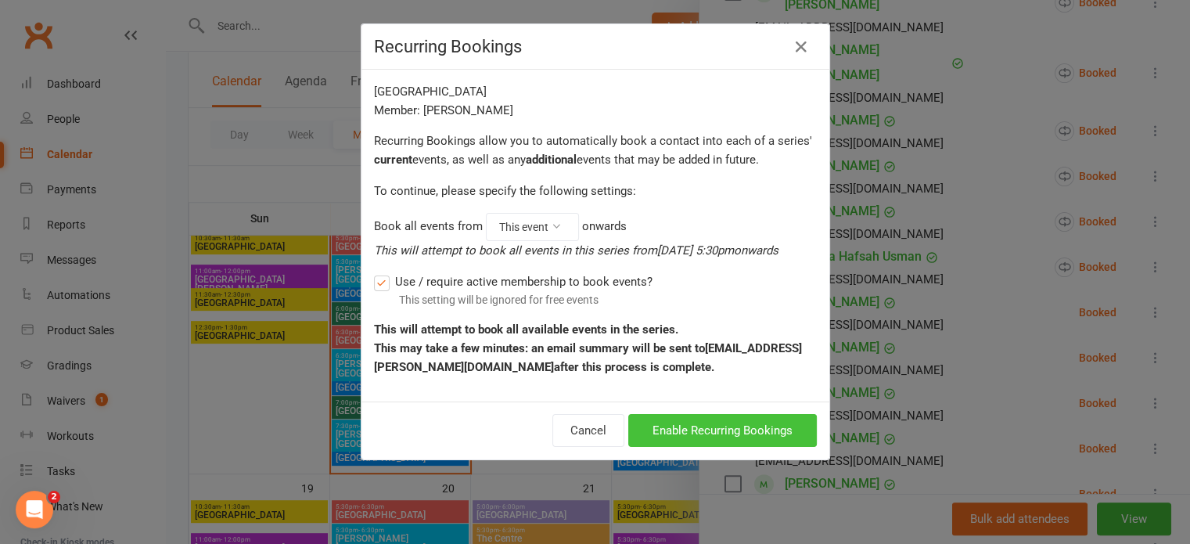
click at [743, 428] on button "Enable Recurring Bookings" at bounding box center [722, 430] width 189 height 33
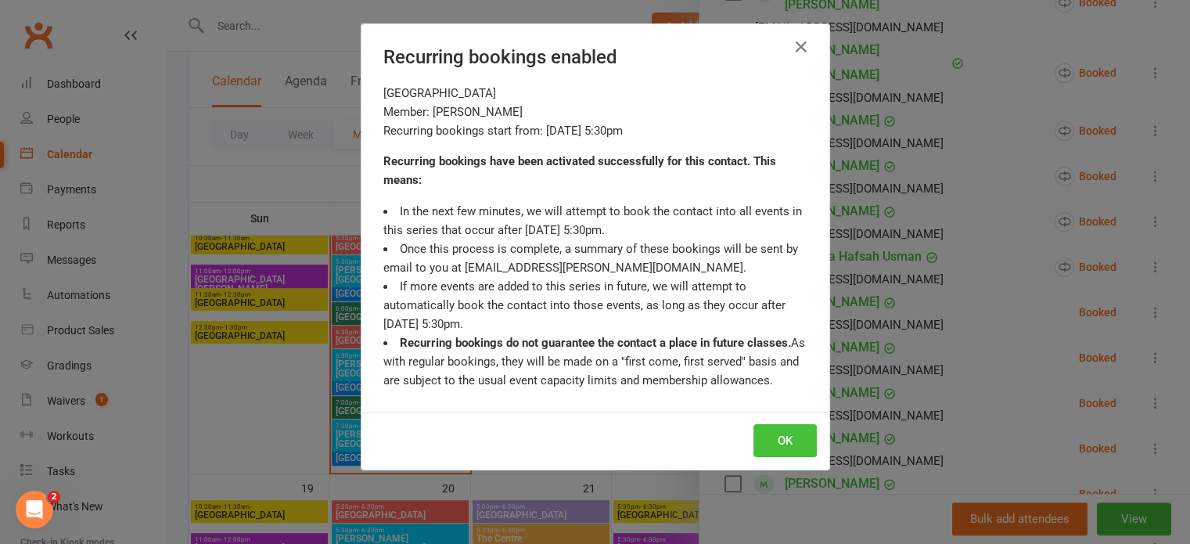
click at [773, 430] on button "OK" at bounding box center [784, 440] width 63 height 33
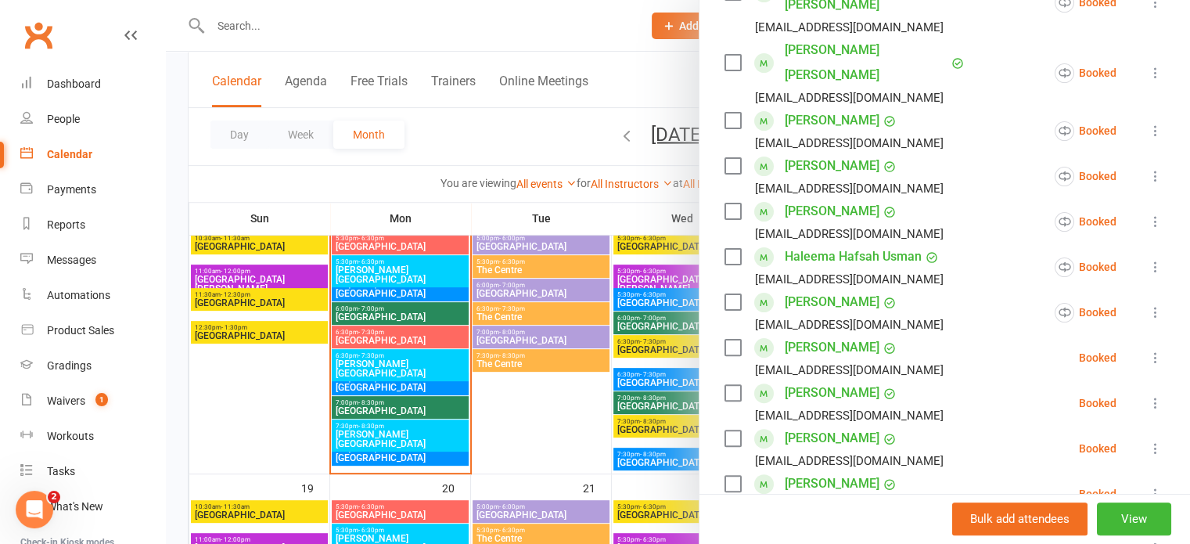
click at [1148, 350] on icon at bounding box center [1156, 358] width 16 height 16
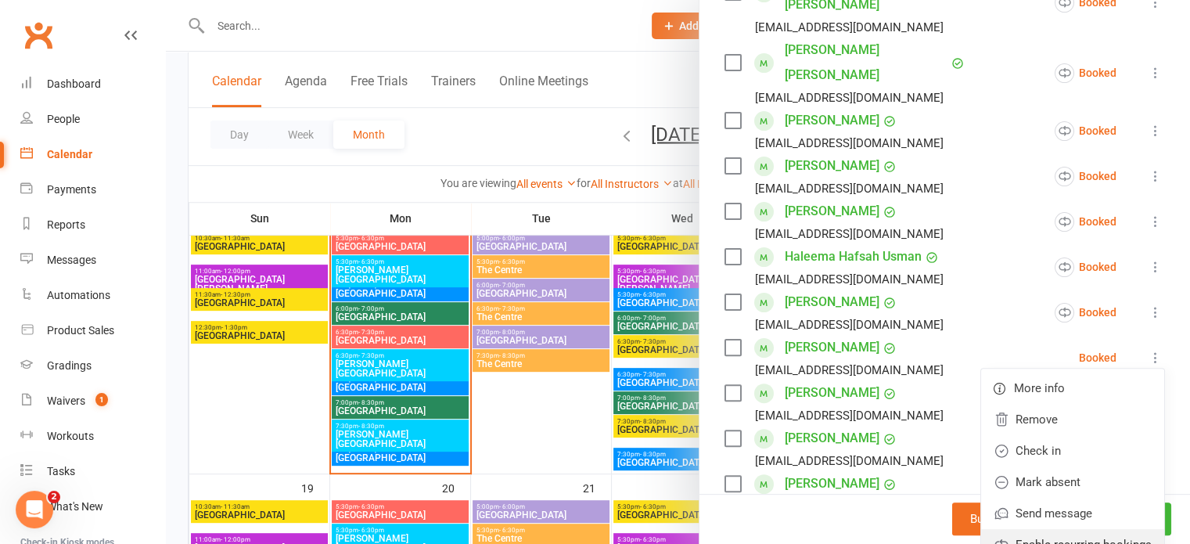
click at [1064, 529] on link "Enable recurring bookings" at bounding box center [1072, 544] width 183 height 31
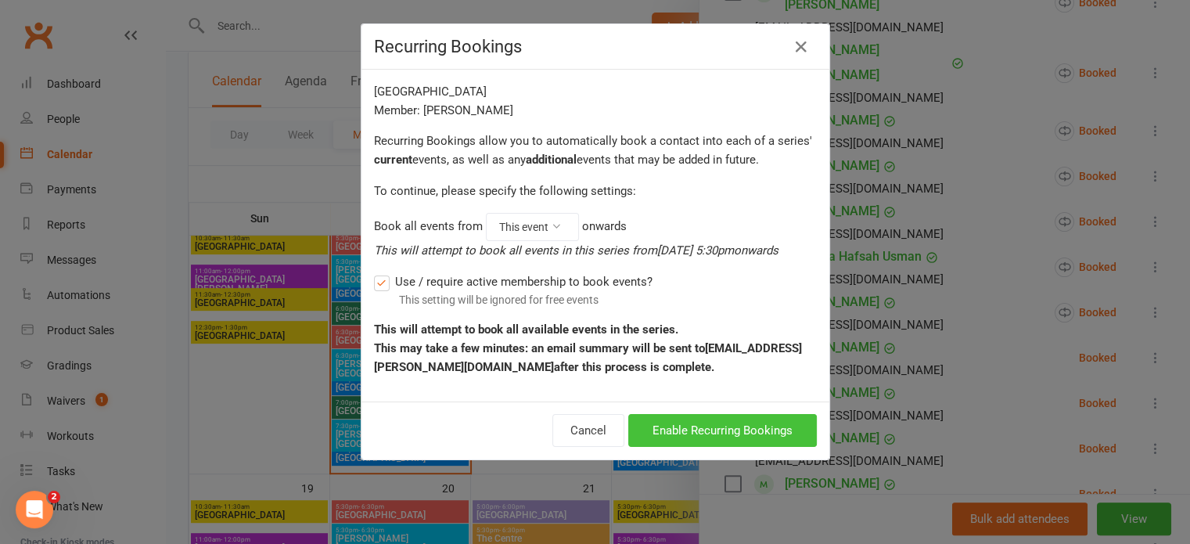
click at [723, 429] on button "Enable Recurring Bookings" at bounding box center [722, 430] width 189 height 33
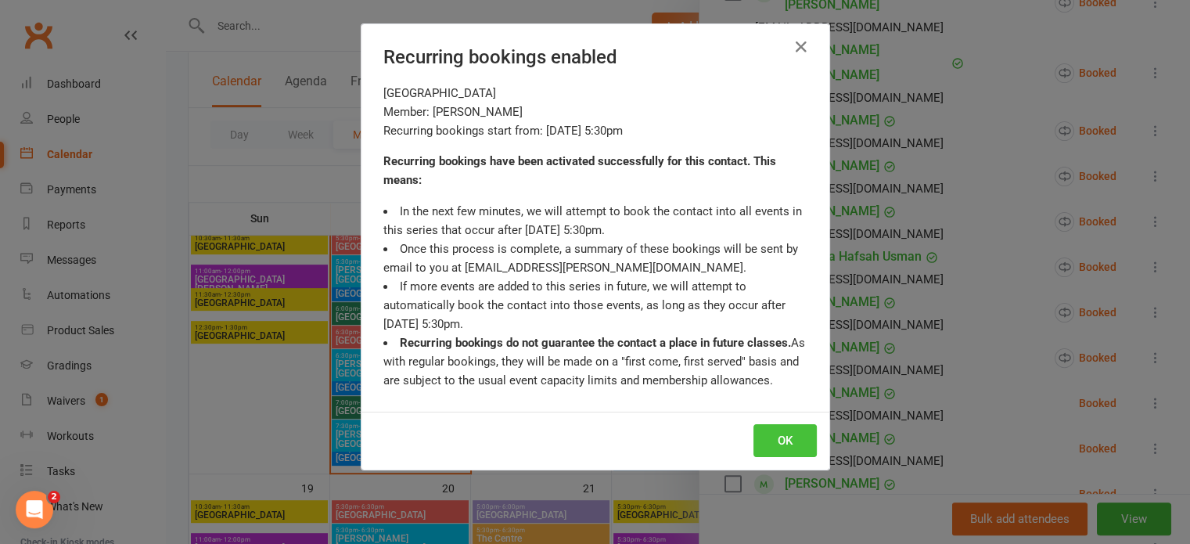
click at [789, 440] on button "OK" at bounding box center [784, 440] width 63 height 33
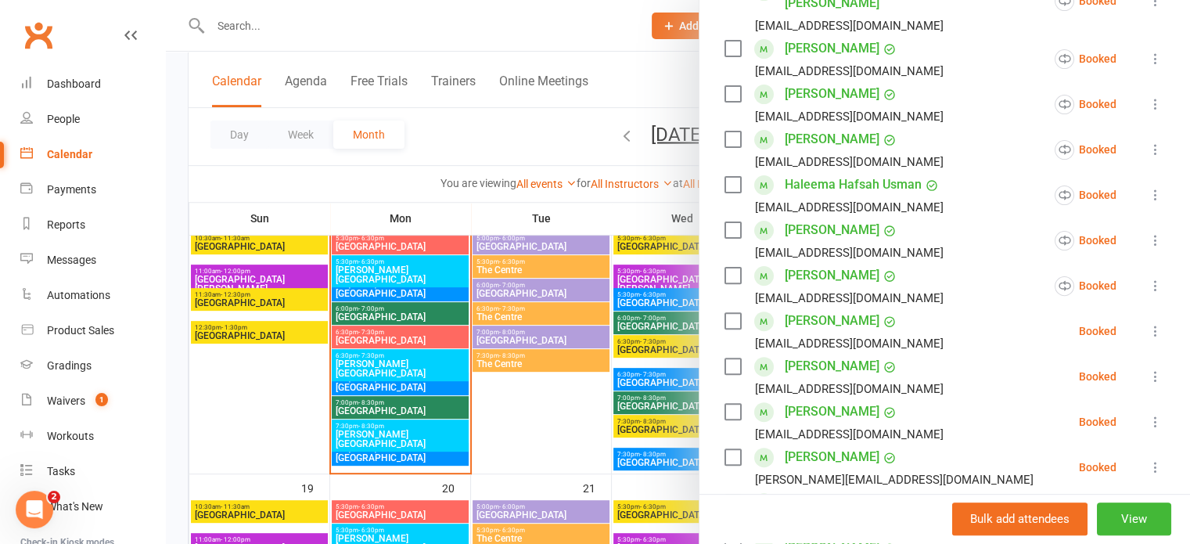
scroll to position [469, 0]
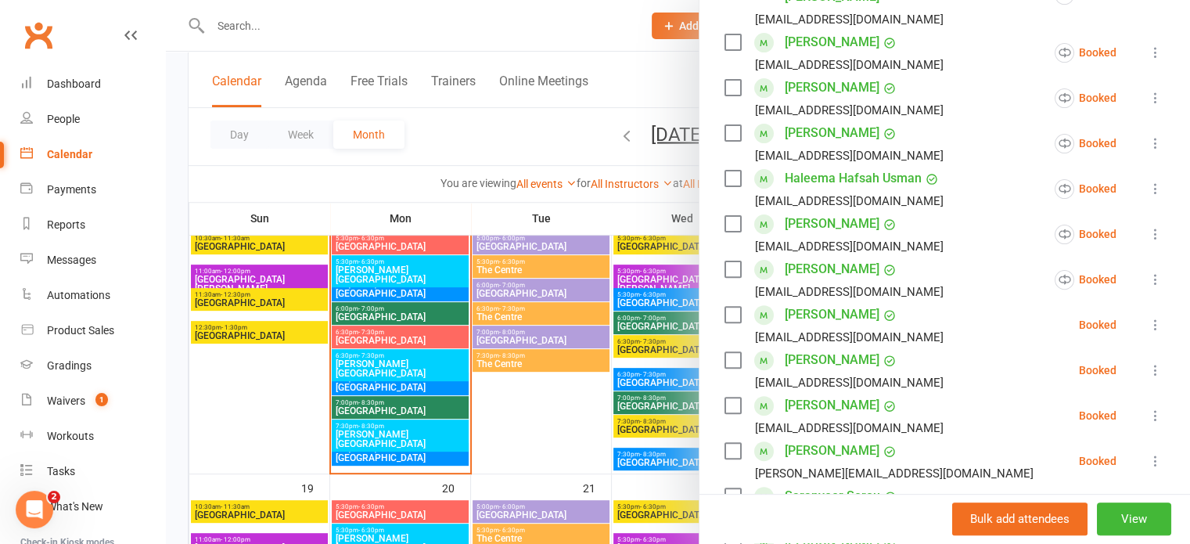
click at [1148, 317] on icon at bounding box center [1156, 325] width 16 height 16
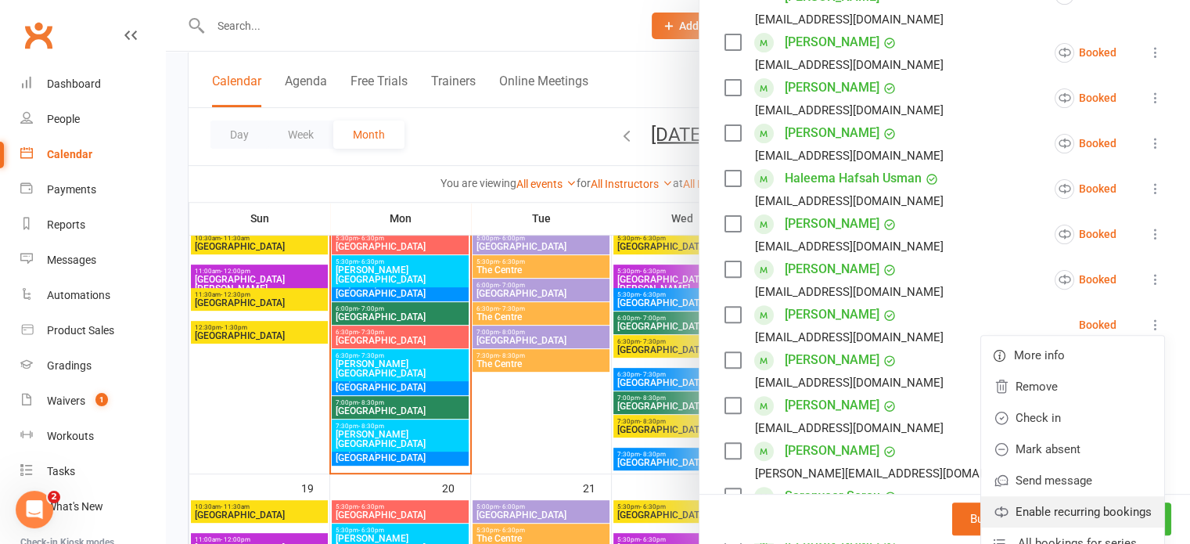
click at [1038, 496] on link "Enable recurring bookings" at bounding box center [1072, 511] width 183 height 31
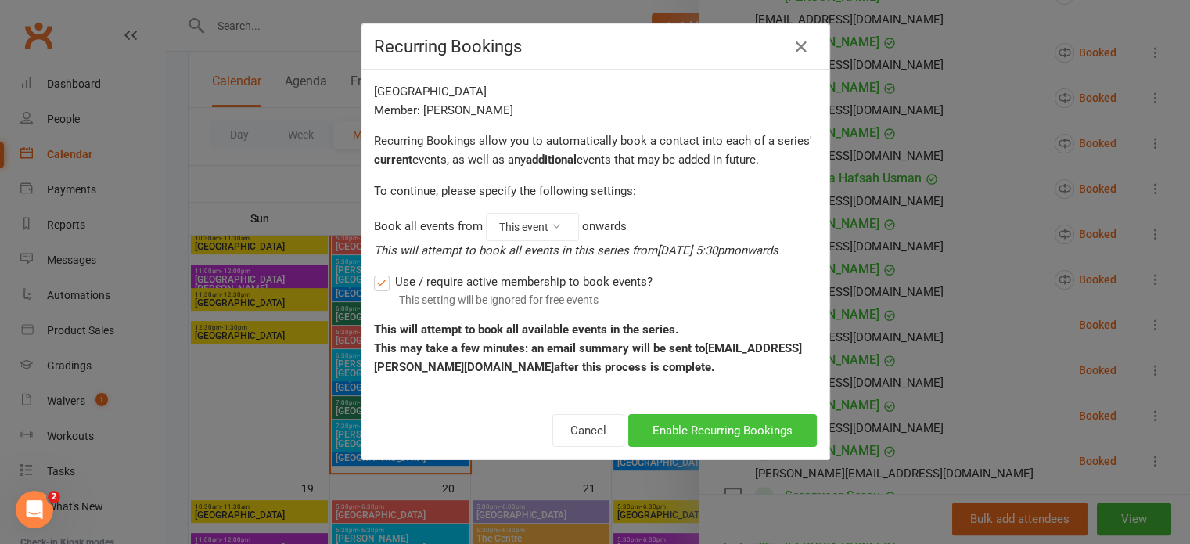
click at [700, 423] on button "Enable Recurring Bookings" at bounding box center [722, 430] width 189 height 33
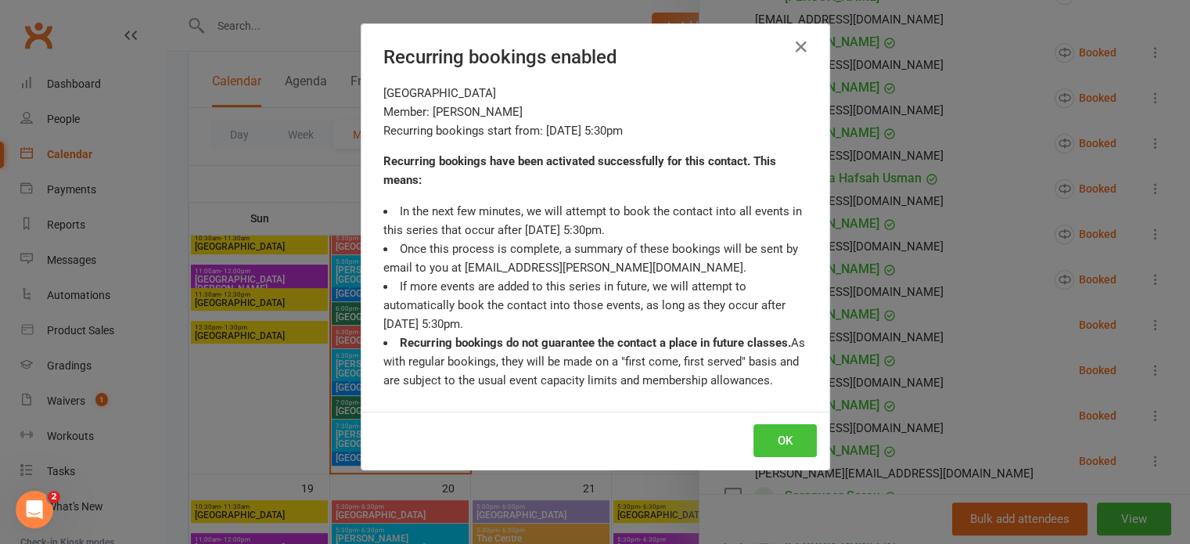
click at [774, 431] on button "OK" at bounding box center [784, 440] width 63 height 33
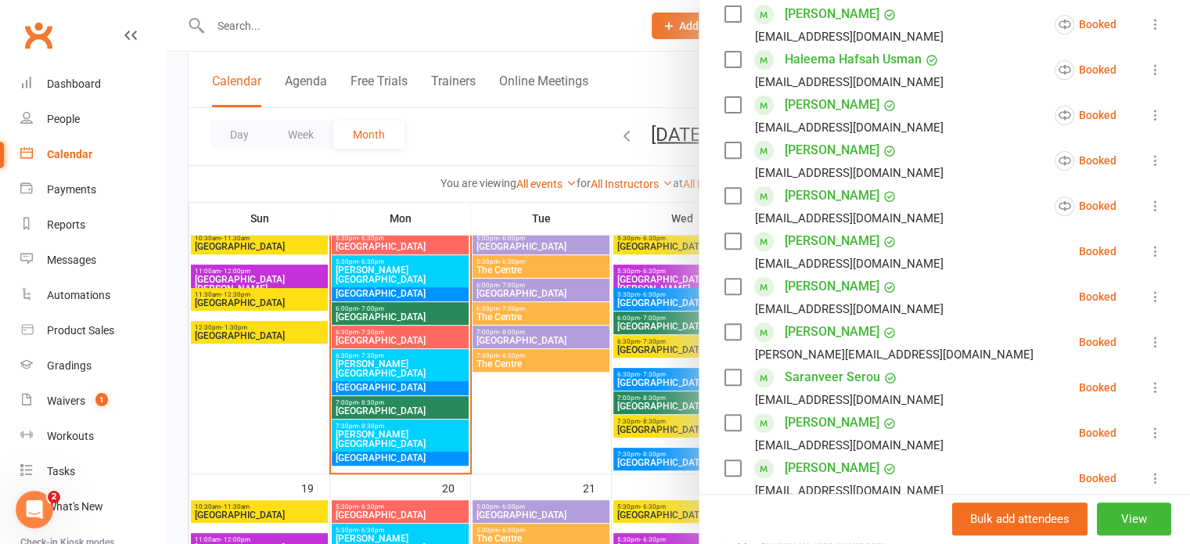
scroll to position [626, 0]
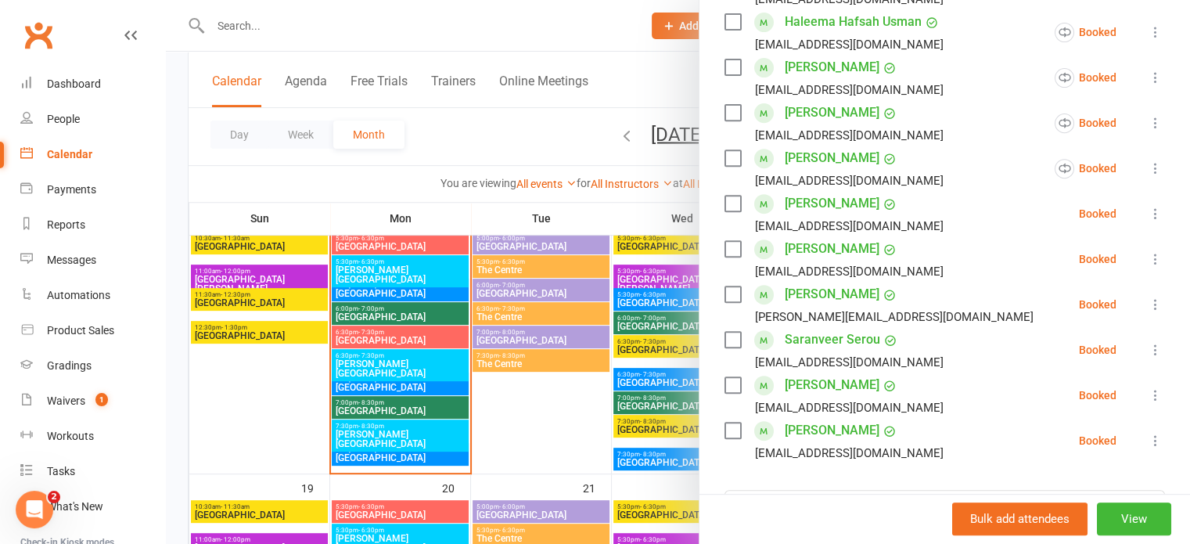
click at [1148, 206] on icon at bounding box center [1156, 214] width 16 height 16
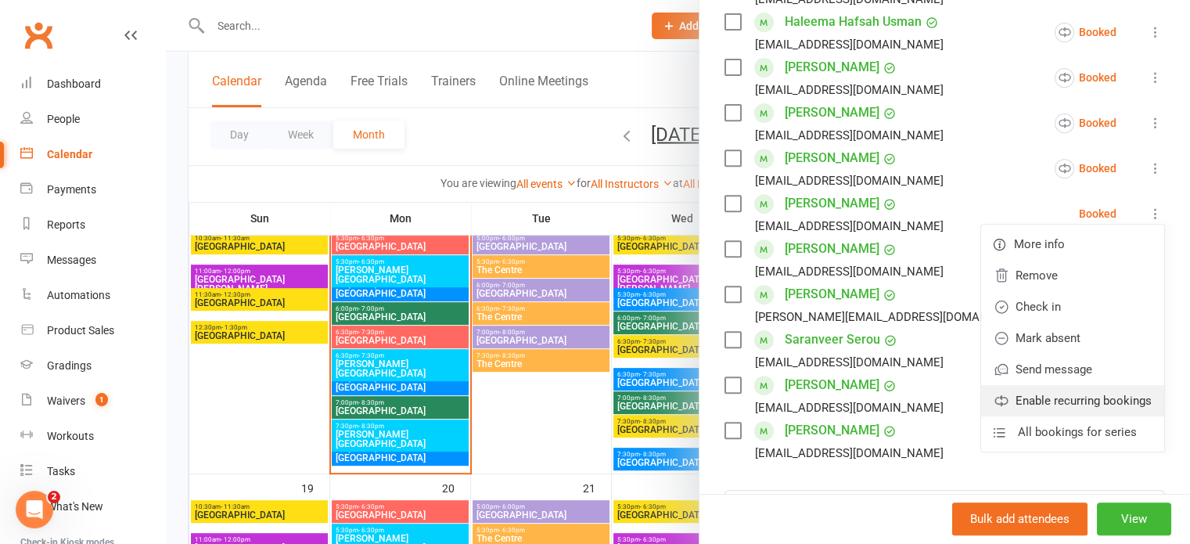
click at [1051, 385] on link "Enable recurring bookings" at bounding box center [1072, 400] width 183 height 31
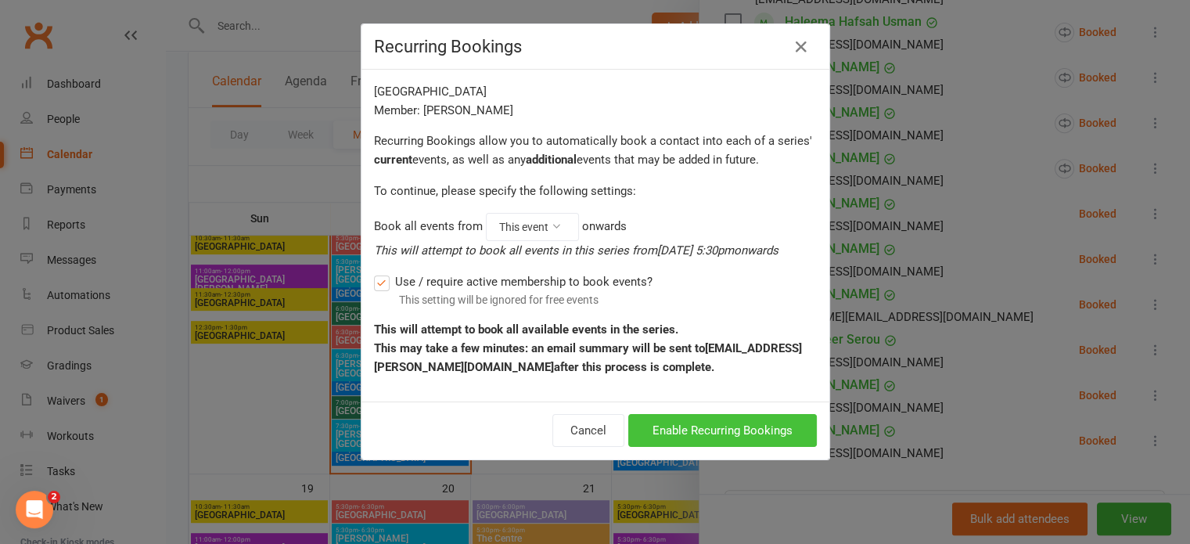
click at [685, 431] on button "Enable Recurring Bookings" at bounding box center [722, 430] width 189 height 33
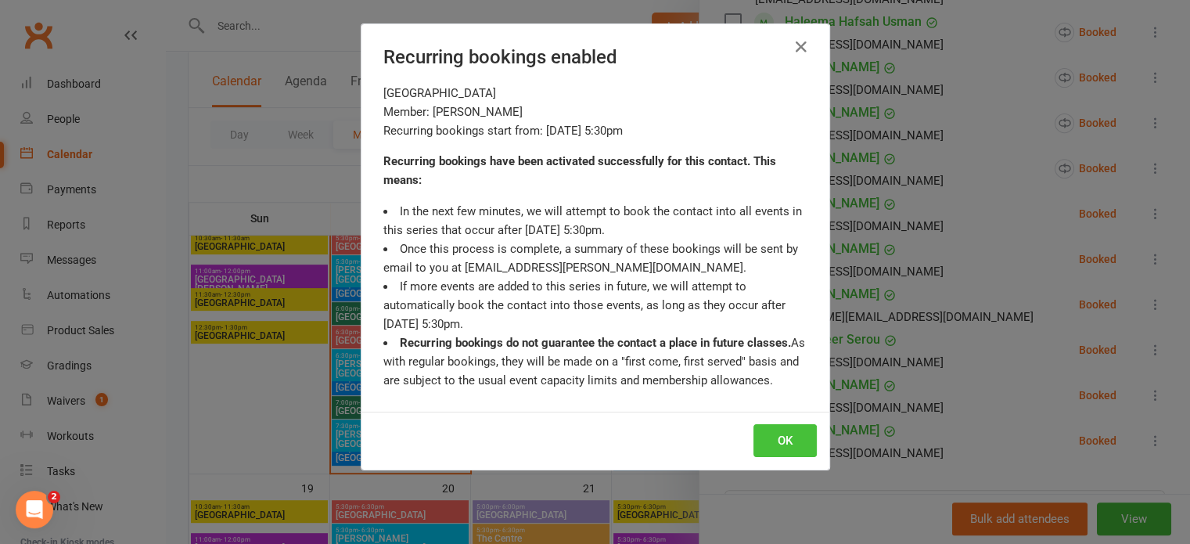
click at [788, 436] on button "OK" at bounding box center [784, 440] width 63 height 33
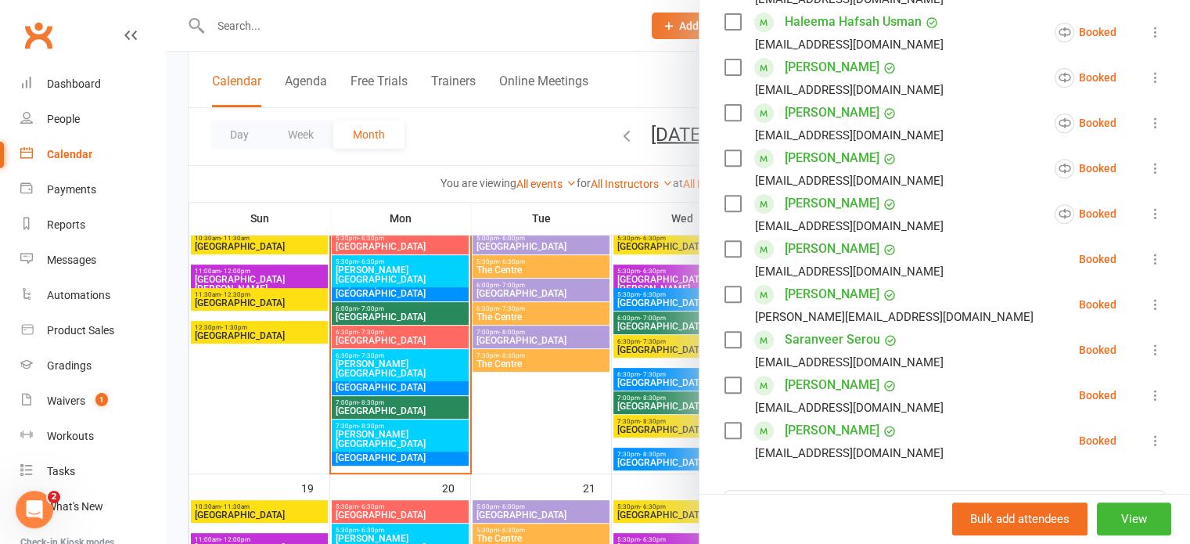
click at [1148, 251] on icon at bounding box center [1156, 259] width 16 height 16
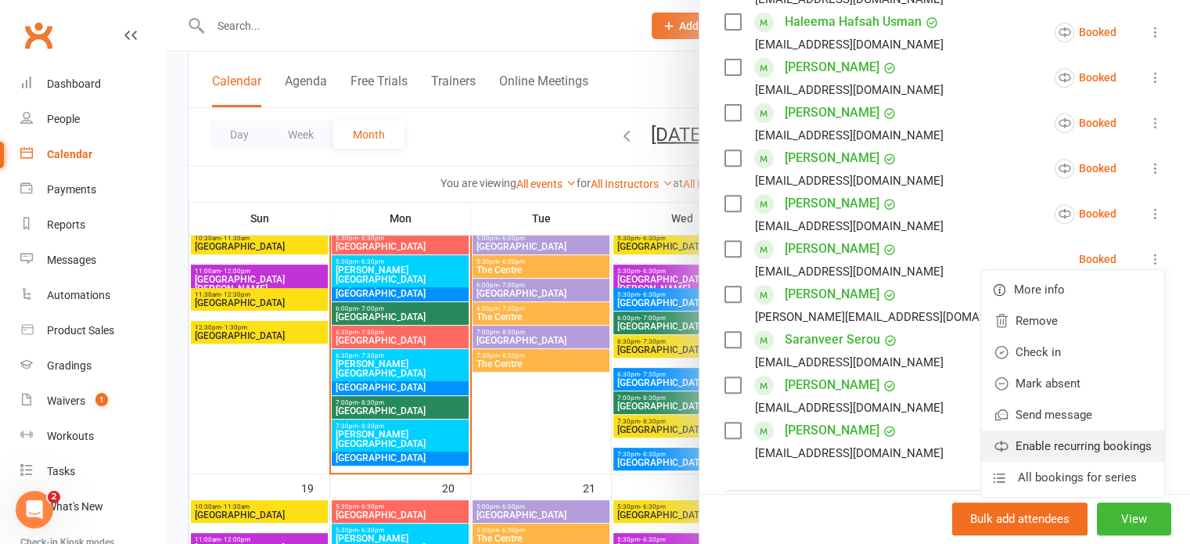
click at [1050, 430] on link "Enable recurring bookings" at bounding box center [1072, 445] width 183 height 31
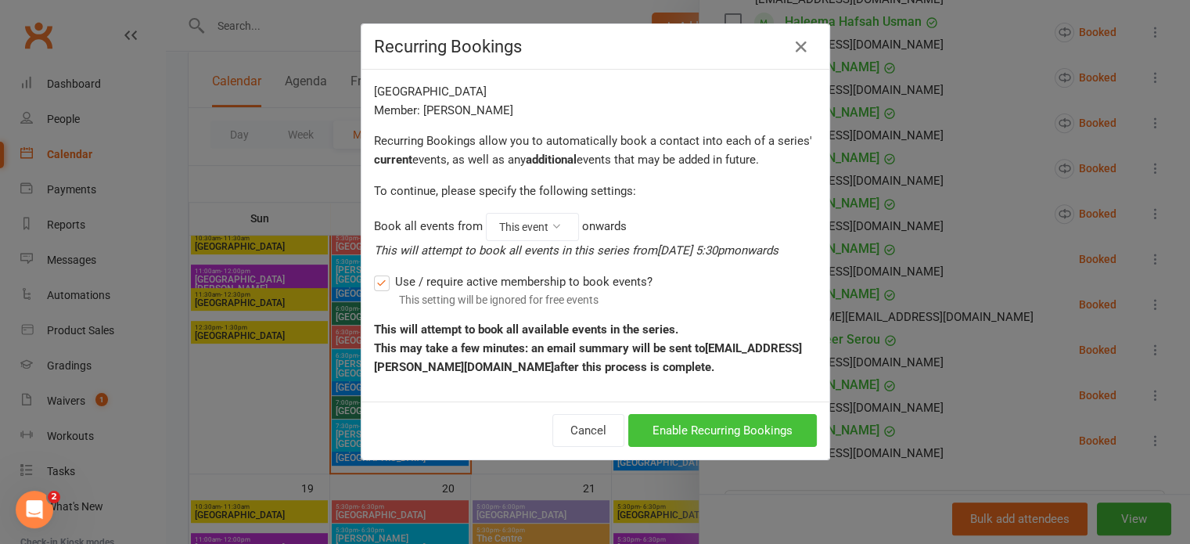
click at [724, 428] on button "Enable Recurring Bookings" at bounding box center [722, 430] width 189 height 33
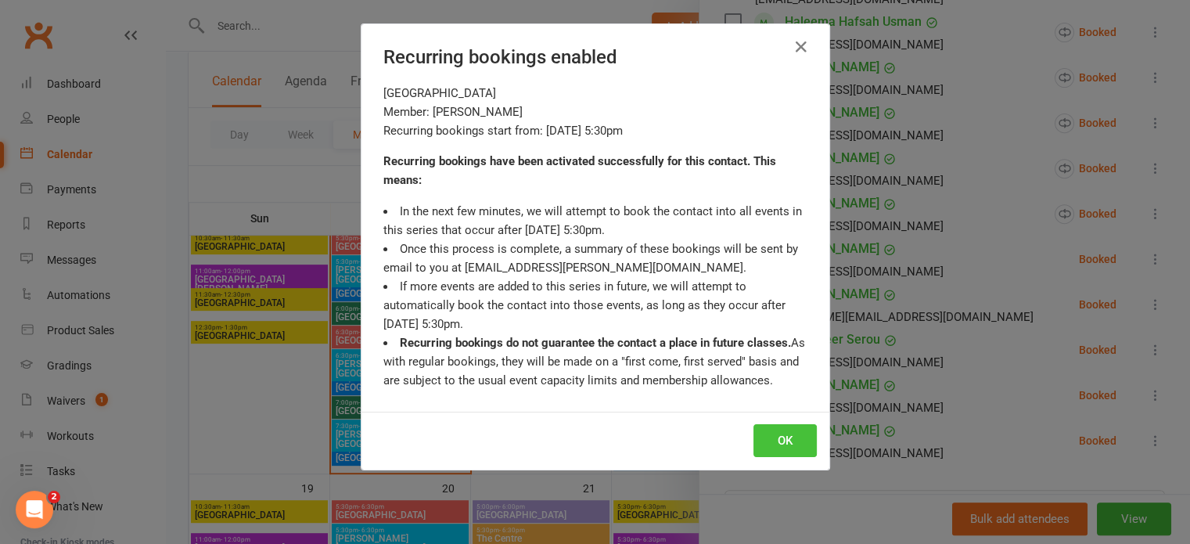
click at [778, 441] on button "OK" at bounding box center [784, 440] width 63 height 33
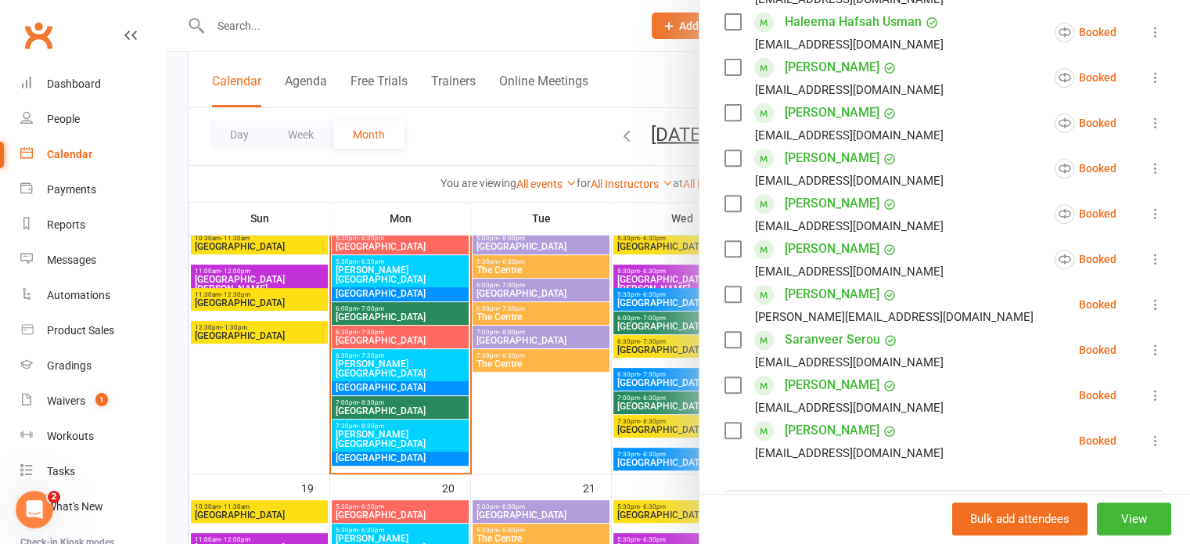
click at [1148, 296] on icon at bounding box center [1156, 304] width 16 height 16
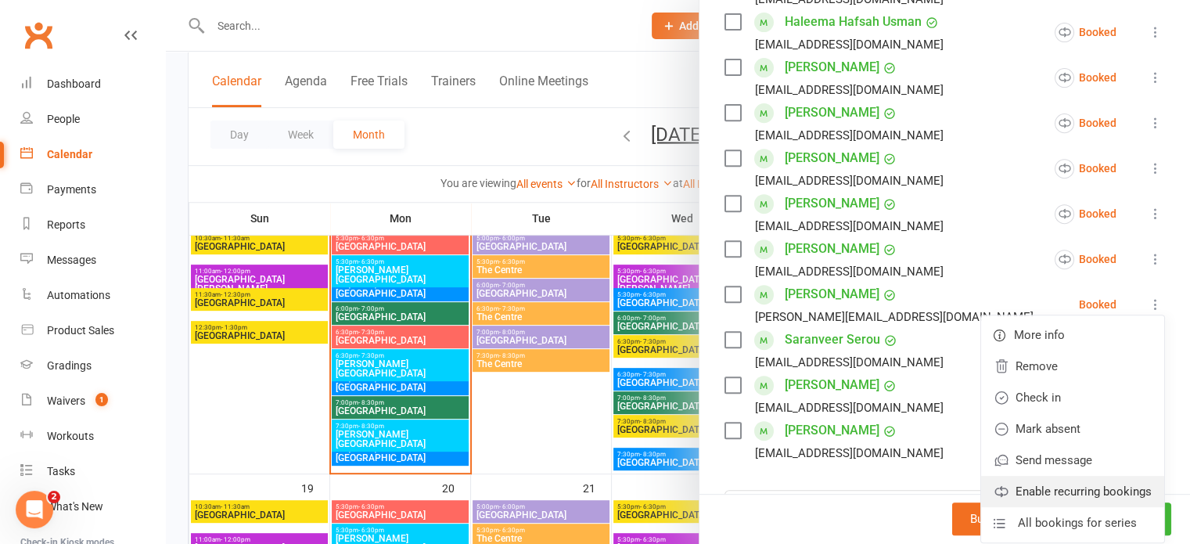
click at [1030, 476] on link "Enable recurring bookings" at bounding box center [1072, 491] width 183 height 31
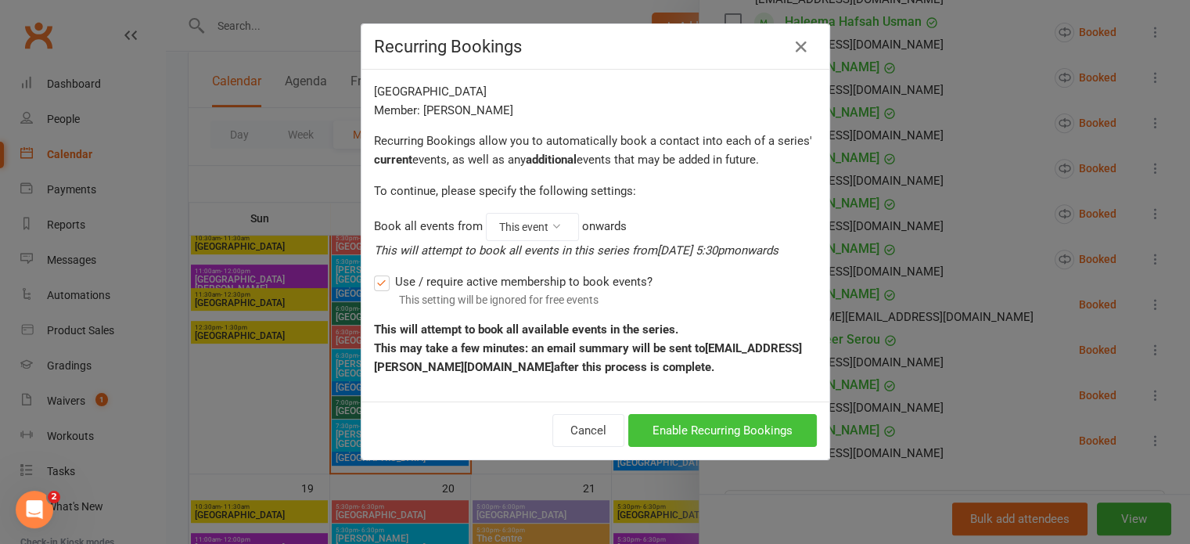
click at [708, 424] on button "Enable Recurring Bookings" at bounding box center [722, 430] width 189 height 33
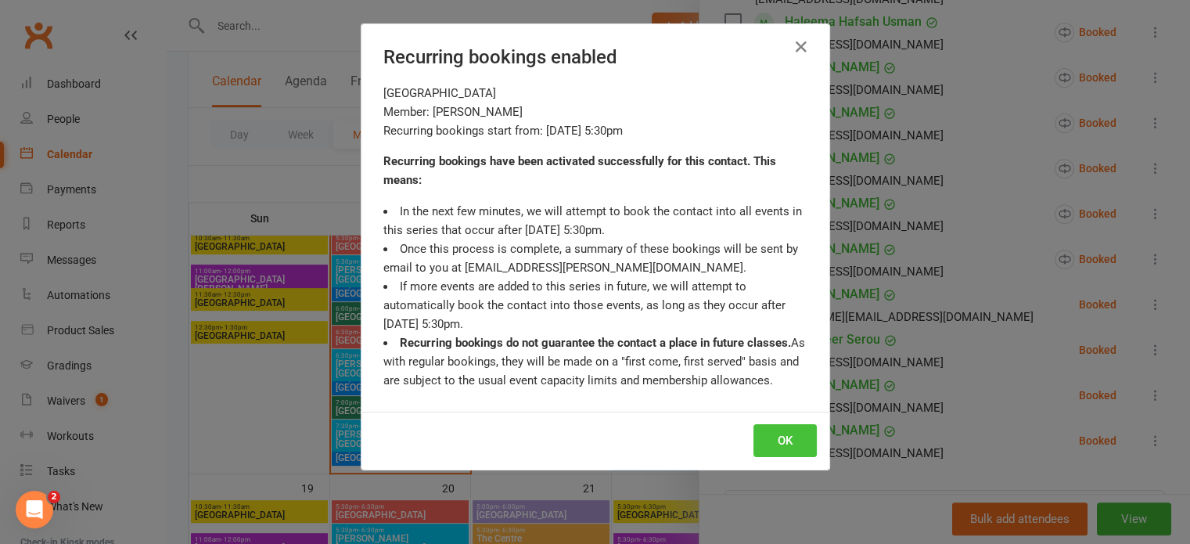
click at [773, 437] on button "OK" at bounding box center [784, 440] width 63 height 33
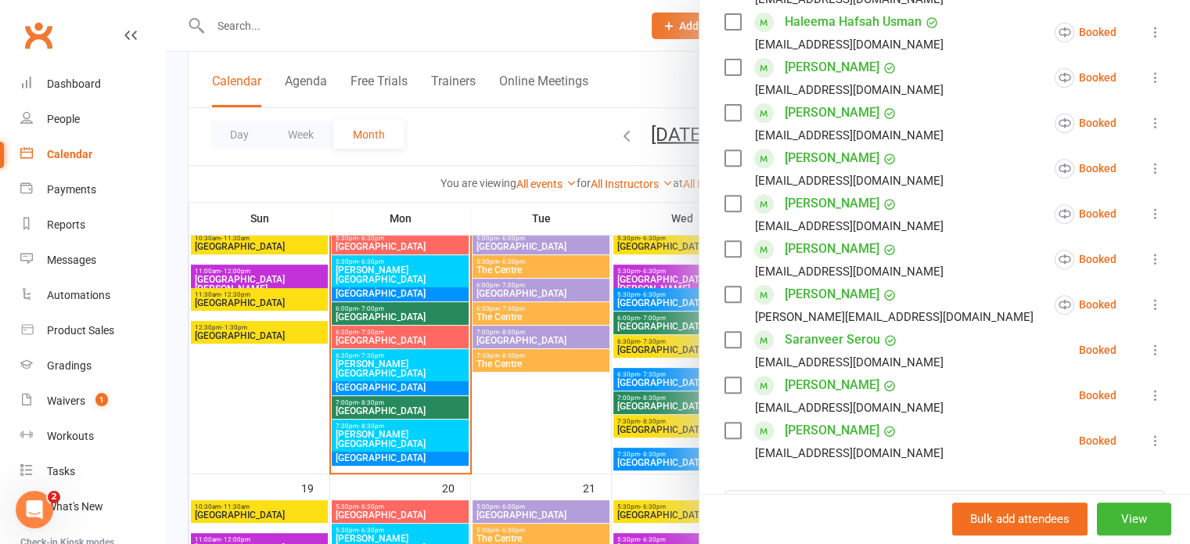
click at [1148, 342] on icon at bounding box center [1156, 350] width 16 height 16
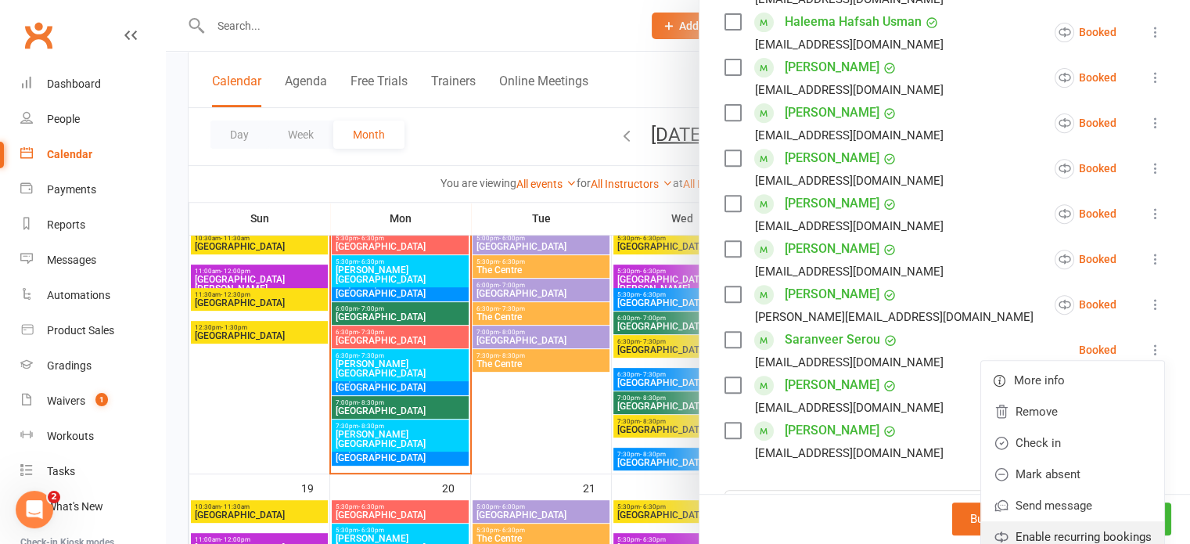
click at [1030, 521] on link "Enable recurring bookings" at bounding box center [1072, 536] width 183 height 31
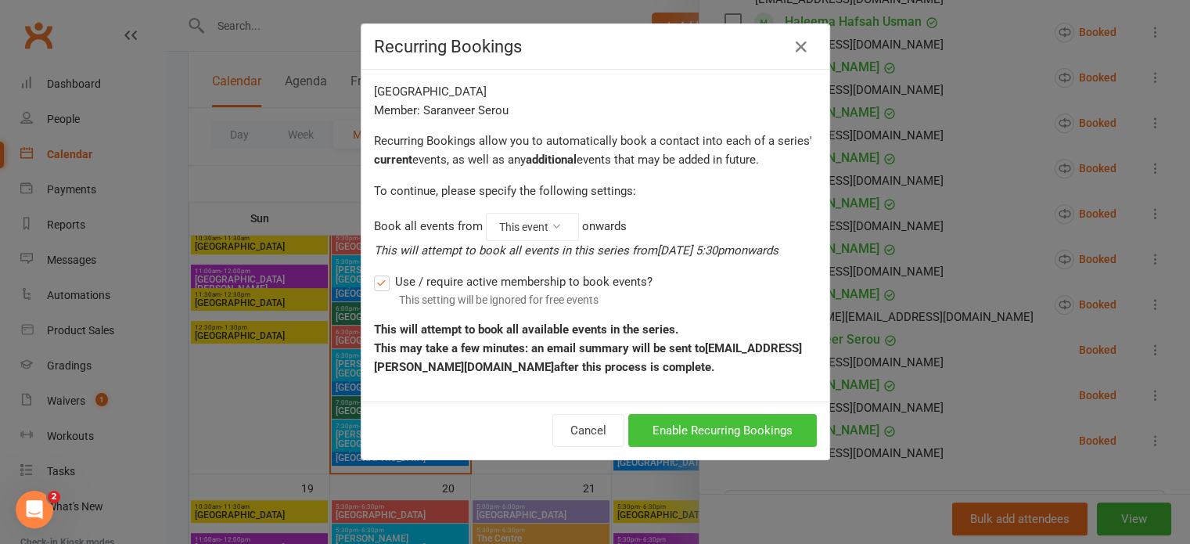
click at [738, 433] on button "Enable Recurring Bookings" at bounding box center [722, 430] width 189 height 33
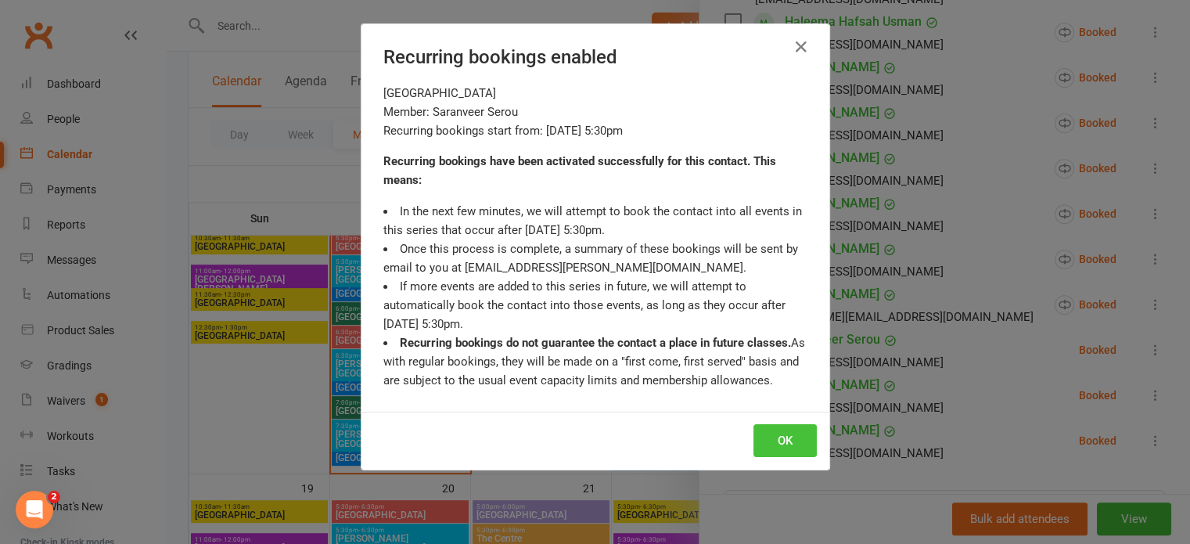
click at [776, 439] on button "OK" at bounding box center [784, 440] width 63 height 33
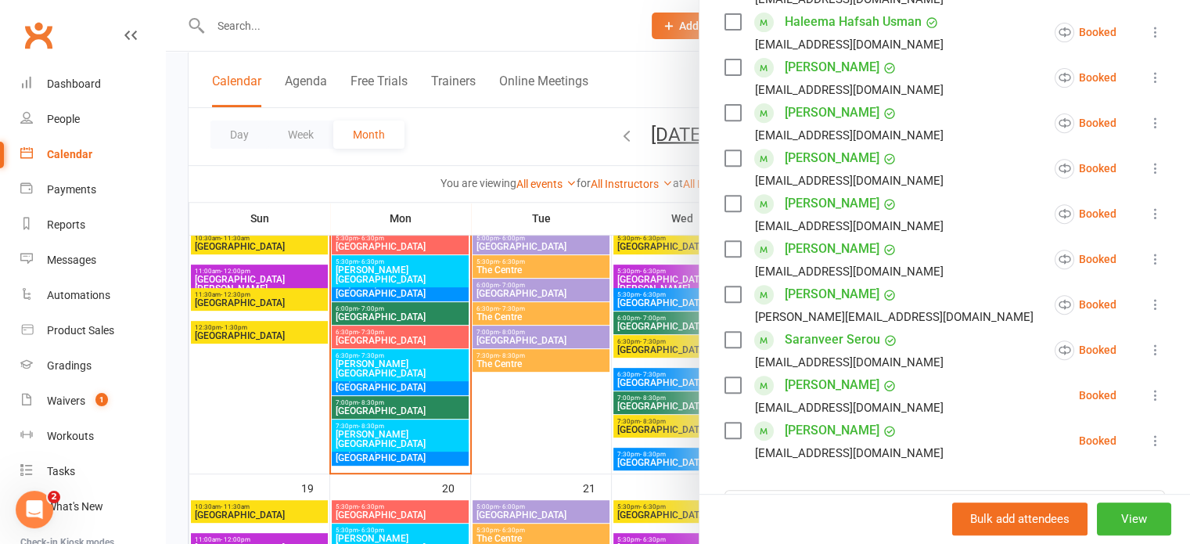
click at [1148, 387] on icon at bounding box center [1156, 395] width 16 height 16
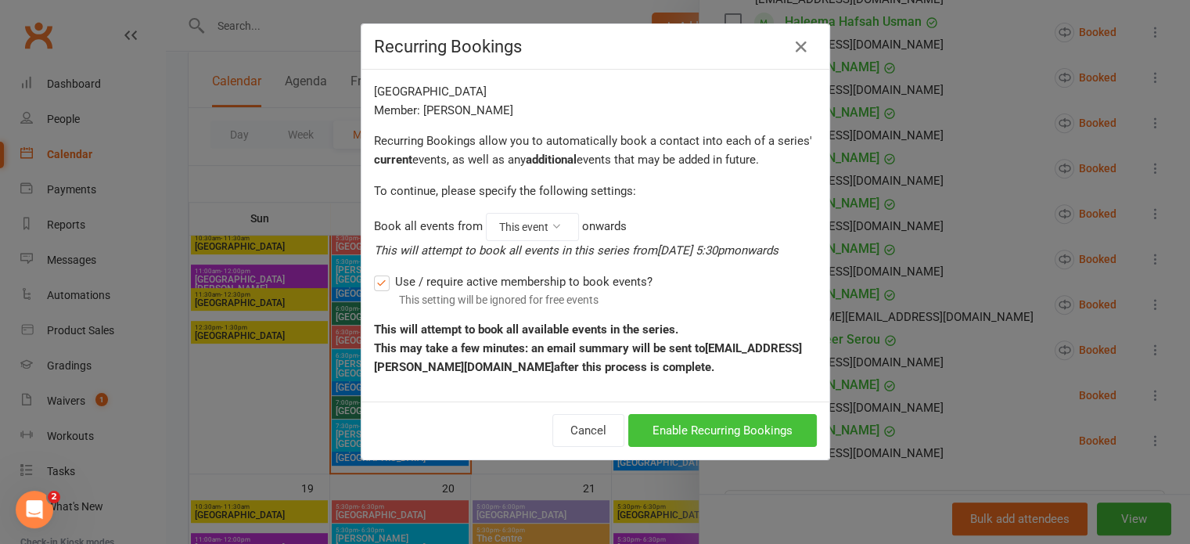
click at [766, 428] on button "Enable Recurring Bookings" at bounding box center [722, 430] width 189 height 33
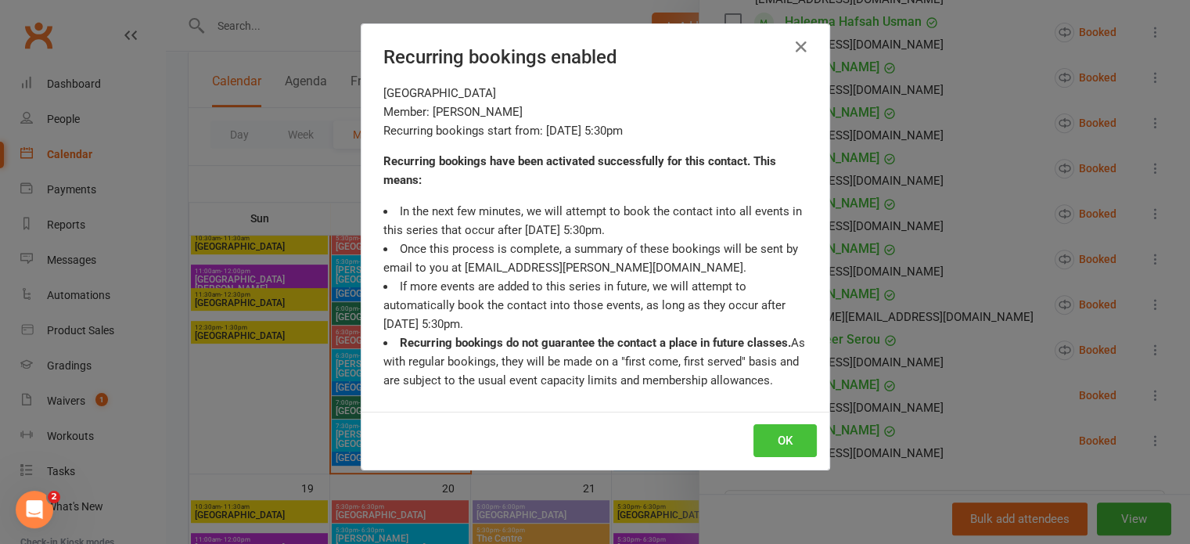
click at [774, 436] on button "OK" at bounding box center [784, 440] width 63 height 33
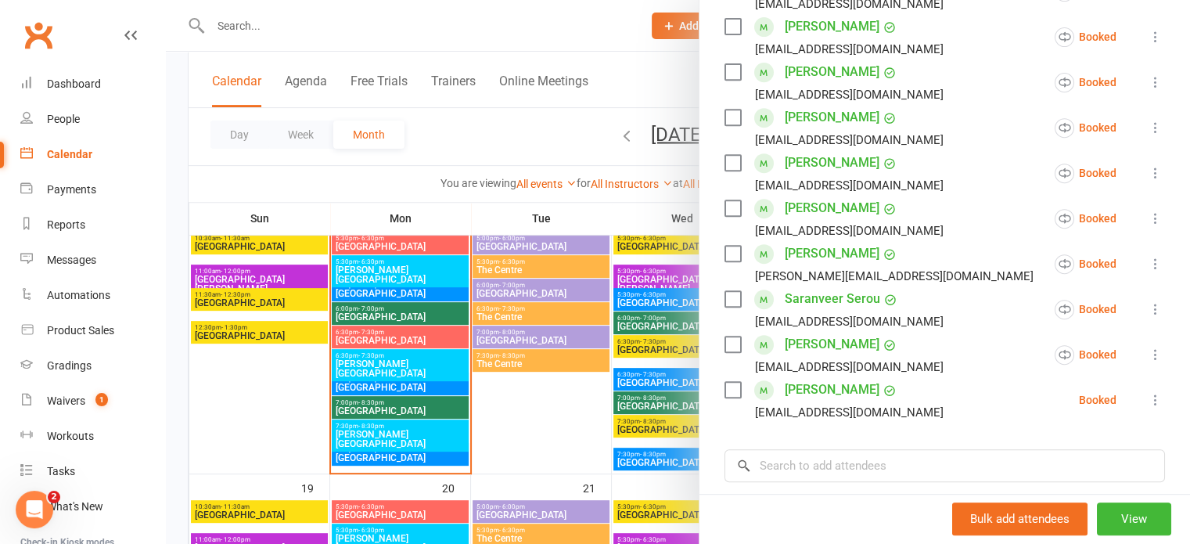
scroll to position [704, 0]
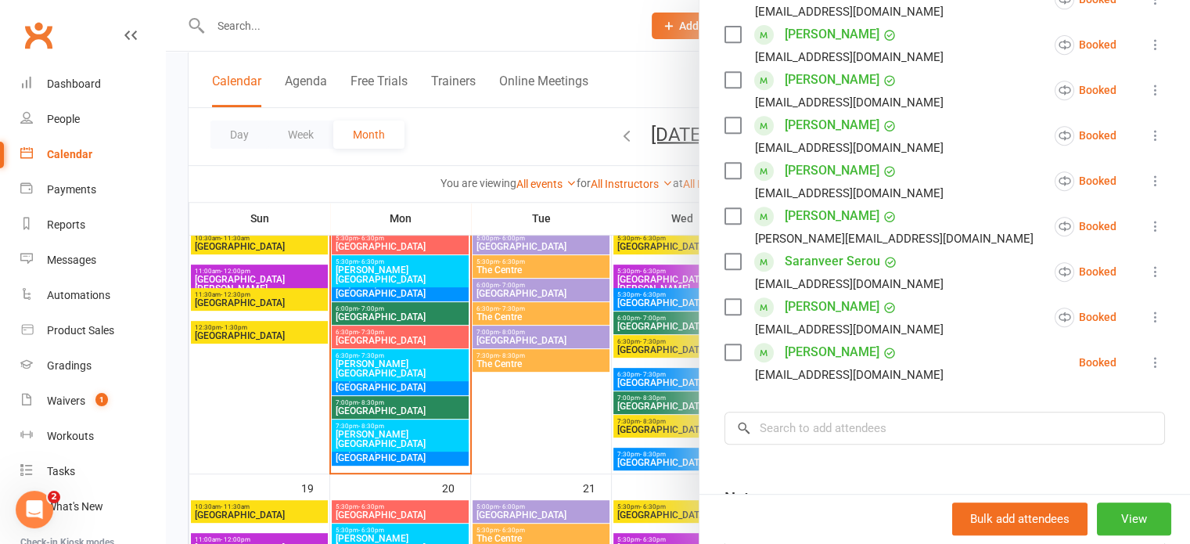
click at [1148, 354] on icon at bounding box center [1156, 362] width 16 height 16
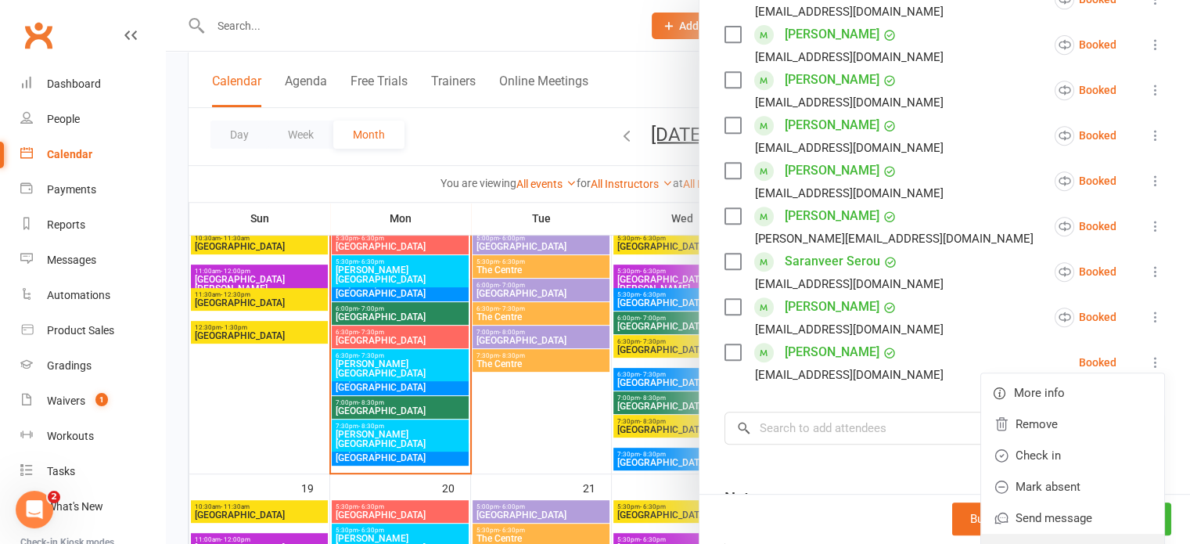
click at [1048, 533] on link "Enable recurring bookings" at bounding box center [1072, 548] width 183 height 31
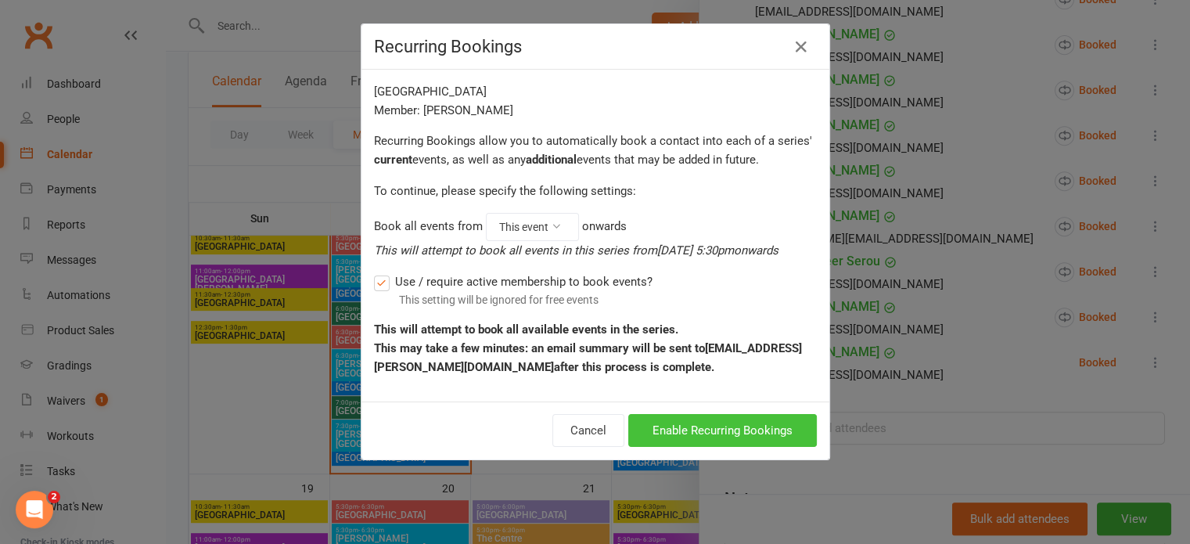
click at [692, 429] on button "Enable Recurring Bookings" at bounding box center [722, 430] width 189 height 33
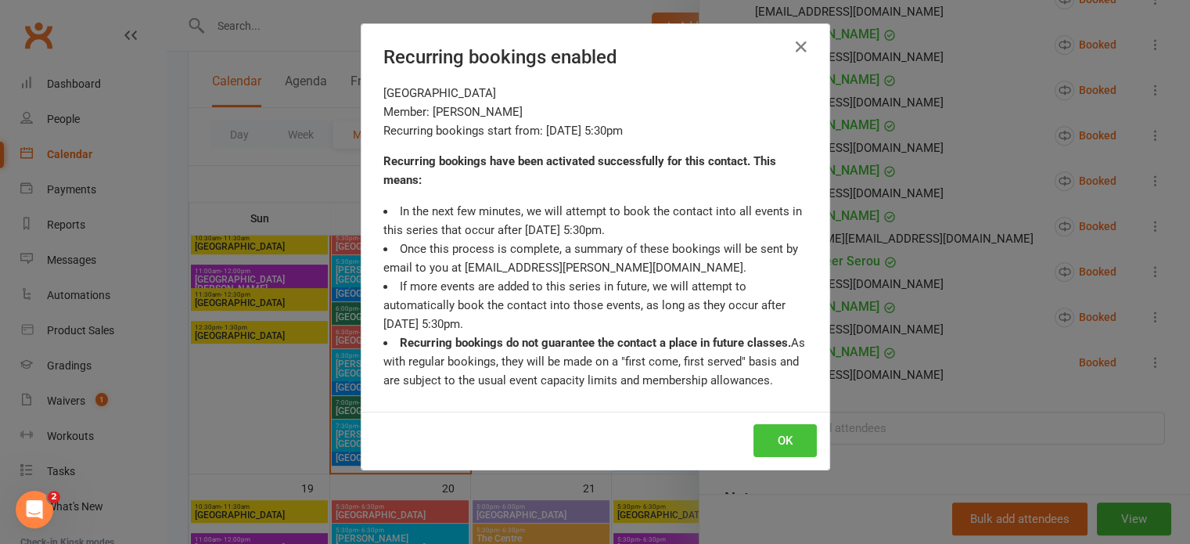
click at [796, 437] on button "OK" at bounding box center [784, 440] width 63 height 33
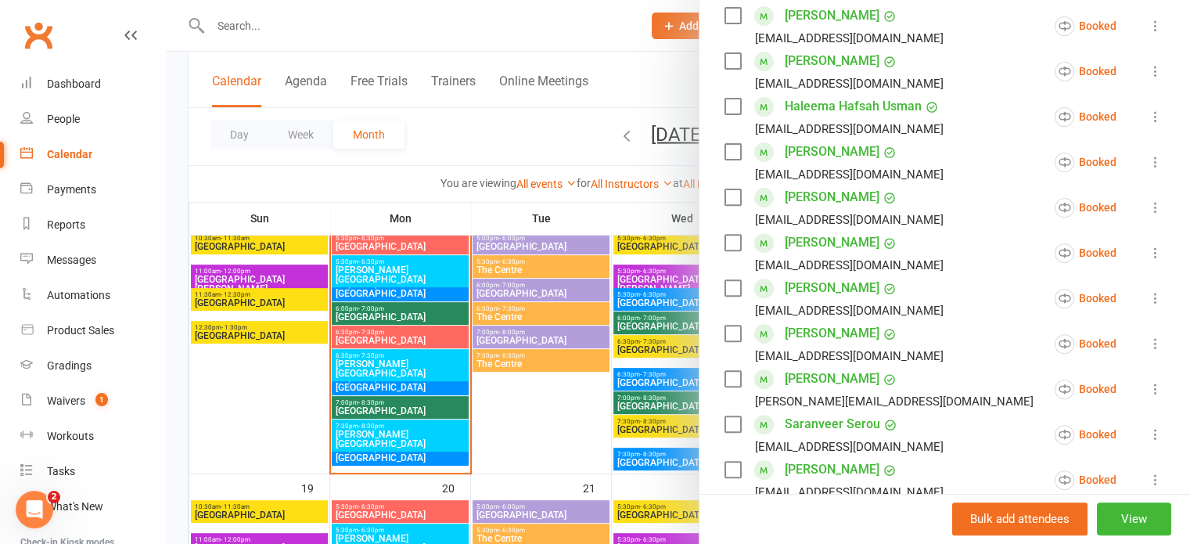
scroll to position [0, 0]
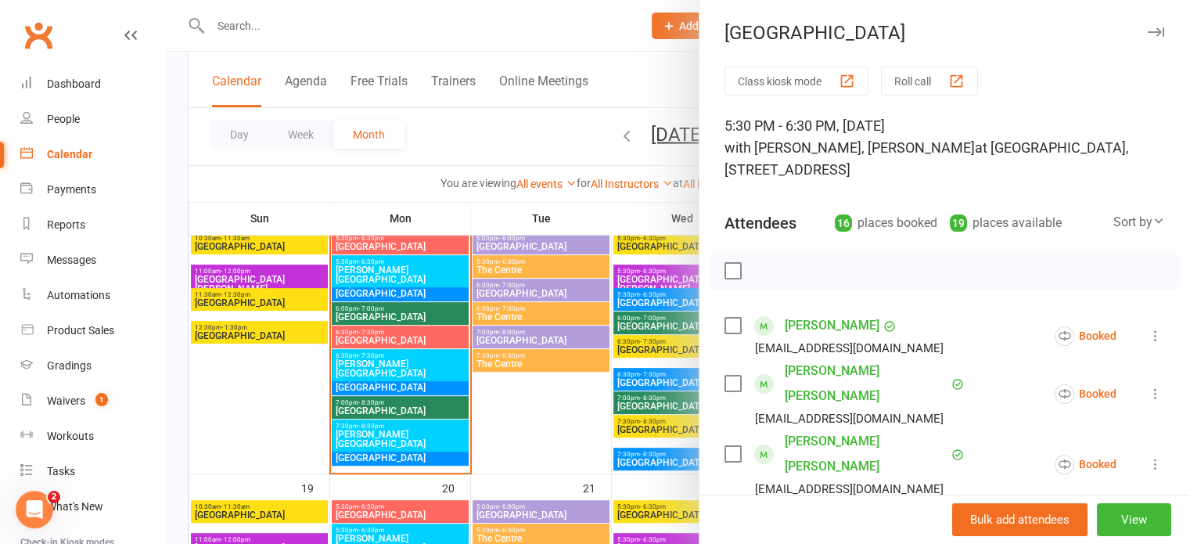
click at [1148, 29] on icon "button" at bounding box center [1156, 31] width 16 height 9
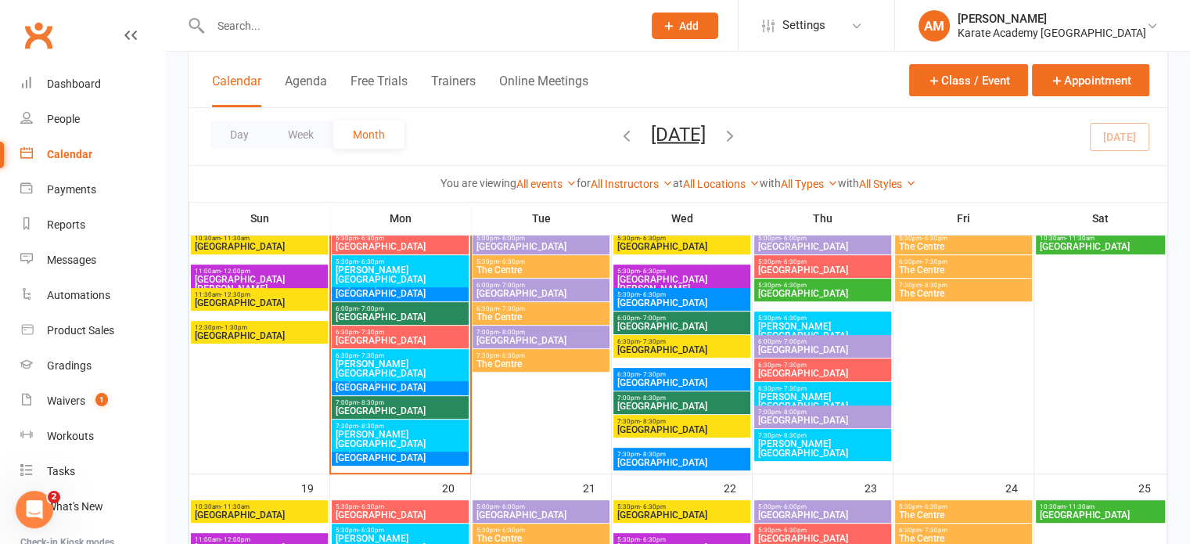
click at [826, 372] on span "Cippenham Primary School" at bounding box center [822, 372] width 131 height 9
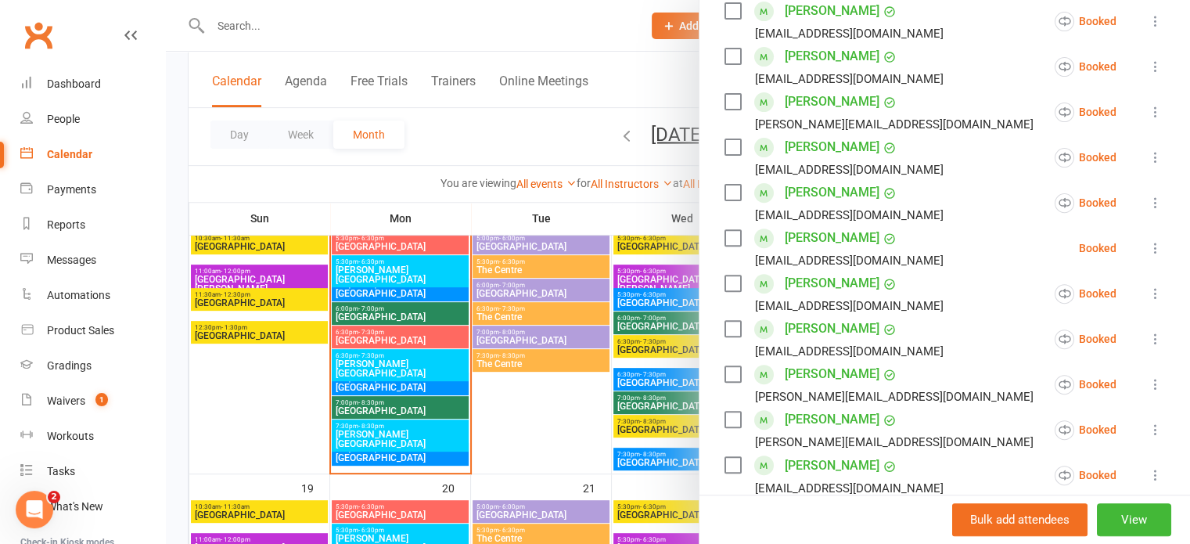
scroll to position [469, 0]
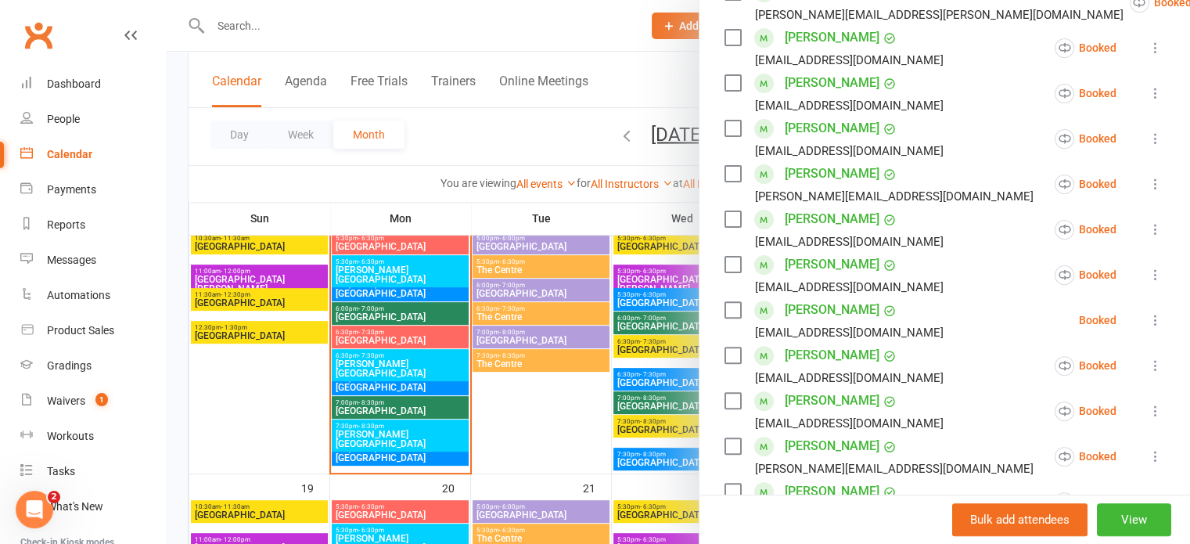
click at [1148, 317] on icon at bounding box center [1156, 320] width 16 height 16
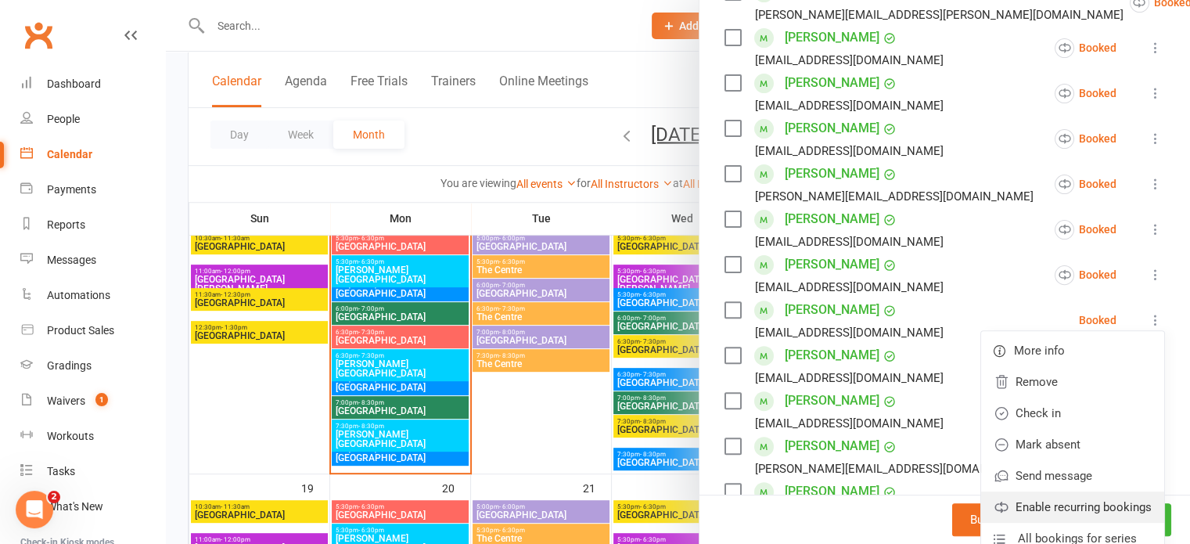
click at [1062, 507] on link "Enable recurring bookings" at bounding box center [1072, 506] width 183 height 31
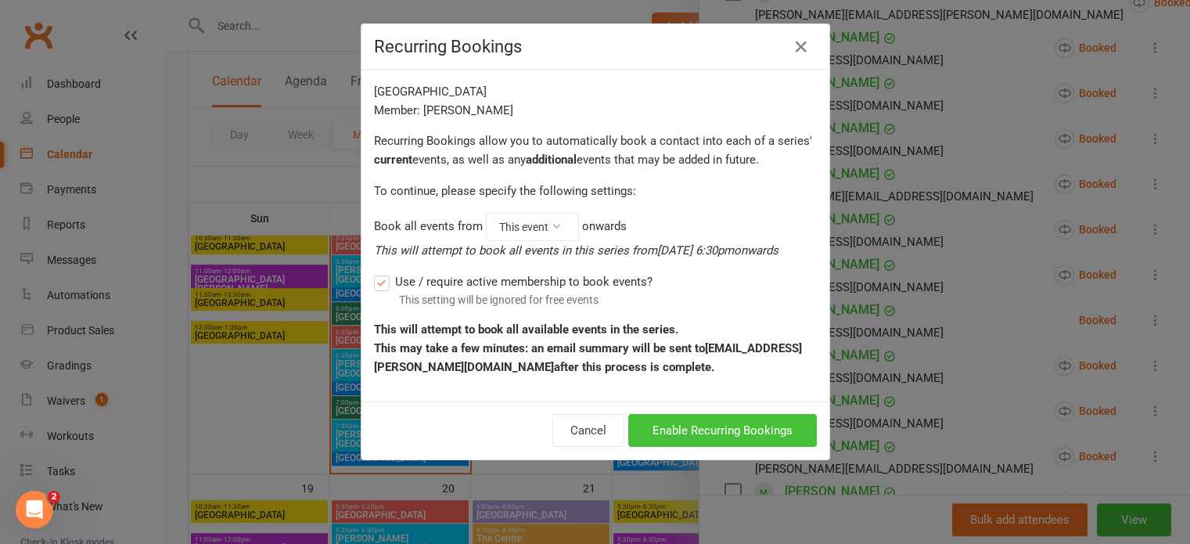
click at [722, 425] on button "Enable Recurring Bookings" at bounding box center [722, 430] width 189 height 33
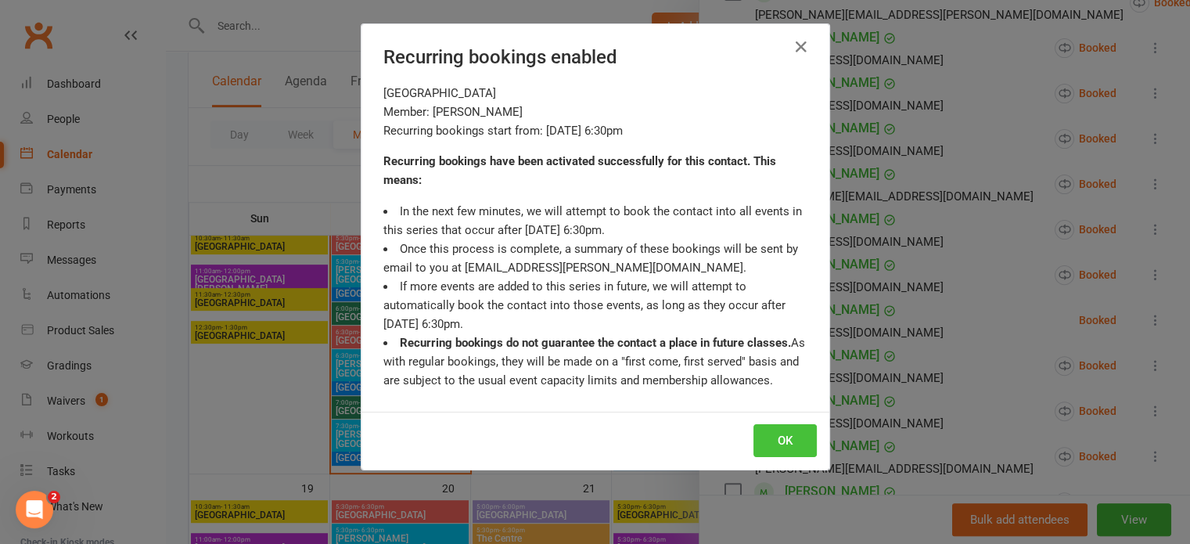
click at [779, 440] on button "OK" at bounding box center [784, 440] width 63 height 33
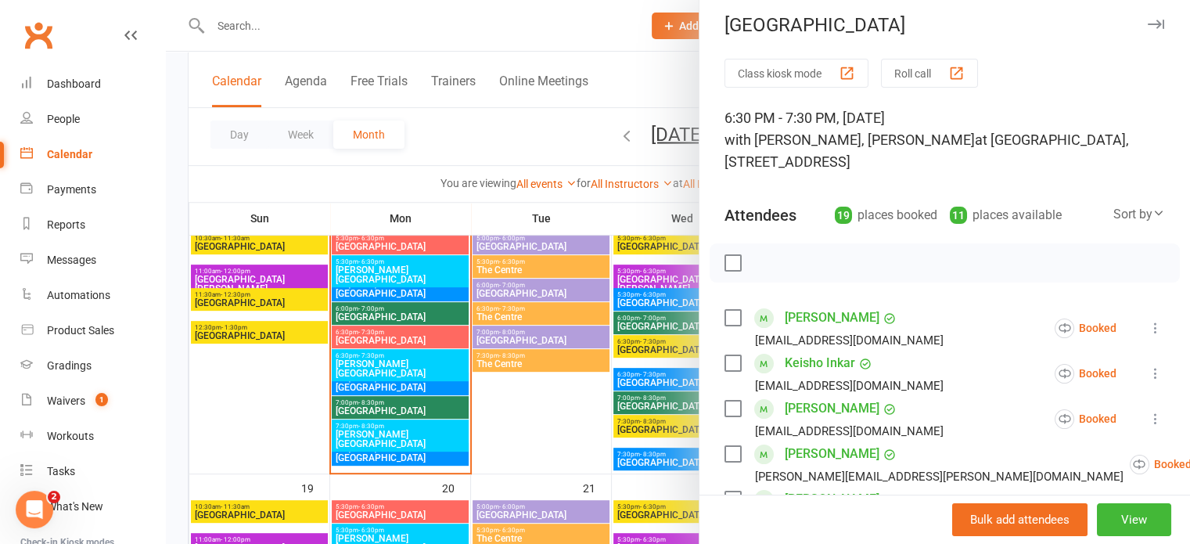
scroll to position [0, 0]
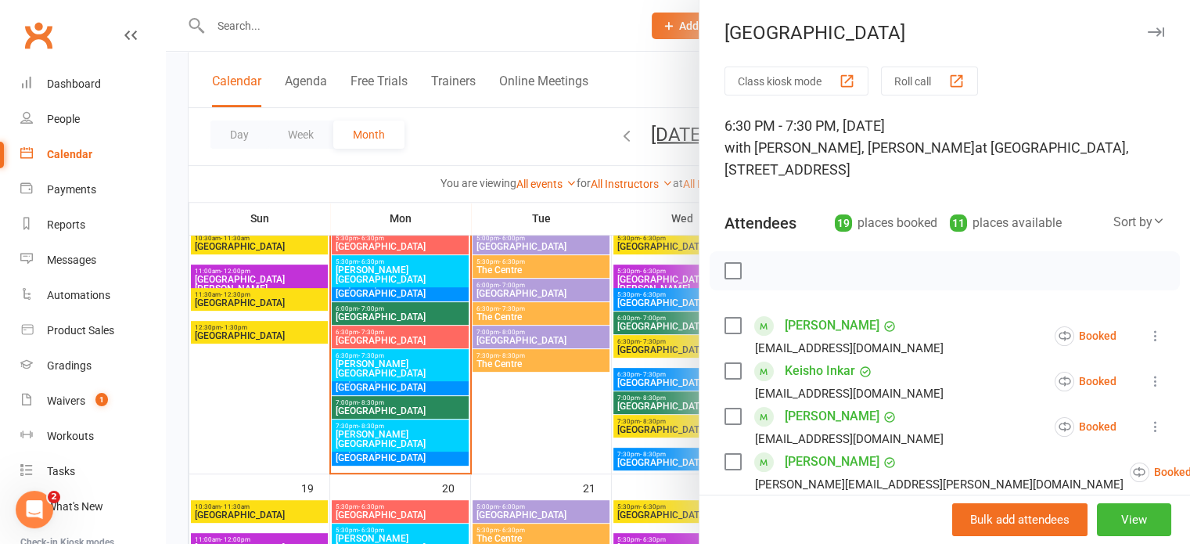
click at [1148, 31] on icon "button" at bounding box center [1156, 31] width 16 height 9
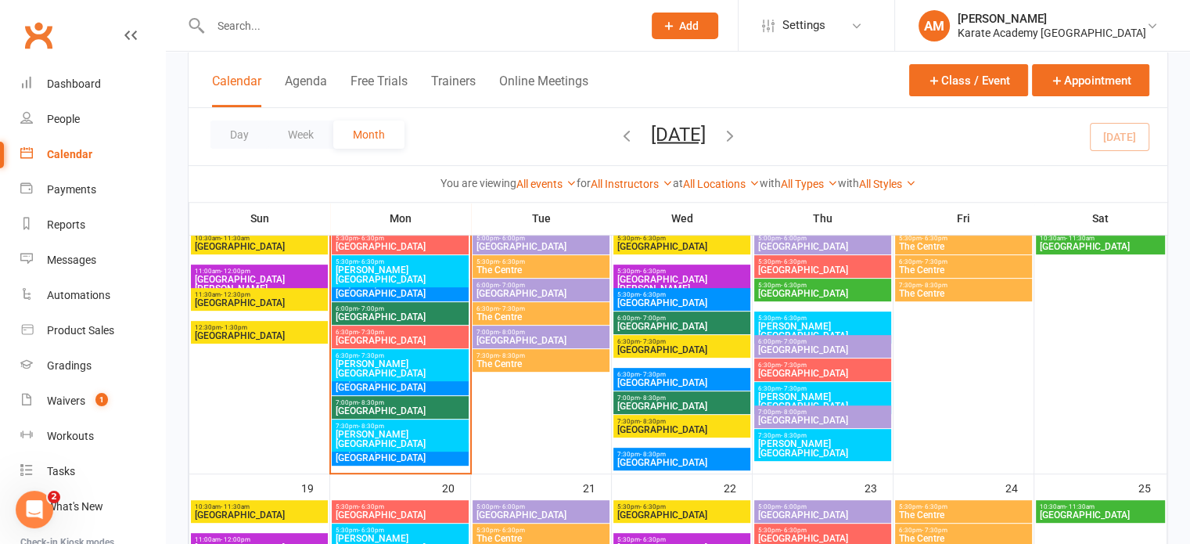
click at [386, 270] on span "Kingsley Academy" at bounding box center [400, 274] width 131 height 19
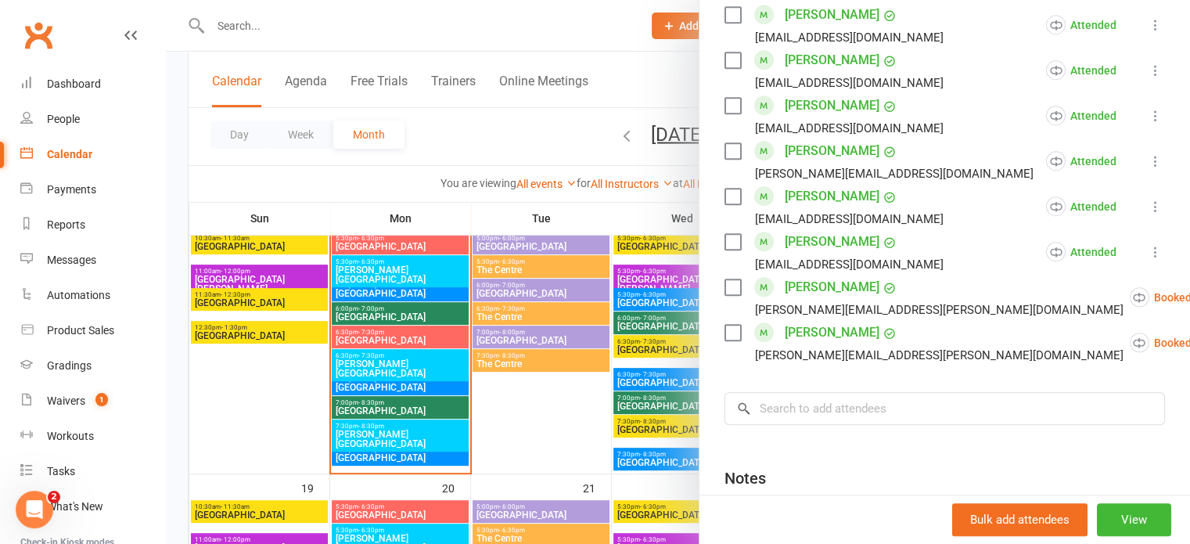
scroll to position [1486, 0]
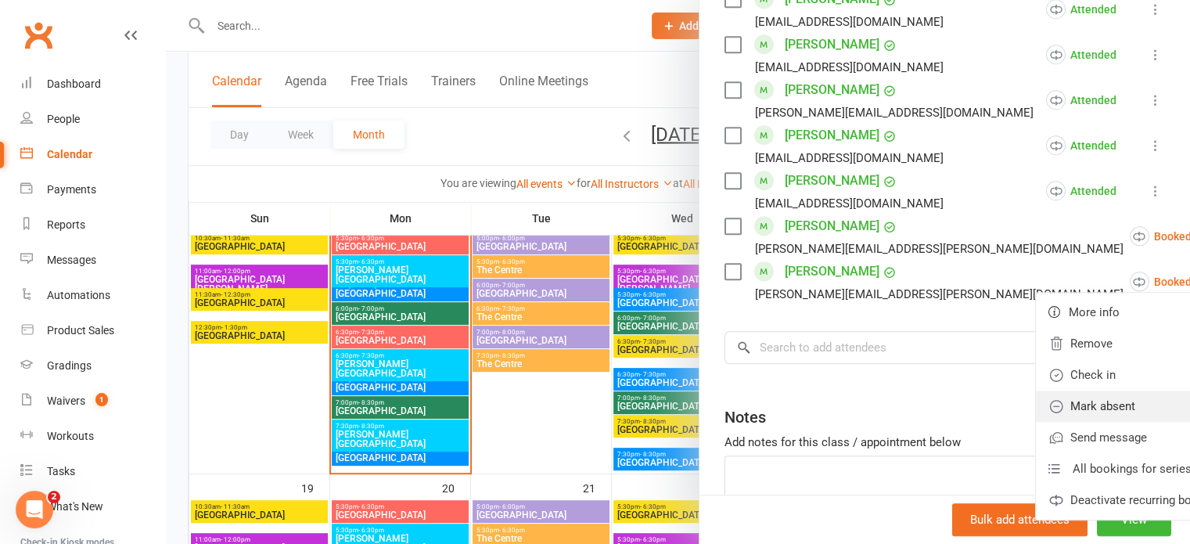
drag, startPoint x: 1070, startPoint y: 401, endPoint x: 1076, endPoint y: 384, distance: 18.3
click at [1070, 401] on link "Mark absent" at bounding box center [1137, 405] width 203 height 31
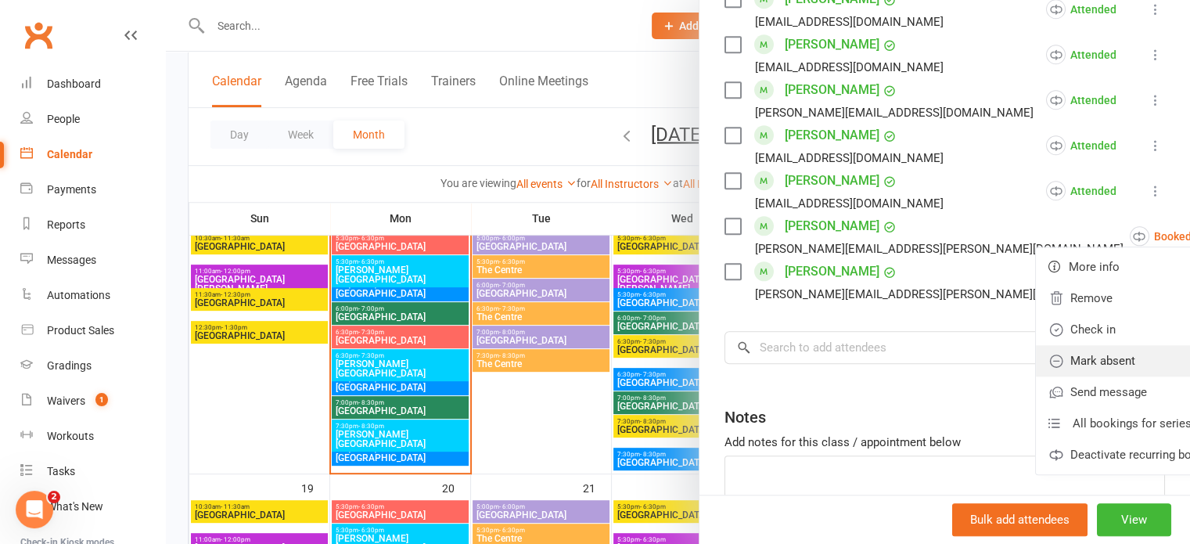
click at [1083, 356] on link "Mark absent" at bounding box center [1137, 360] width 203 height 31
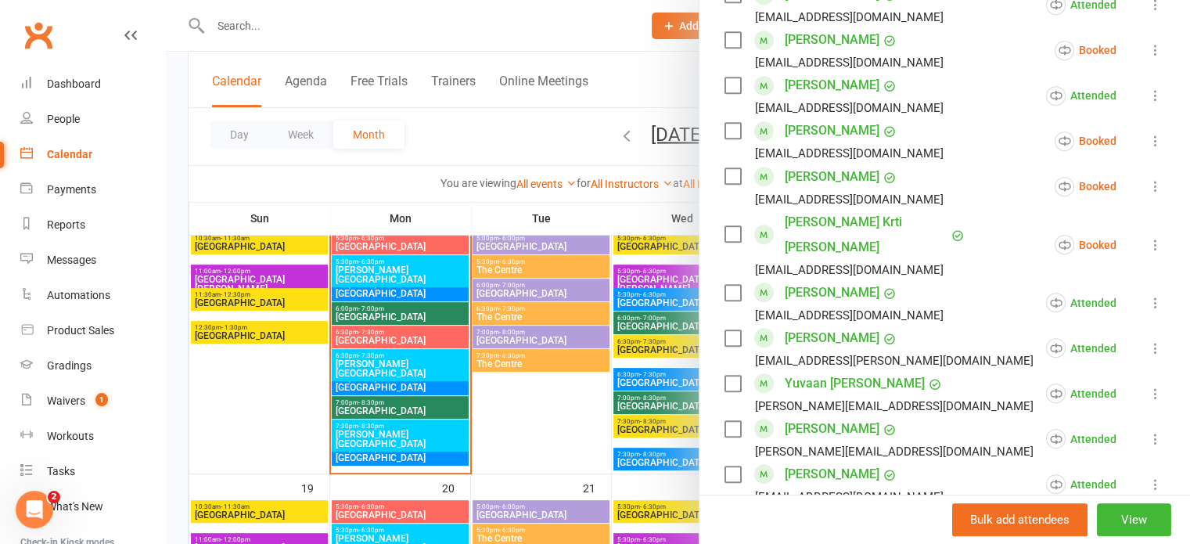
scroll to position [782, 0]
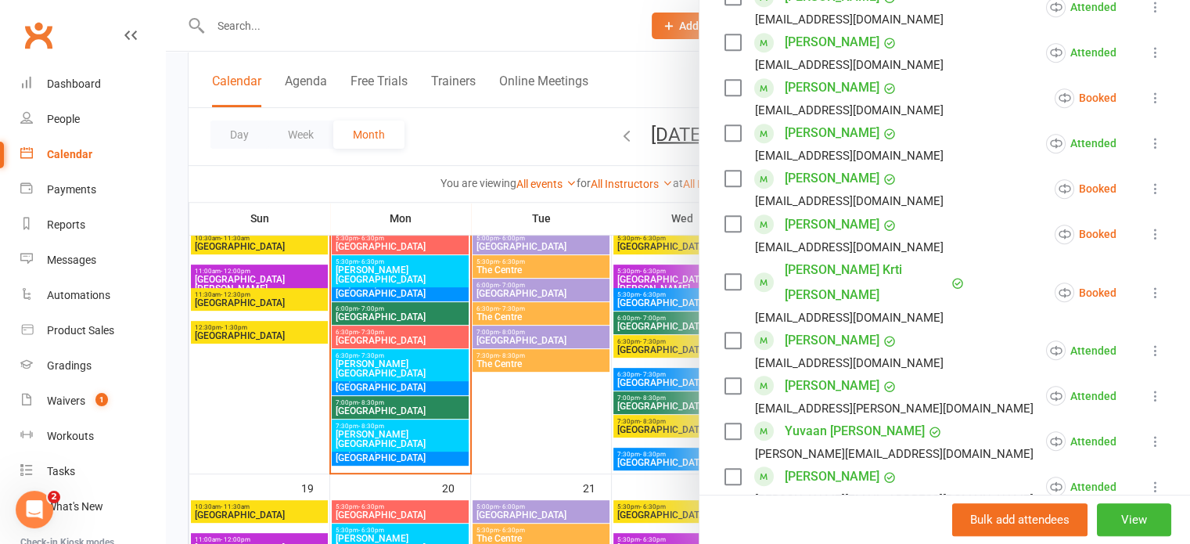
click at [1148, 287] on icon at bounding box center [1156, 293] width 16 height 16
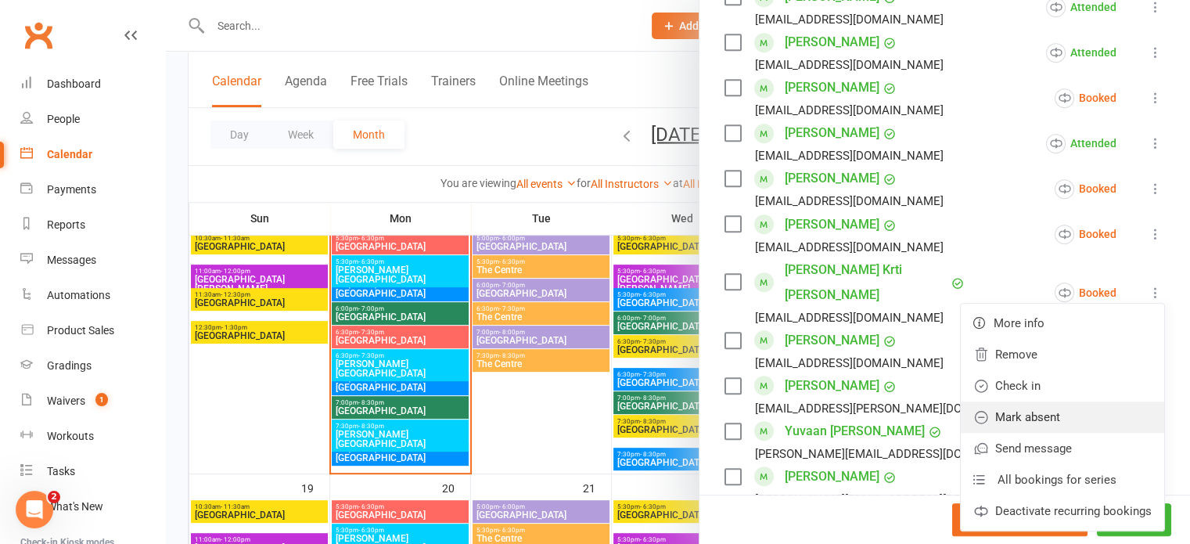
click at [1068, 416] on link "Mark absent" at bounding box center [1062, 416] width 203 height 31
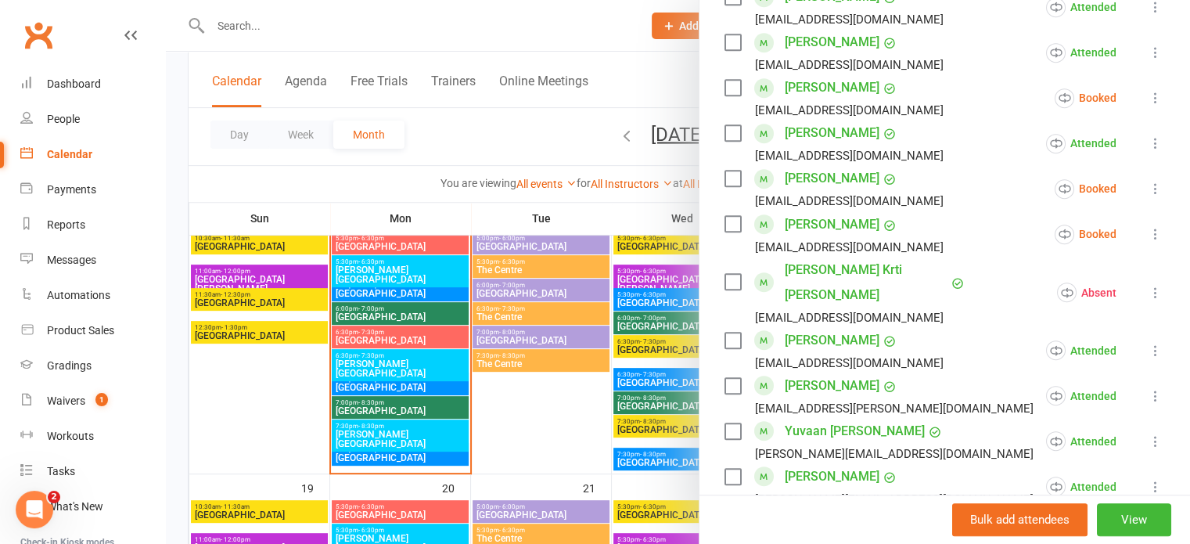
click at [1148, 228] on icon at bounding box center [1156, 234] width 16 height 16
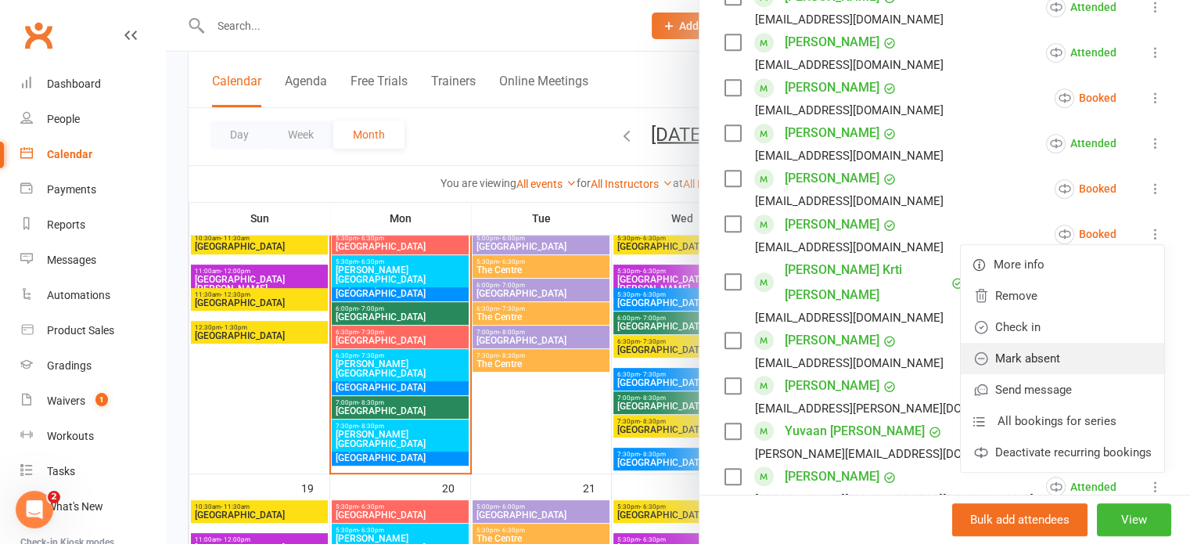
click at [1073, 354] on link "Mark absent" at bounding box center [1062, 358] width 203 height 31
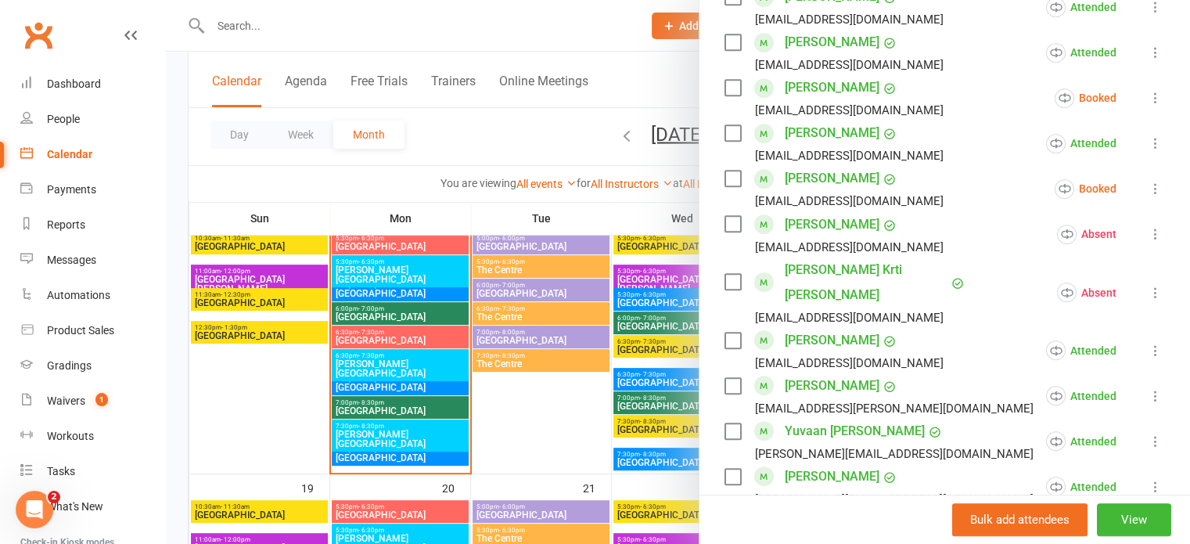
click at [1148, 186] on icon at bounding box center [1156, 189] width 16 height 16
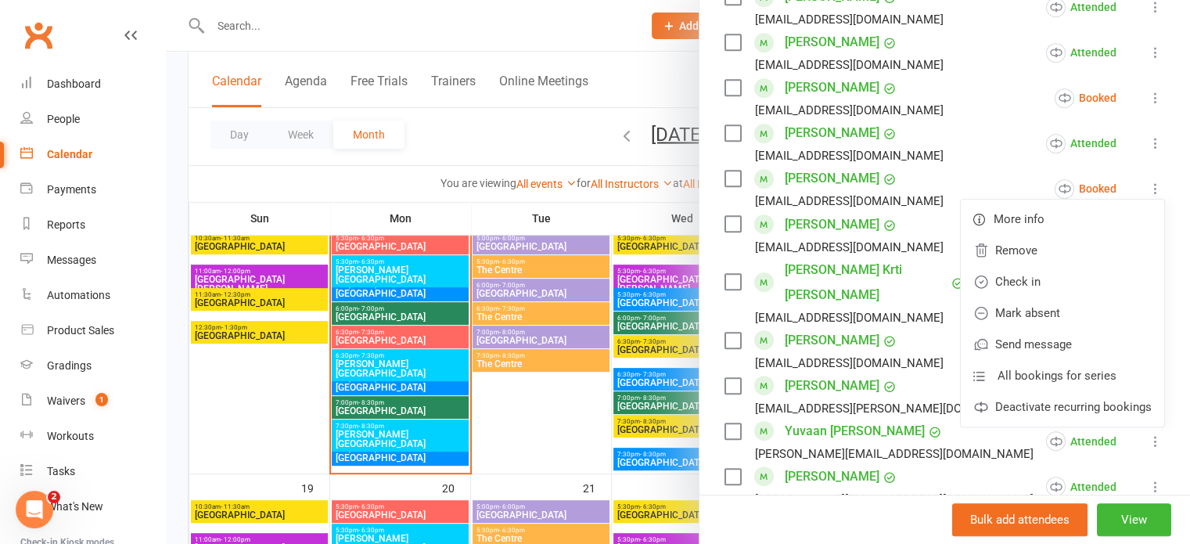
click at [1151, 185] on div "Class kiosk mode Roll call 5:30 PM - 6:30 PM, Monday, October, 13, 2025 with Aa…" at bounding box center [944, 286] width 490 height 2005
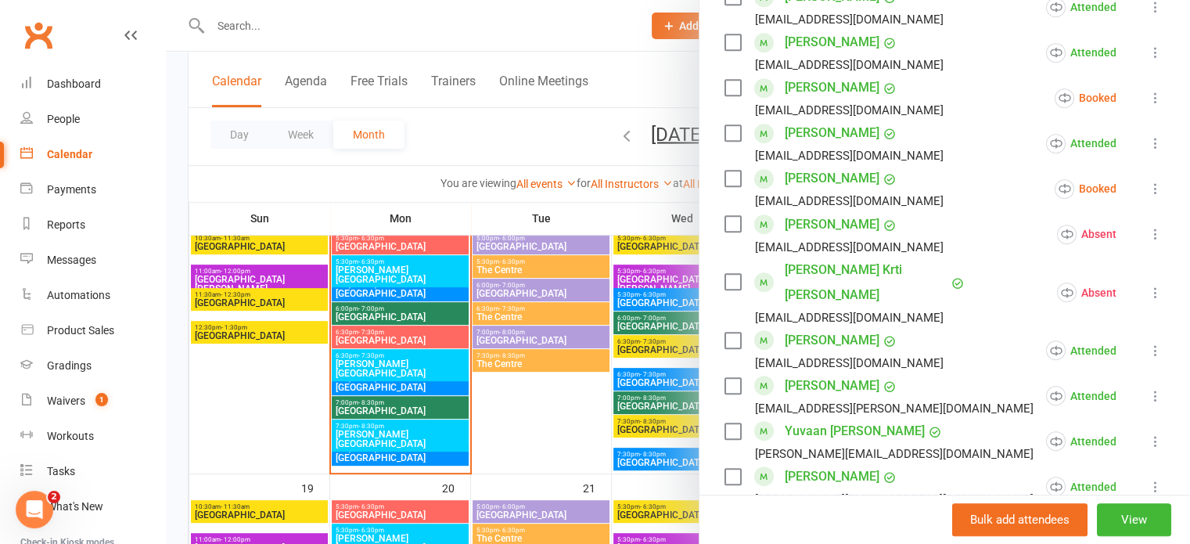
click at [1148, 232] on icon at bounding box center [1156, 234] width 16 height 16
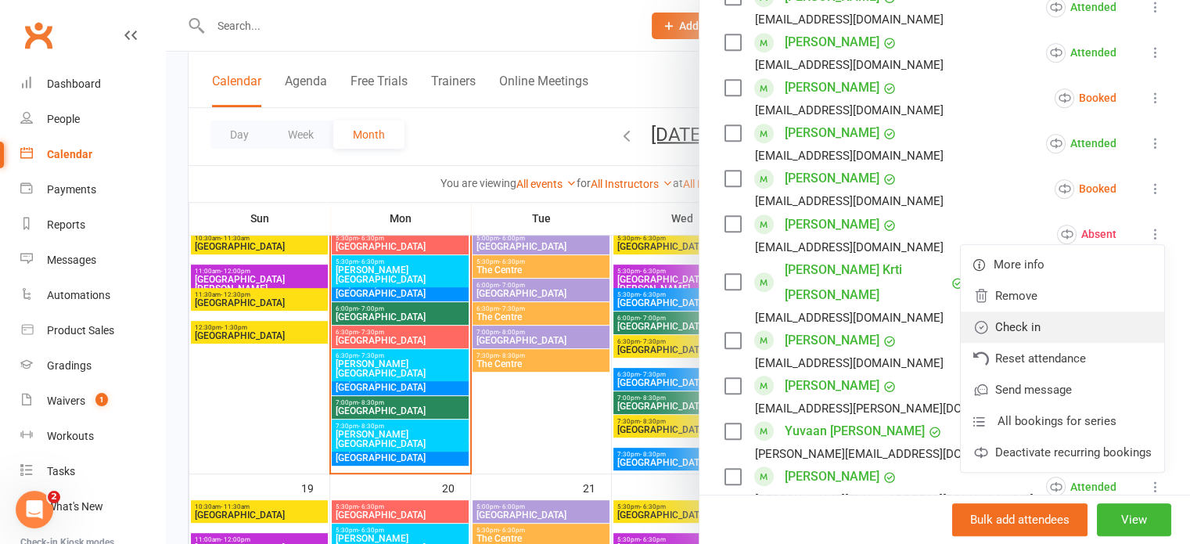
click at [1064, 331] on link "Check in" at bounding box center [1062, 326] width 203 height 31
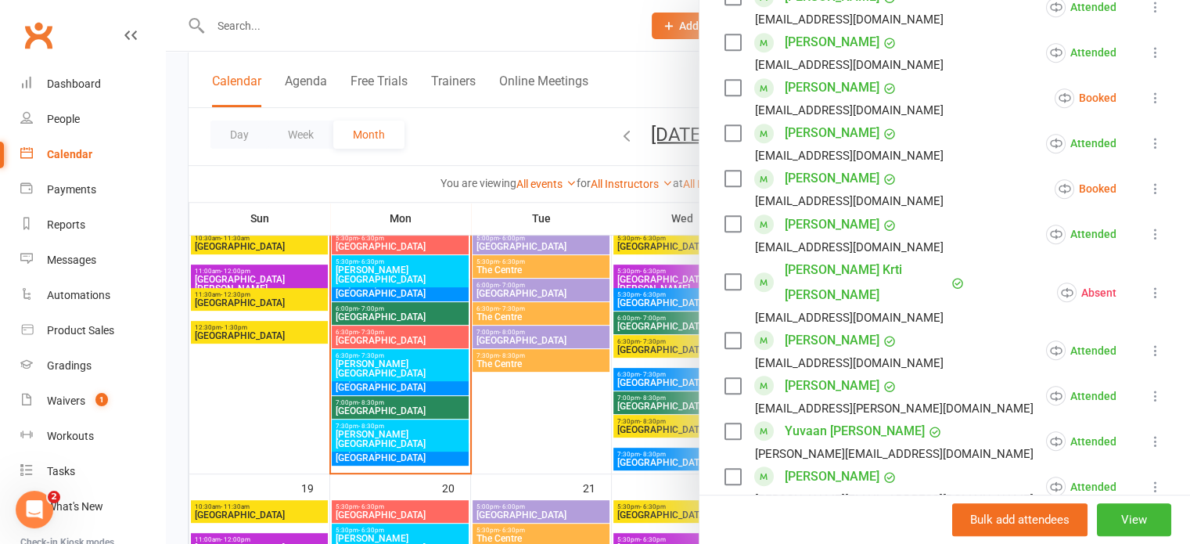
click at [1148, 228] on icon at bounding box center [1156, 234] width 16 height 16
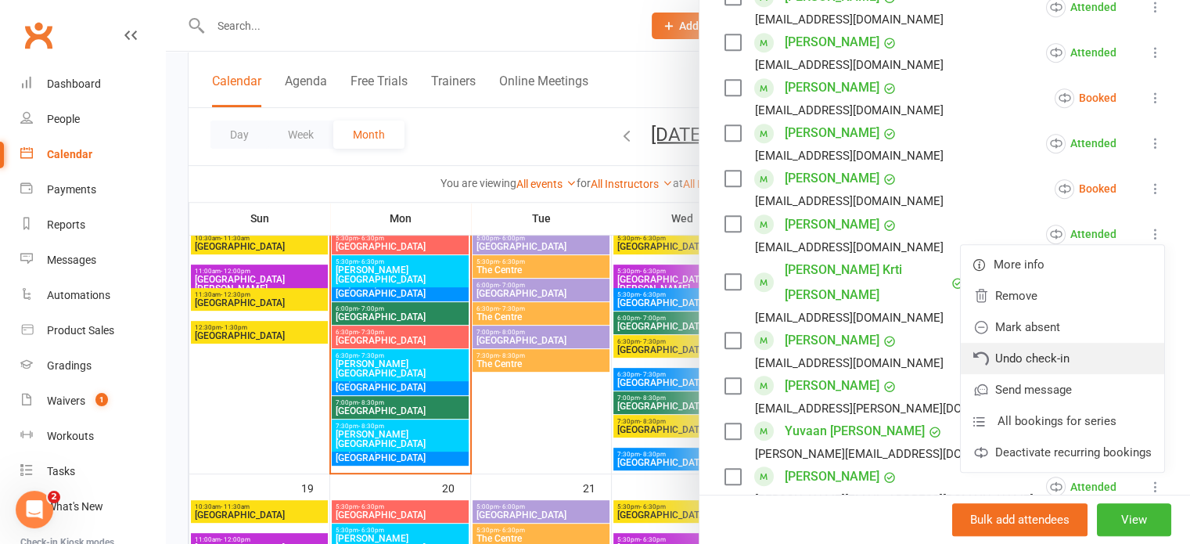
click at [1076, 346] on link "Undo check-in" at bounding box center [1062, 358] width 203 height 31
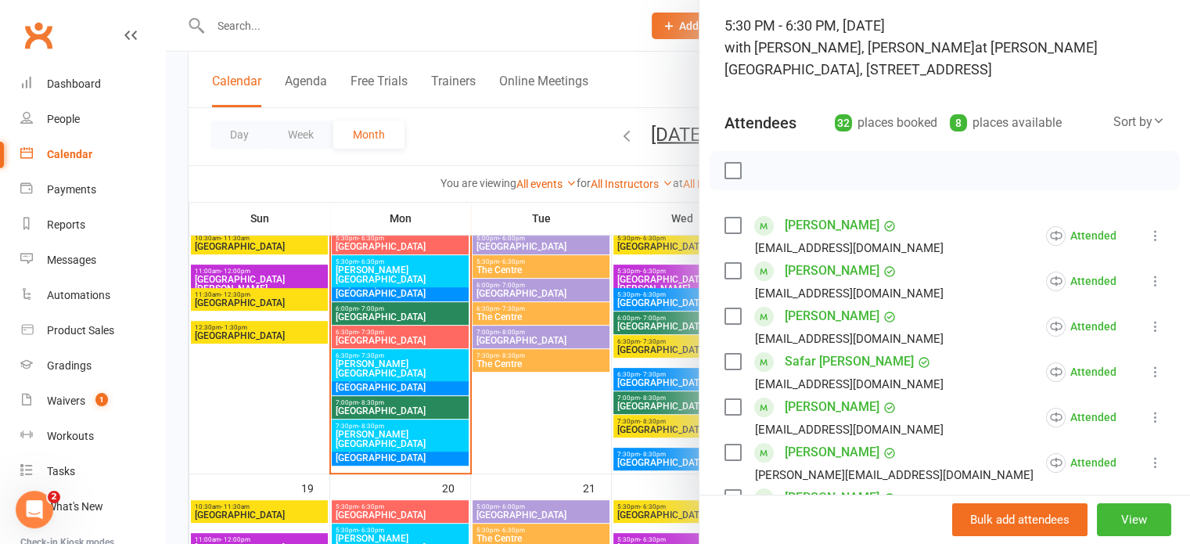
scroll to position [0, 0]
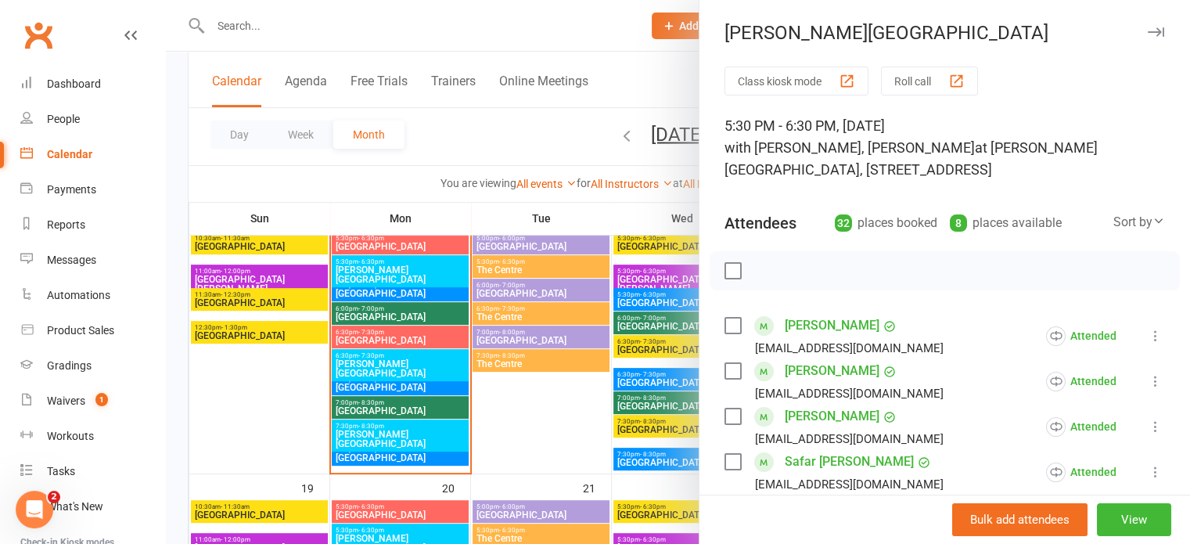
click at [1148, 27] on icon "button" at bounding box center [1156, 31] width 16 height 9
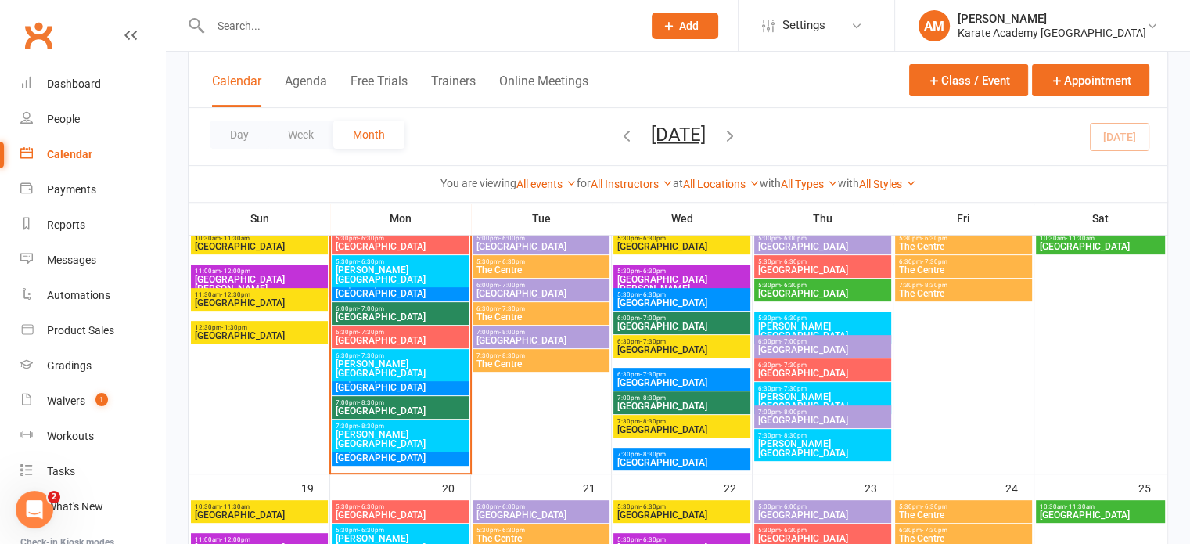
click at [392, 359] on span "Kingsley Academy" at bounding box center [400, 368] width 131 height 19
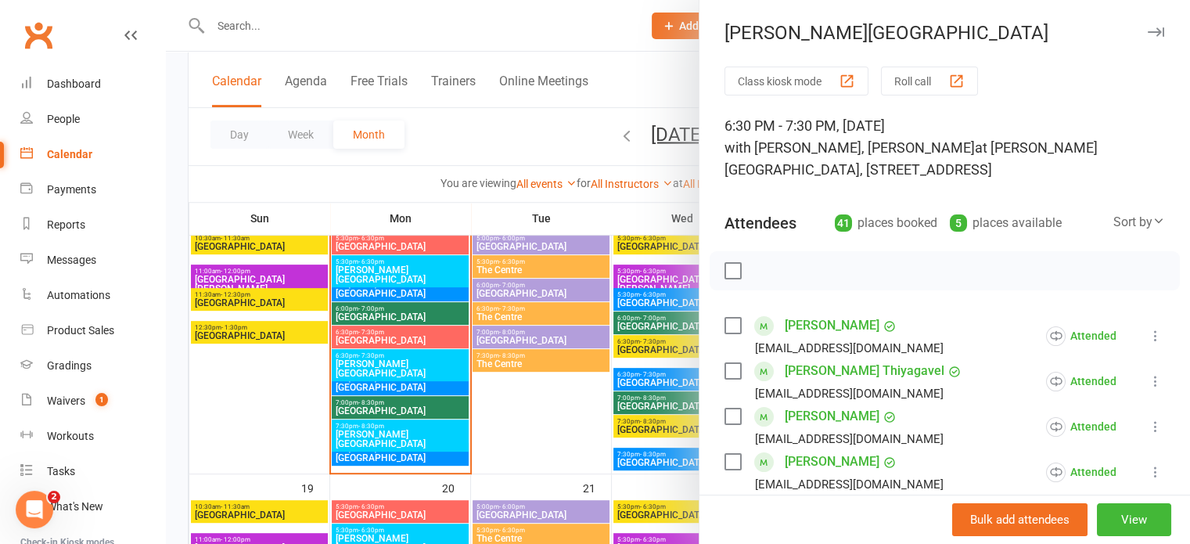
click at [1148, 30] on icon "button" at bounding box center [1156, 31] width 16 height 9
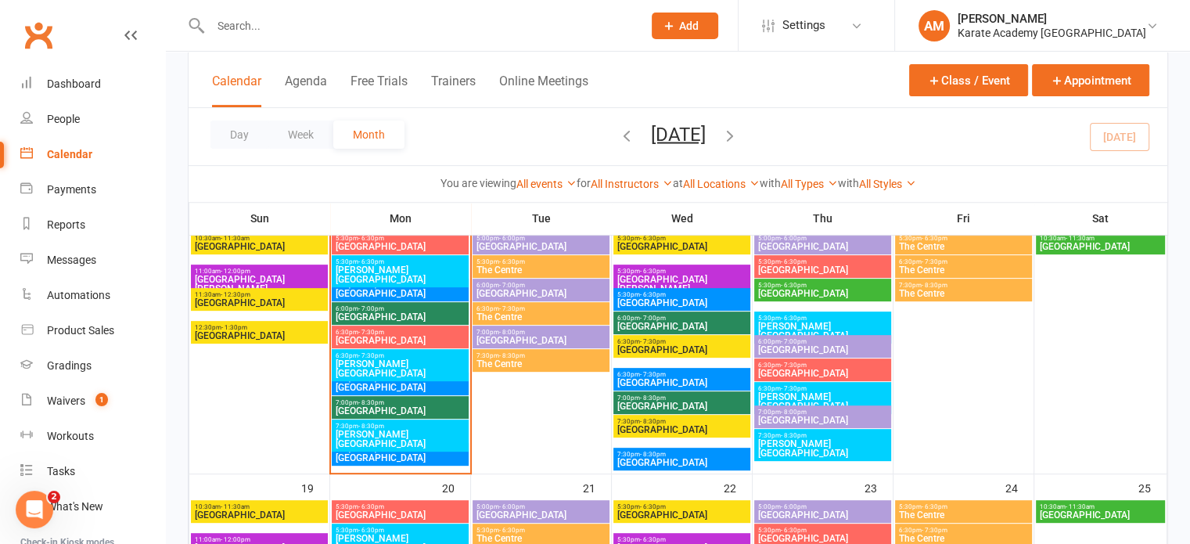
click at [382, 427] on span "7:30pm - 8:30pm" at bounding box center [400, 425] width 131 height 7
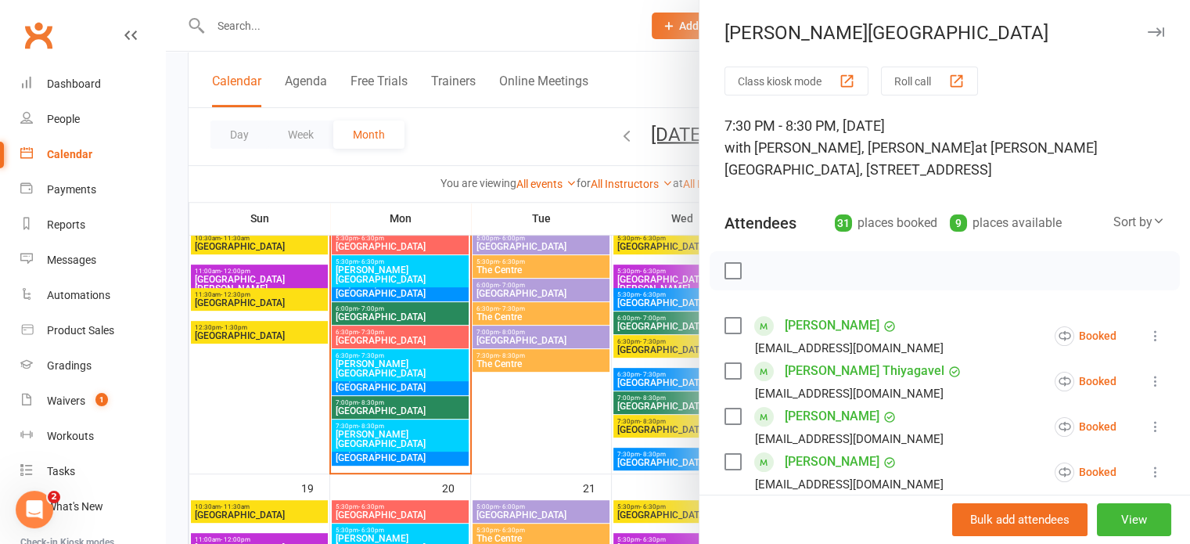
click at [1148, 30] on icon "button" at bounding box center [1156, 31] width 16 height 9
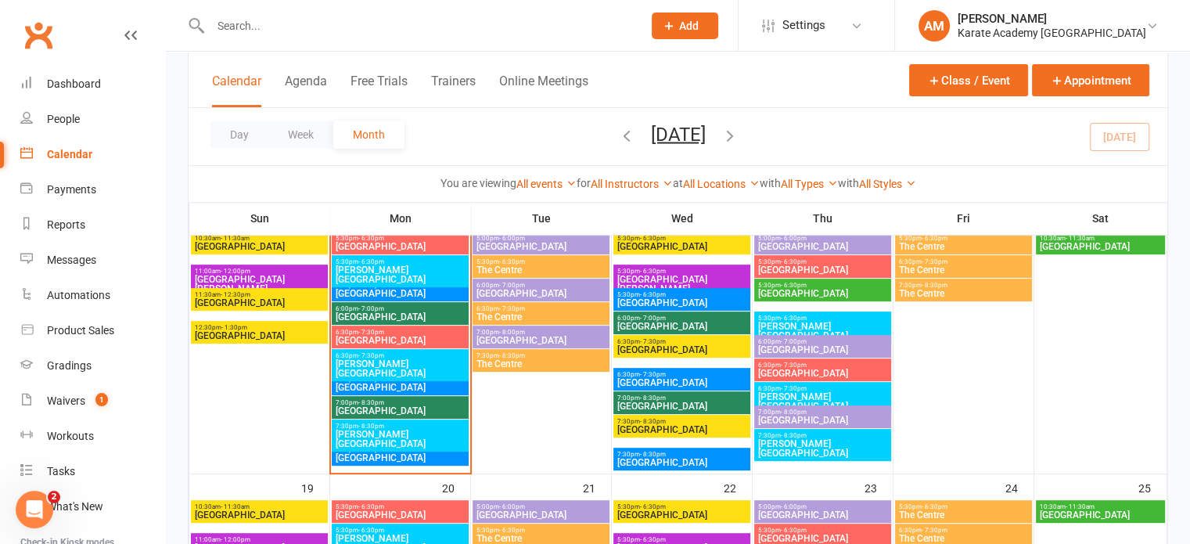
click at [677, 298] on span "Wolf Fields Primary School" at bounding box center [681, 302] width 131 height 9
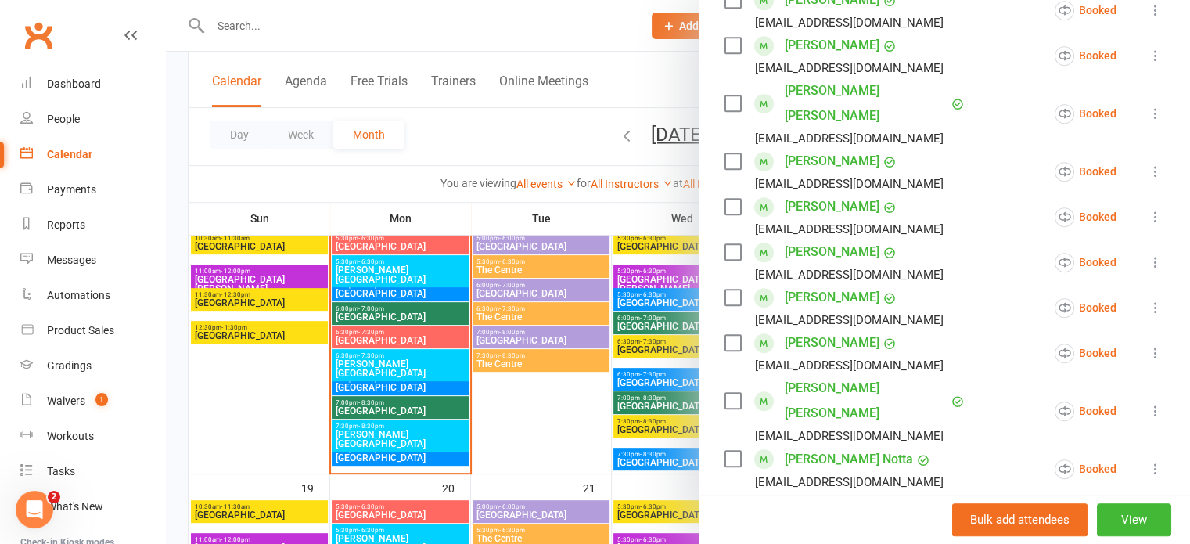
scroll to position [1252, 0]
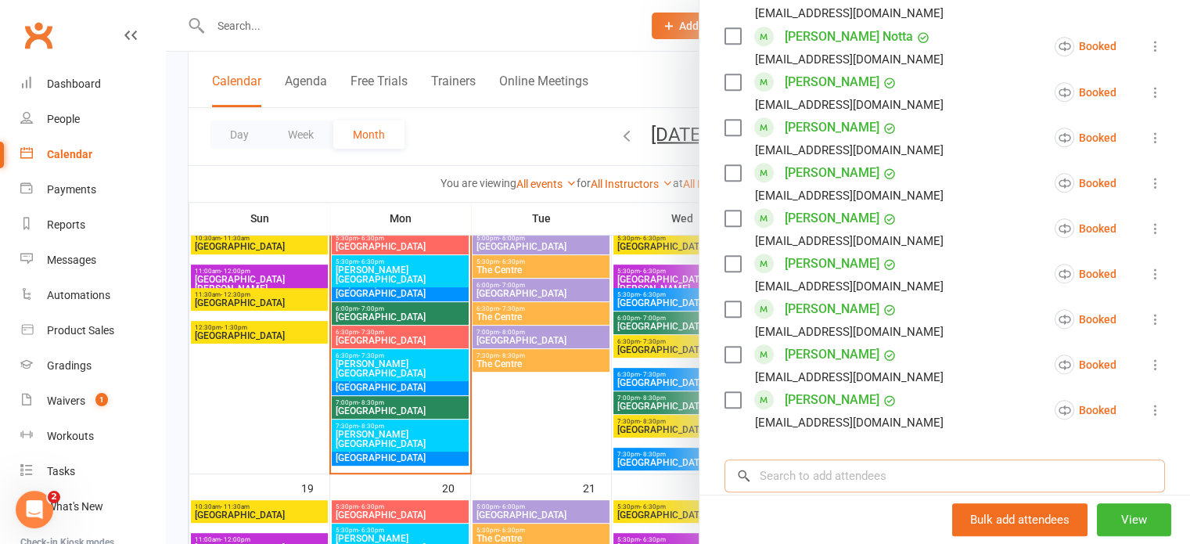
click at [911, 459] on input "search" at bounding box center [944, 475] width 440 height 33
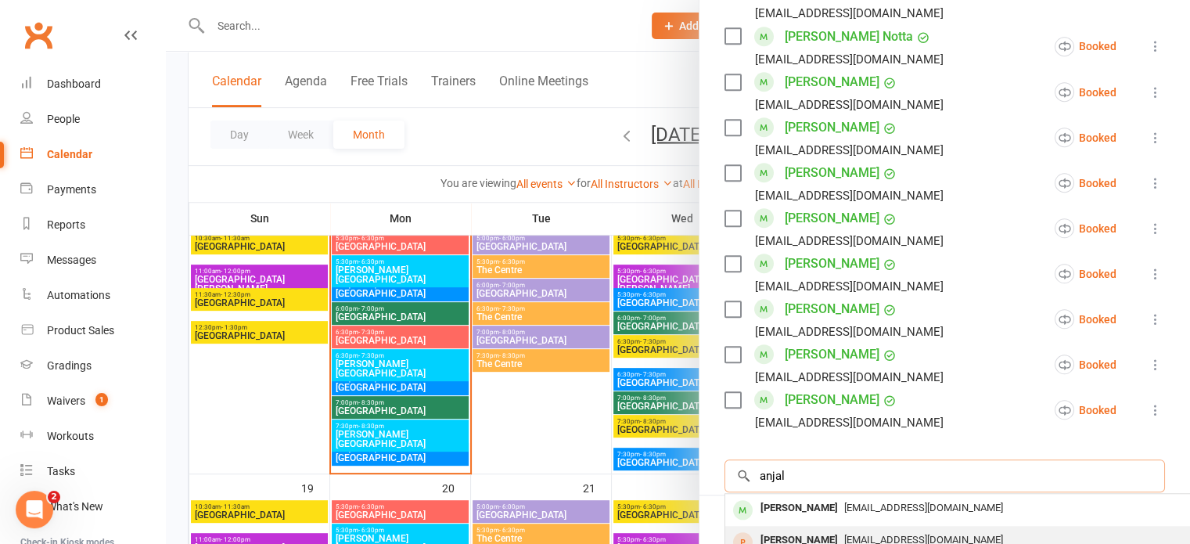
type input "anjal"
click at [839, 529] on div "jancyantony2007@gmail.com" at bounding box center [958, 540] width 455 height 23
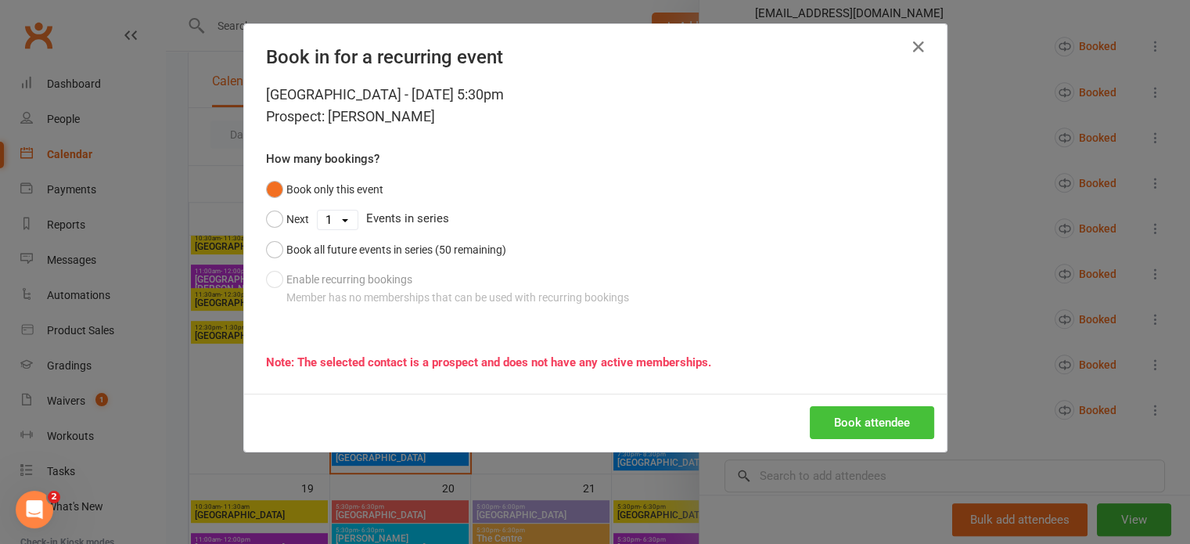
click at [863, 418] on button "Book attendee" at bounding box center [872, 422] width 124 height 33
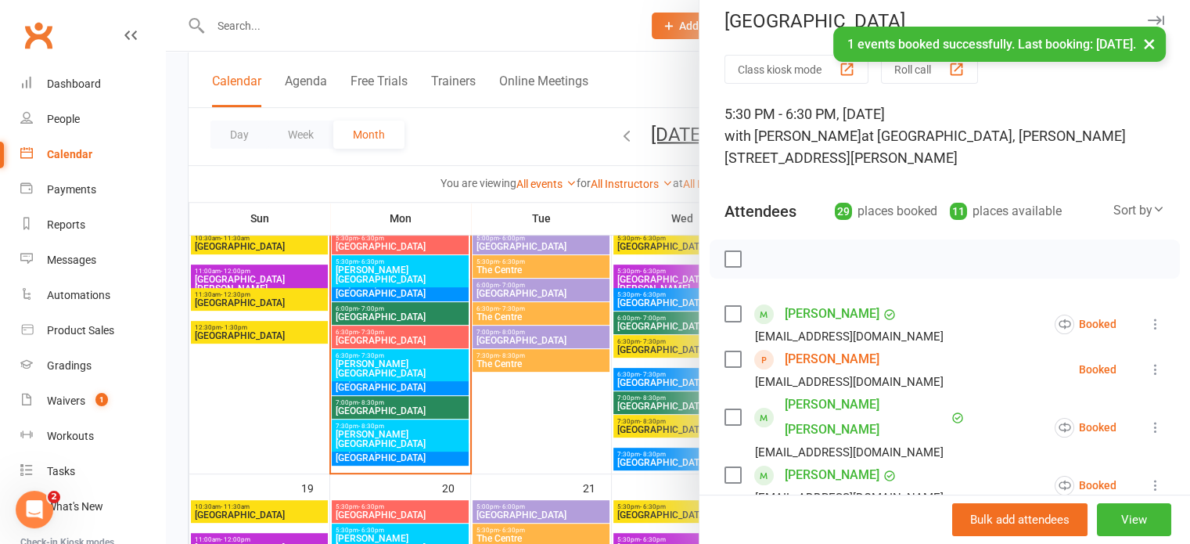
scroll to position [0, 0]
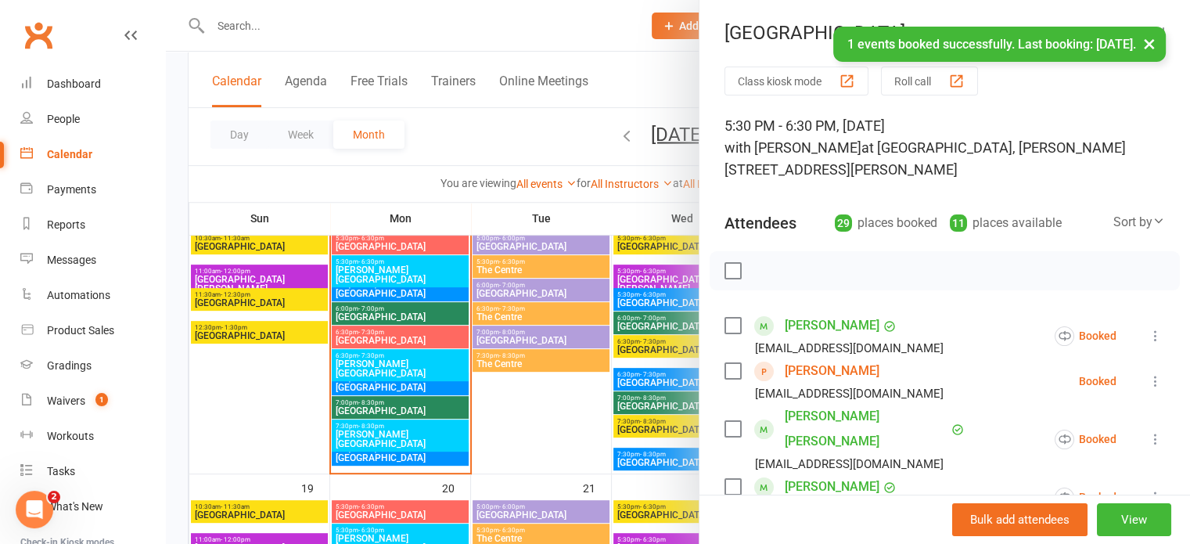
click at [1151, 42] on button "×" at bounding box center [1149, 44] width 28 height 34
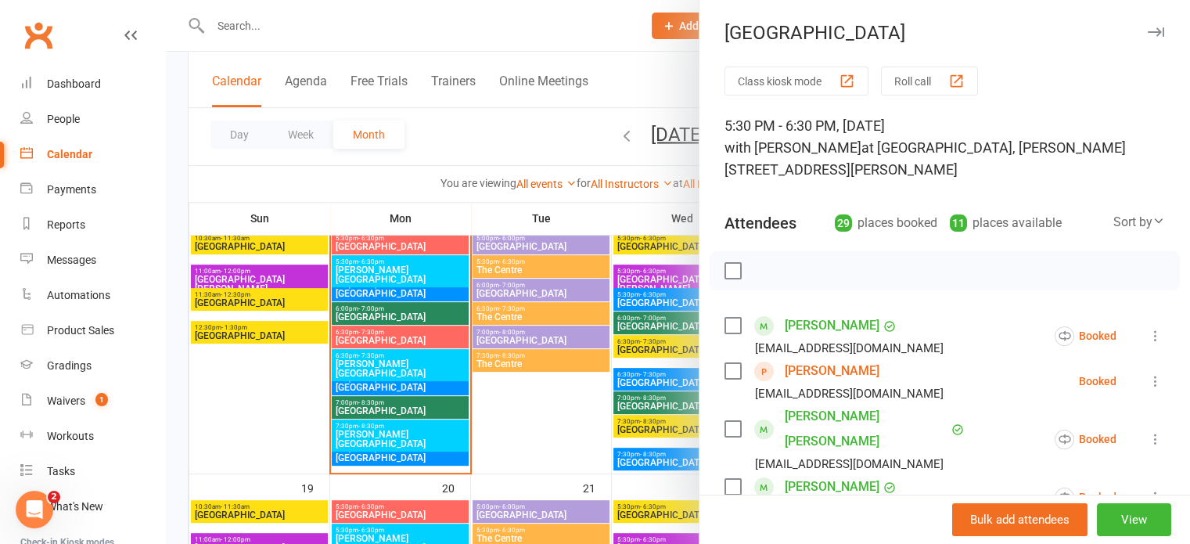
click at [1148, 30] on icon "button" at bounding box center [1156, 31] width 16 height 9
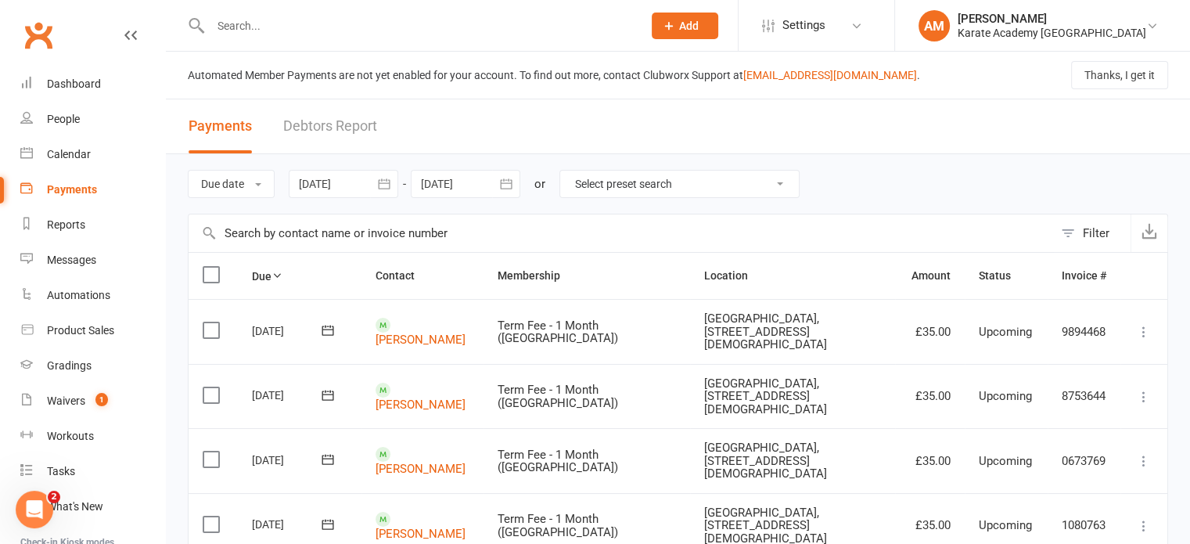
click at [386, 182] on icon "button" at bounding box center [384, 183] width 12 height 10
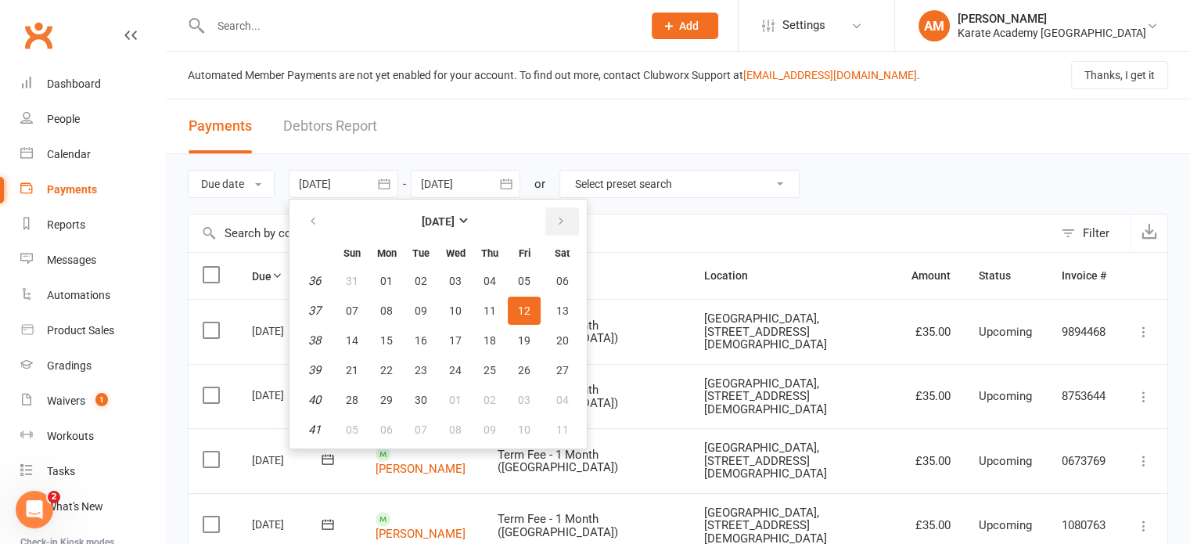
click at [563, 218] on icon "button" at bounding box center [560, 221] width 11 height 13
click at [461, 280] on span "01" at bounding box center [455, 281] width 13 height 13
type input "01 Oct 2025"
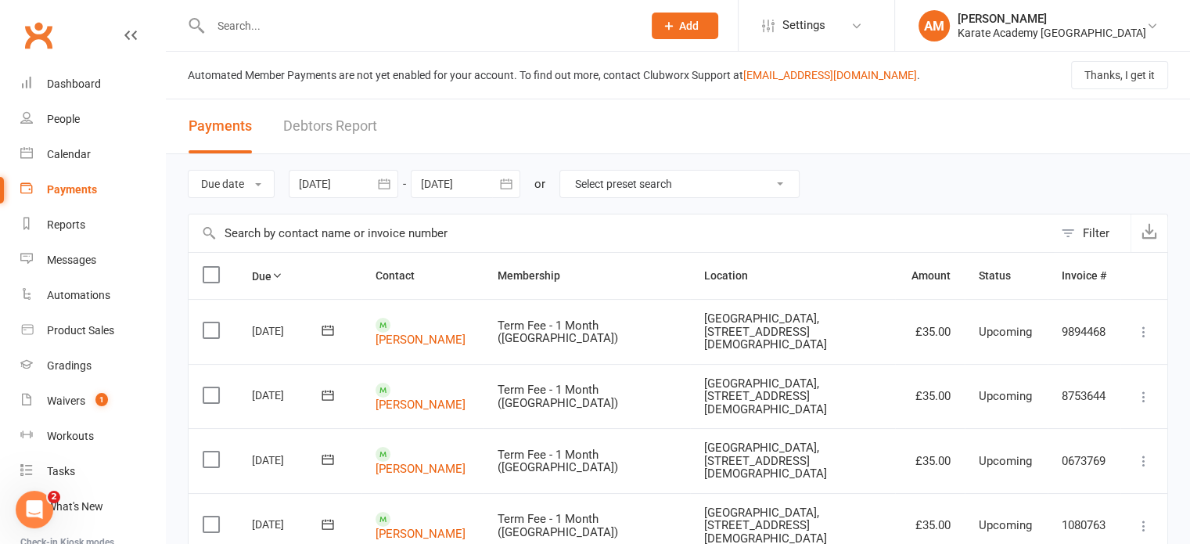
click at [1069, 227] on button "Filter" at bounding box center [1091, 233] width 77 height 38
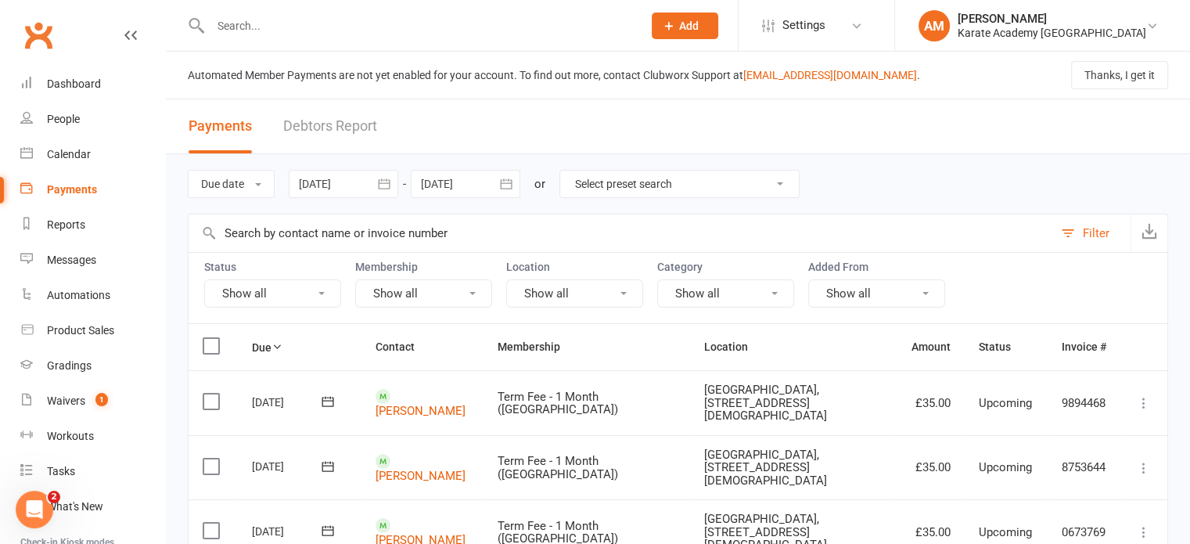
click at [304, 290] on button "Show all" at bounding box center [272, 293] width 137 height 28
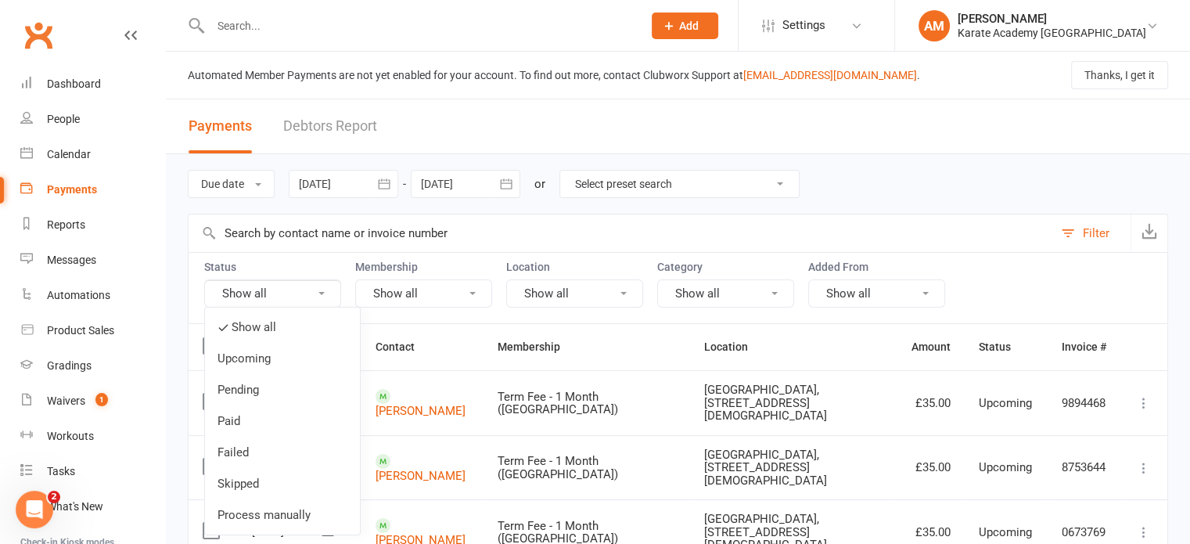
click at [284, 511] on link "Process manually" at bounding box center [282, 514] width 155 height 31
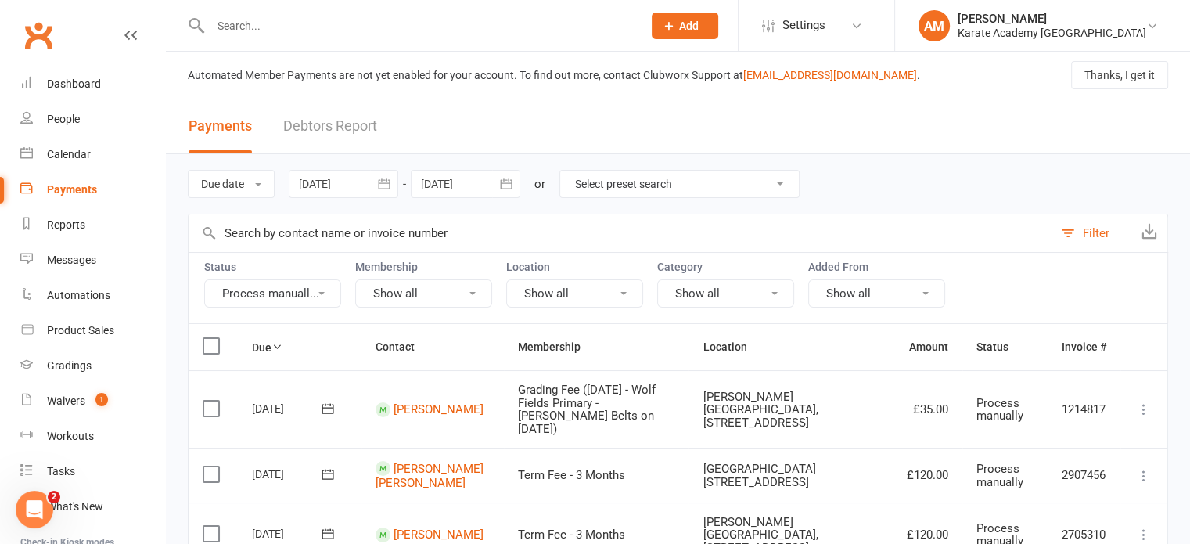
click at [726, 286] on button "Show all" at bounding box center [725, 293] width 137 height 28
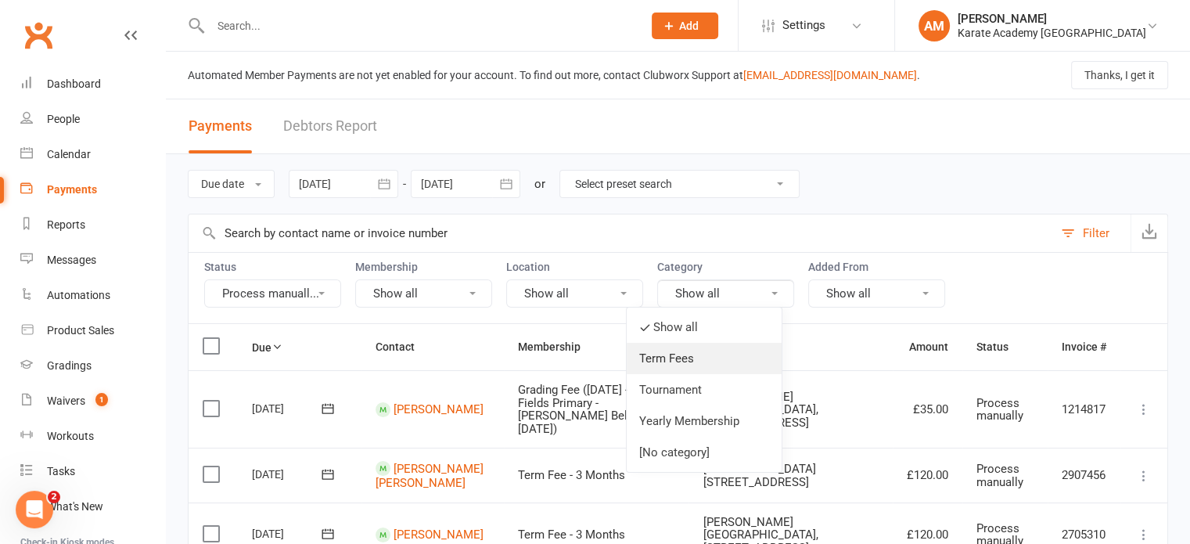
click at [690, 368] on link "Term Fees" at bounding box center [704, 358] width 155 height 31
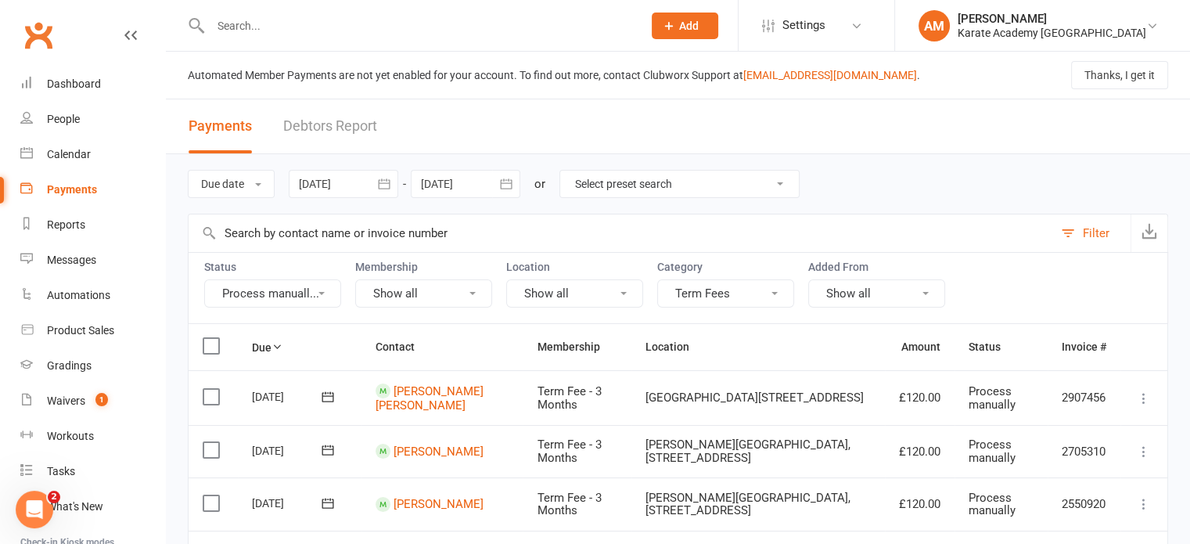
click at [551, 293] on button "Show all" at bounding box center [574, 293] width 137 height 28
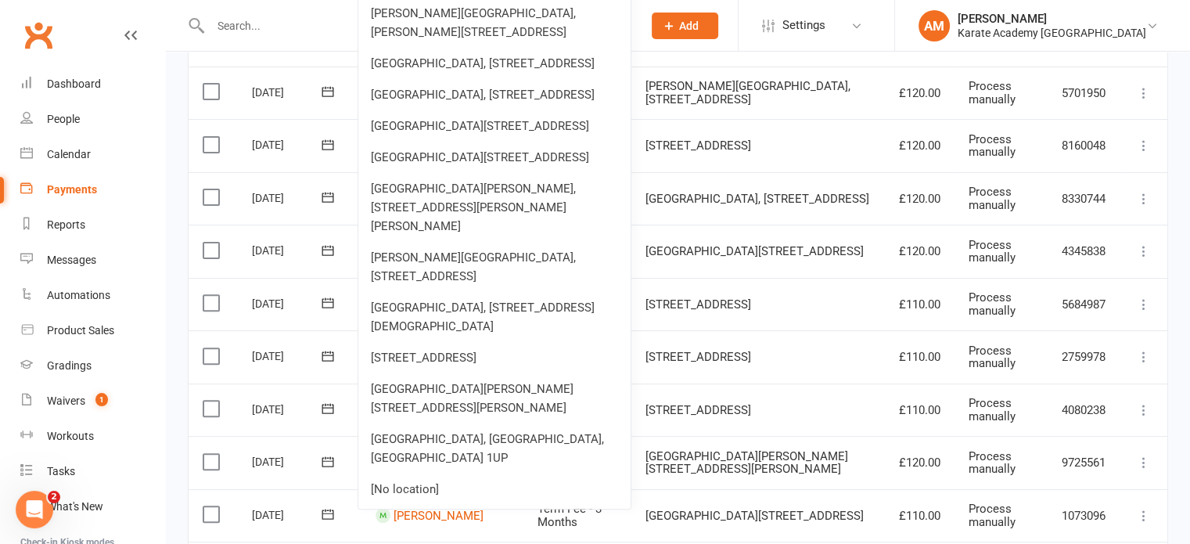
scroll to position [548, 0]
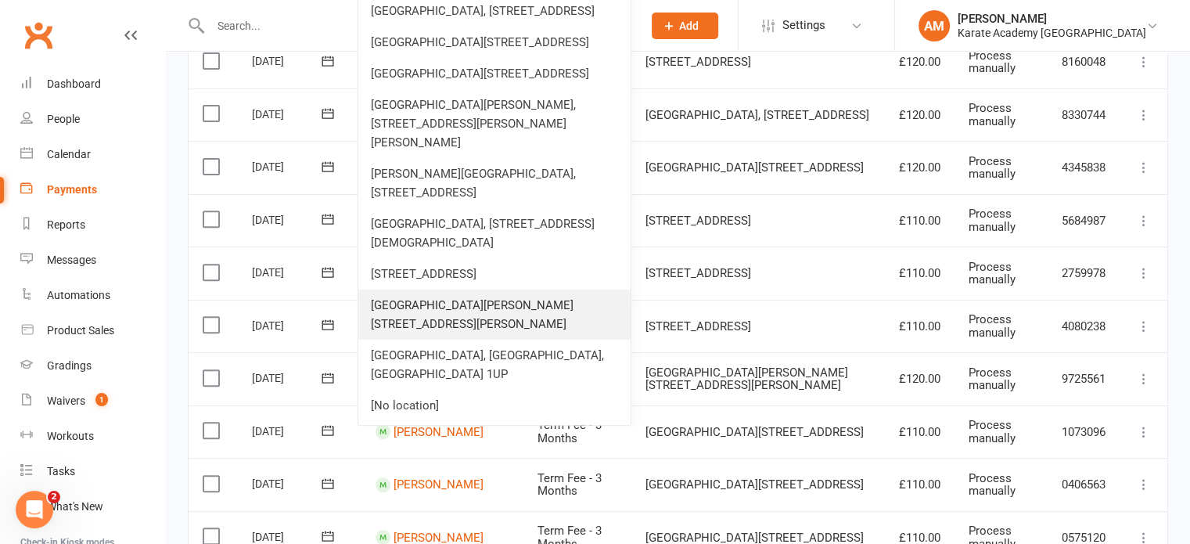
click at [494, 339] on link "[GEOGRAPHIC_DATA][PERSON_NAME][STREET_ADDRESS][PERSON_NAME]" at bounding box center [494, 314] width 272 height 50
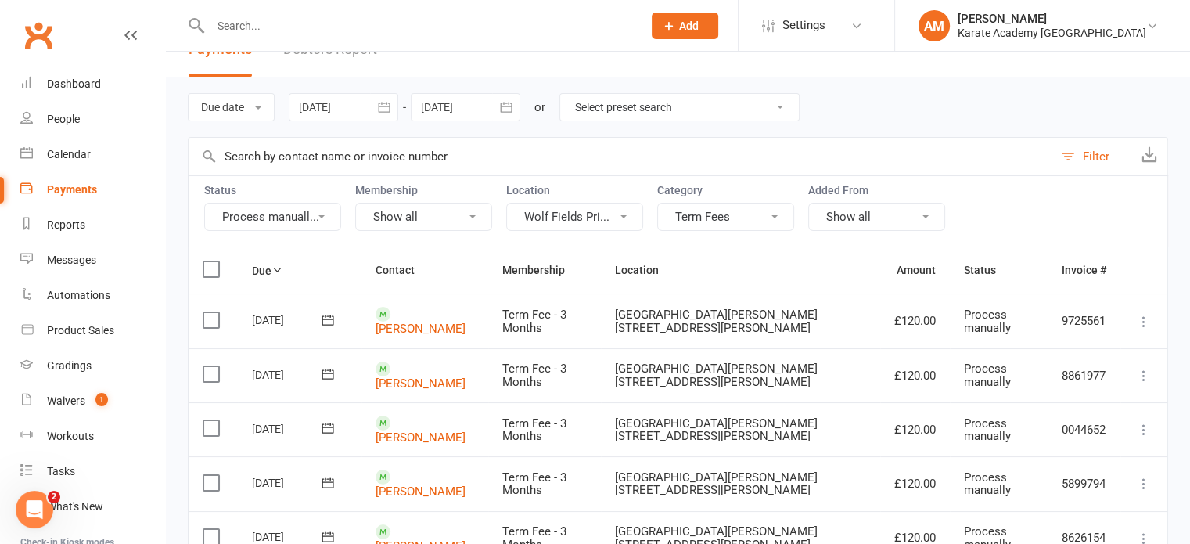
scroll to position [78, 0]
click at [591, 218] on button "Wolf Fields Pri..." at bounding box center [574, 215] width 137 height 28
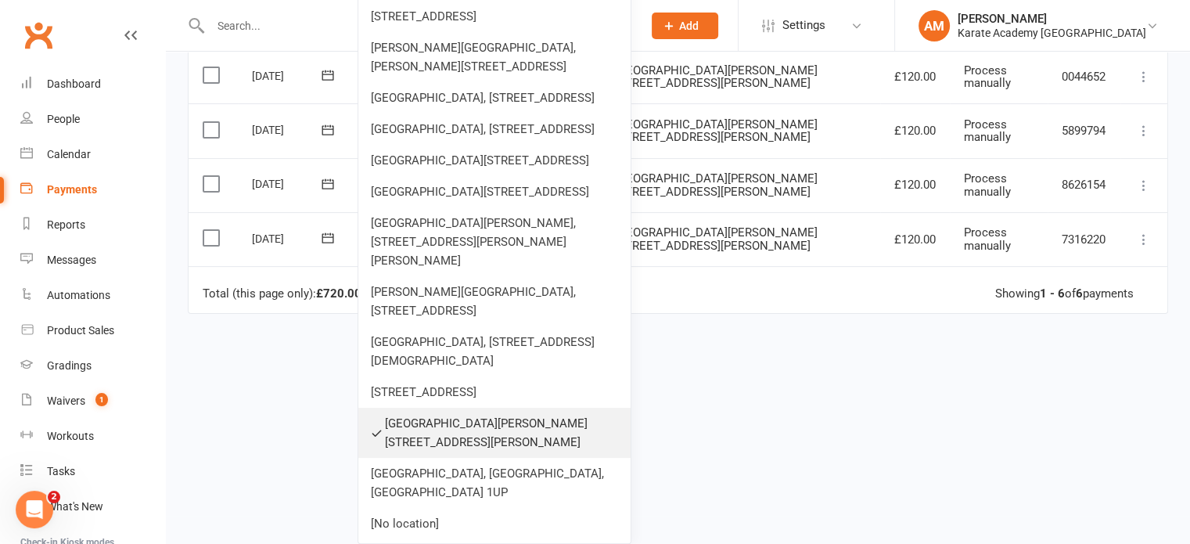
click at [487, 438] on link "[GEOGRAPHIC_DATA][PERSON_NAME][STREET_ADDRESS][PERSON_NAME]" at bounding box center [494, 433] width 272 height 50
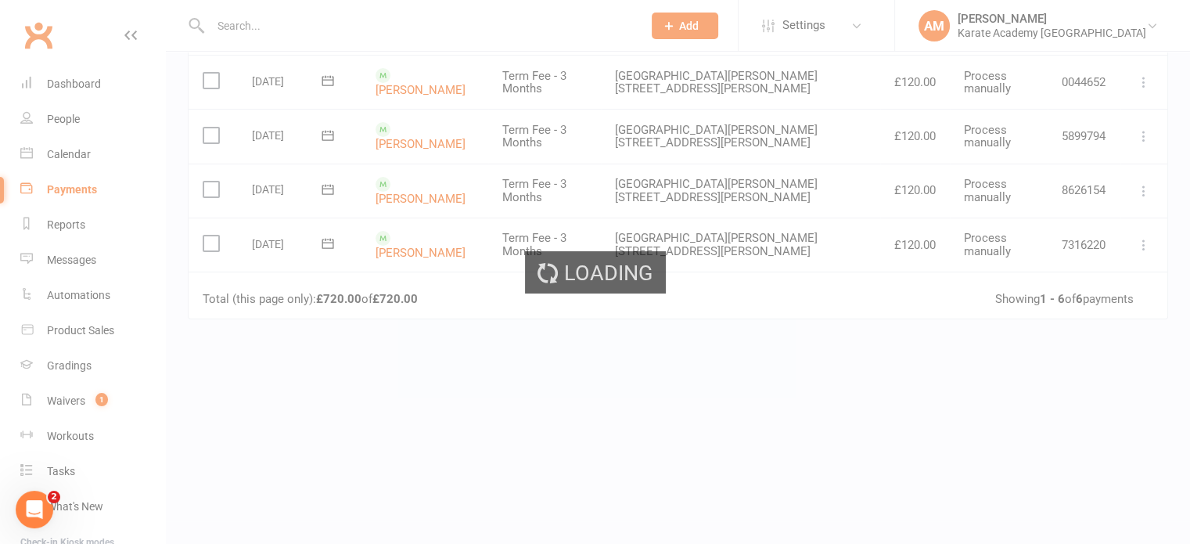
scroll to position [20, 0]
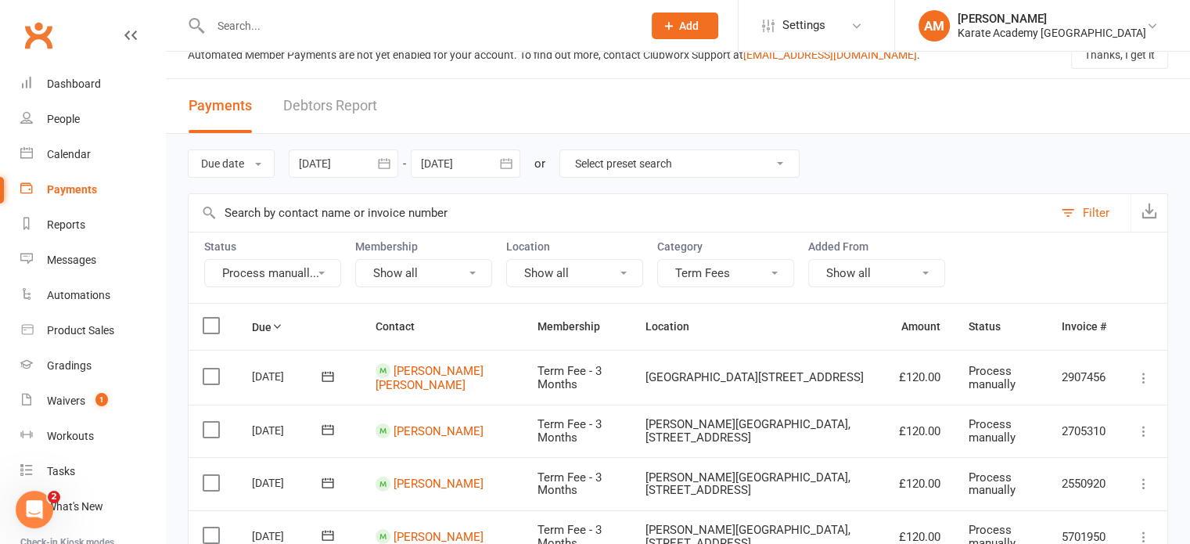
click at [566, 271] on button "Show all" at bounding box center [574, 273] width 137 height 28
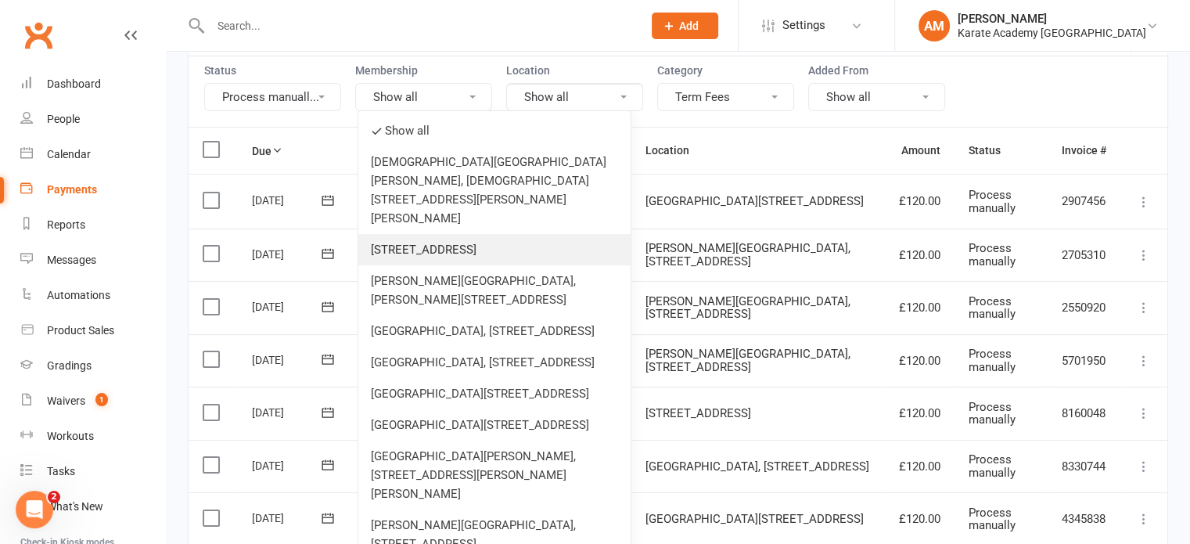
scroll to position [255, 0]
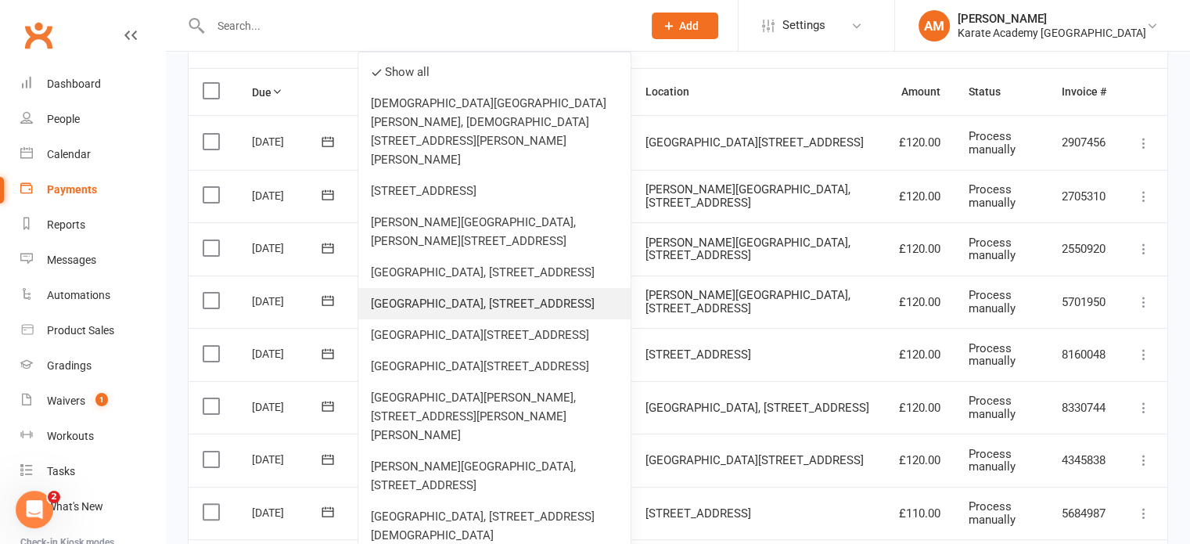
click at [539, 311] on link "Cippenham Primary School, Elmshott Lane, Slough, SL1 5RB" at bounding box center [494, 303] width 272 height 31
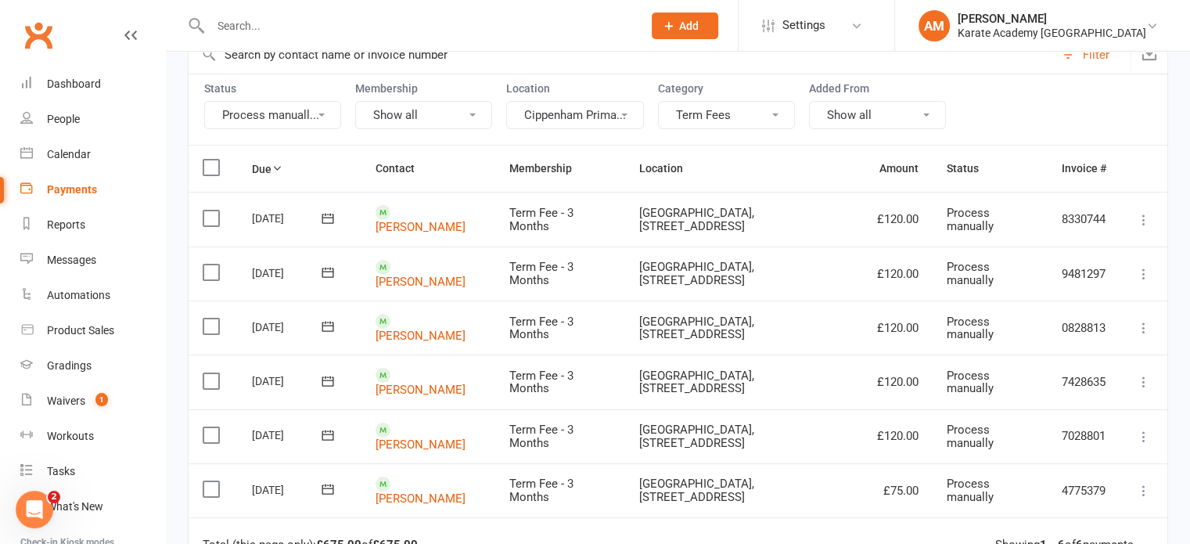
scroll to position [177, 0]
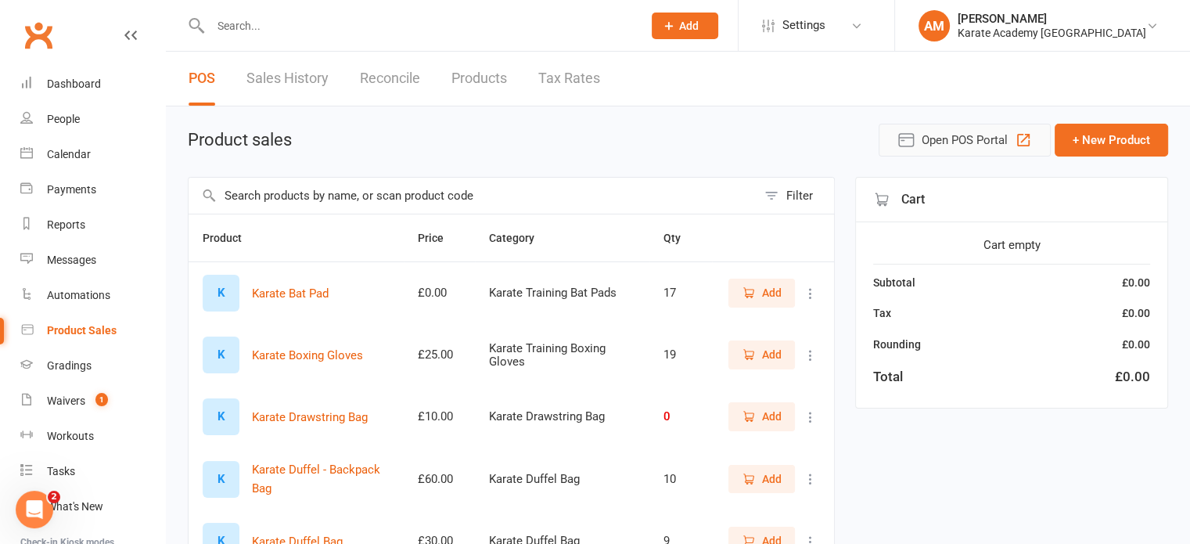
click at [1021, 140] on icon "button" at bounding box center [1023, 140] width 19 height 19
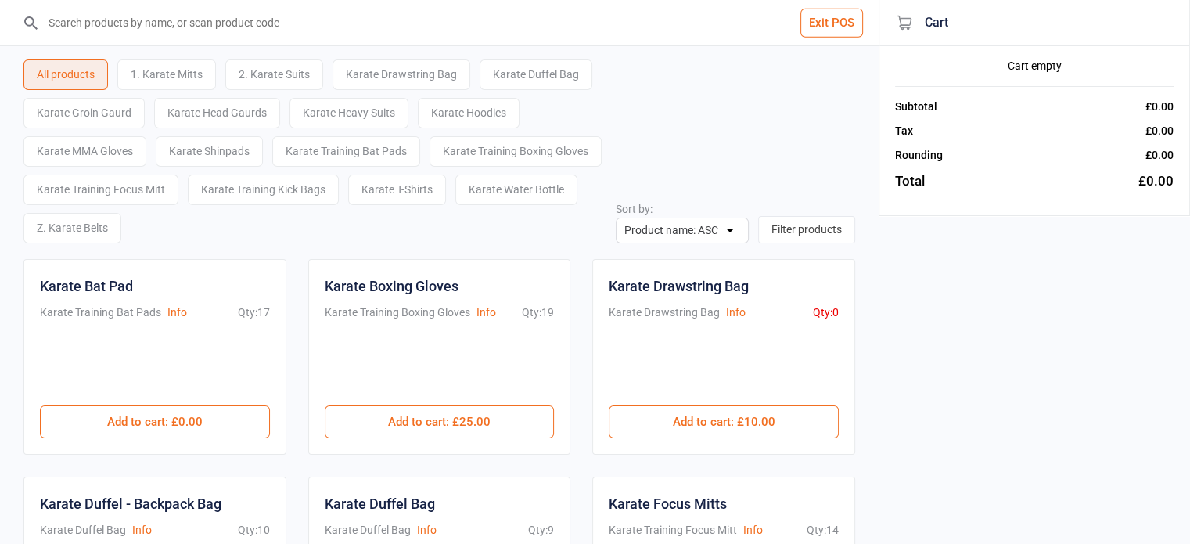
click at [271, 76] on div "2. Karate Suits" at bounding box center [274, 74] width 98 height 31
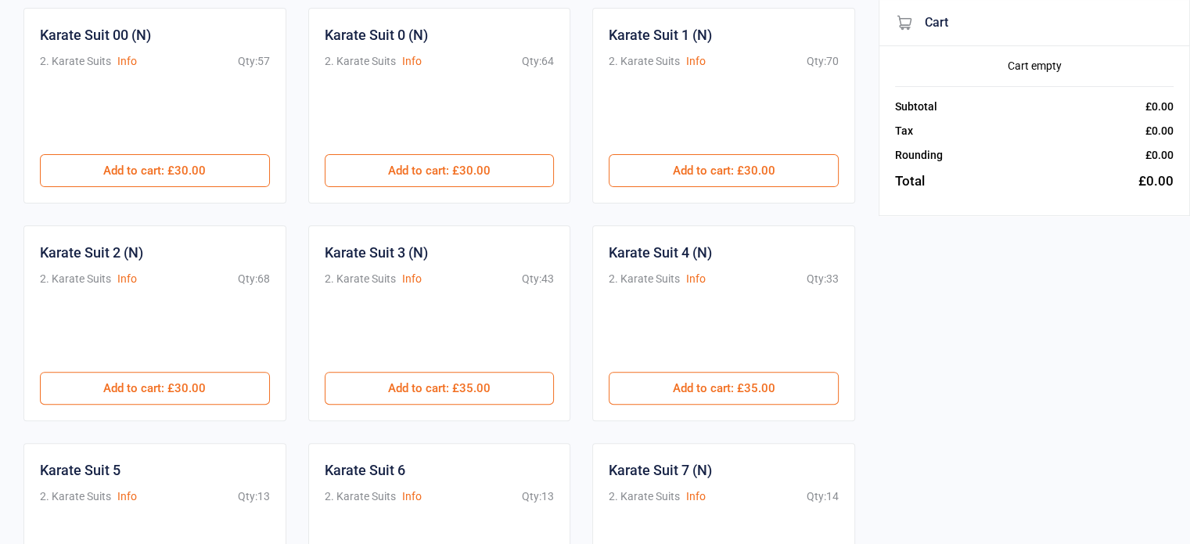
scroll to position [469, 0]
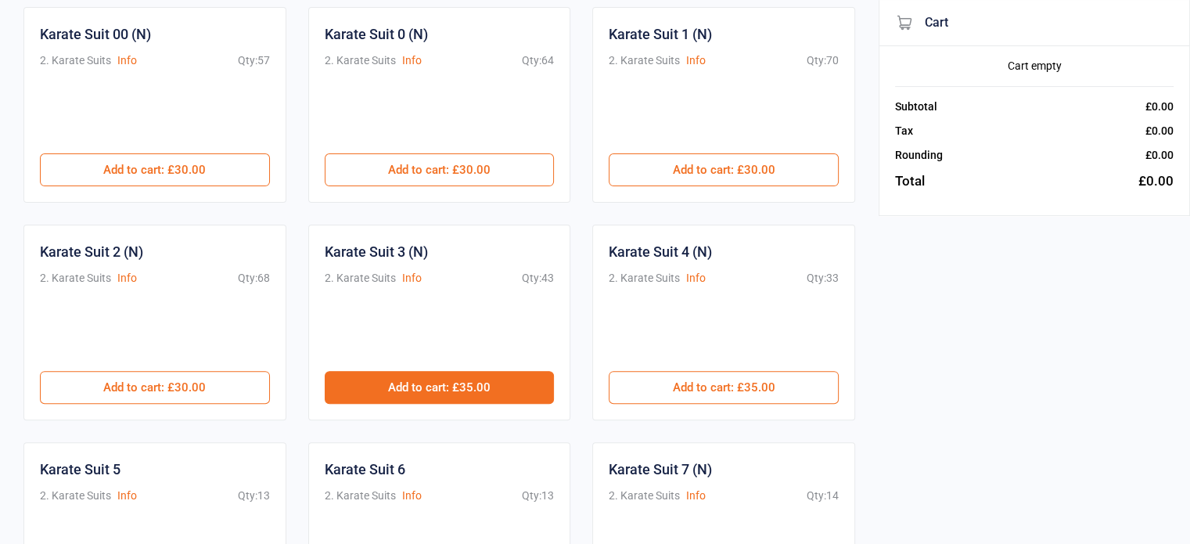
click at [371, 392] on button "Add to cart : £35.00" at bounding box center [440, 387] width 230 height 33
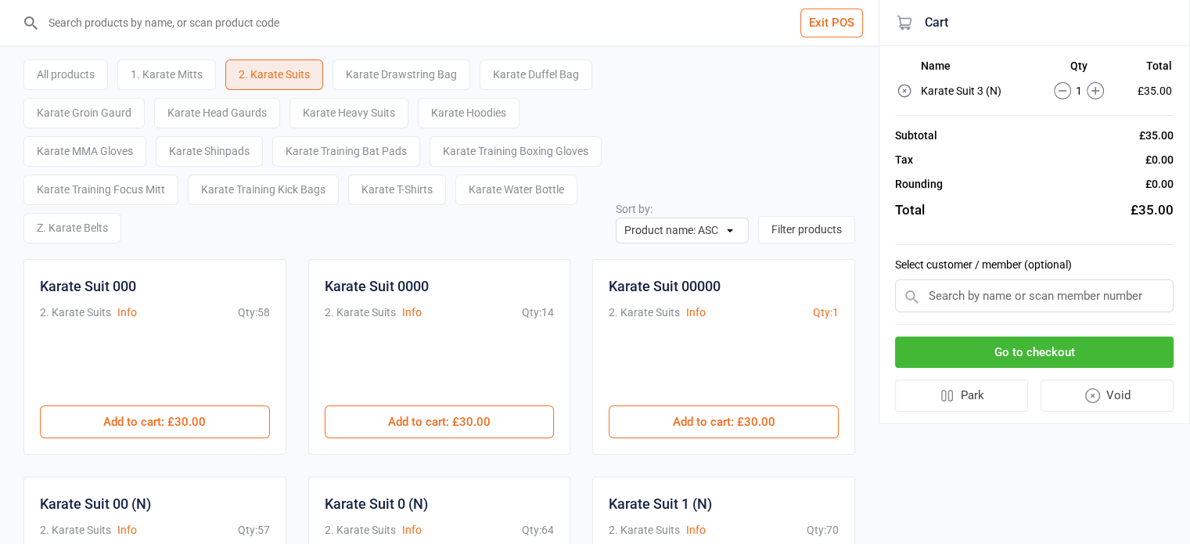
click at [191, 77] on div "1. Karate Mitts" at bounding box center [166, 74] width 99 height 31
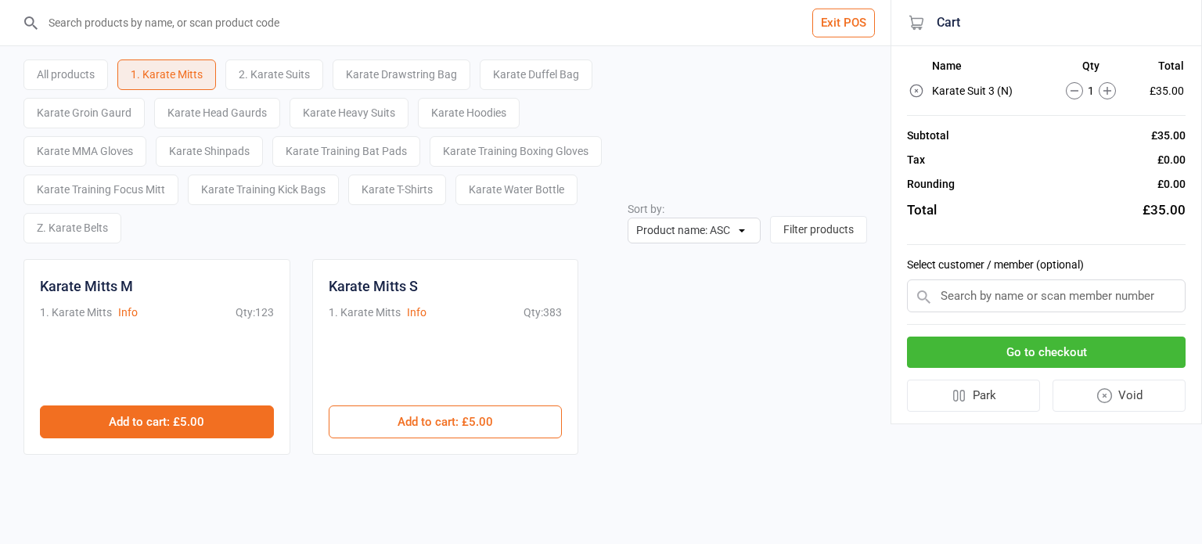
click at [229, 415] on button "Add to cart : £5.00" at bounding box center [157, 421] width 234 height 33
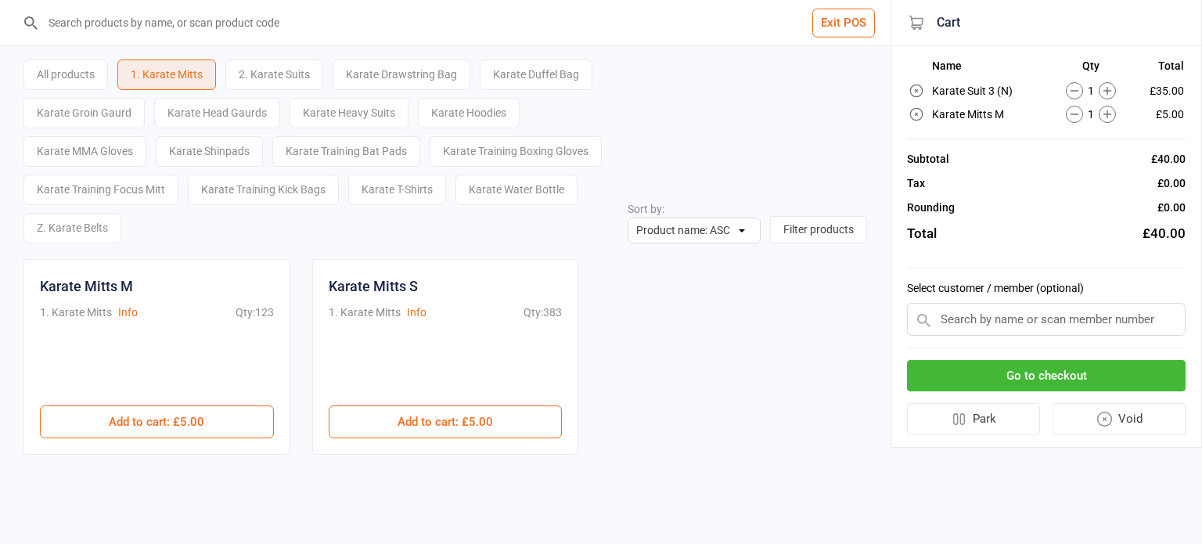
click at [1065, 323] on input "text" at bounding box center [1046, 319] width 278 height 33
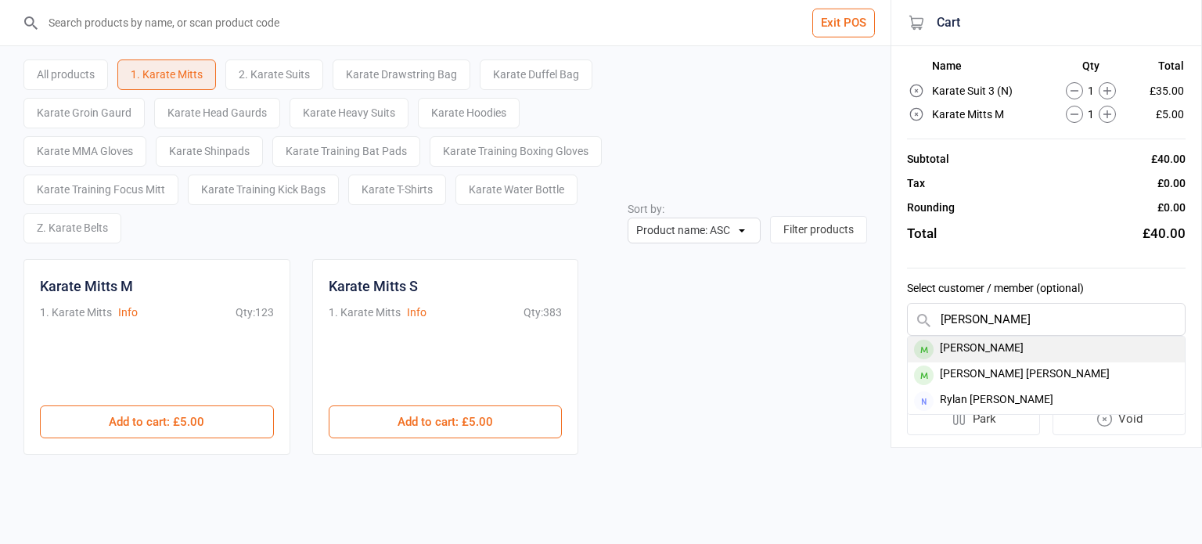
type input "[PERSON_NAME]"
click at [1071, 345] on div "[PERSON_NAME]" at bounding box center [1045, 349] width 277 height 26
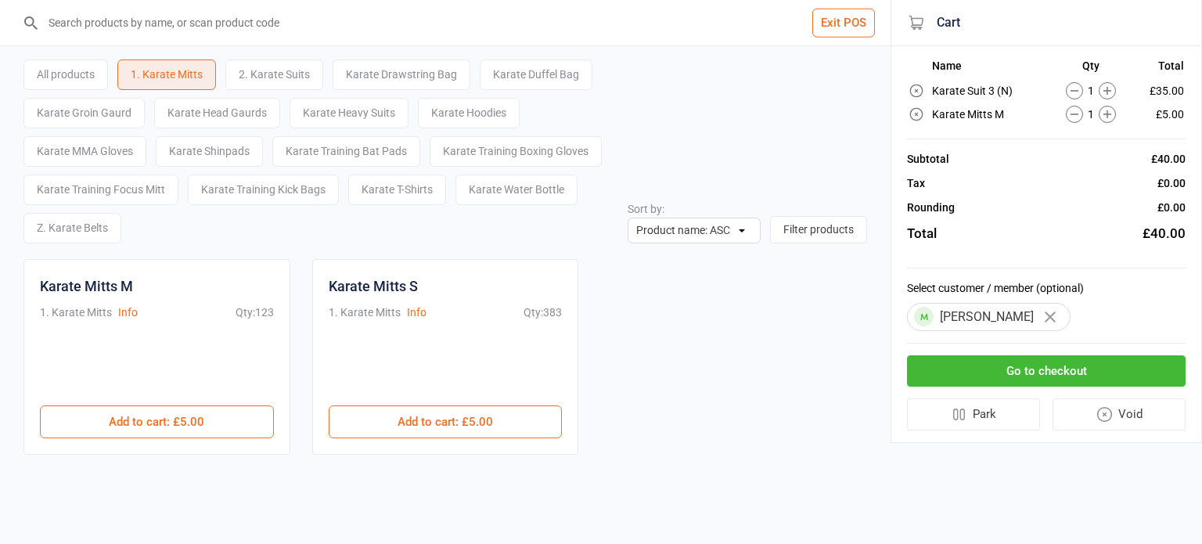
click at [1073, 365] on button "Go to checkout" at bounding box center [1046, 371] width 278 height 32
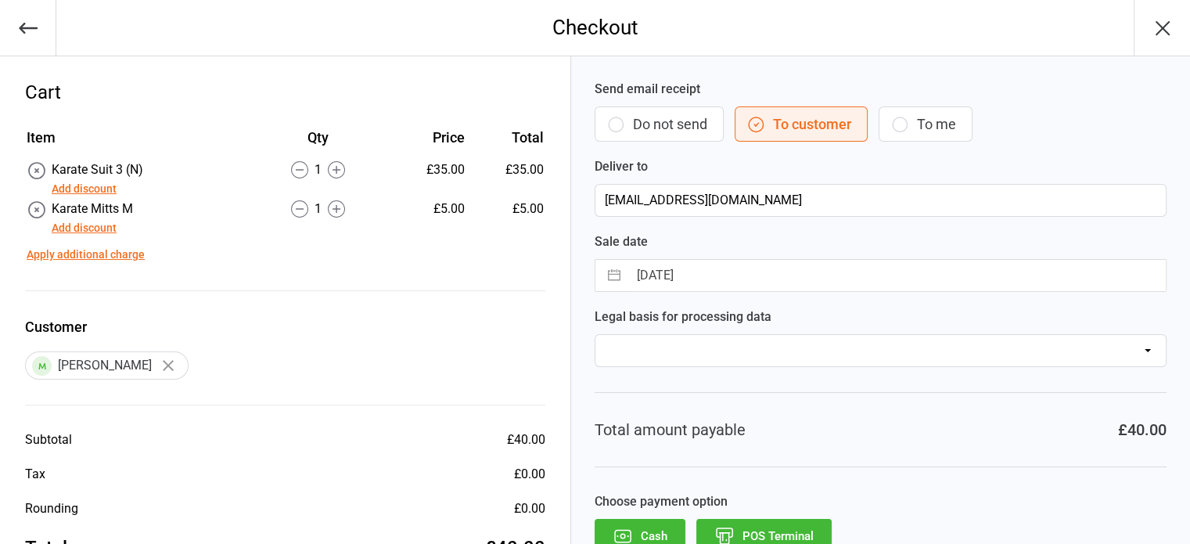
click at [110, 228] on button "Add discount" at bounding box center [84, 228] width 65 height 16
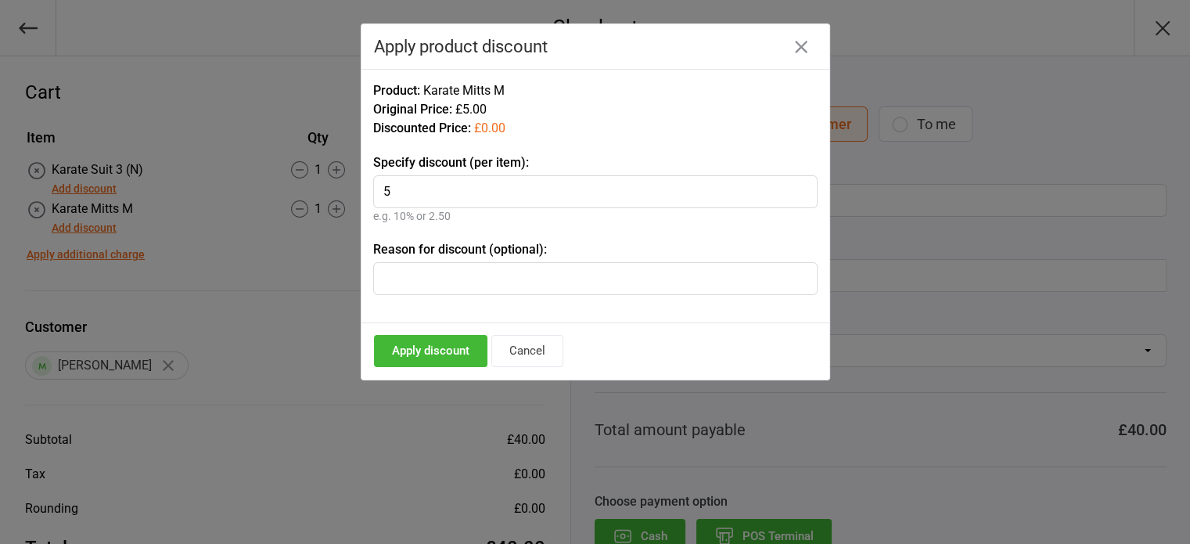
type input "5"
click at [465, 356] on button "Apply discount" at bounding box center [430, 351] width 113 height 32
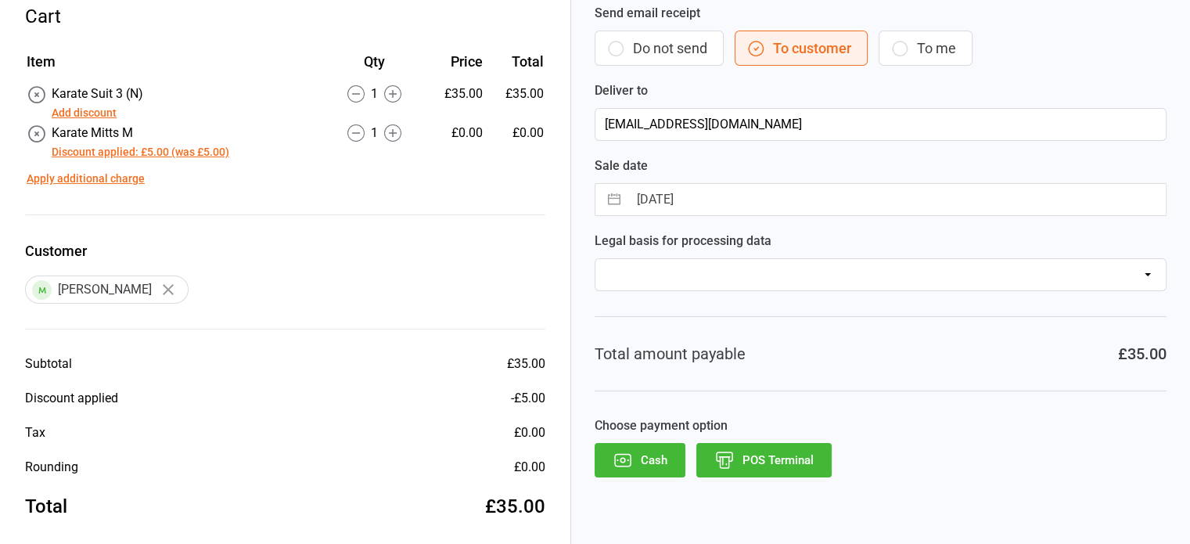
scroll to position [88, 0]
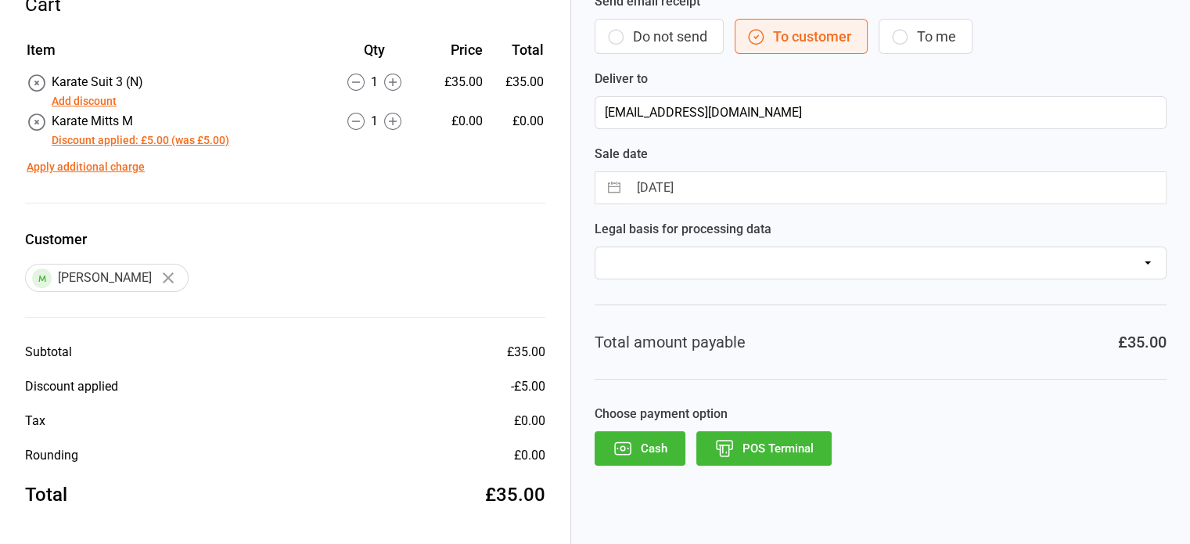
click at [645, 456] on button "Cash" at bounding box center [640, 448] width 91 height 34
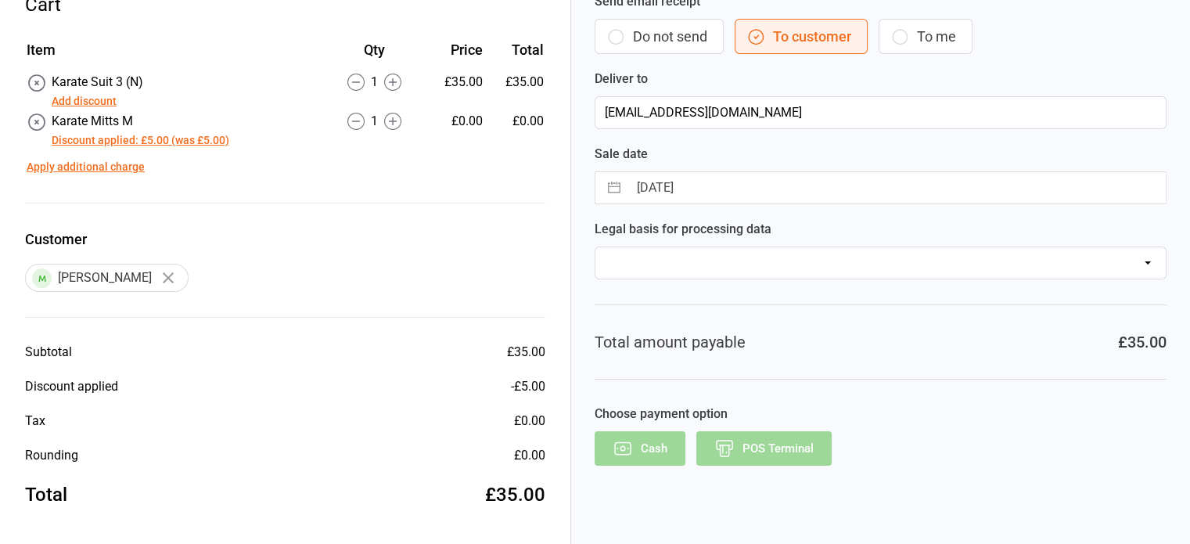
scroll to position [43, 0]
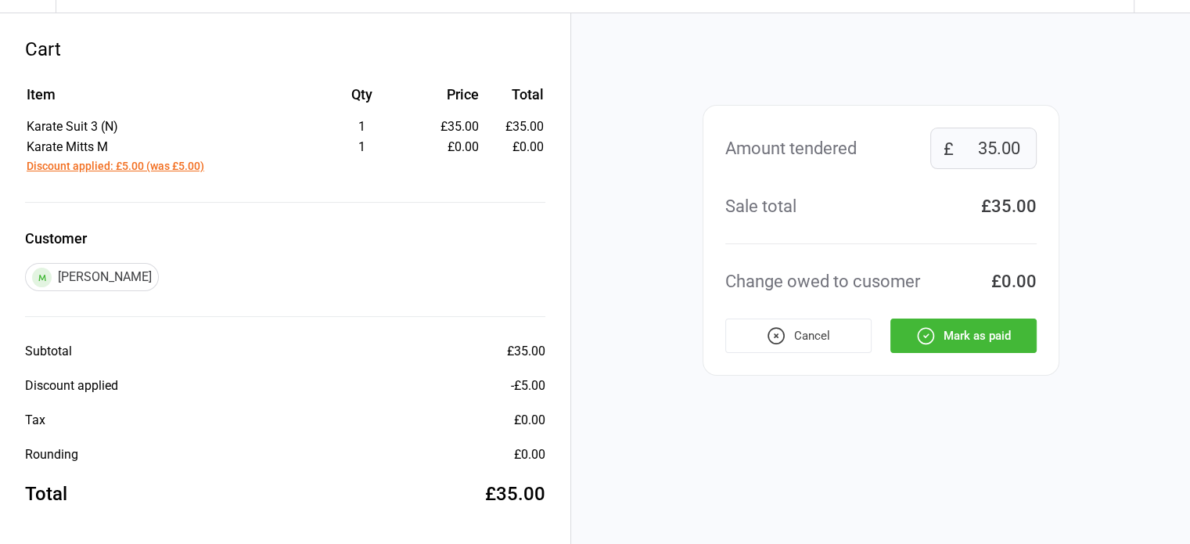
click at [986, 343] on button "Mark as paid" at bounding box center [963, 335] width 146 height 34
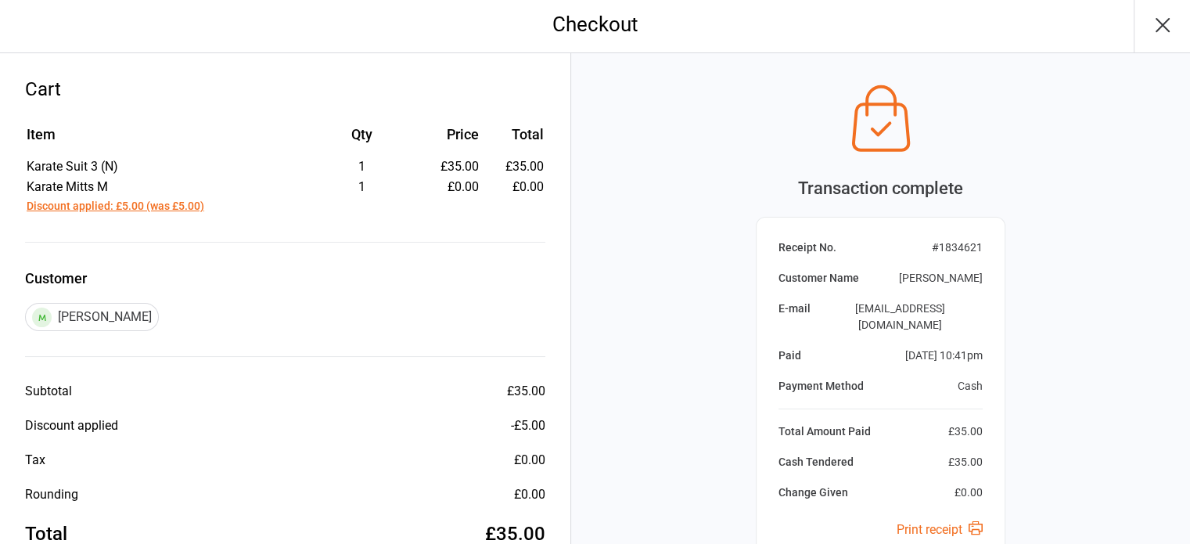
scroll to position [0, 0]
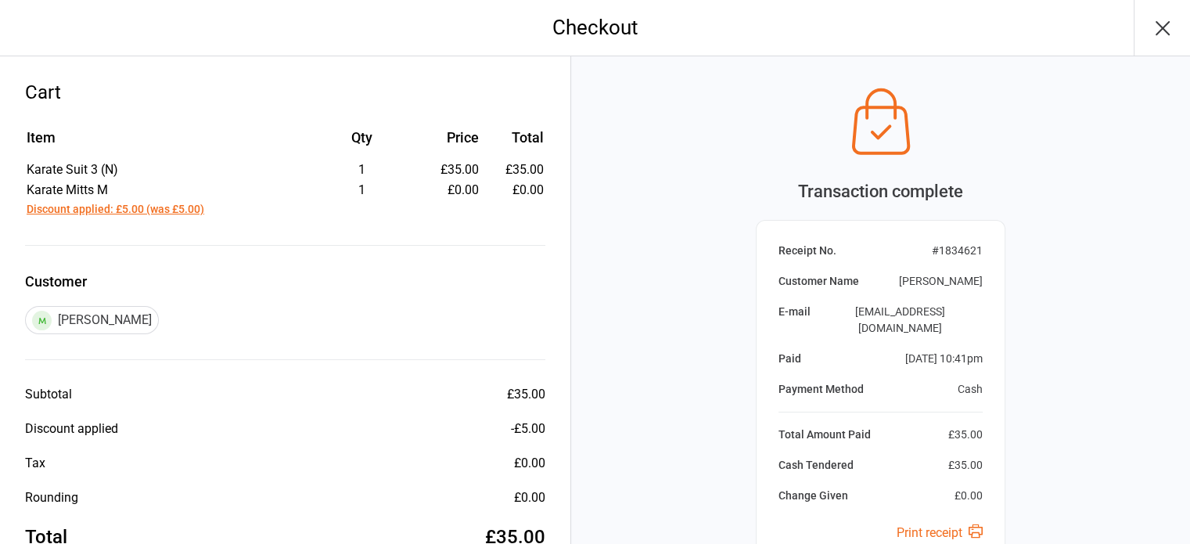
click at [1161, 20] on icon "button" at bounding box center [1162, 28] width 25 height 25
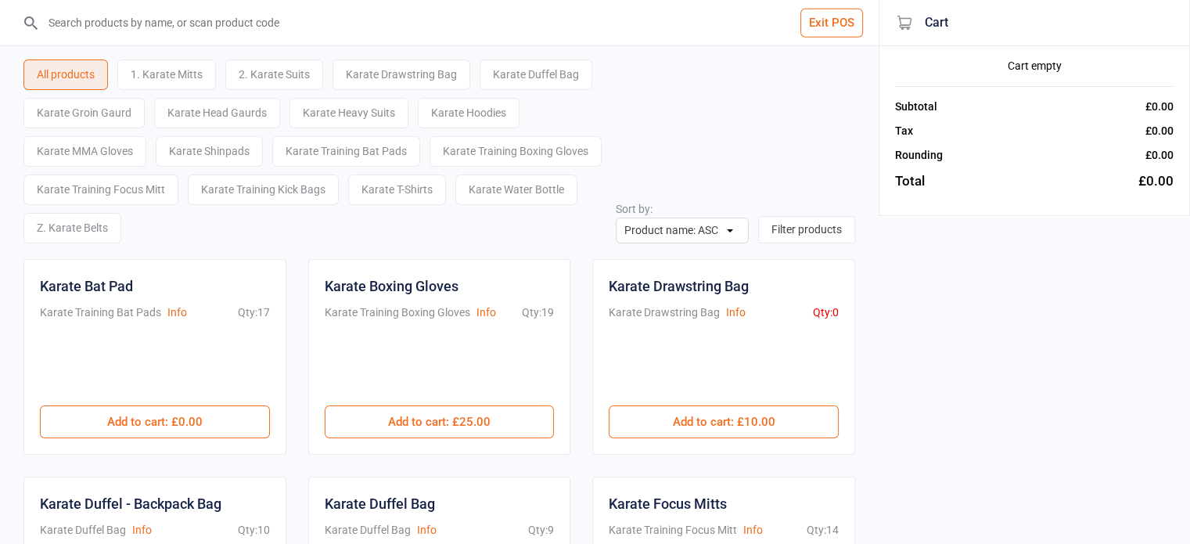
click at [836, 27] on button "Exit POS" at bounding box center [831, 23] width 63 height 29
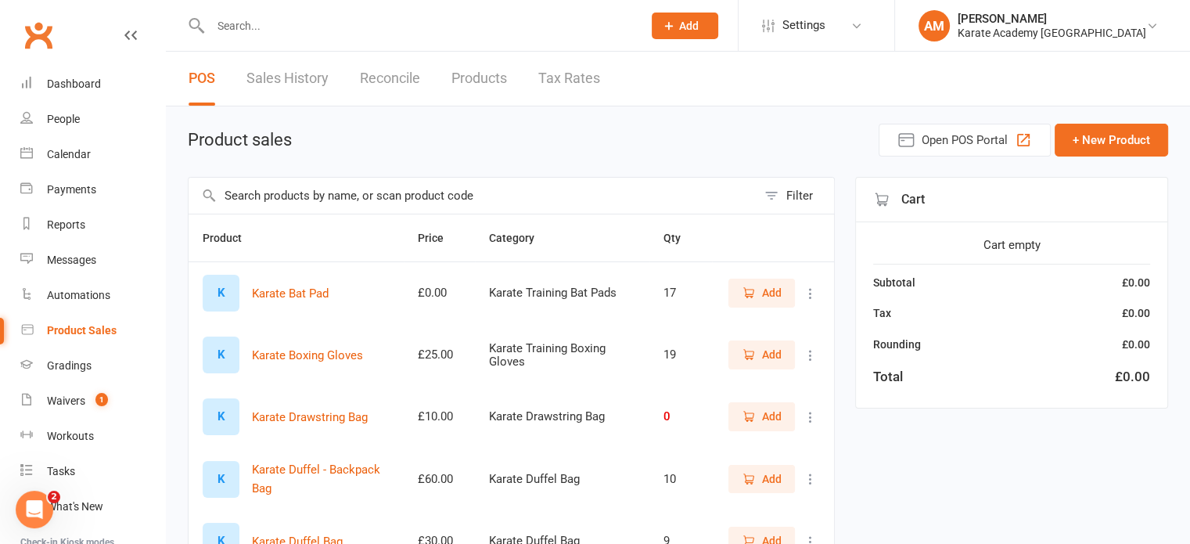
click at [614, 152] on div "Product sales Open POS Portal + New Product" at bounding box center [678, 140] width 980 height 33
